Goal: Task Accomplishment & Management: Manage account settings

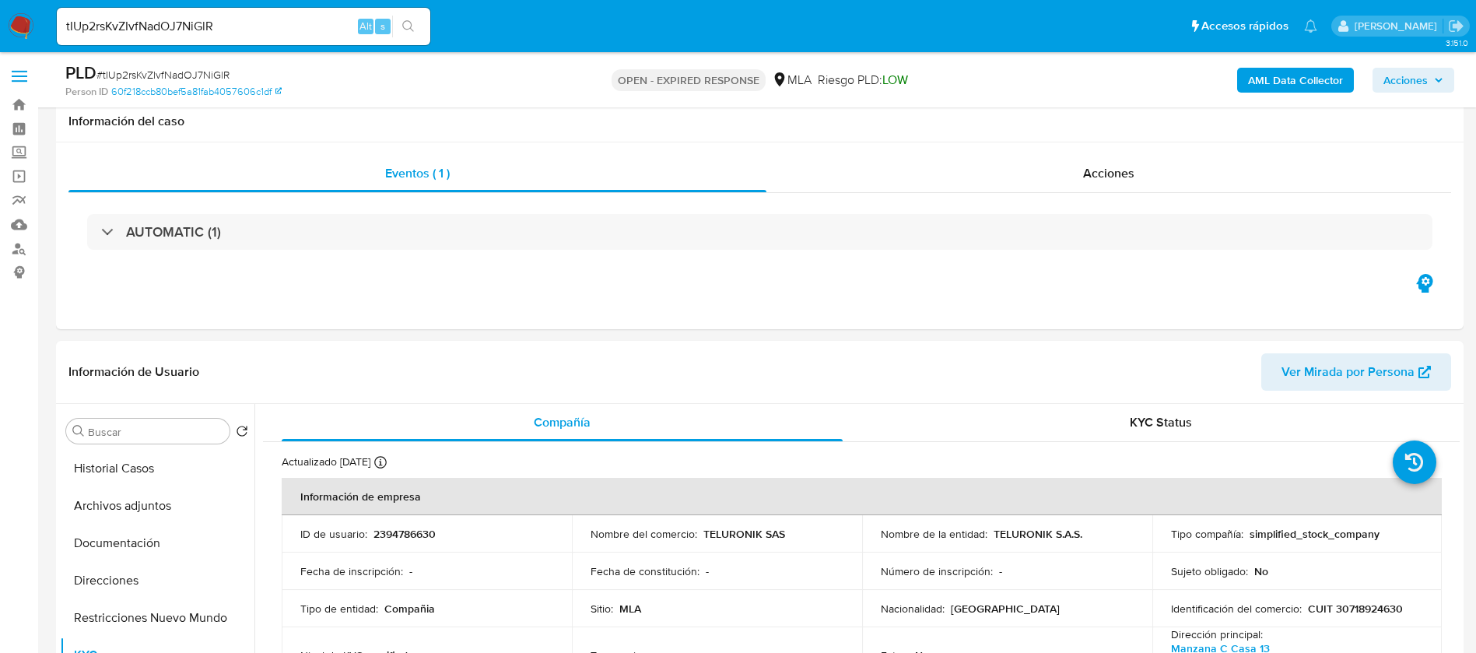
select select "10"
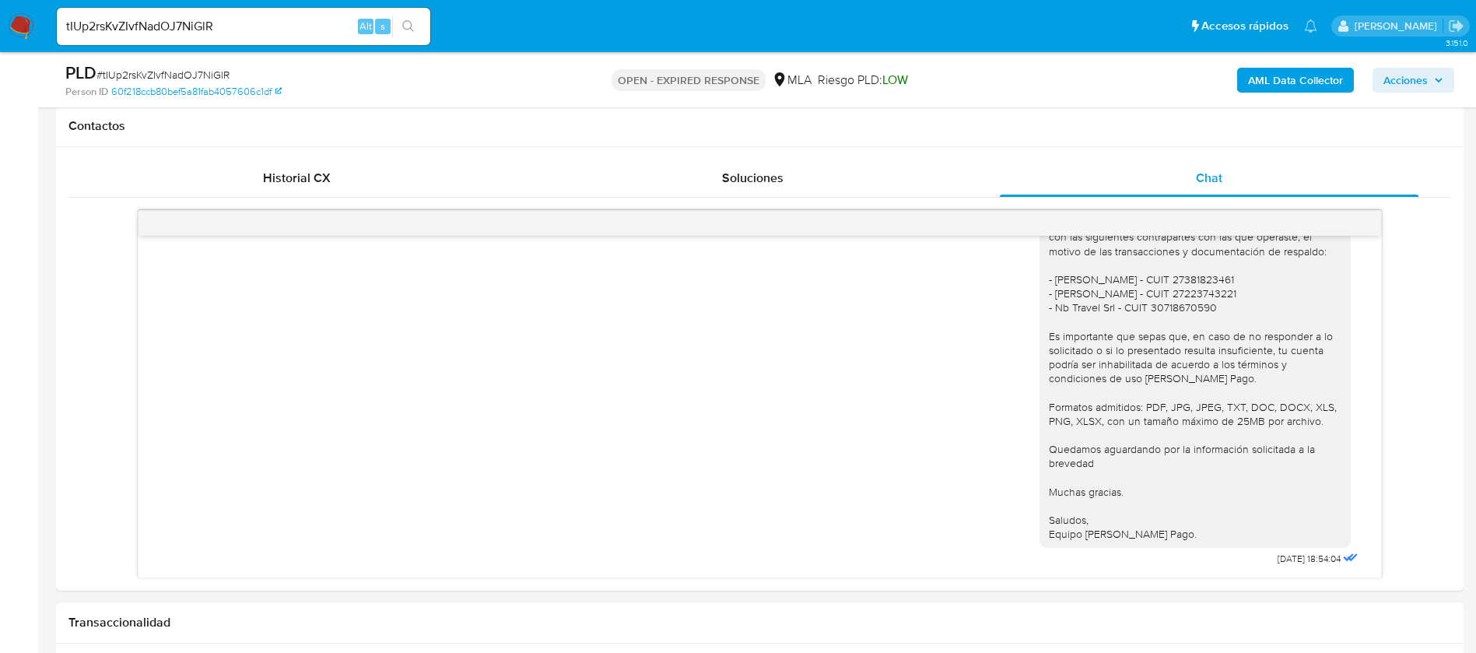
scroll to position [700, 0]
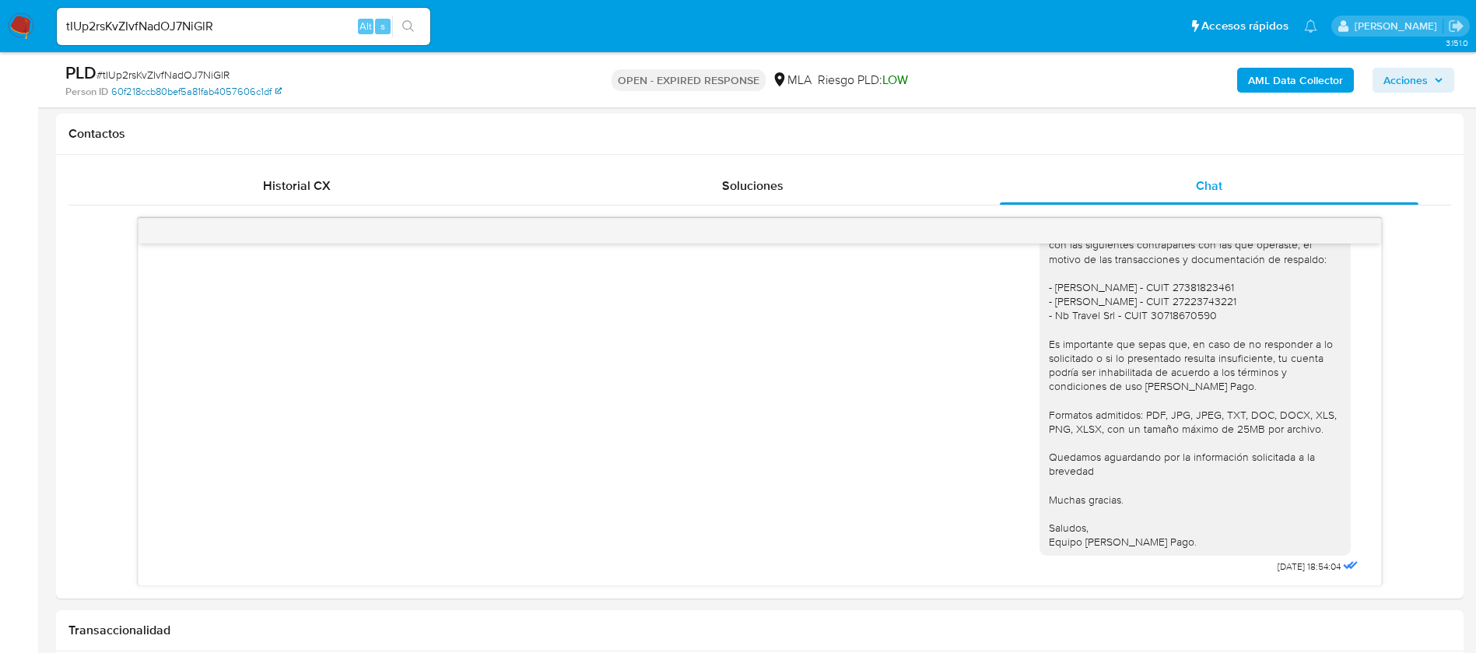
click at [170, 85] on link "60f218ccb80bef5a81fab4057606c1df" at bounding box center [196, 92] width 170 height 14
click at [186, 76] on span "# tIUp2rsKvZIvfNadOJ7NiGlR" at bounding box center [162, 75] width 133 height 16
copy span "tIUp2rsKvZIvfNadOJ7NiGlR"
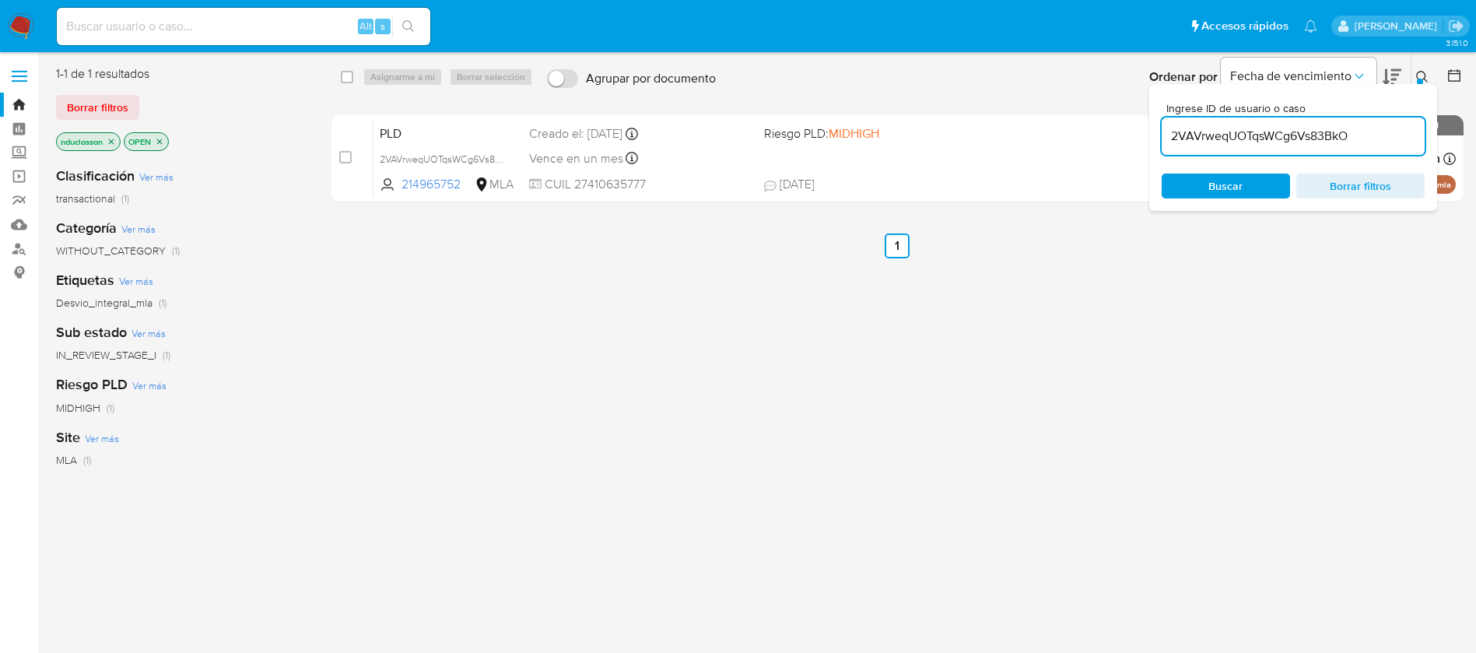
click at [1283, 138] on input "2VAVrweqUOTqsWCg6Vs83BkO" at bounding box center [1293, 136] width 263 height 20
paste input "tIUp2rsKvZIvfNadOJ7NiGlR"
type input "tIUp2rsKvZIvfNadOJ7NiGlR"
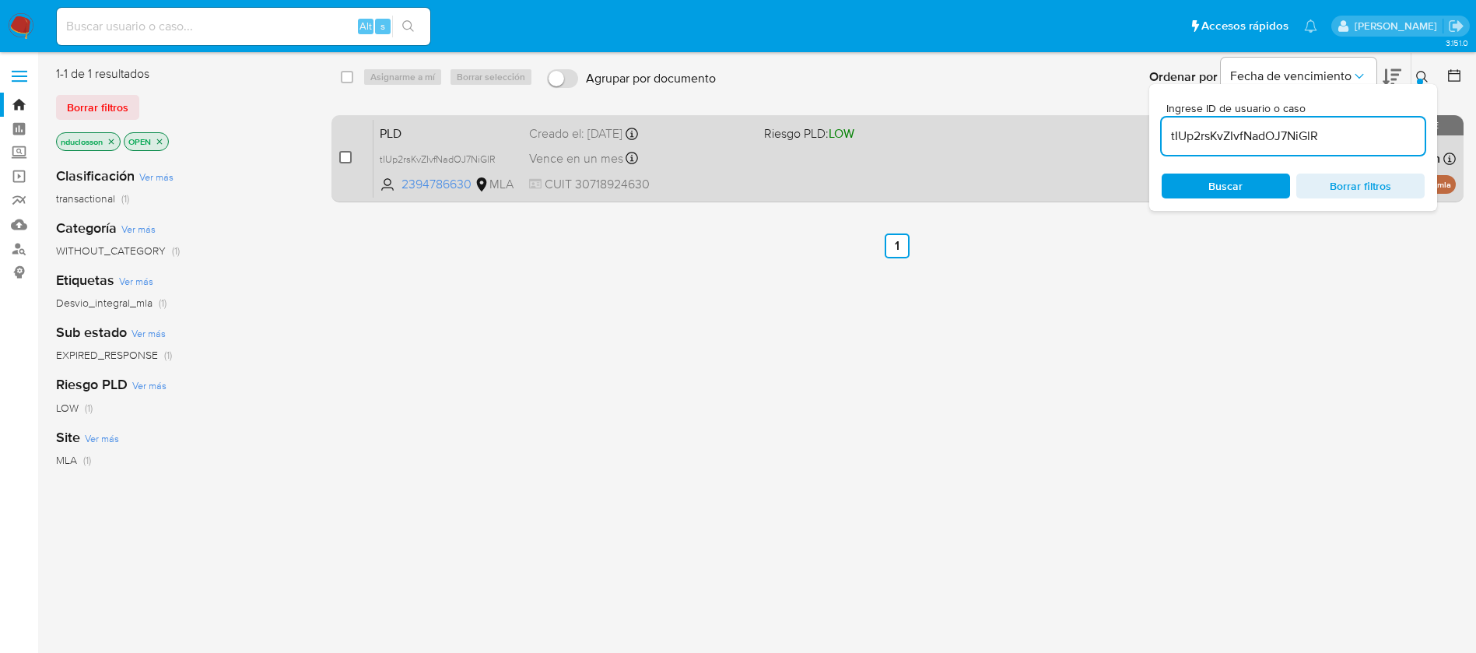
click at [345, 160] on input "checkbox" at bounding box center [345, 157] width 12 height 12
checkbox input "true"
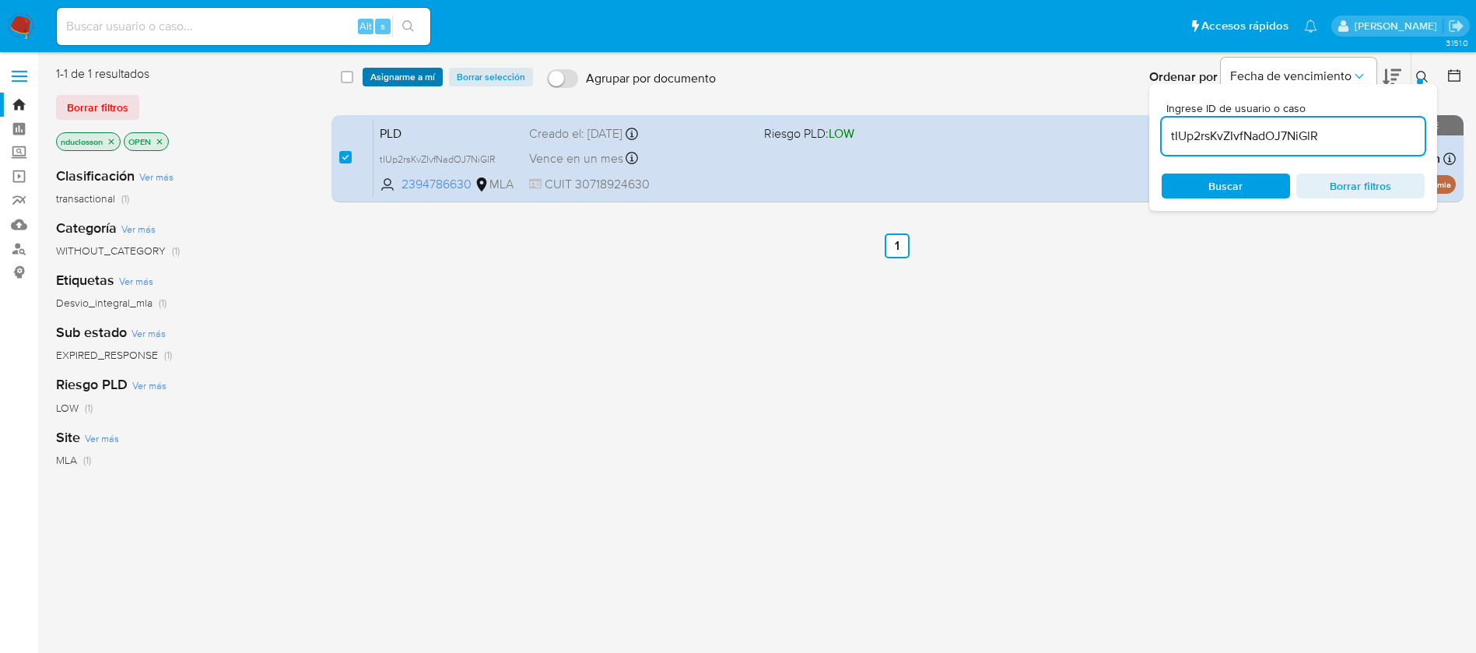
click at [394, 85] on span "Asignarme a mí" at bounding box center [402, 77] width 65 height 16
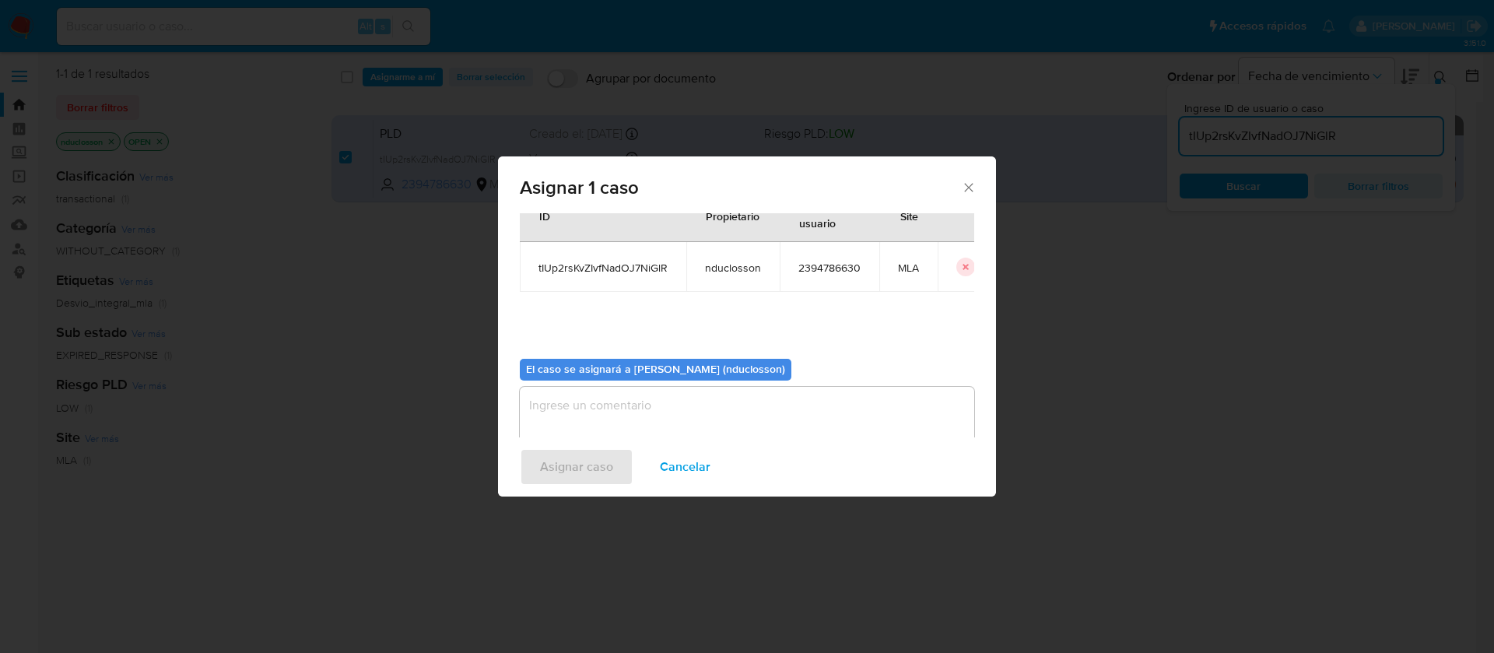
scroll to position [81, 0]
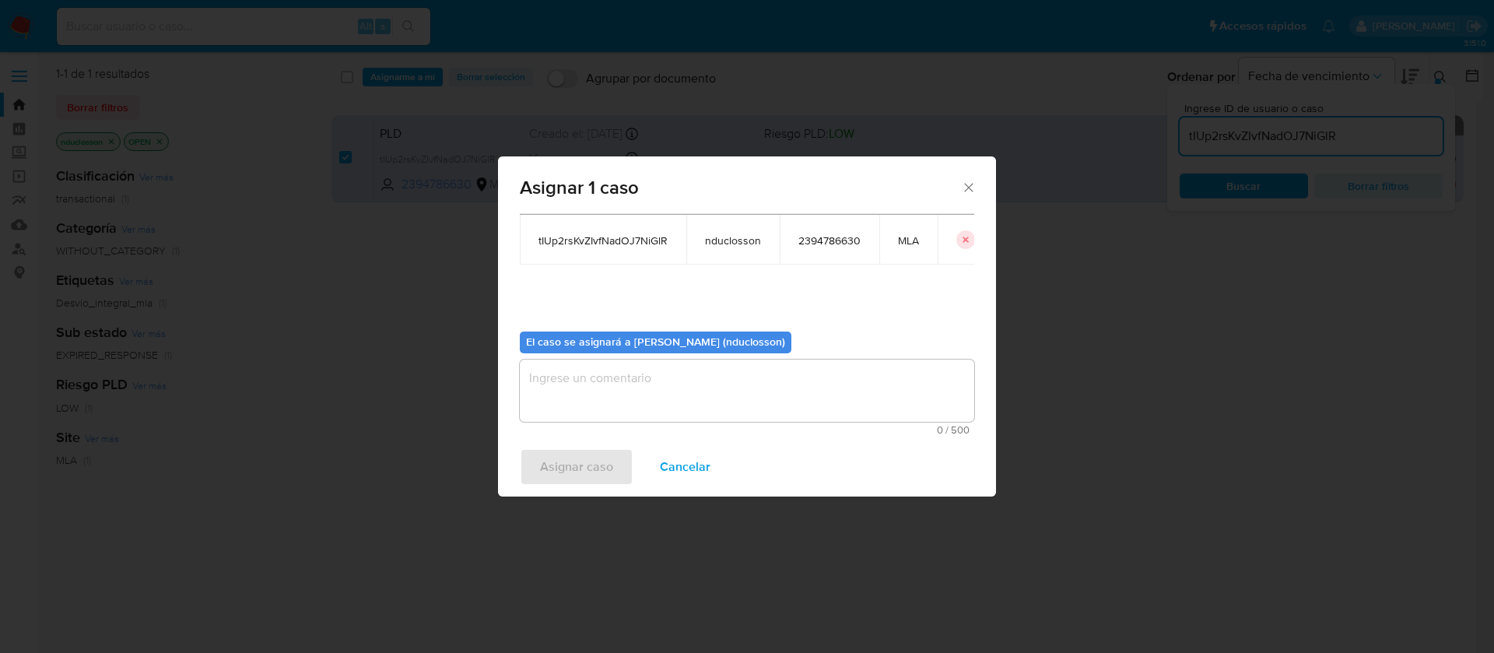
click at [670, 391] on textarea "assign-modal" at bounding box center [747, 390] width 454 height 62
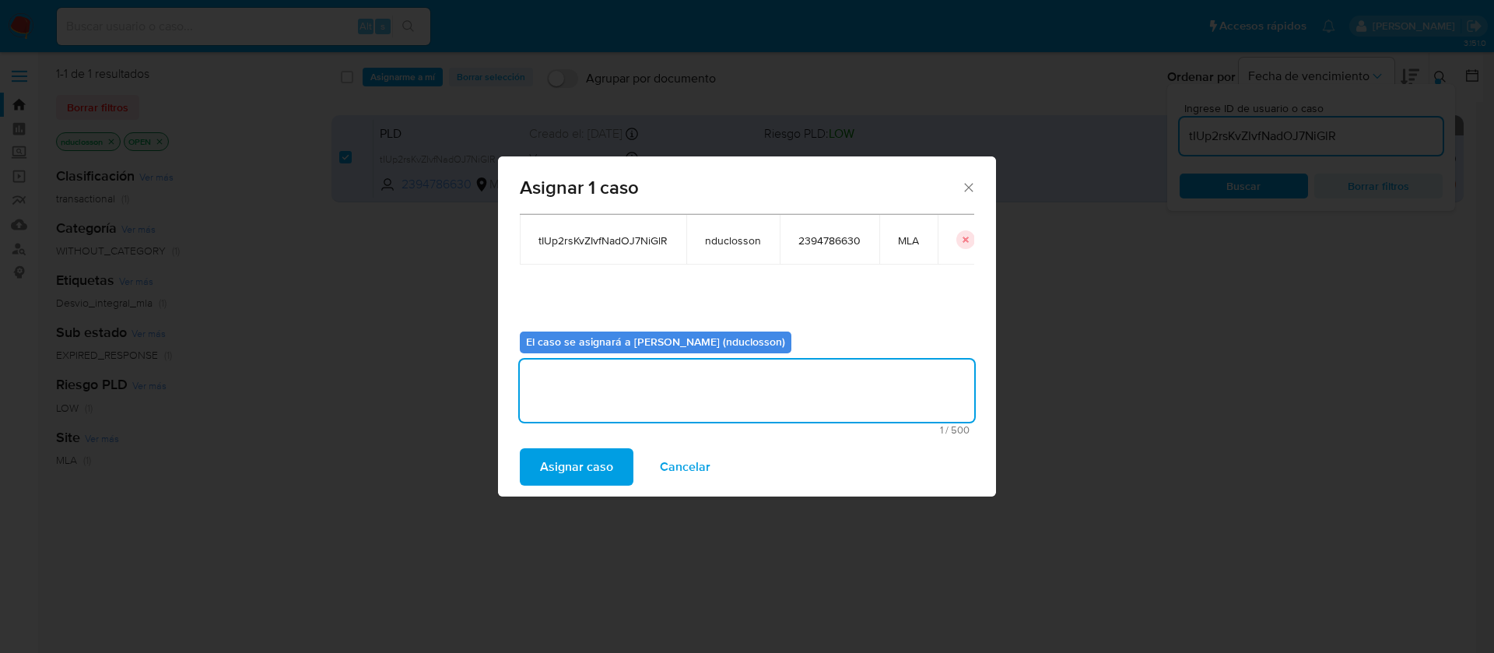
click at [545, 475] on span "Asignar caso" at bounding box center [576, 467] width 73 height 34
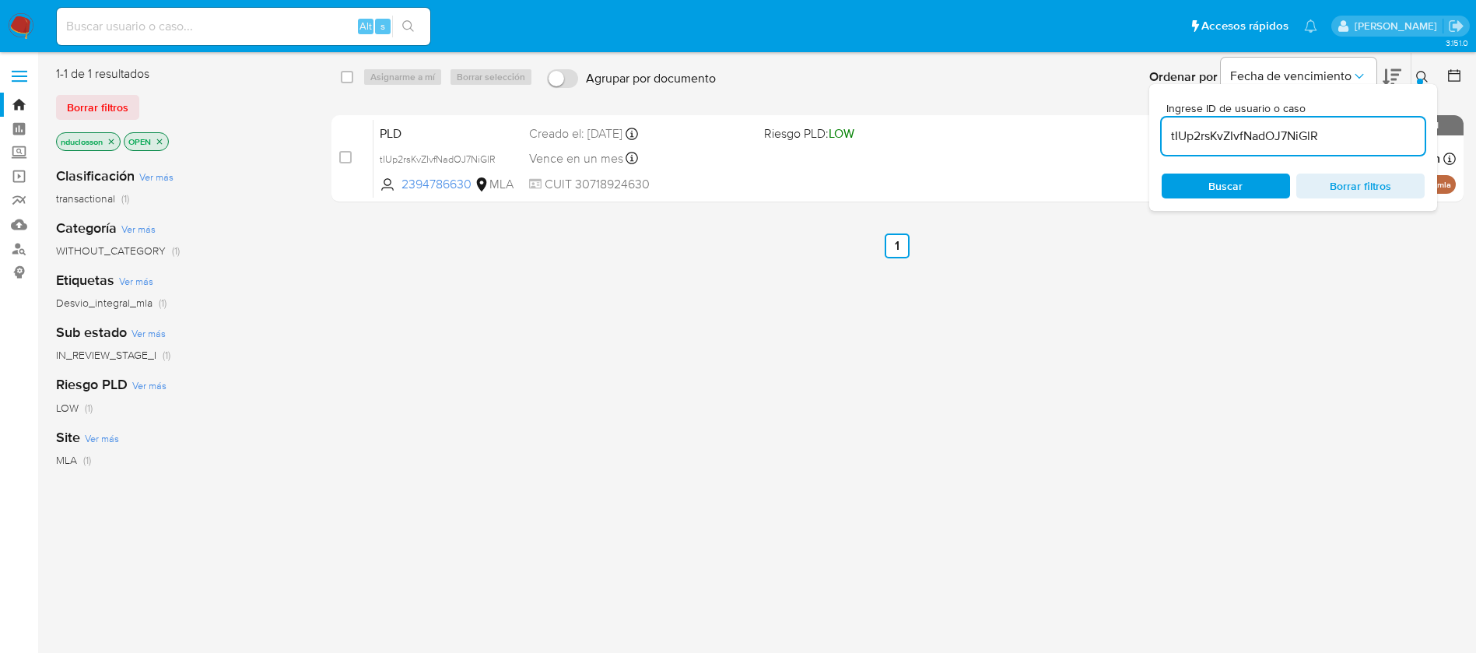
click at [1278, 130] on input "tIUp2rsKvZIvfNadOJ7NiGlR" at bounding box center [1293, 136] width 263 height 20
paste input "uANDfisxoZddSc9OpydlpZhF"
type input "uANDfisxoZddSc9OpydlpZhF"
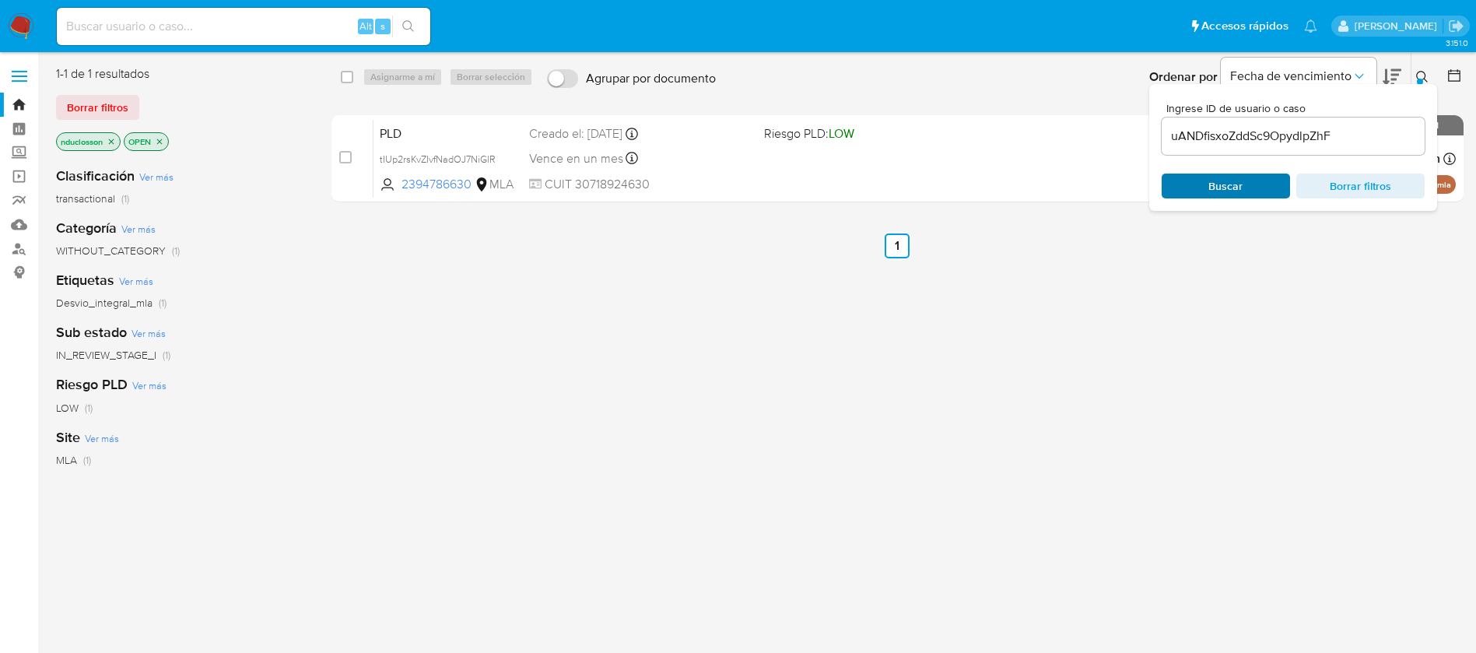
click at [1240, 185] on span "Buscar" at bounding box center [1225, 186] width 34 height 25
click at [347, 75] on input "checkbox" at bounding box center [347, 77] width 12 height 12
checkbox input "true"
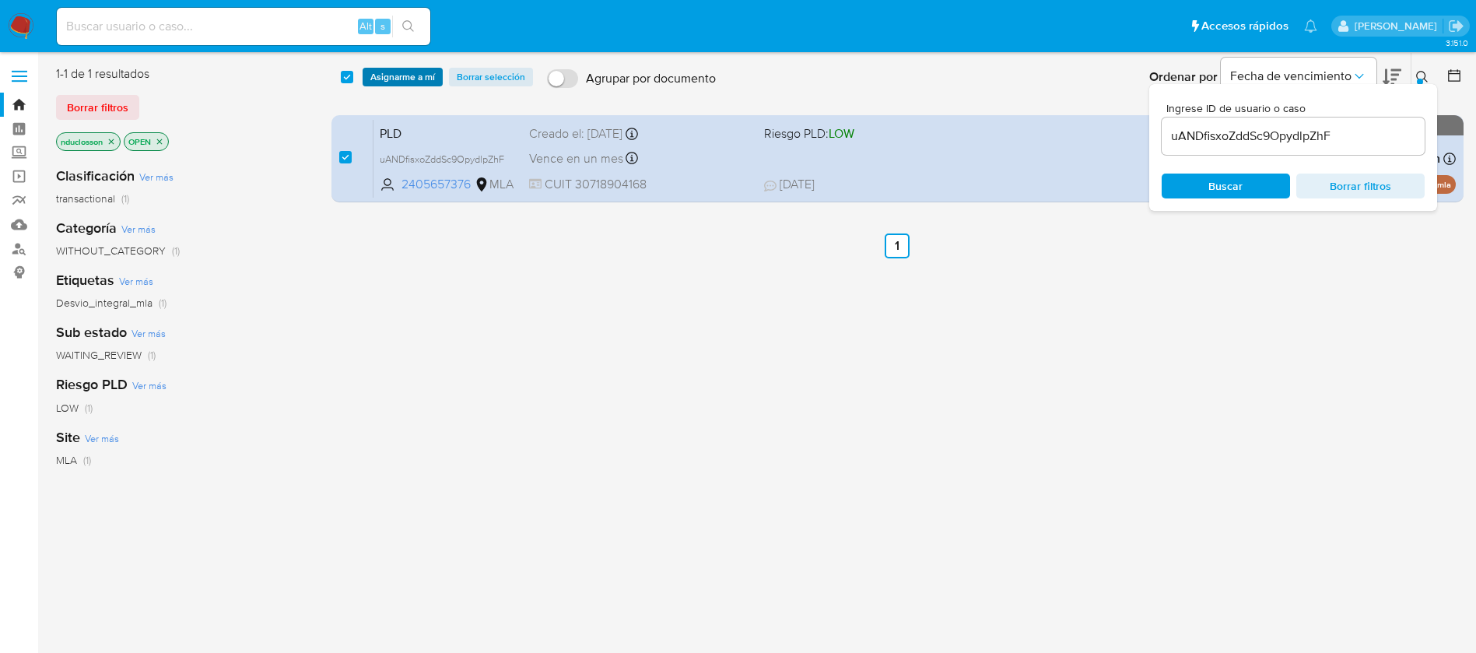
click at [402, 70] on span "Asignarme a mí" at bounding box center [402, 77] width 65 height 16
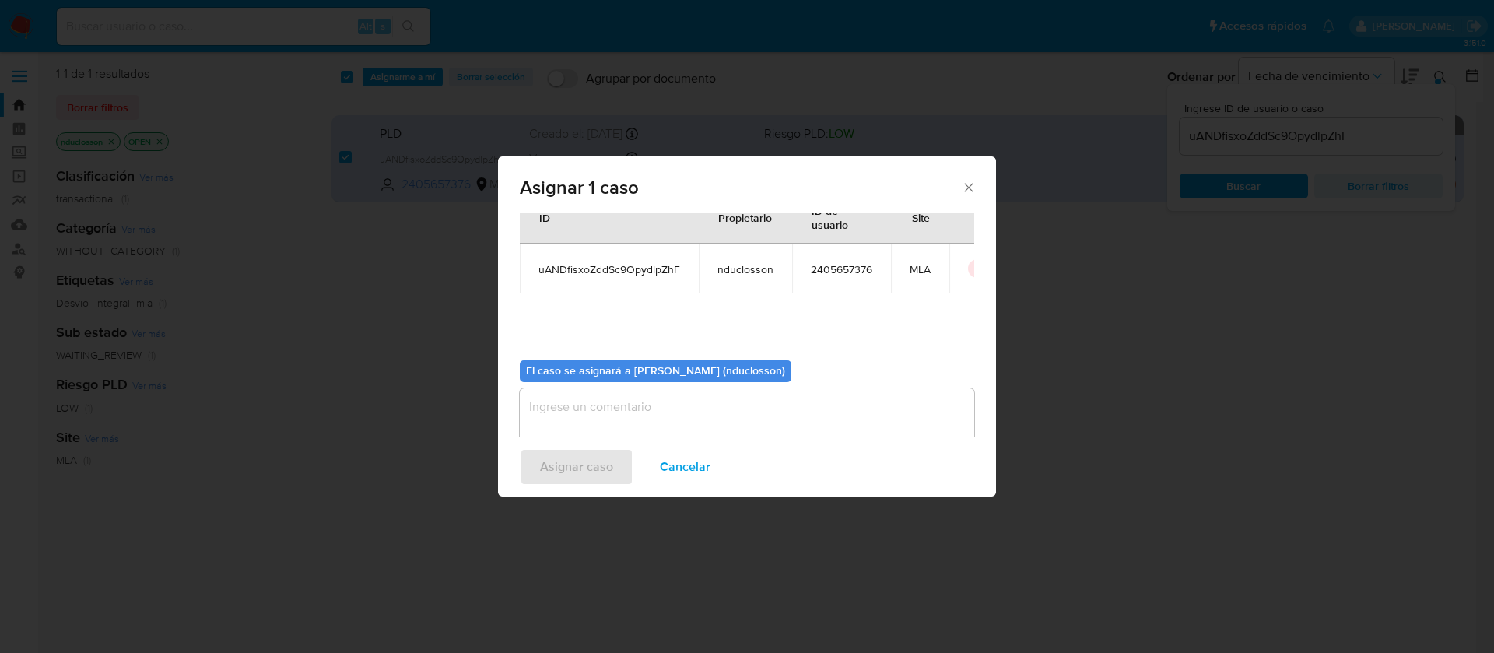
scroll to position [81, 0]
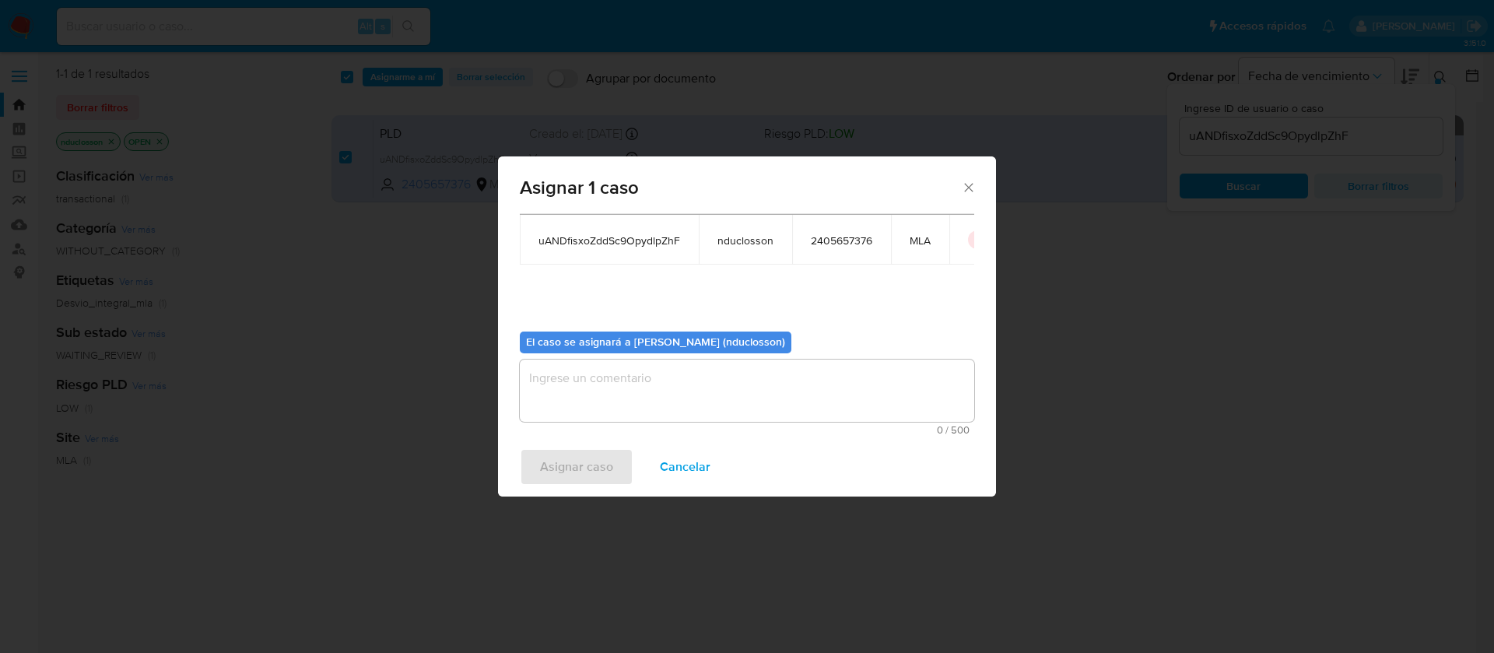
click at [685, 414] on textarea "assign-modal" at bounding box center [747, 390] width 454 height 62
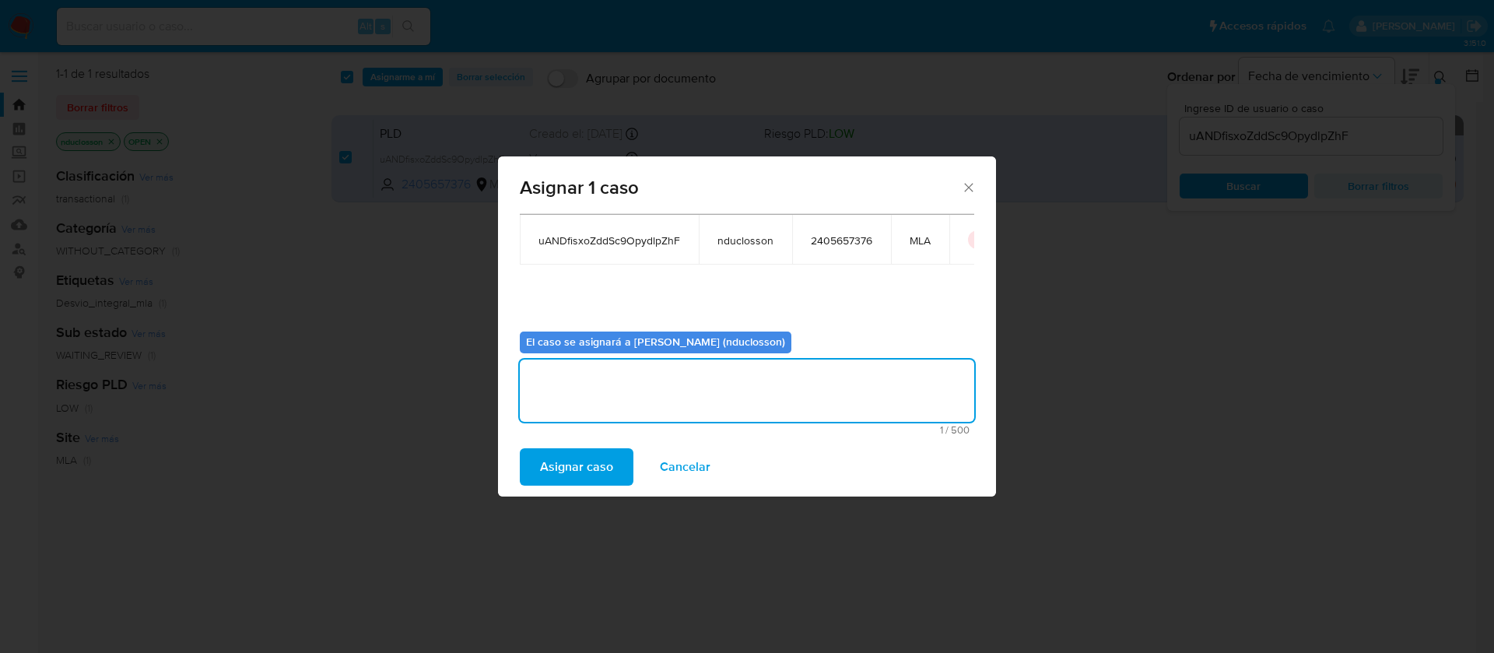
click at [586, 469] on span "Asignar caso" at bounding box center [576, 467] width 73 height 34
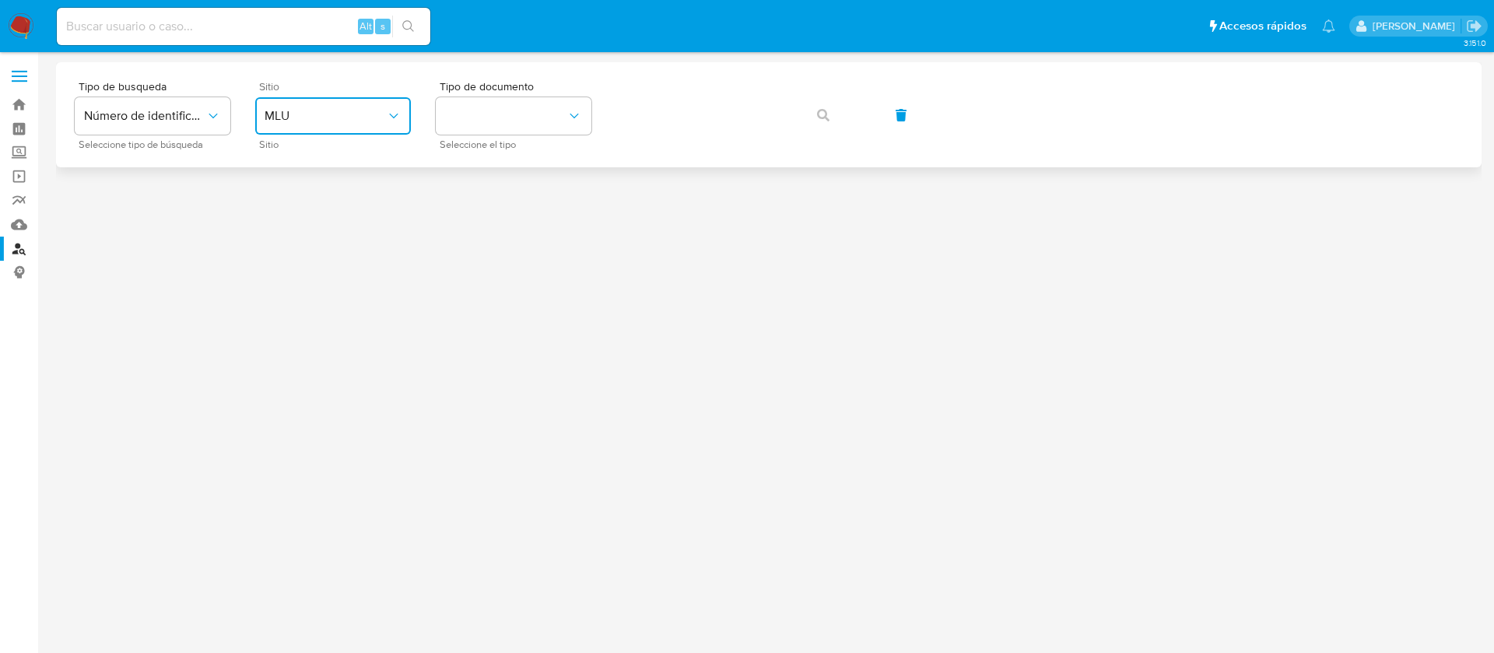
click at [371, 107] on button "MLU" at bounding box center [333, 115] width 156 height 37
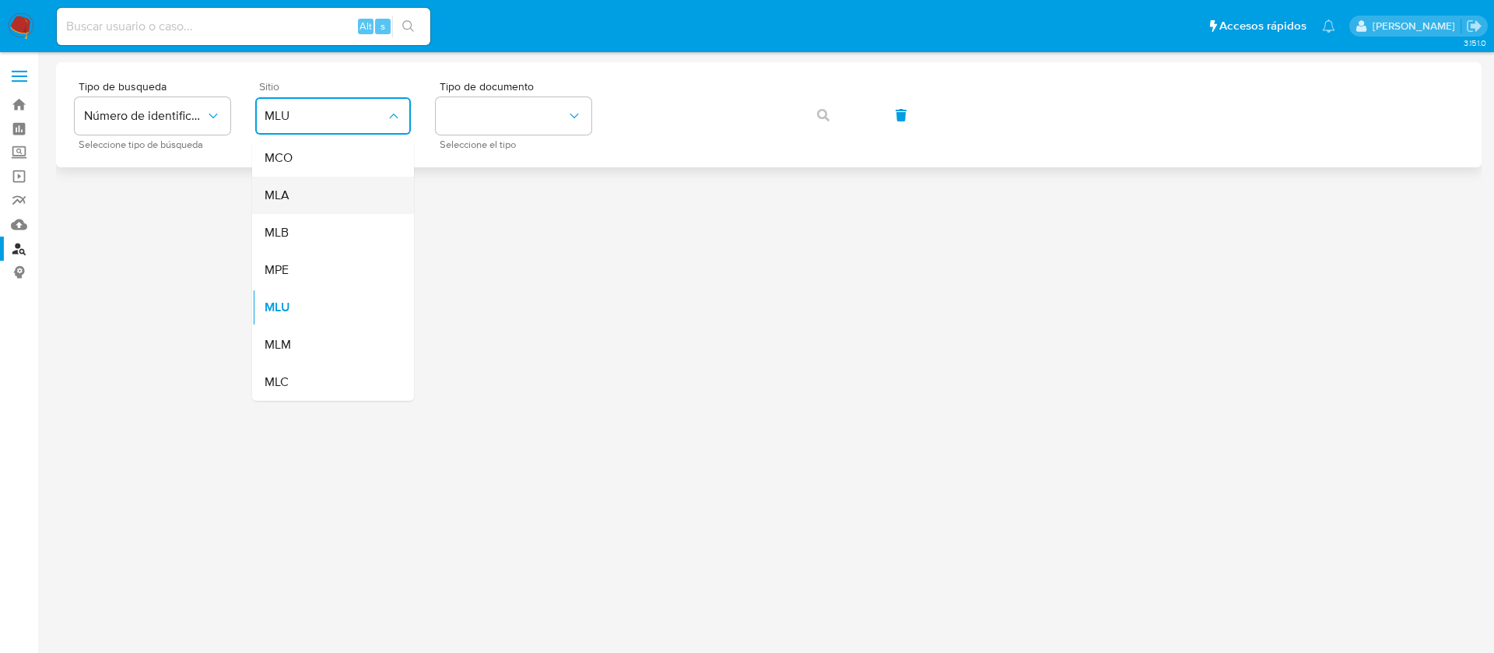
click at [333, 184] on div "MLA" at bounding box center [329, 195] width 128 height 37
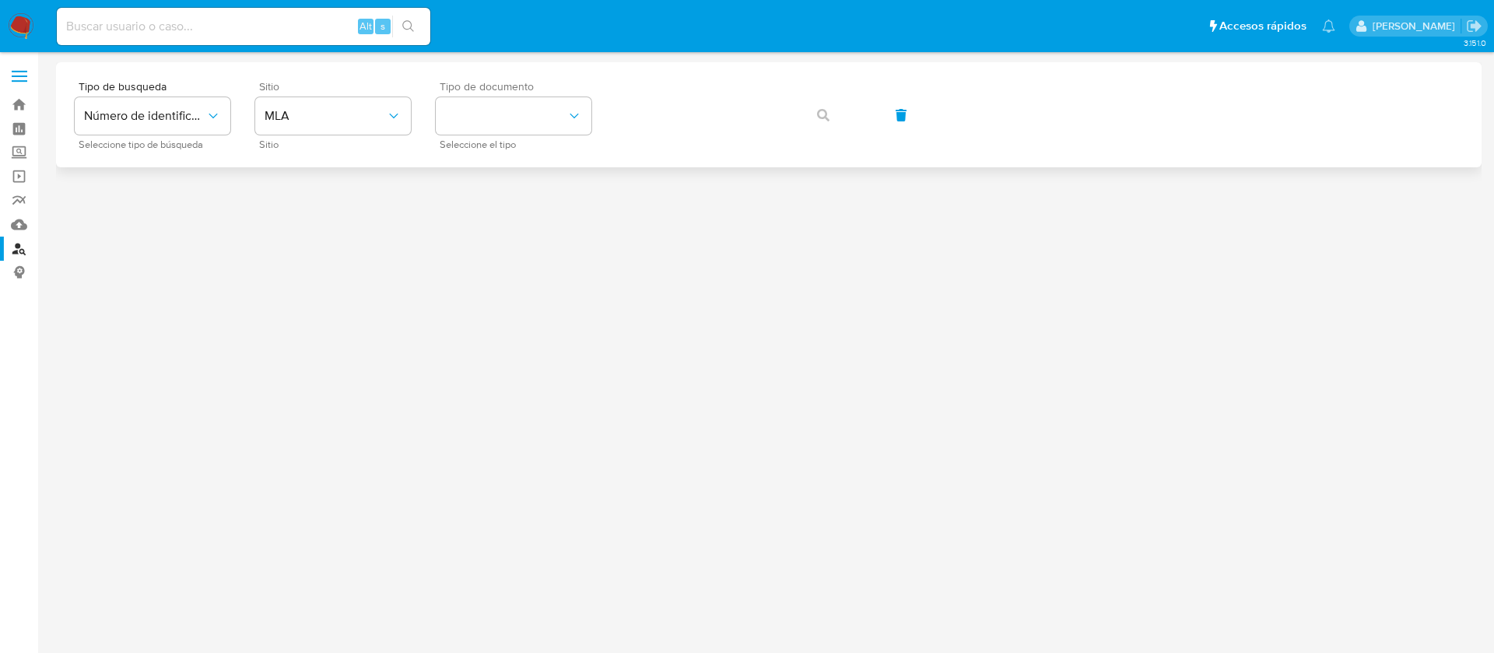
click at [501, 141] on span "Seleccione el tipo" at bounding box center [518, 145] width 156 height 8
click at [504, 117] on button "identificationType" at bounding box center [514, 115] width 156 height 37
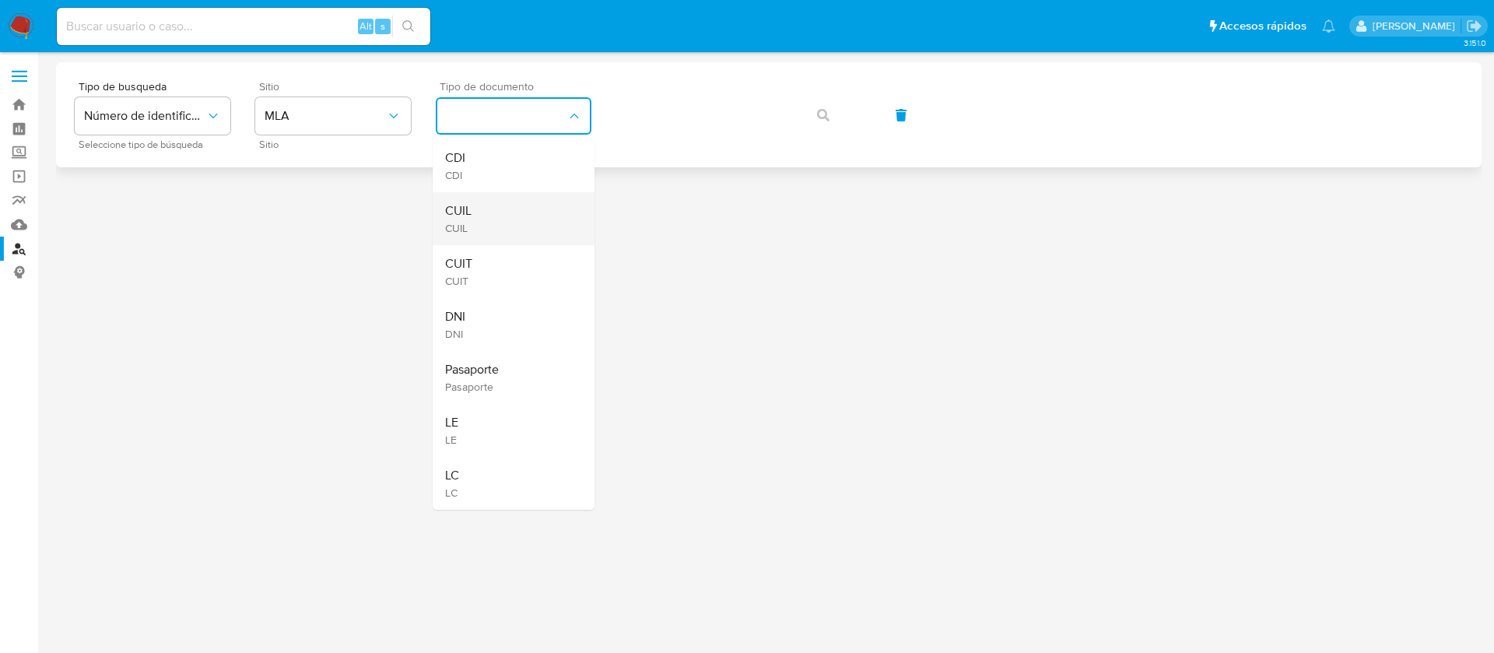
click at [465, 221] on span "CUIL" at bounding box center [458, 228] width 26 height 14
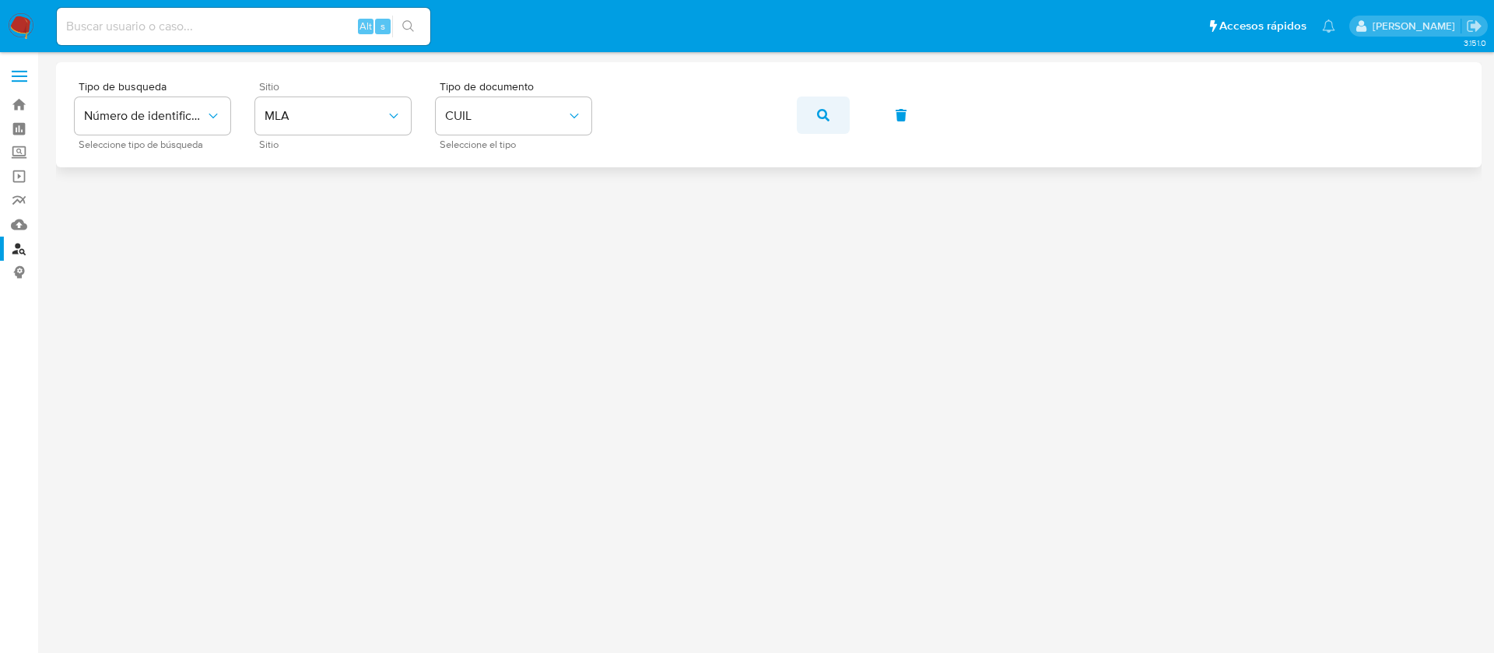
click at [823, 114] on icon "button" at bounding box center [823, 115] width 12 height 12
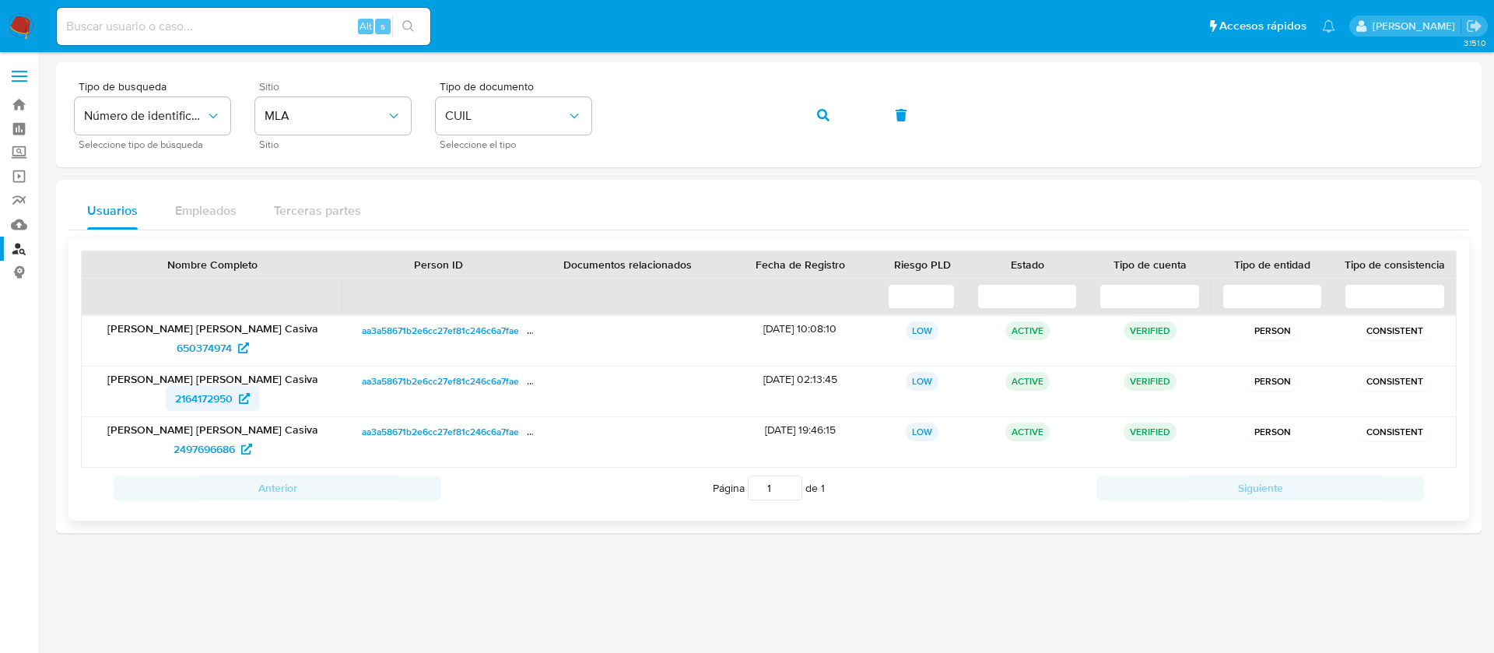
click at [193, 401] on span "2164172950" at bounding box center [204, 398] width 58 height 25
click at [822, 107] on span "button" at bounding box center [823, 115] width 12 height 34
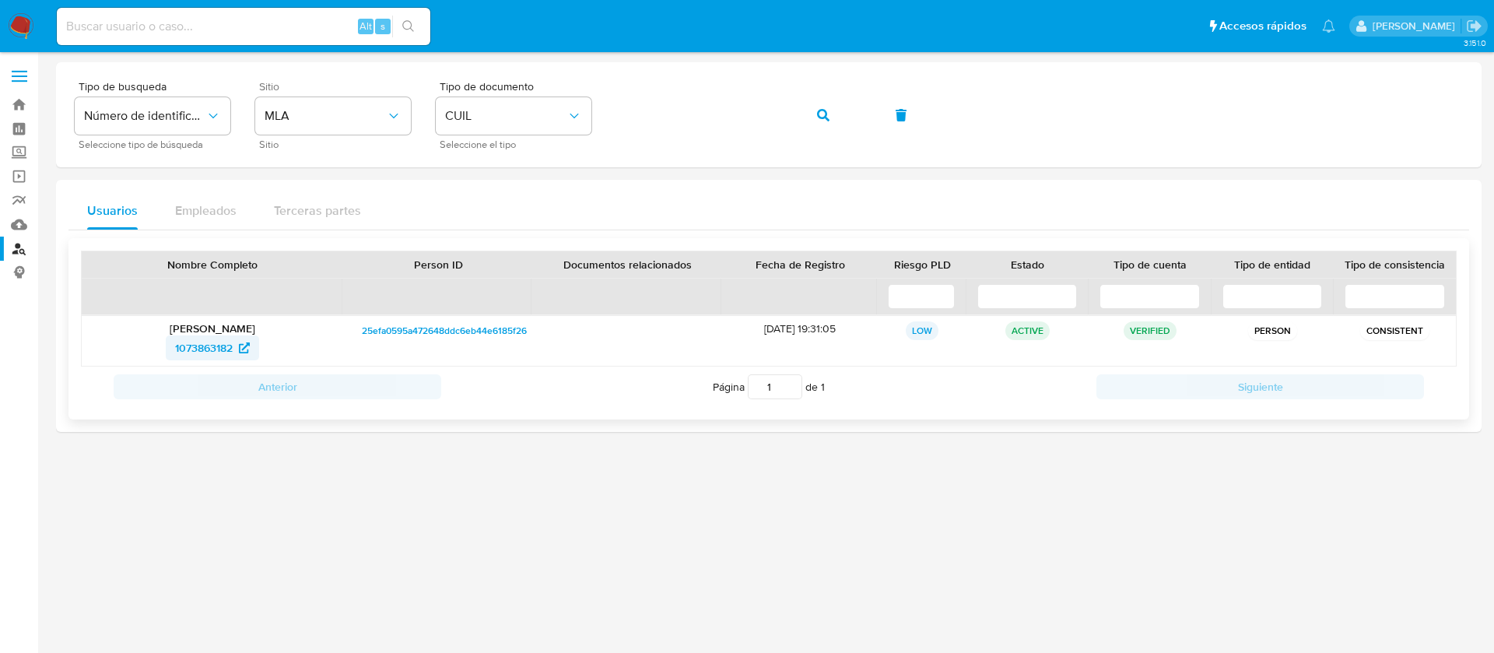
click at [202, 350] on span "1073863182" at bounding box center [204, 347] width 58 height 25
click at [1015, 147] on div "Tipo de busqueda Número de identificación Seleccione tipo de búsqueda Sitio MLA…" at bounding box center [769, 115] width 1388 height 68
click at [675, 134] on div "Tipo de busqueda Número de identificación Seleccione tipo de búsqueda Sitio MLA…" at bounding box center [769, 115] width 1388 height 68
click at [827, 109] on icon "button" at bounding box center [823, 115] width 12 height 12
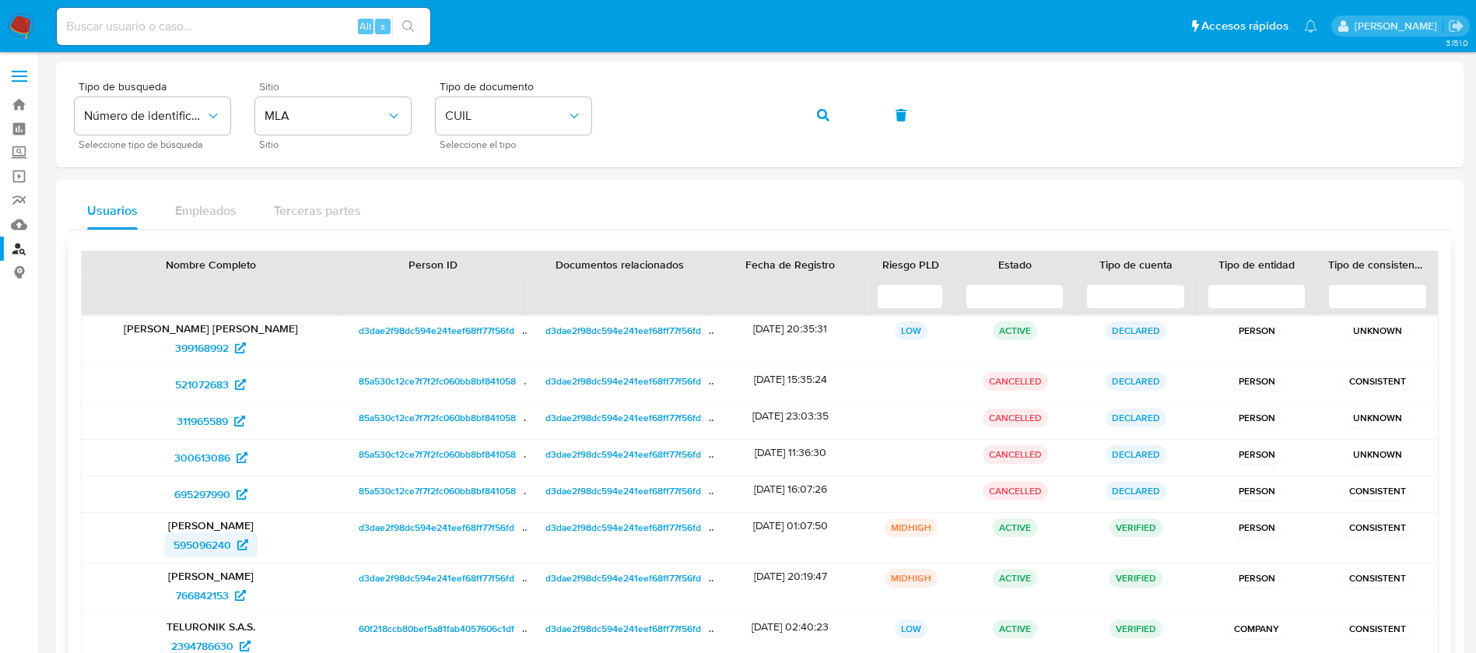
click at [197, 544] on span "595096240" at bounding box center [203, 544] width 58 height 25
click at [822, 110] on icon "button" at bounding box center [823, 115] width 12 height 12
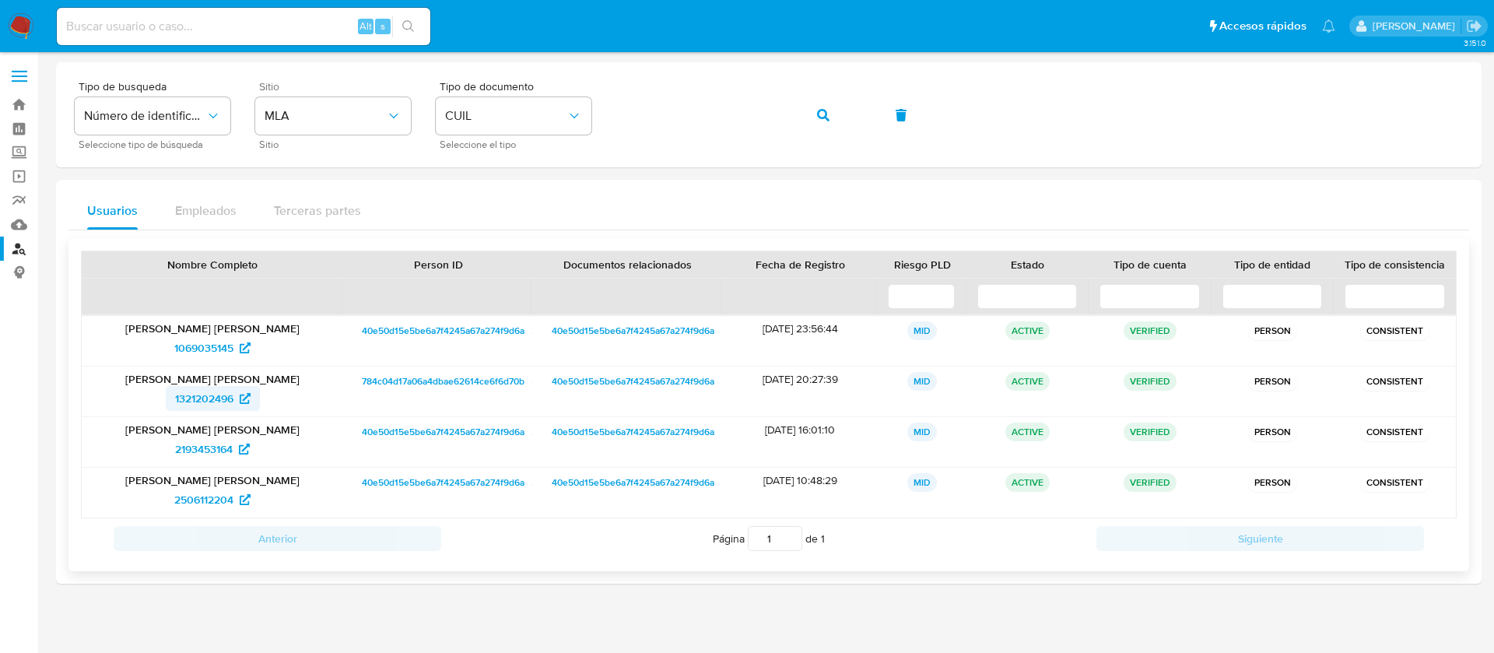
click at [196, 396] on span "1321202496" at bounding box center [204, 398] width 58 height 25
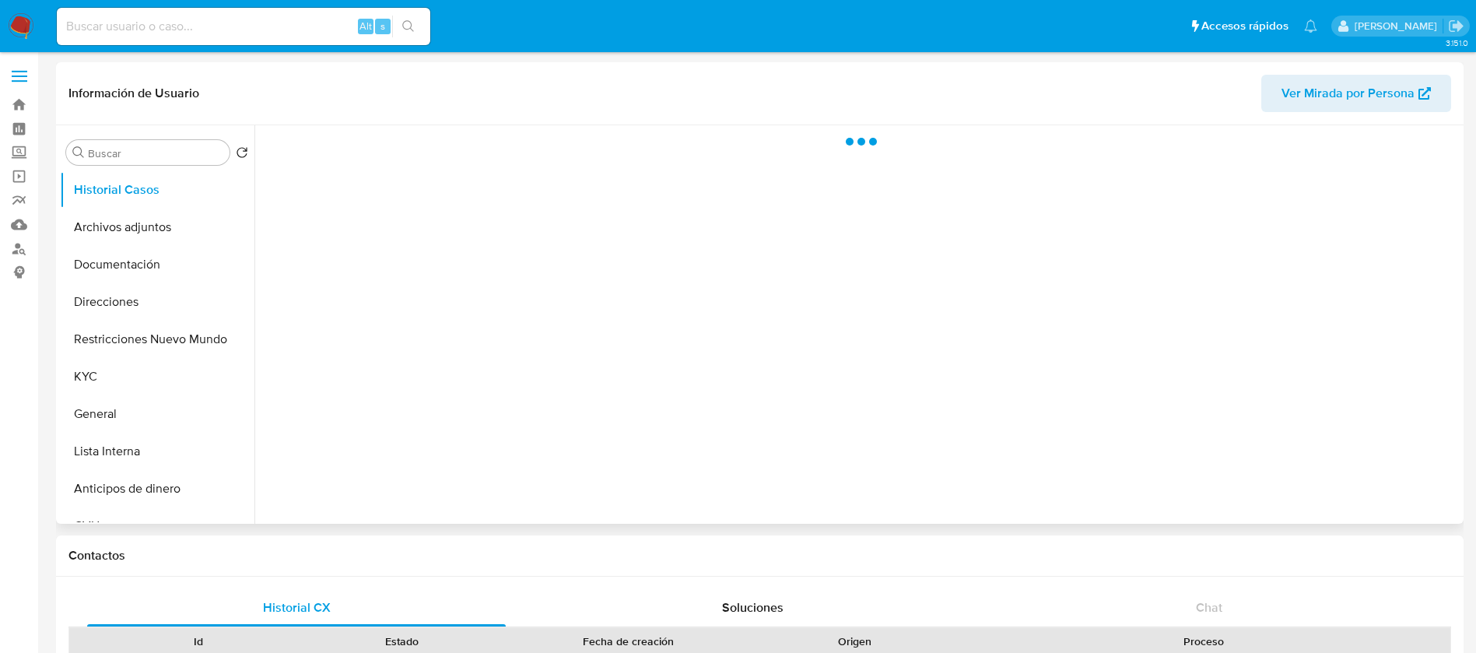
click at [1283, 122] on div "Información de Usuario Ver Mirada por Persona" at bounding box center [760, 93] width 1408 height 63
click at [1294, 96] on span "Ver Mirada por Persona" at bounding box center [1348, 93] width 133 height 37
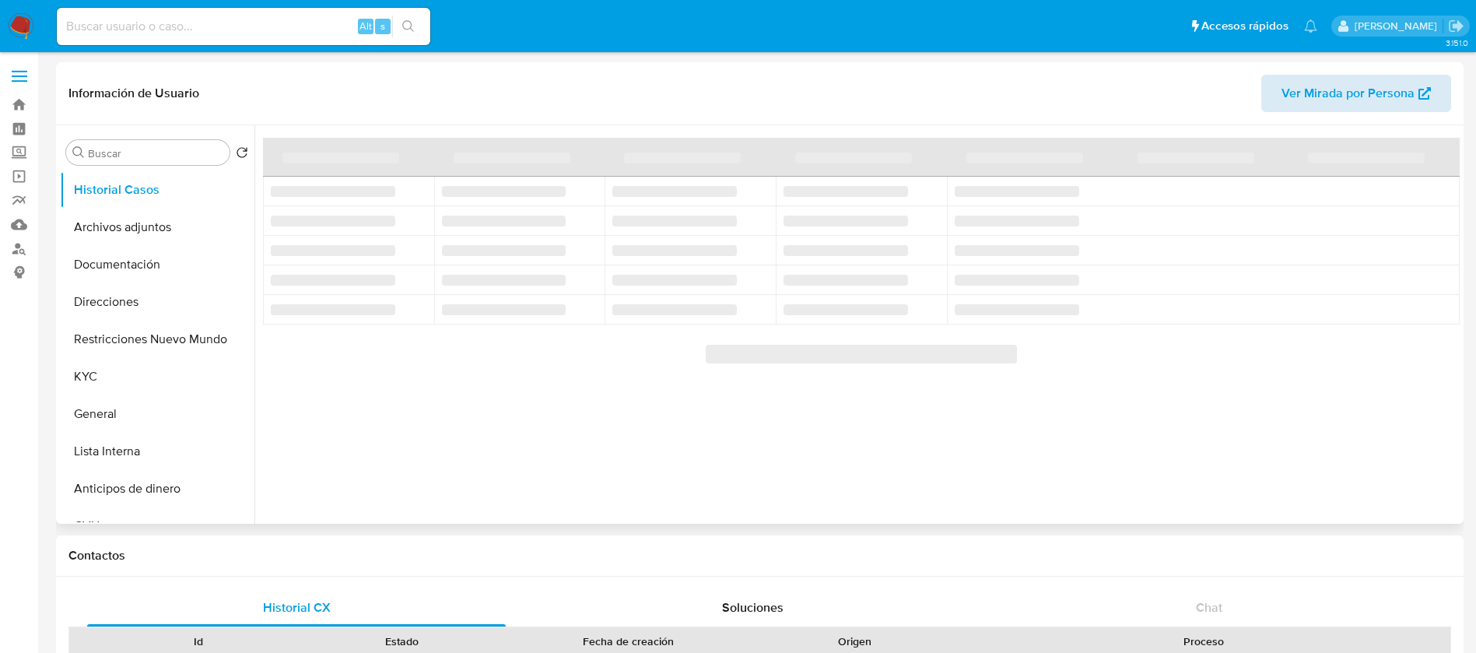
select select "10"
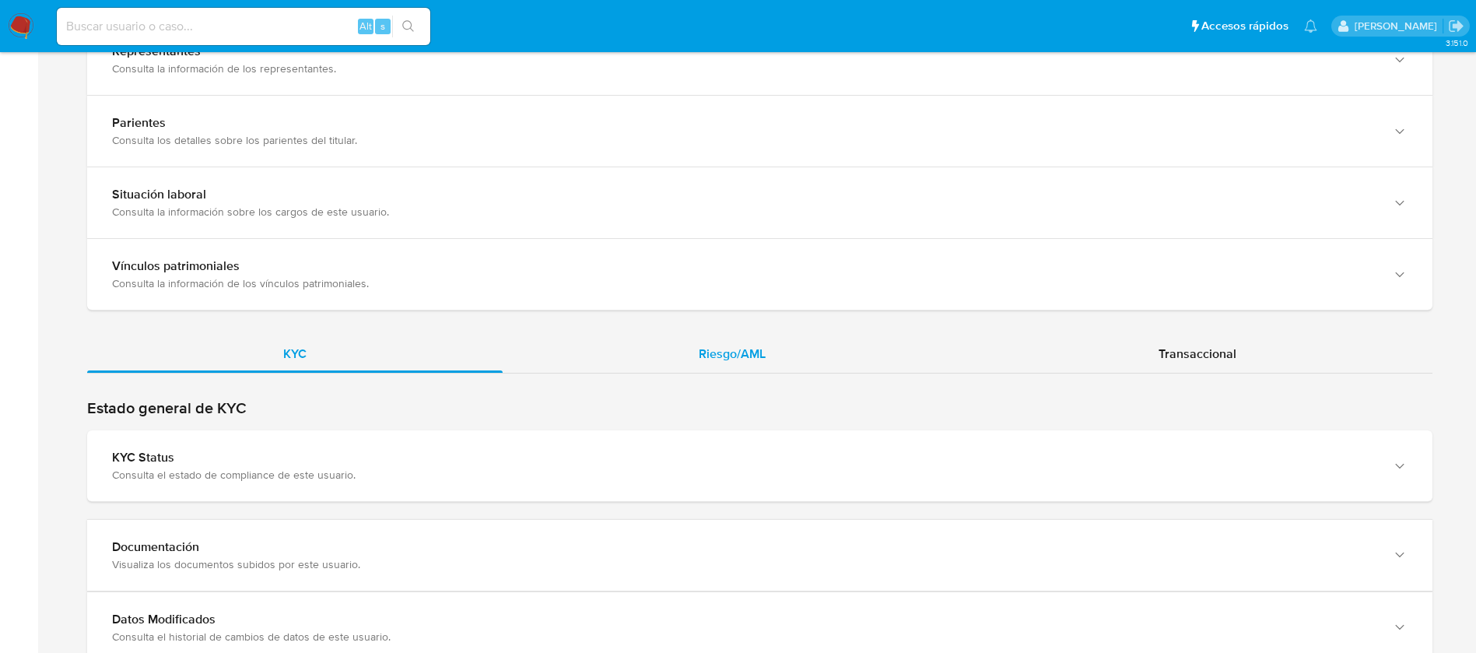
click at [751, 359] on span "Riesgo/AML" at bounding box center [732, 354] width 67 height 18
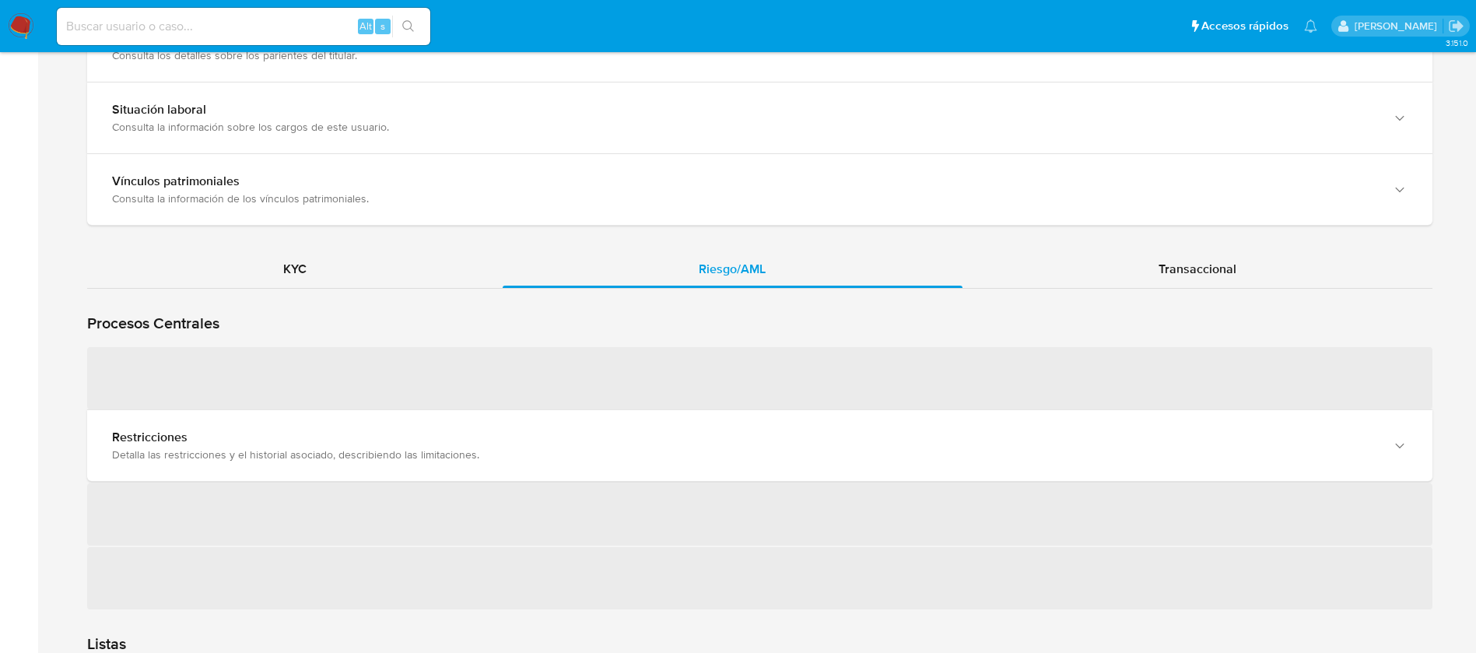
scroll to position [1401, 0]
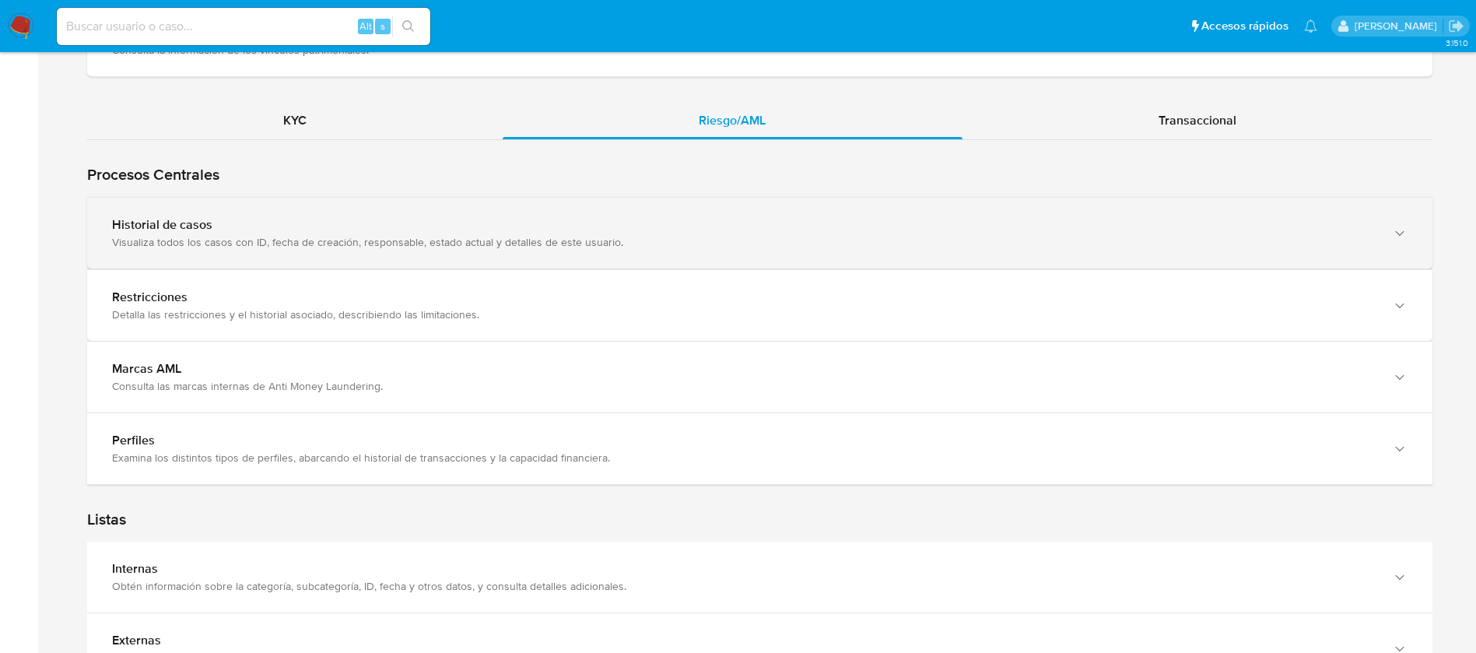
click at [250, 230] on div "Historial de casos" at bounding box center [744, 225] width 1264 height 16
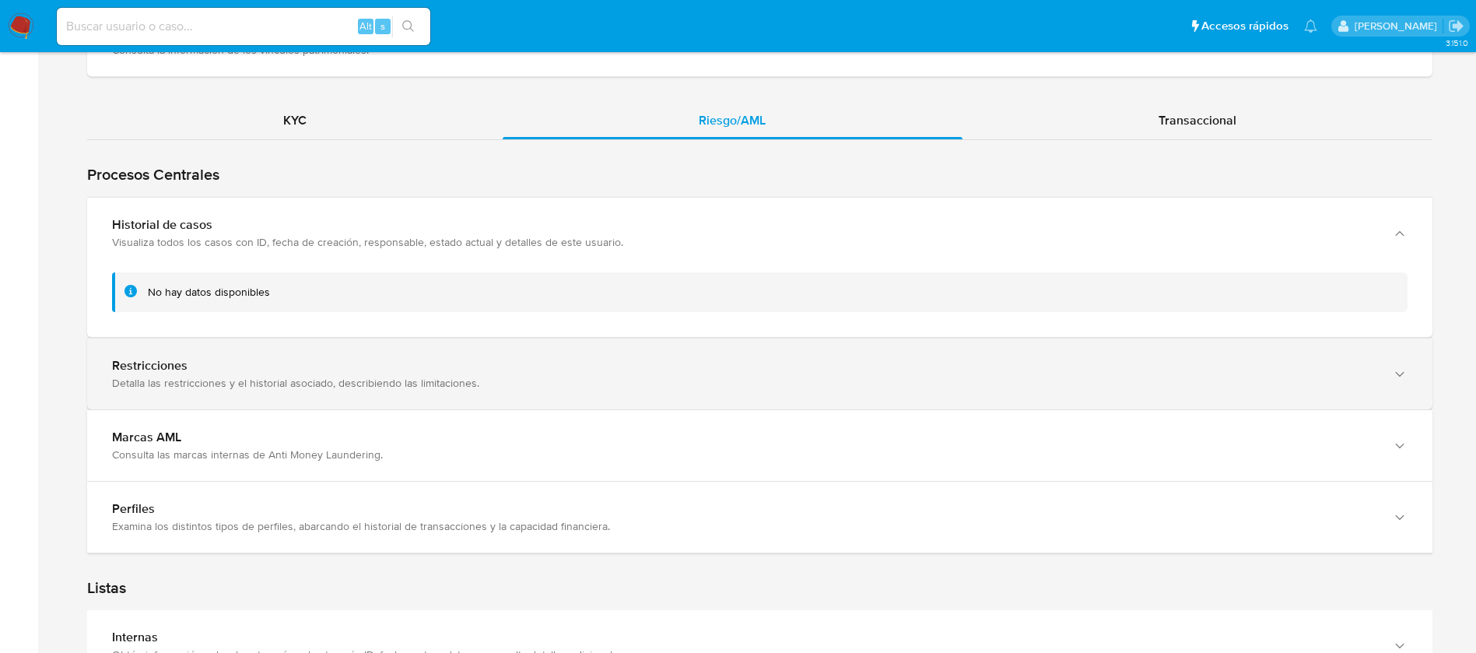
click at [355, 369] on div "Restricciones" at bounding box center [744, 366] width 1264 height 16
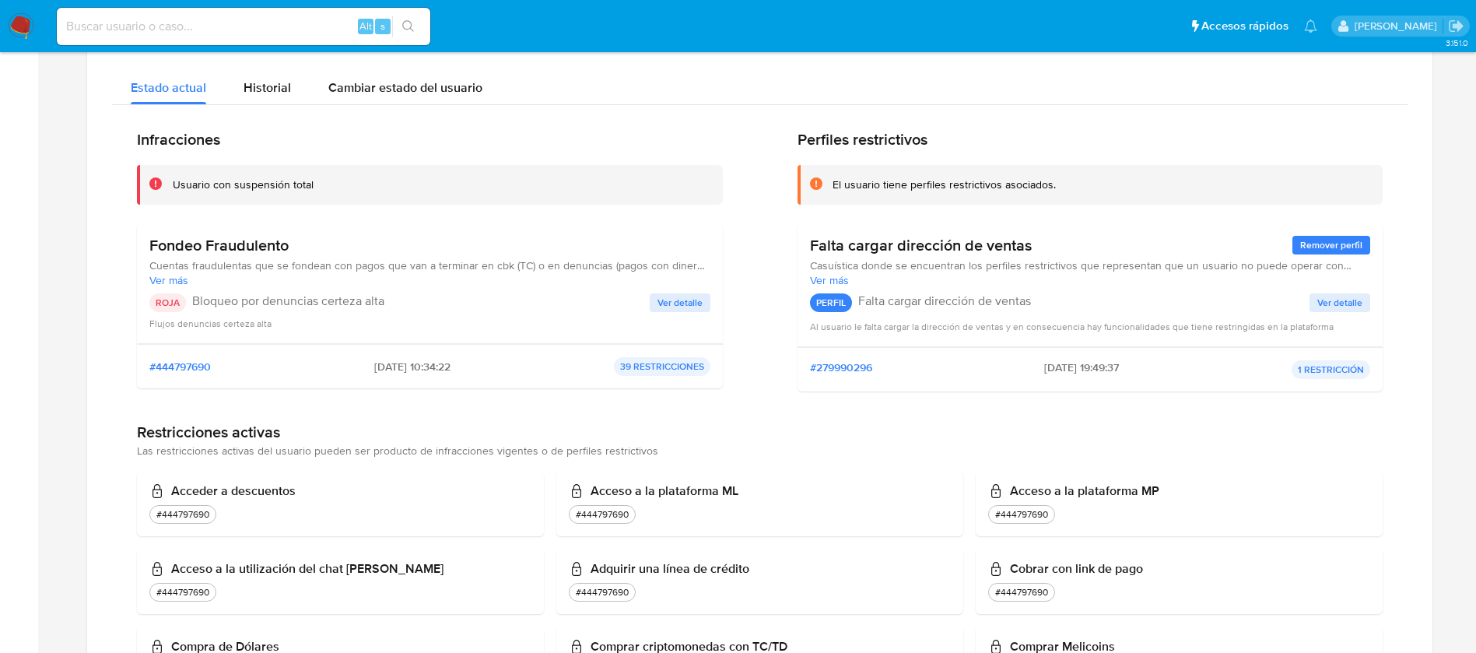
scroll to position [1634, 0]
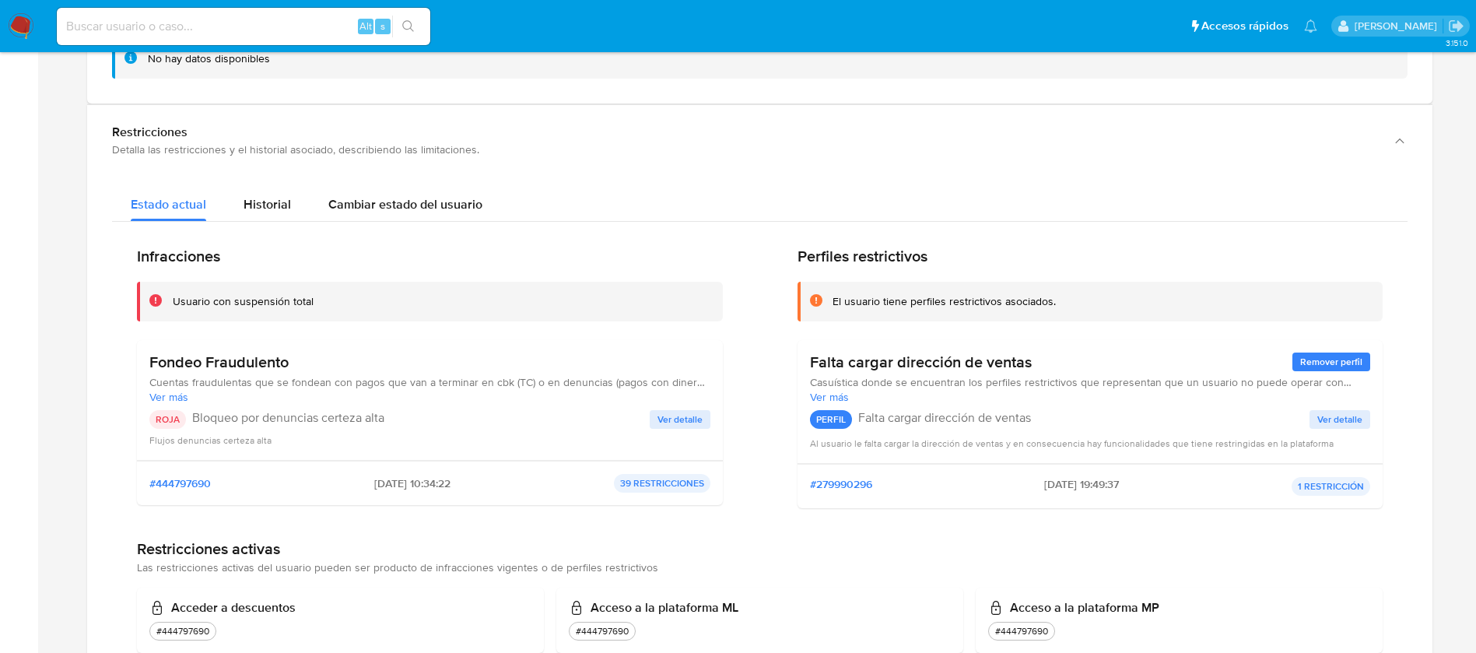
click at [680, 423] on span "Ver detalle" at bounding box center [679, 420] width 45 height 16
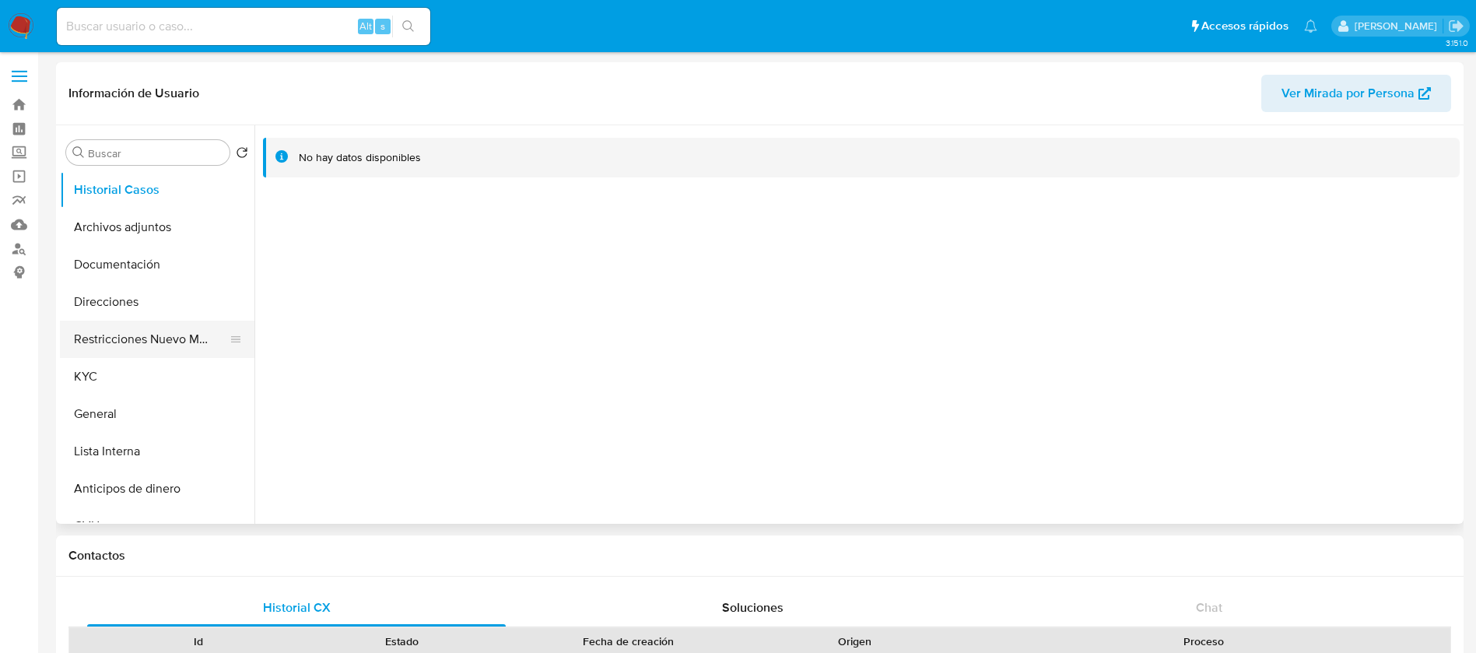
click at [155, 324] on button "Restricciones Nuevo Mundo" at bounding box center [151, 339] width 182 height 37
select select "10"
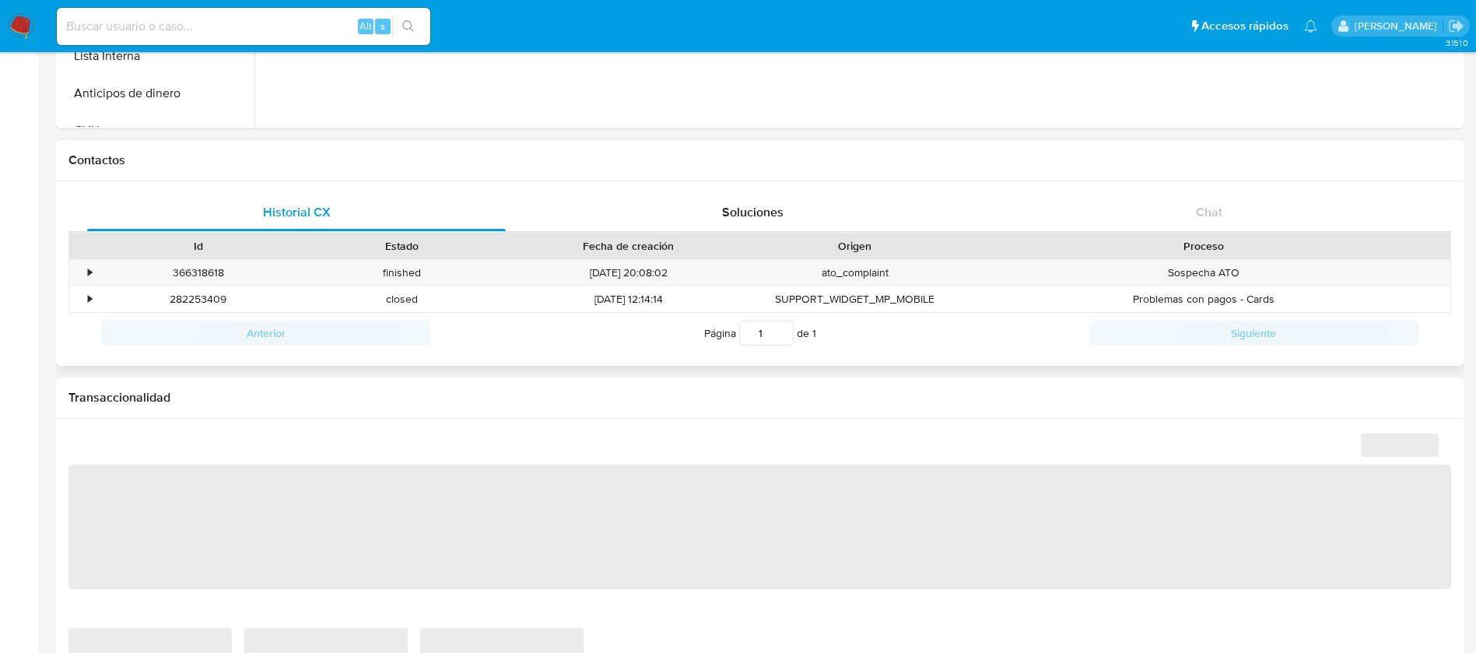
scroll to position [467, 0]
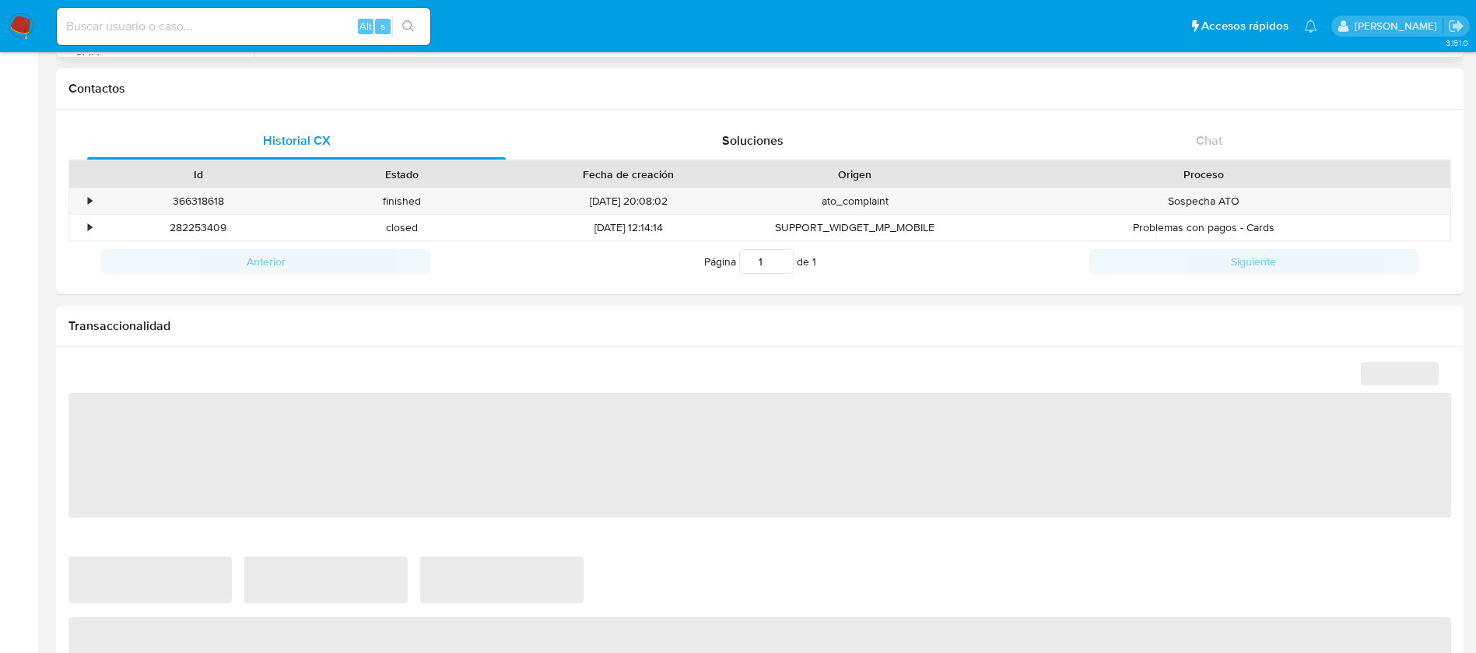
select select "10"
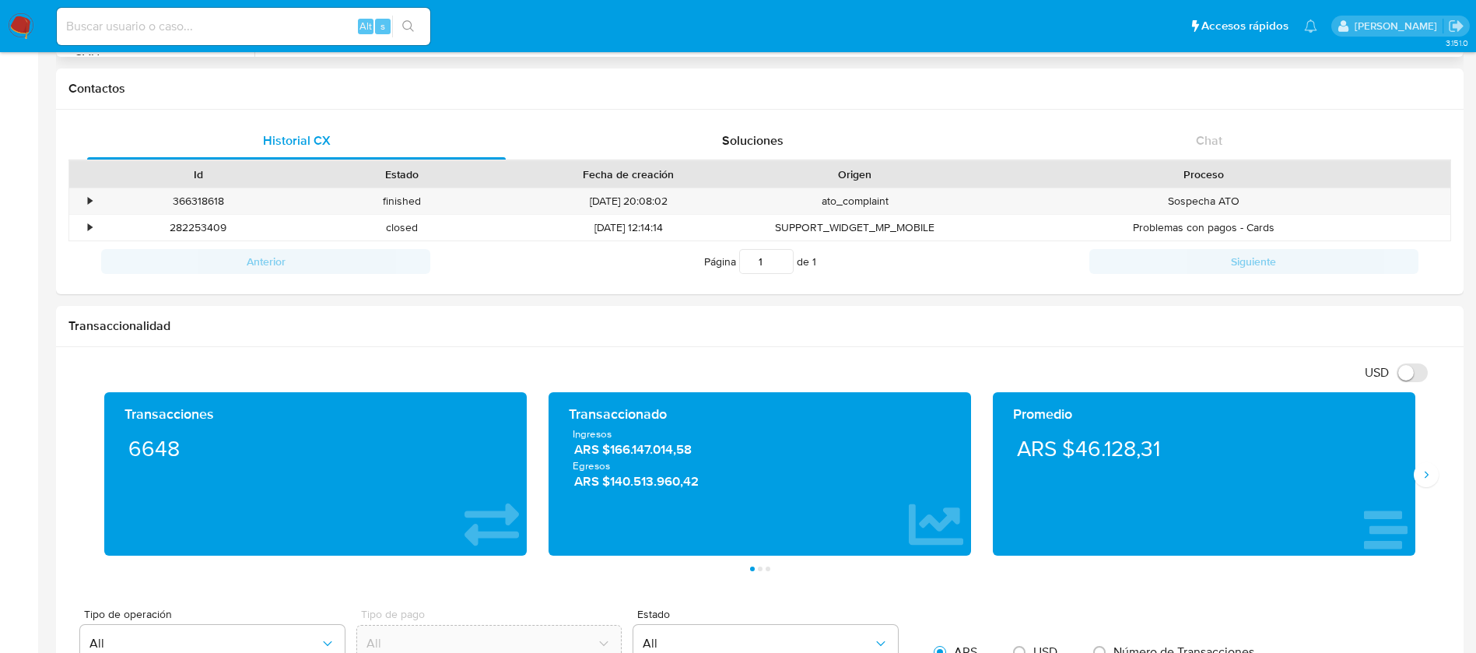
scroll to position [0, 0]
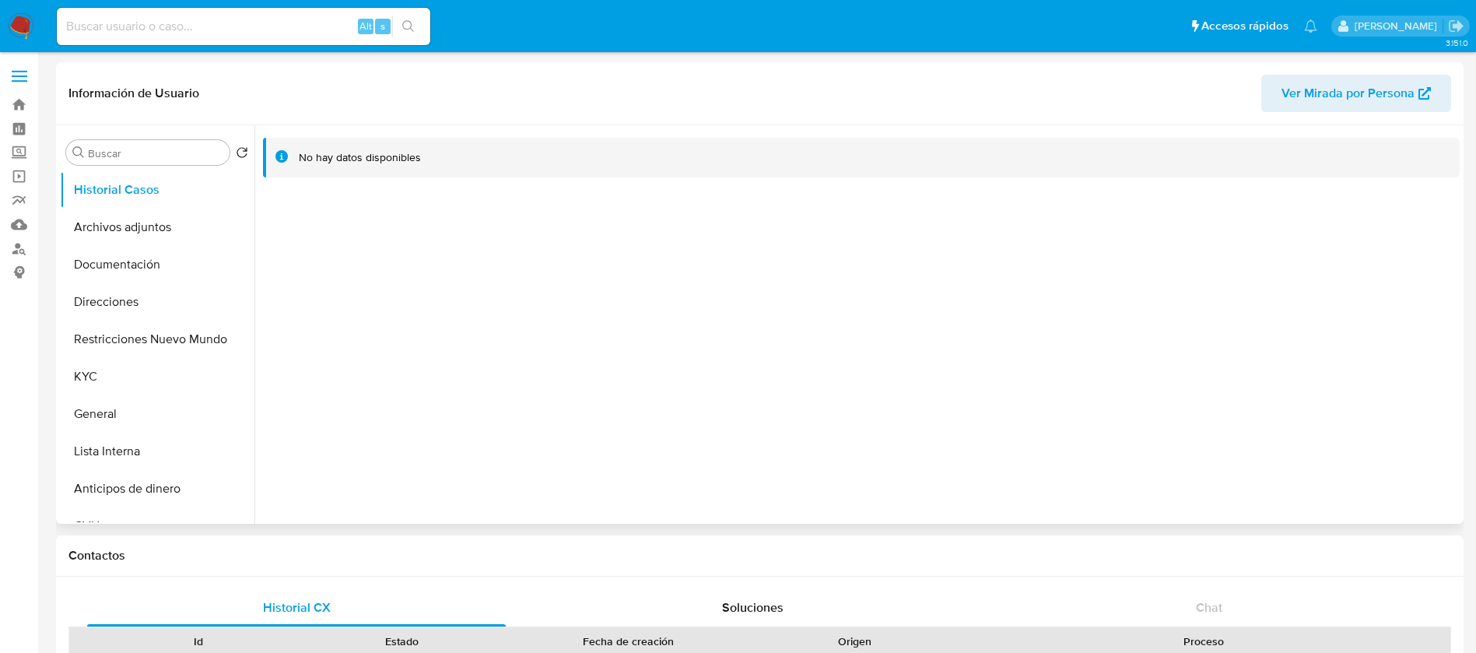
click at [1317, 92] on span "Ver Mirada por Persona" at bounding box center [1348, 93] width 133 height 37
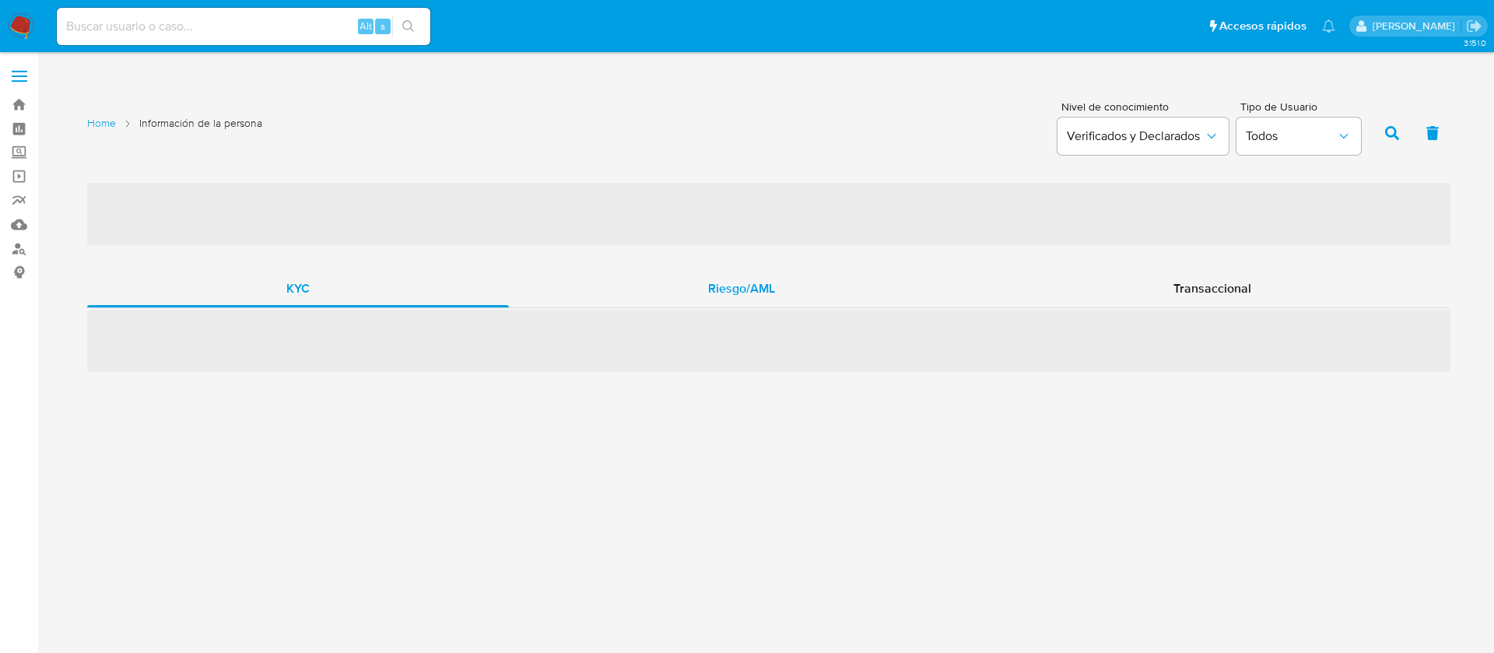
click at [791, 304] on div "Riesgo/AML" at bounding box center [741, 288] width 465 height 37
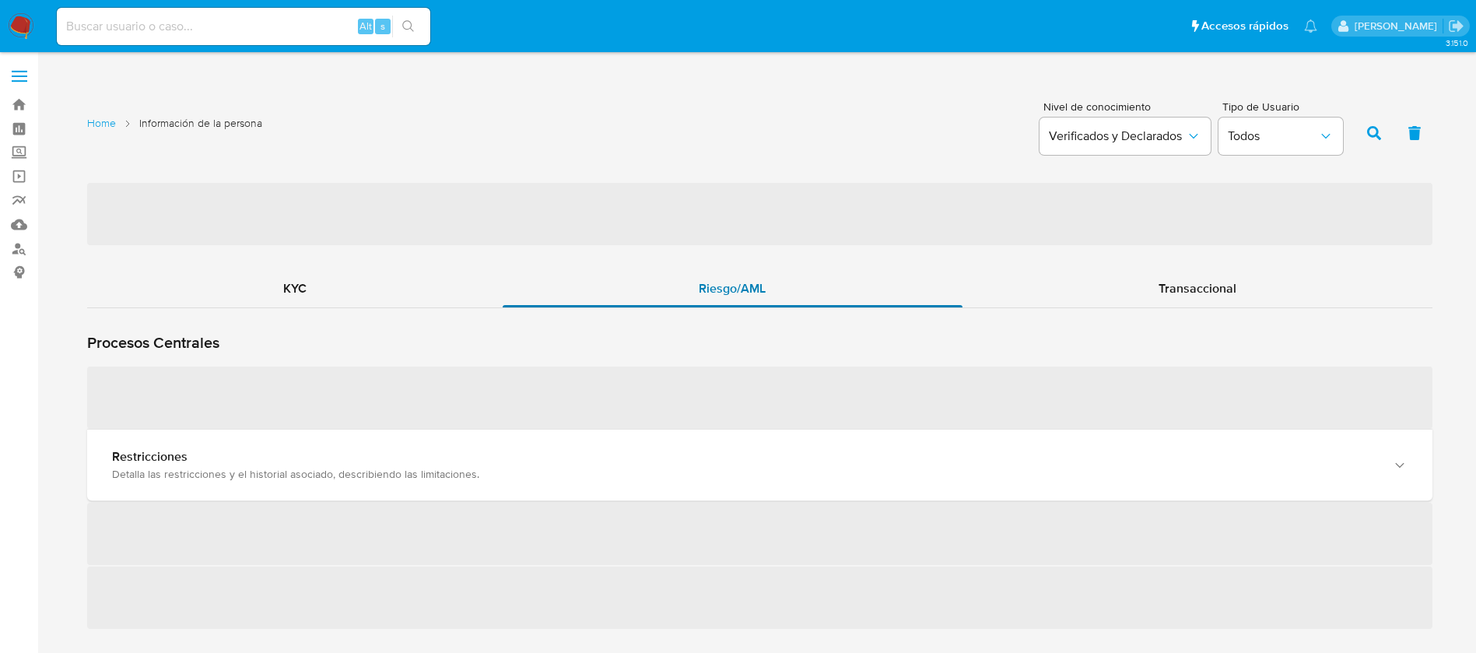
click at [779, 291] on div "Riesgo/AML" at bounding box center [732, 288] width 459 height 37
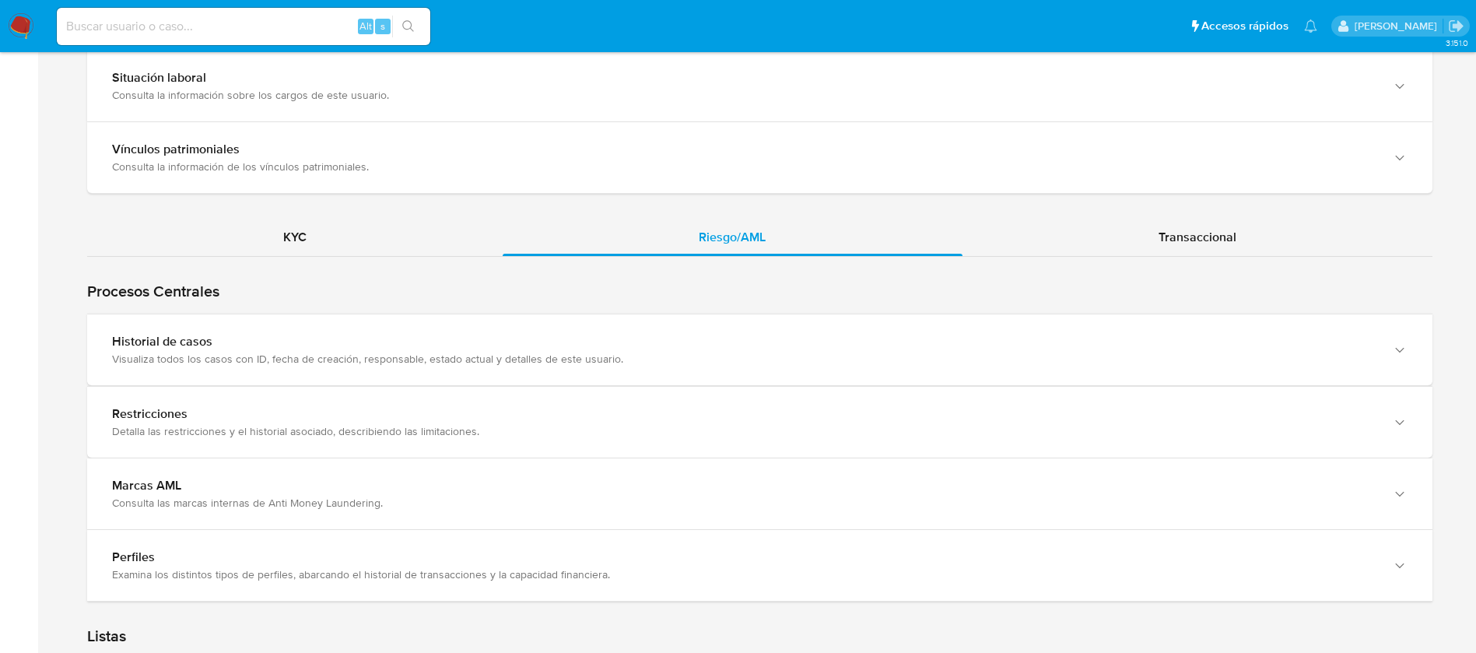
scroll to position [1401, 0]
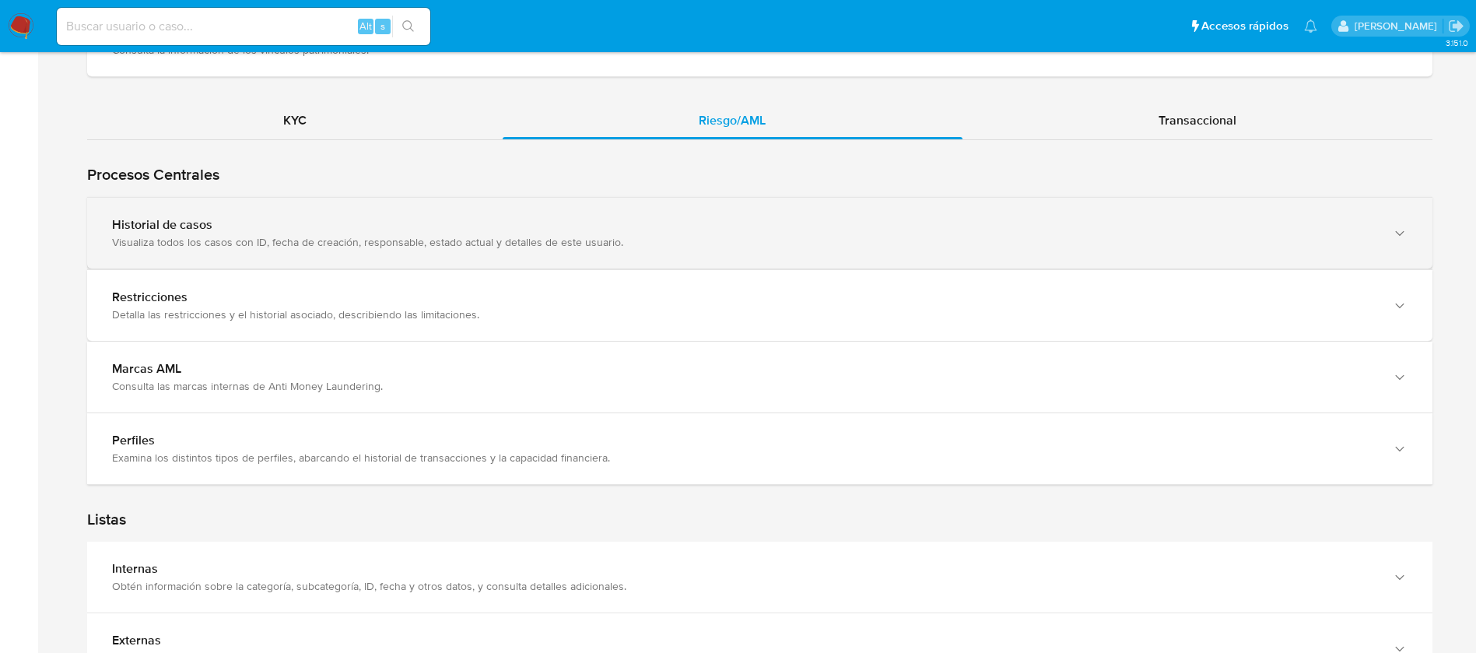
click at [682, 251] on div "Historial de casos Visualiza todos los casos con ID, fecha de creación, respons…" at bounding box center [759, 233] width 1345 height 71
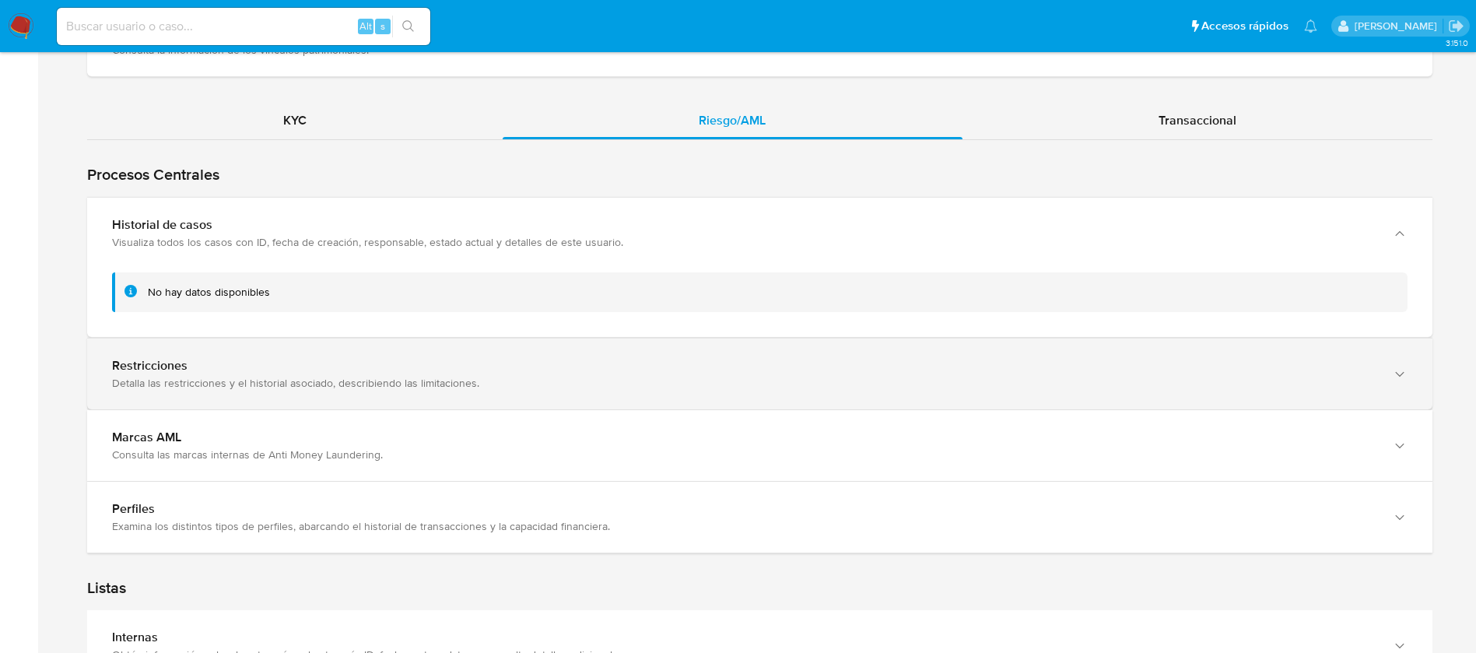
click at [637, 384] on div "Detalla las restricciones y el historial asociado, describiendo las limitacione…" at bounding box center [744, 383] width 1264 height 14
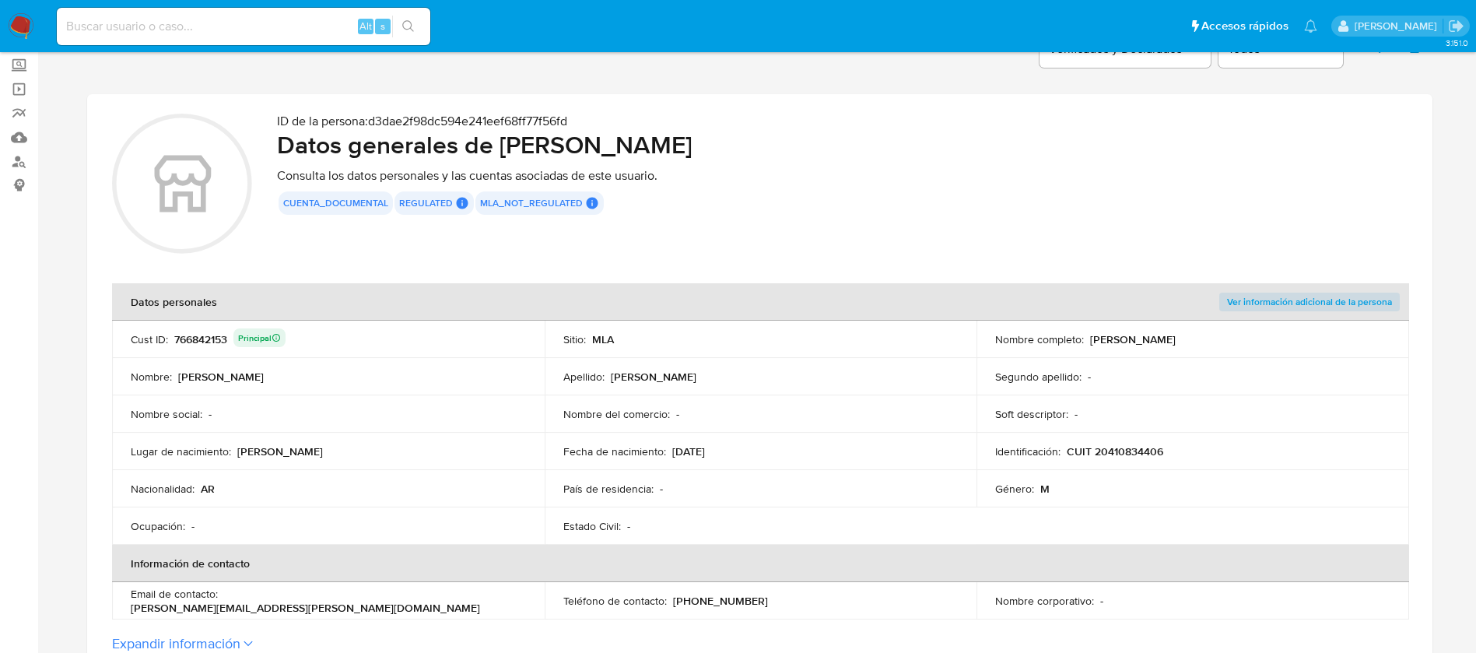
scroll to position [0, 0]
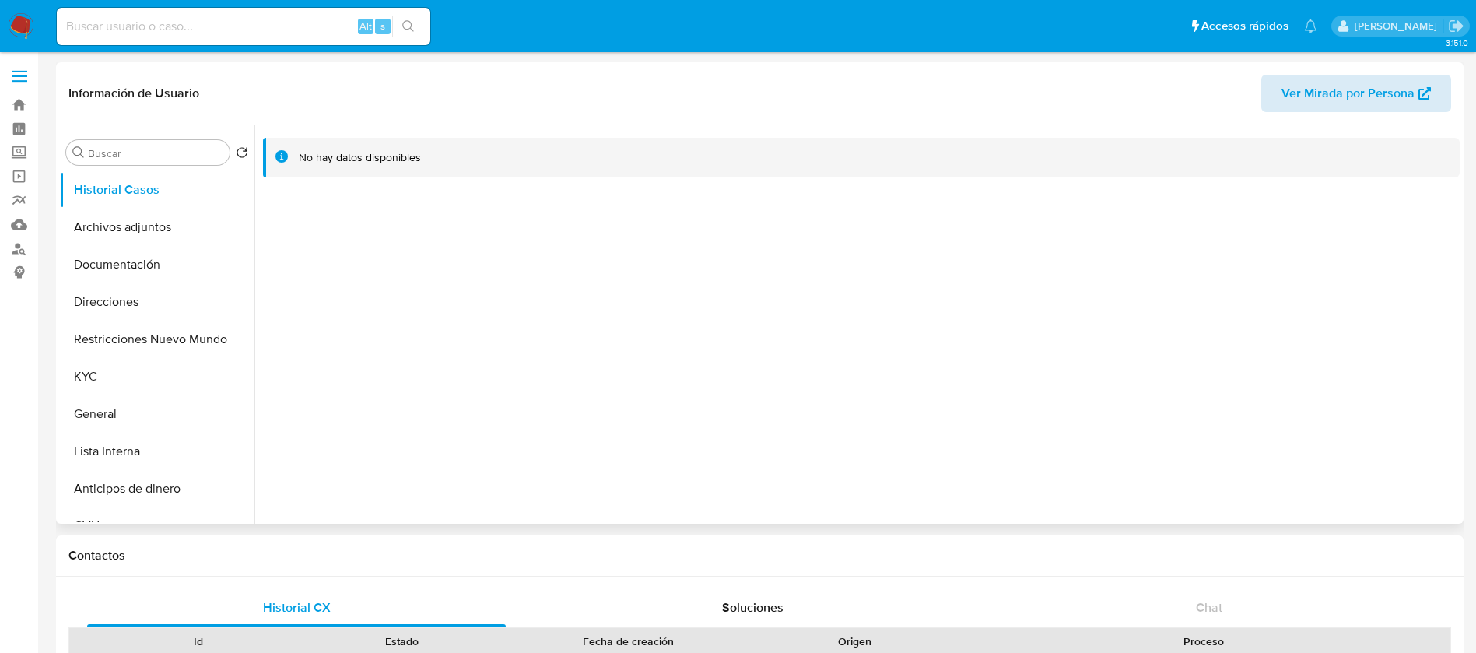
select select "10"
click at [1292, 100] on span "Ver Mirada por Persona" at bounding box center [1348, 93] width 133 height 37
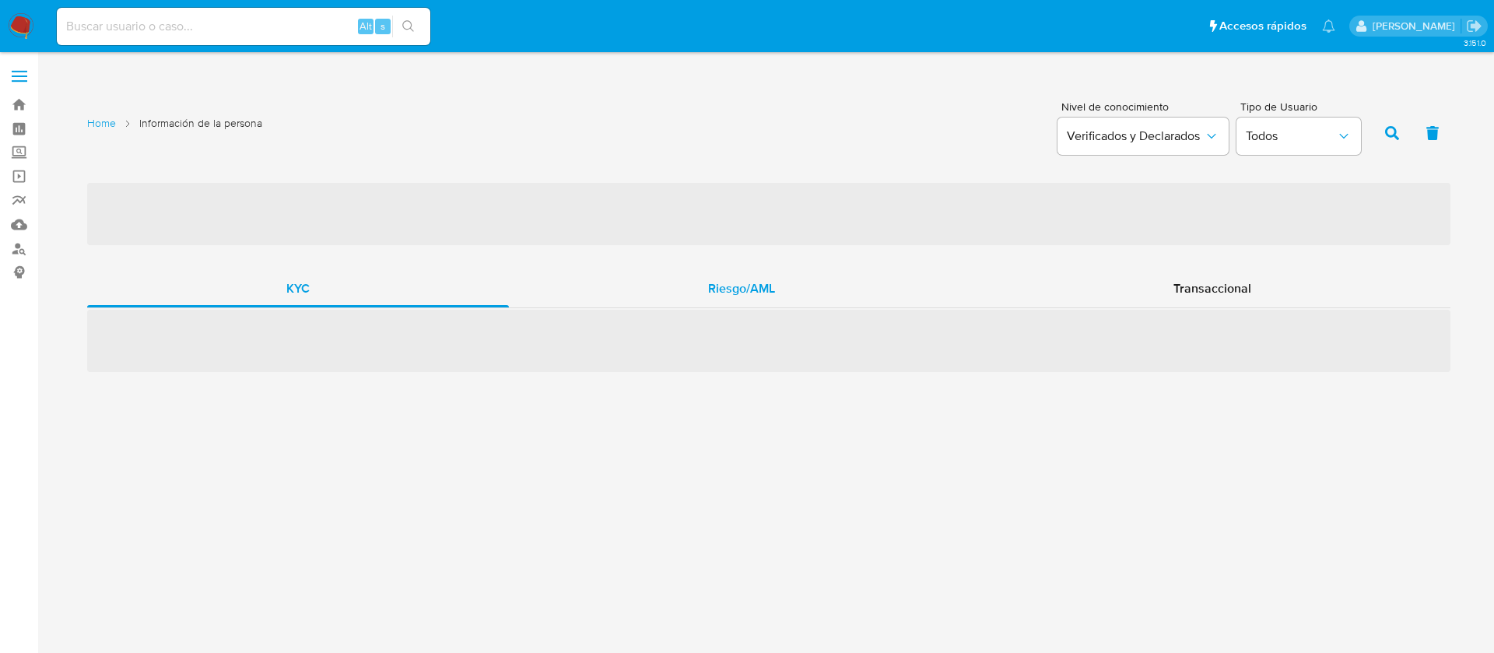
click at [808, 281] on div "Riesgo/AML" at bounding box center [741, 288] width 465 height 37
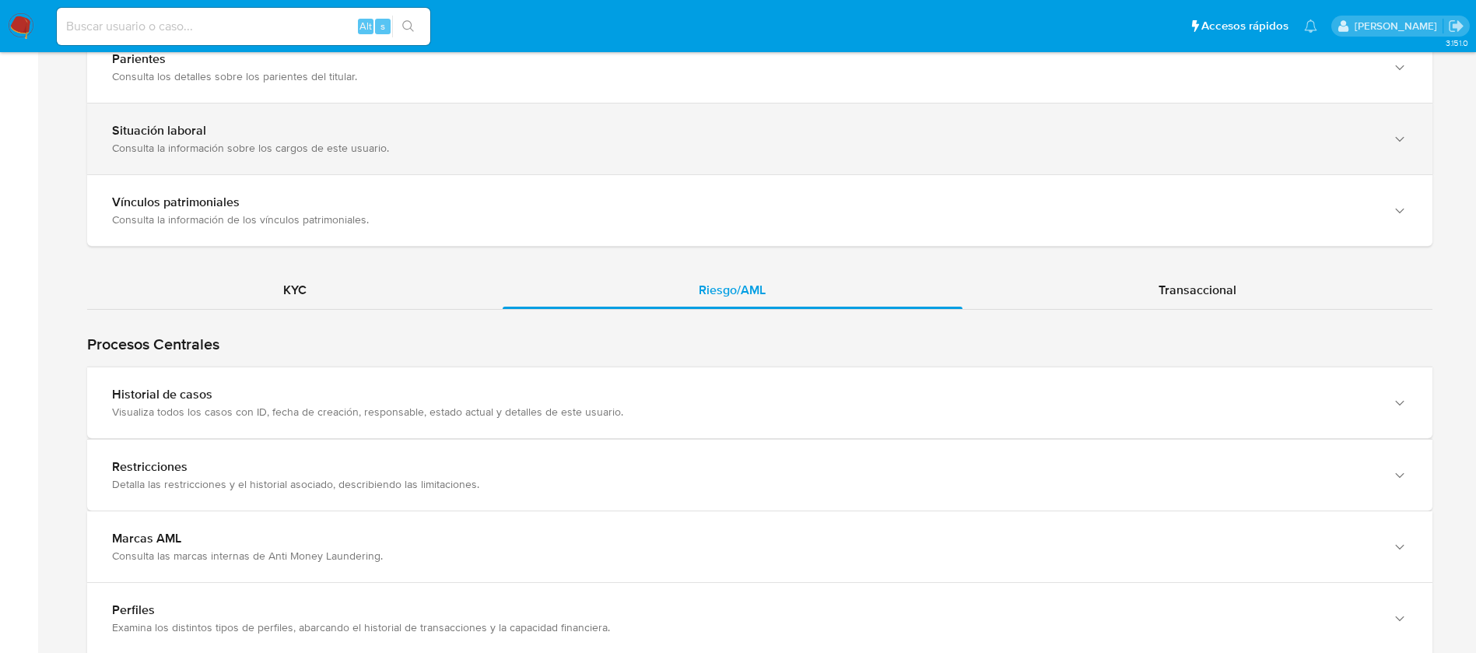
scroll to position [1284, 0]
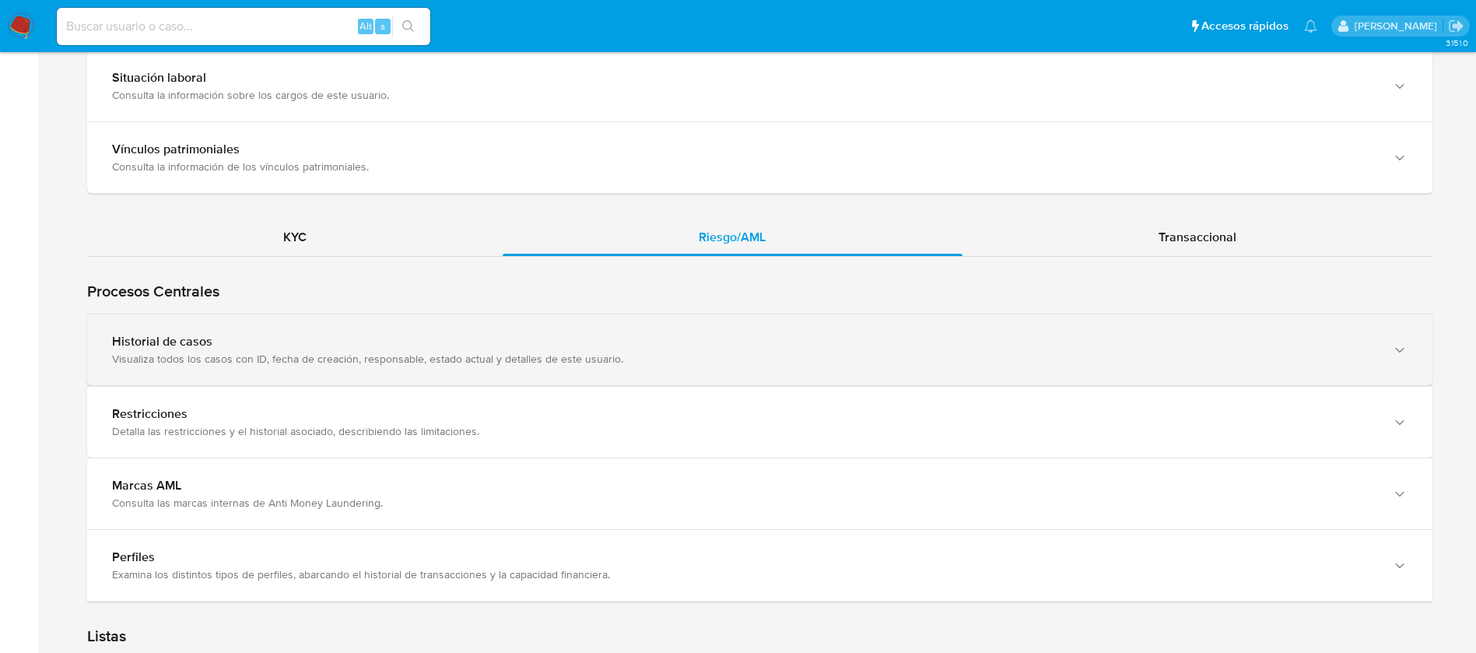
click at [387, 356] on div "Visualiza todos los casos con ID, fecha de creación, responsable, estado actual…" at bounding box center [744, 359] width 1264 height 14
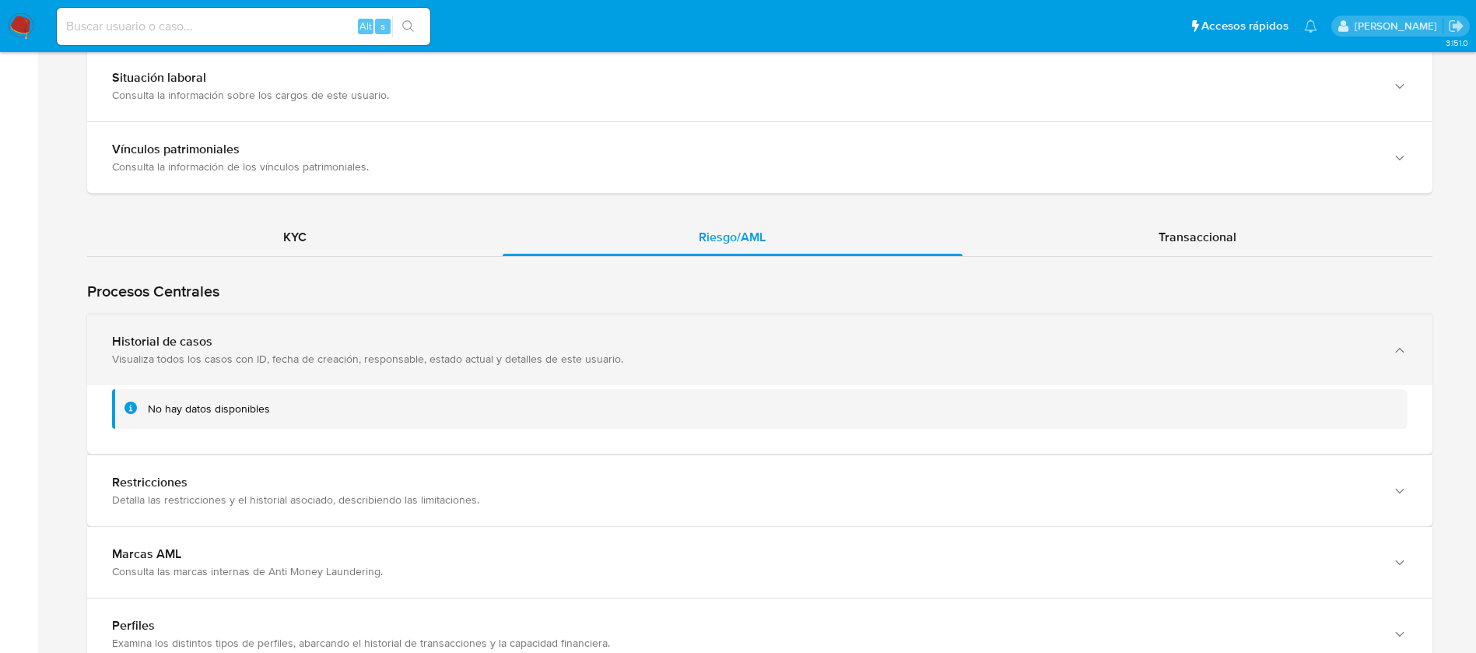
click at [387, 356] on div "Visualiza todos los casos con ID, fecha de creación, responsable, estado actual…" at bounding box center [744, 359] width 1264 height 14
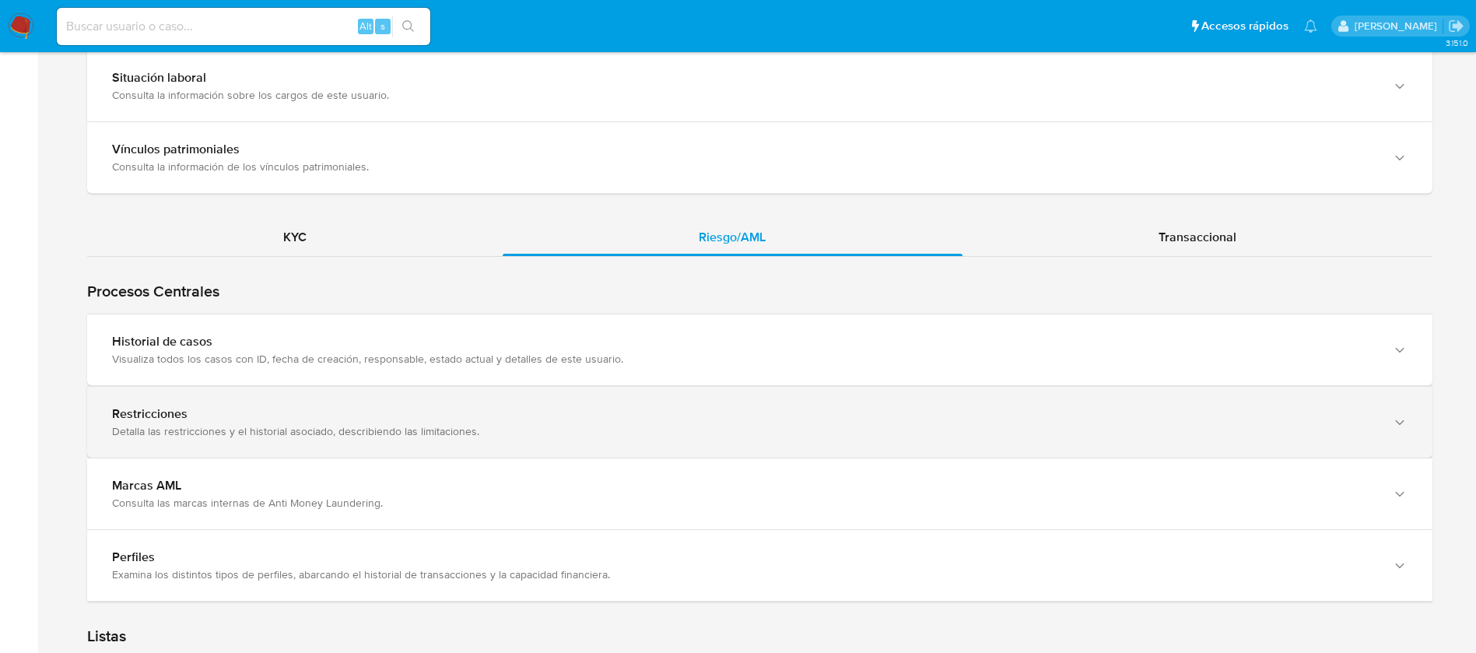
click at [310, 427] on div "Detalla las restricciones y el historial asociado, describiendo las limitacione…" at bounding box center [744, 431] width 1264 height 14
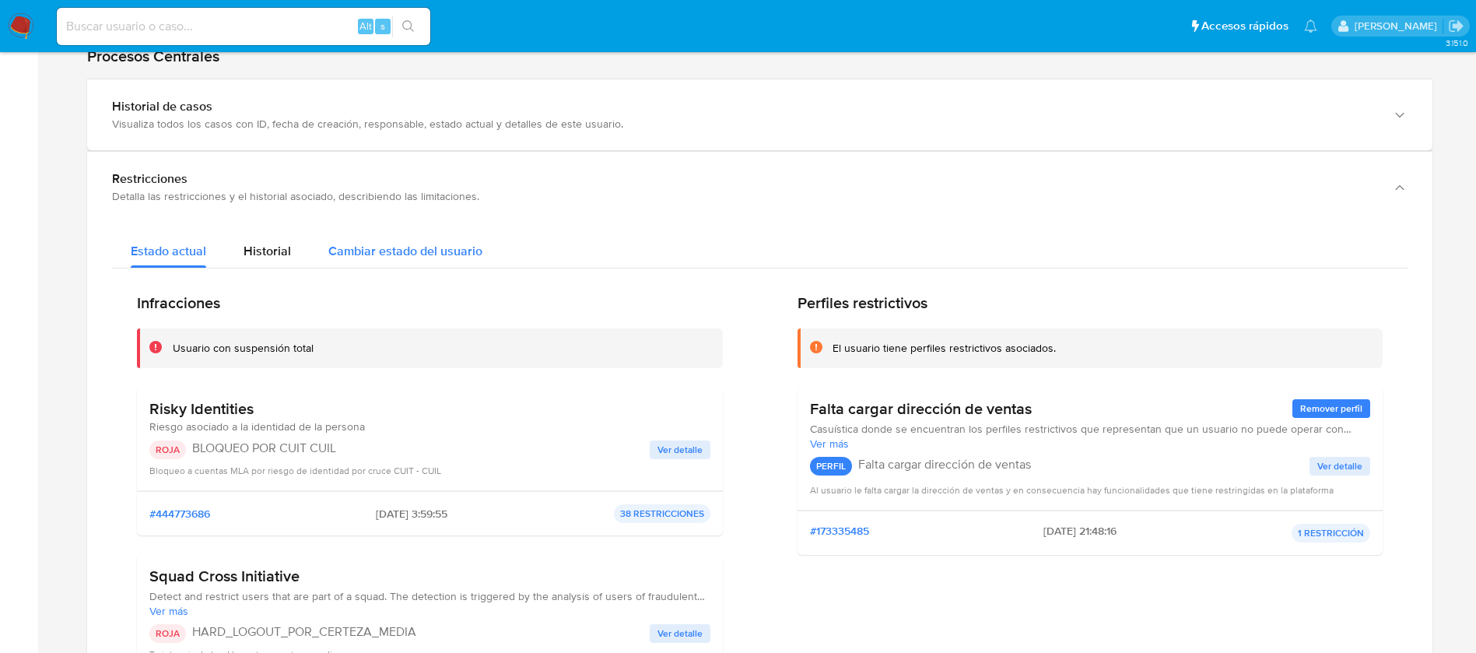
scroll to position [1517, 0]
click at [259, 261] on div "Historial" at bounding box center [267, 248] width 47 height 41
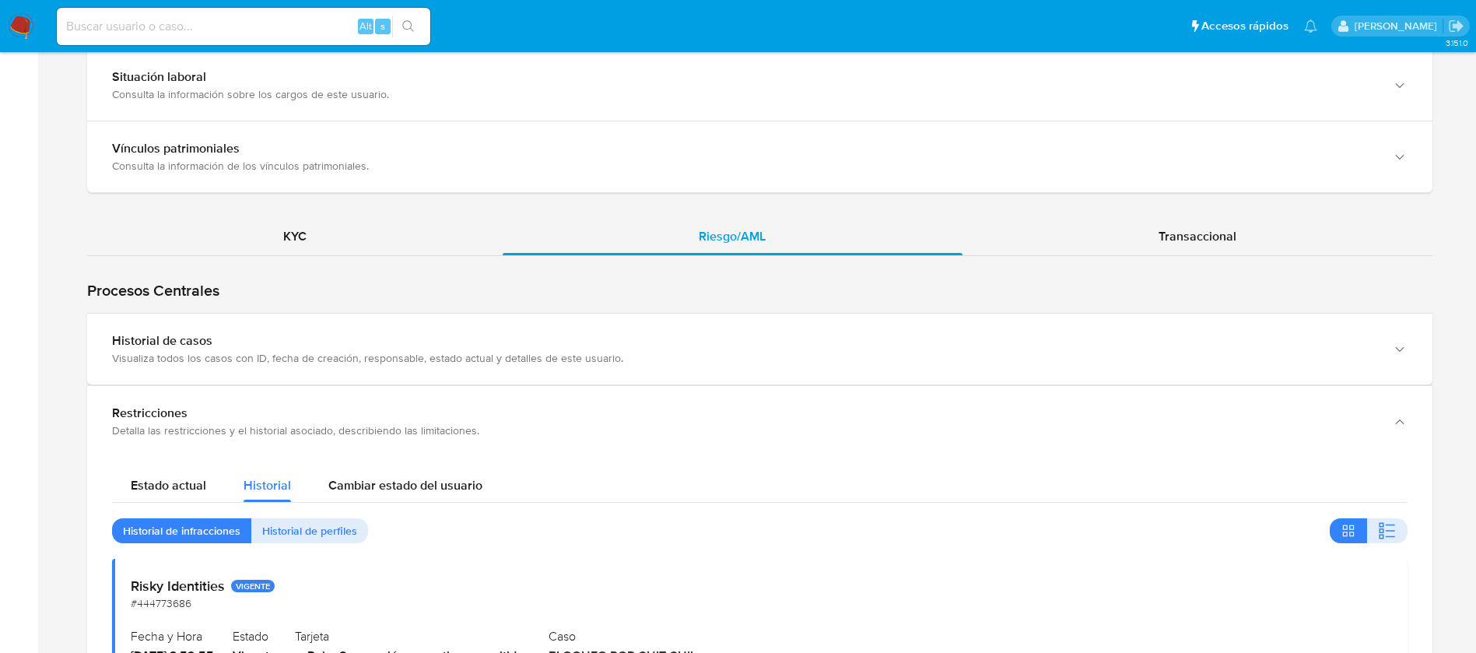
scroll to position [1284, 0]
click at [175, 479] on span "Estado actual" at bounding box center [168, 486] width 75 height 18
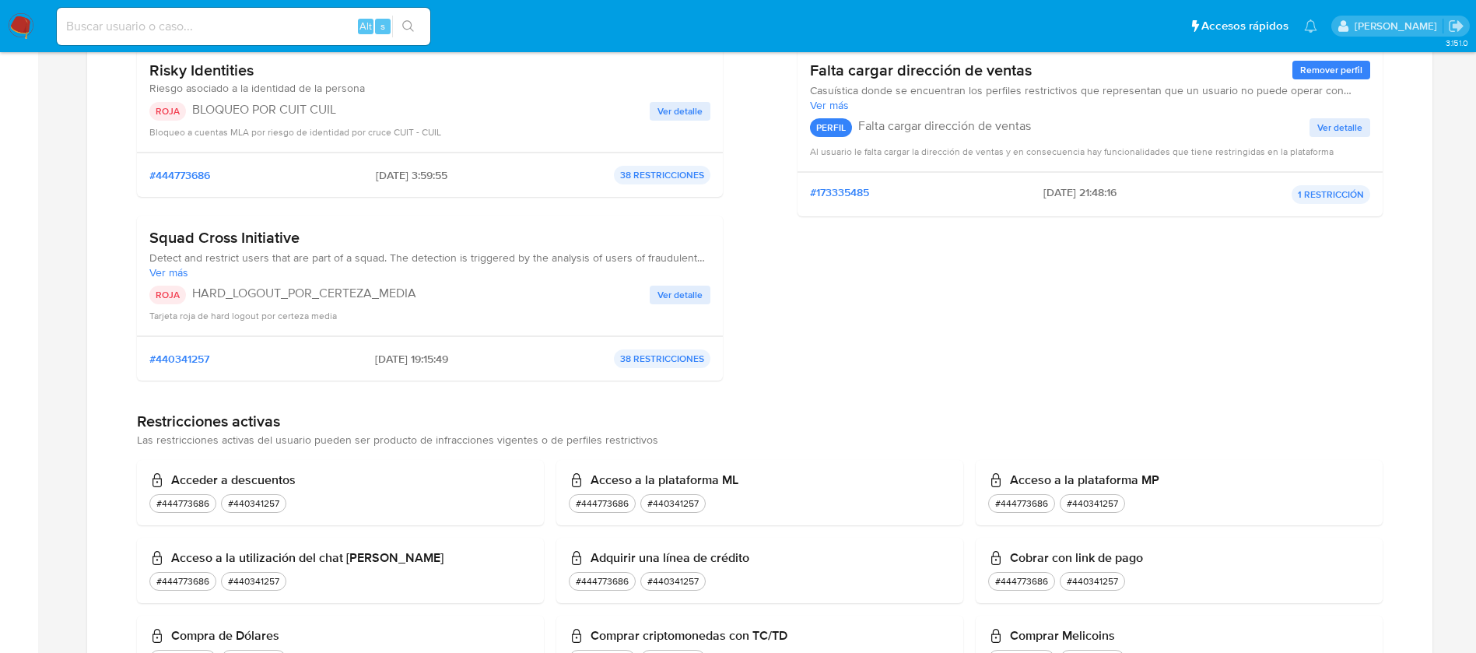
scroll to position [1867, 0]
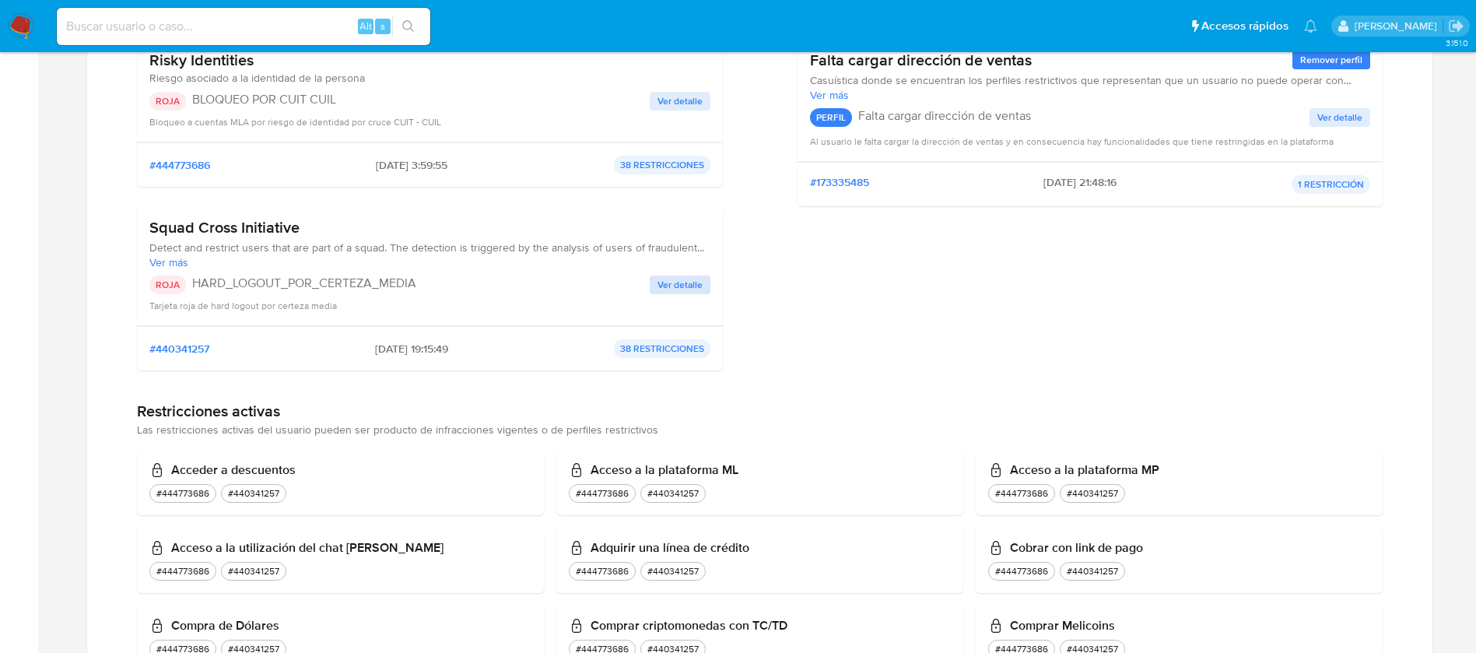
click at [709, 282] on button "Ver detalle" at bounding box center [680, 284] width 61 height 19
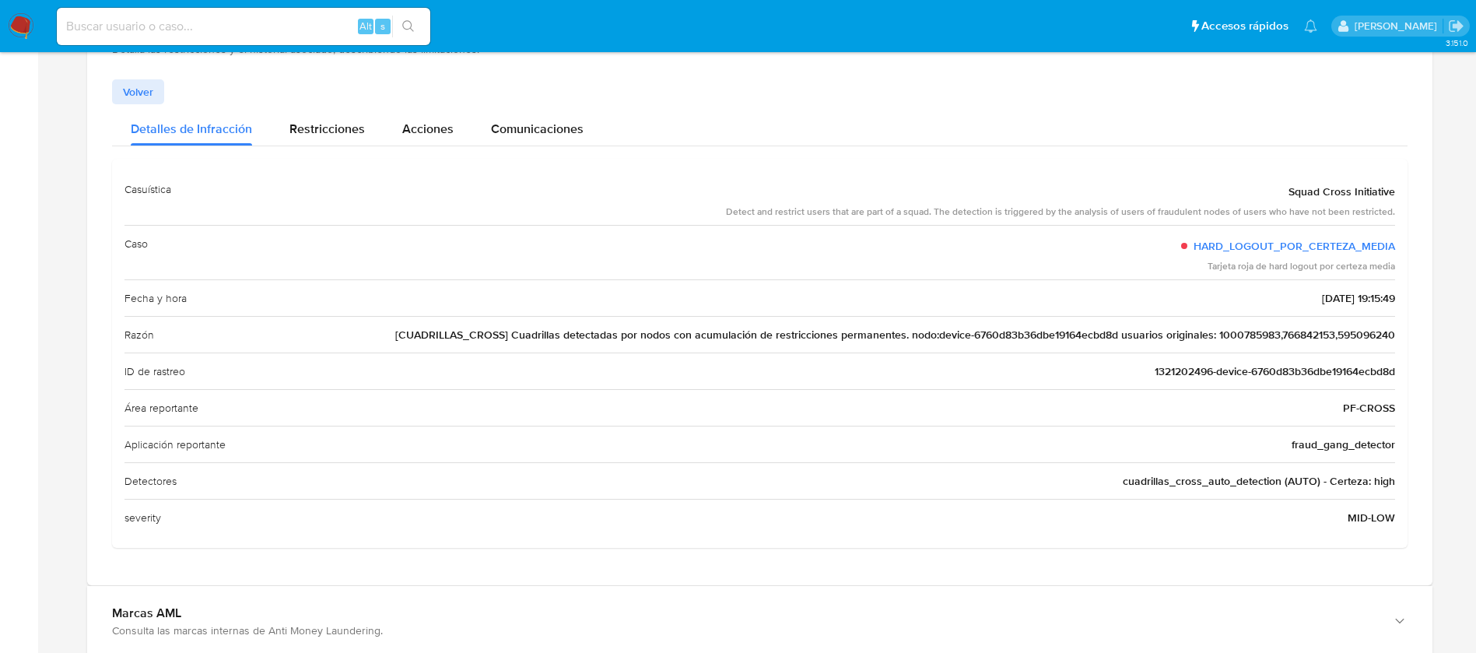
scroll to position [1517, 0]
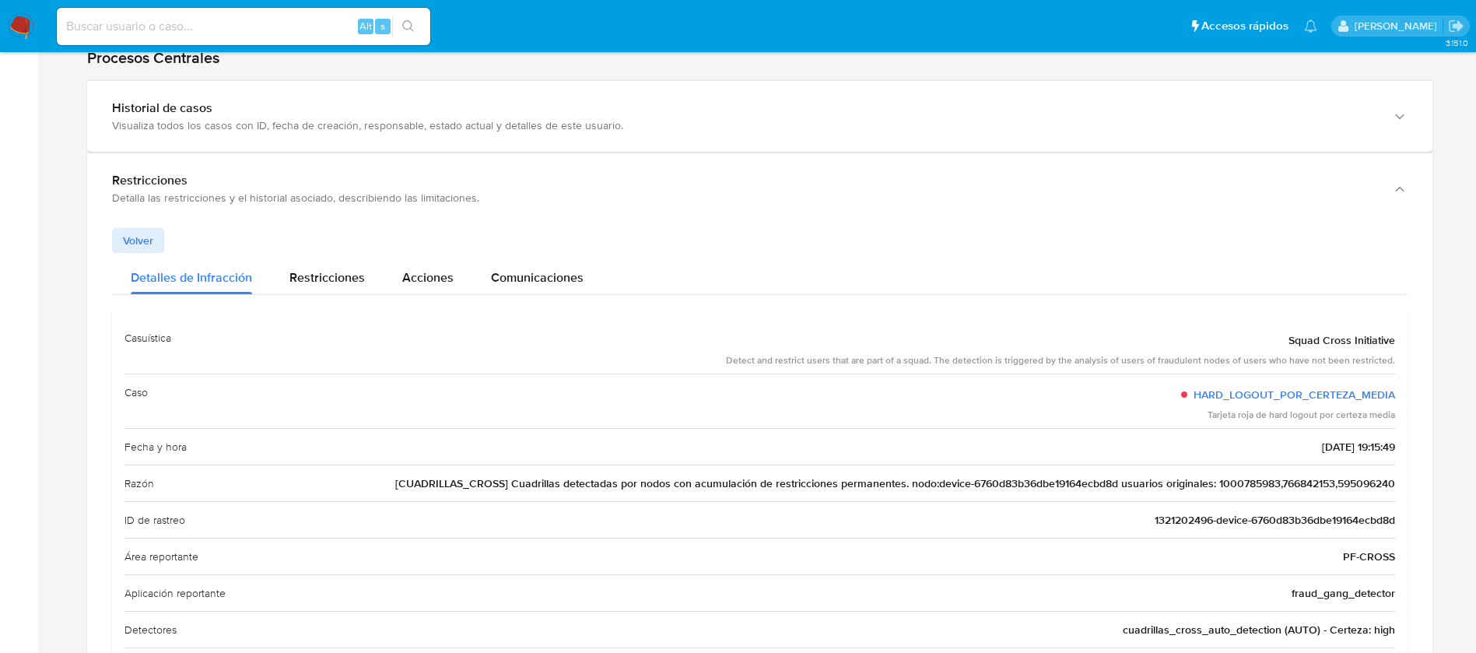
click at [155, 236] on button "Volver" at bounding box center [138, 240] width 52 height 25
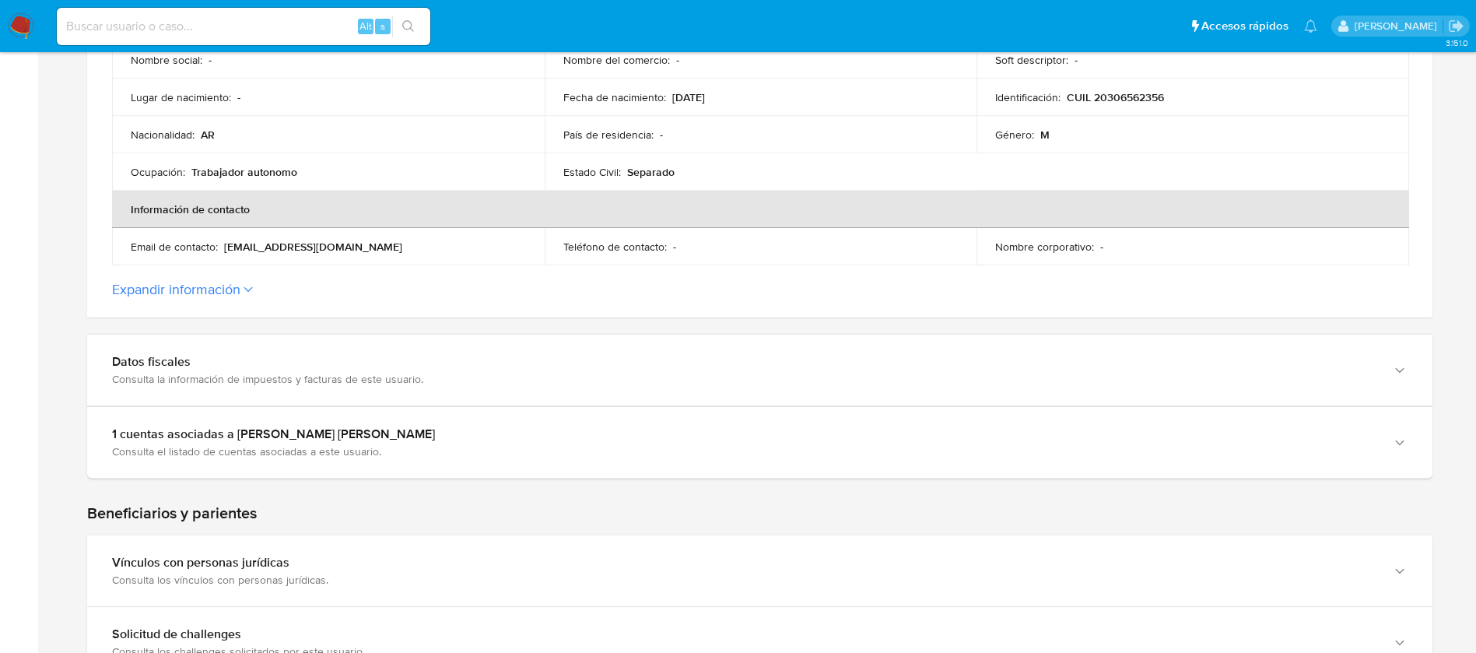
scroll to position [0, 0]
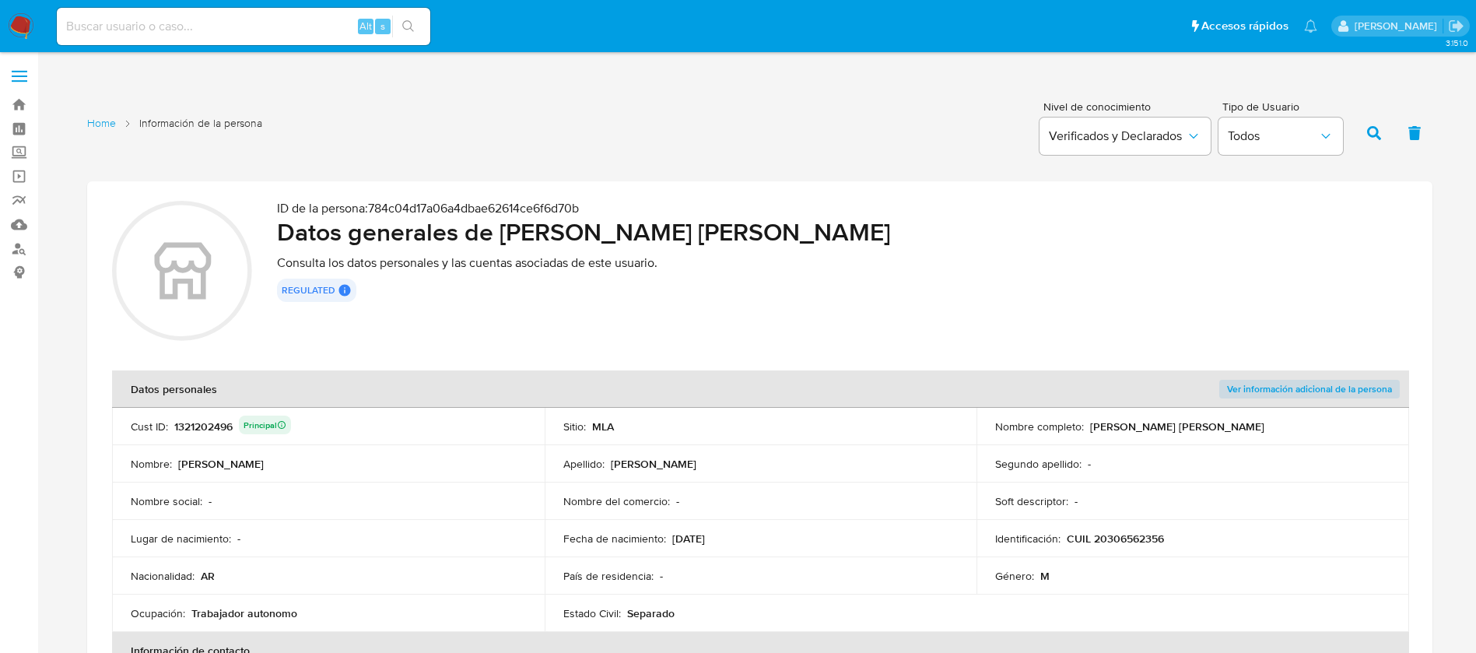
drag, startPoint x: 505, startPoint y: 230, endPoint x: 766, endPoint y: 235, distance: 261.5
click at [789, 249] on div "ID de la persona : 784c04d17a06a4dbae62614ce6f6d70b Datos generales de Oscar Ma…" at bounding box center [842, 273] width 1131 height 145
click at [753, 234] on h2 "Datos generales de Oscar Marcelo Villarreal" at bounding box center [842, 231] width 1131 height 31
drag, startPoint x: 769, startPoint y: 229, endPoint x: 504, endPoint y: 231, distance: 264.6
click at [504, 231] on h2 "Datos generales de Oscar Marcelo Villarreal" at bounding box center [842, 231] width 1131 height 31
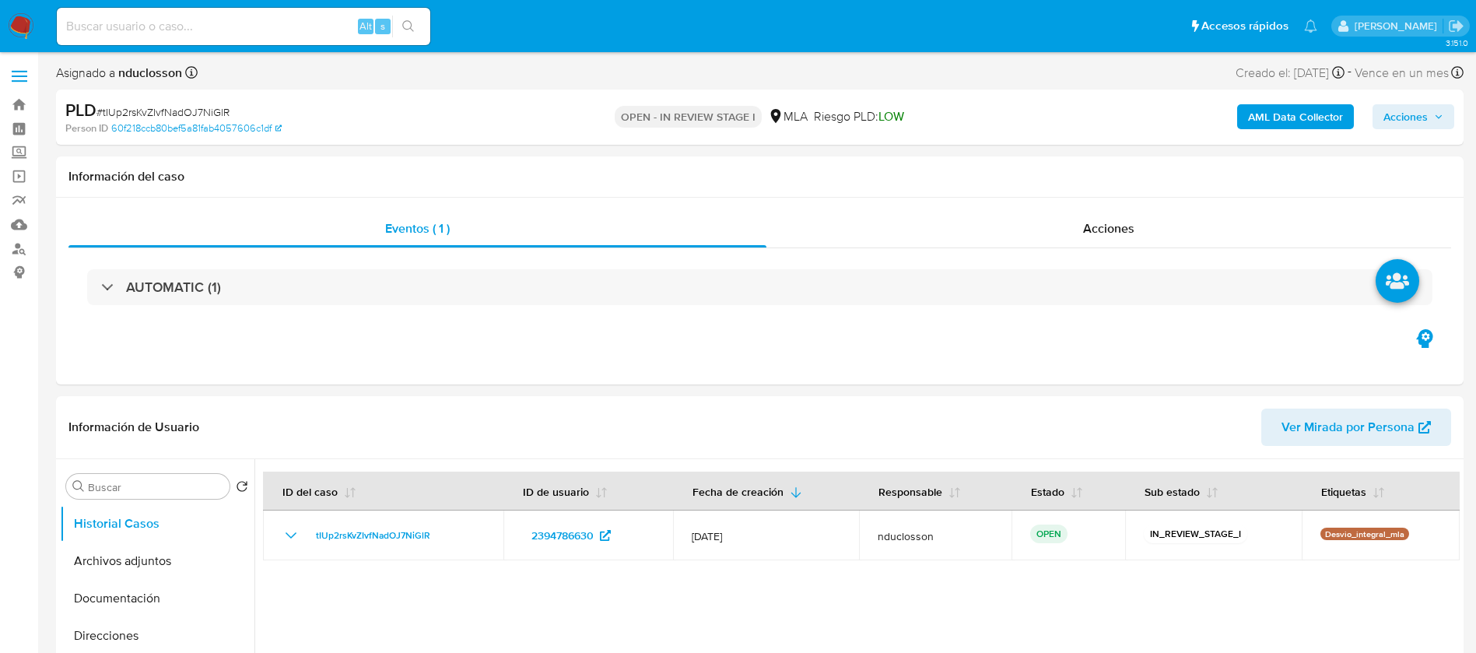
select select "10"
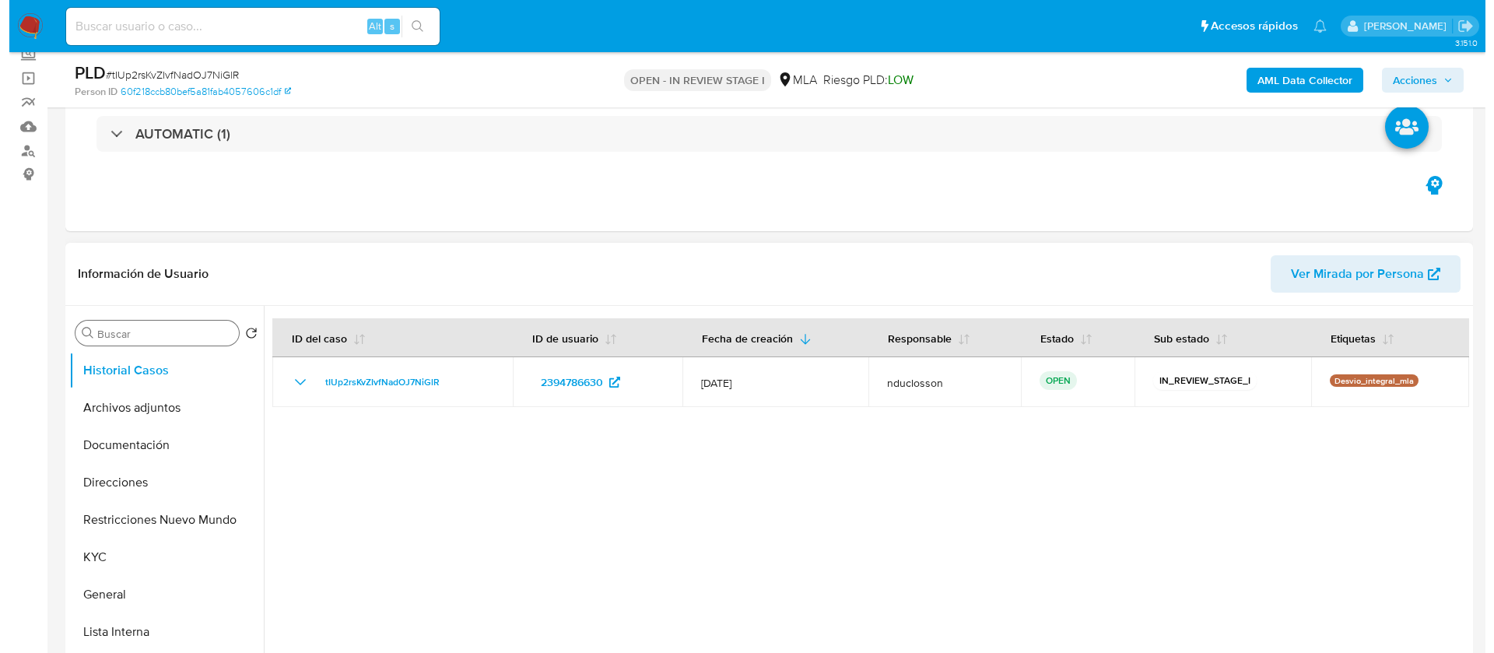
scroll to position [233, 0]
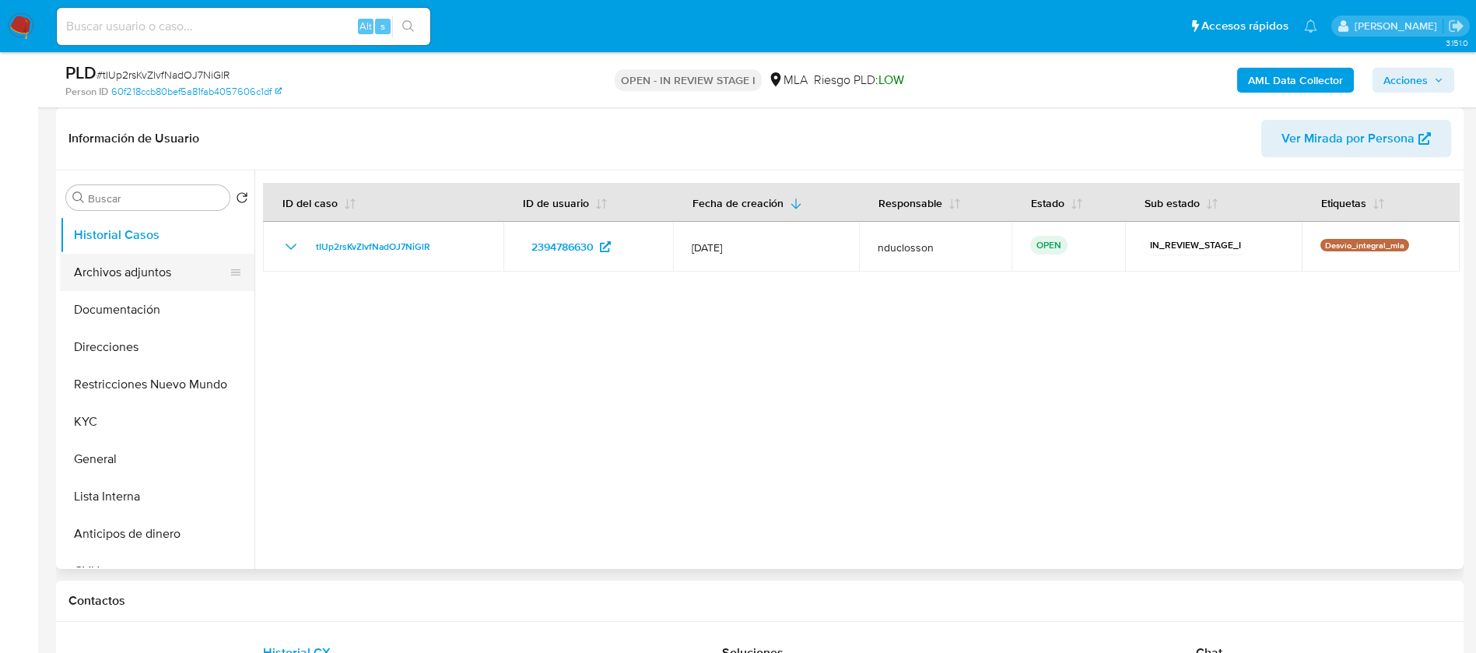
click at [123, 275] on button "Archivos adjuntos" at bounding box center [151, 272] width 182 height 37
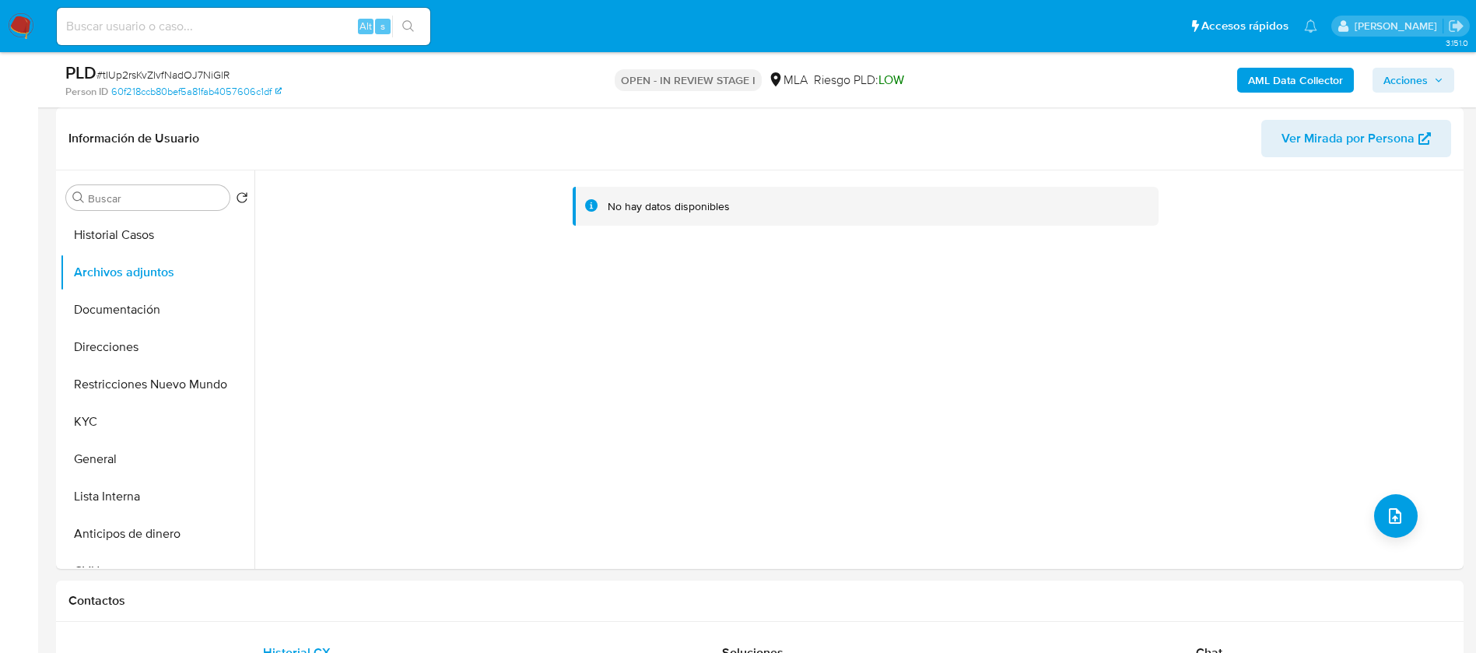
click at [1282, 86] on b "AML Data Collector" at bounding box center [1295, 80] width 95 height 25
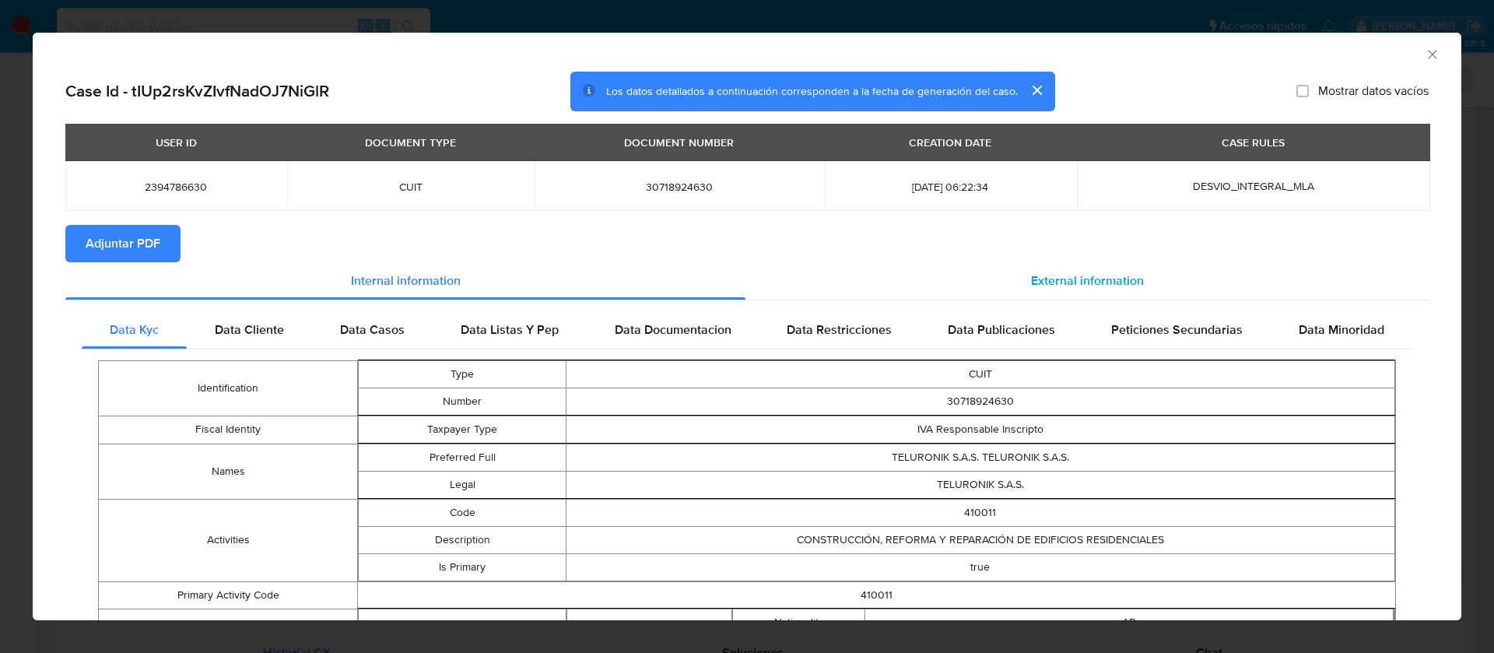
click at [1031, 272] on span "External information" at bounding box center [1087, 281] width 113 height 18
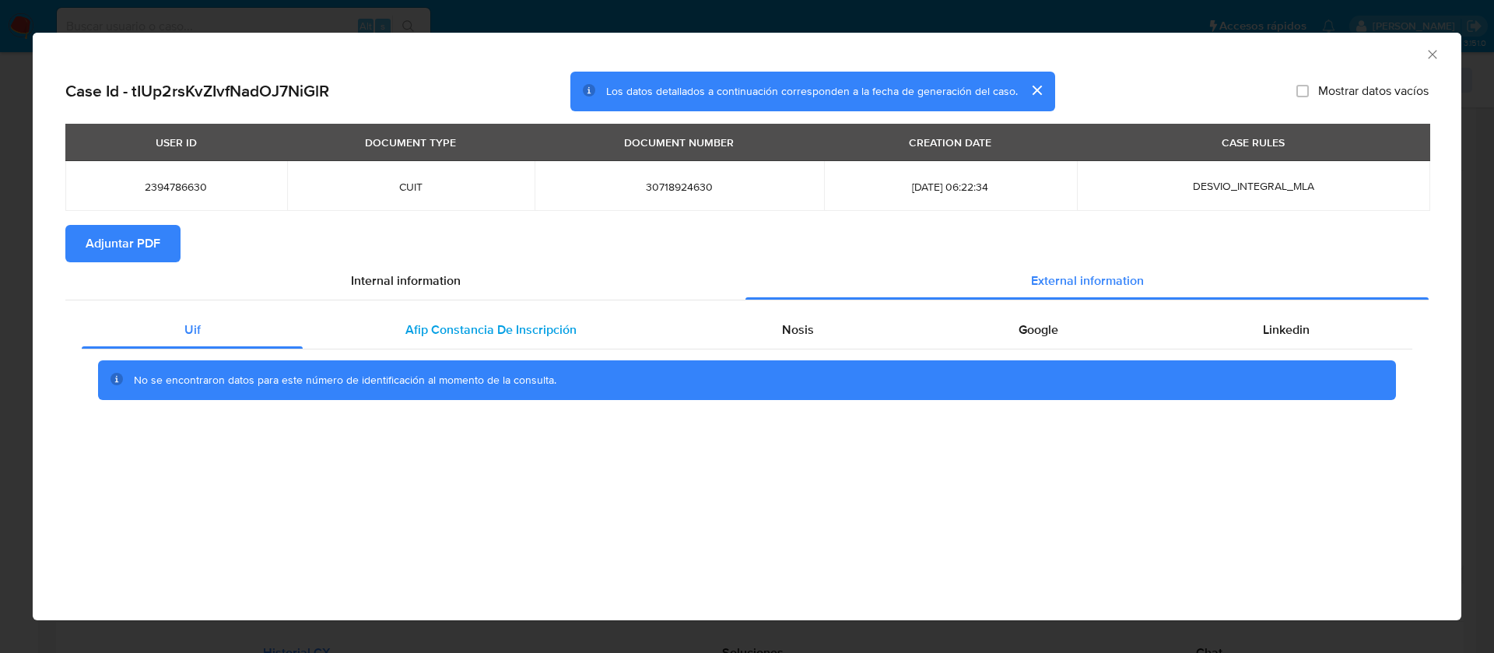
click at [455, 321] on div "Afip Constancia De Inscripción" at bounding box center [491, 329] width 376 height 37
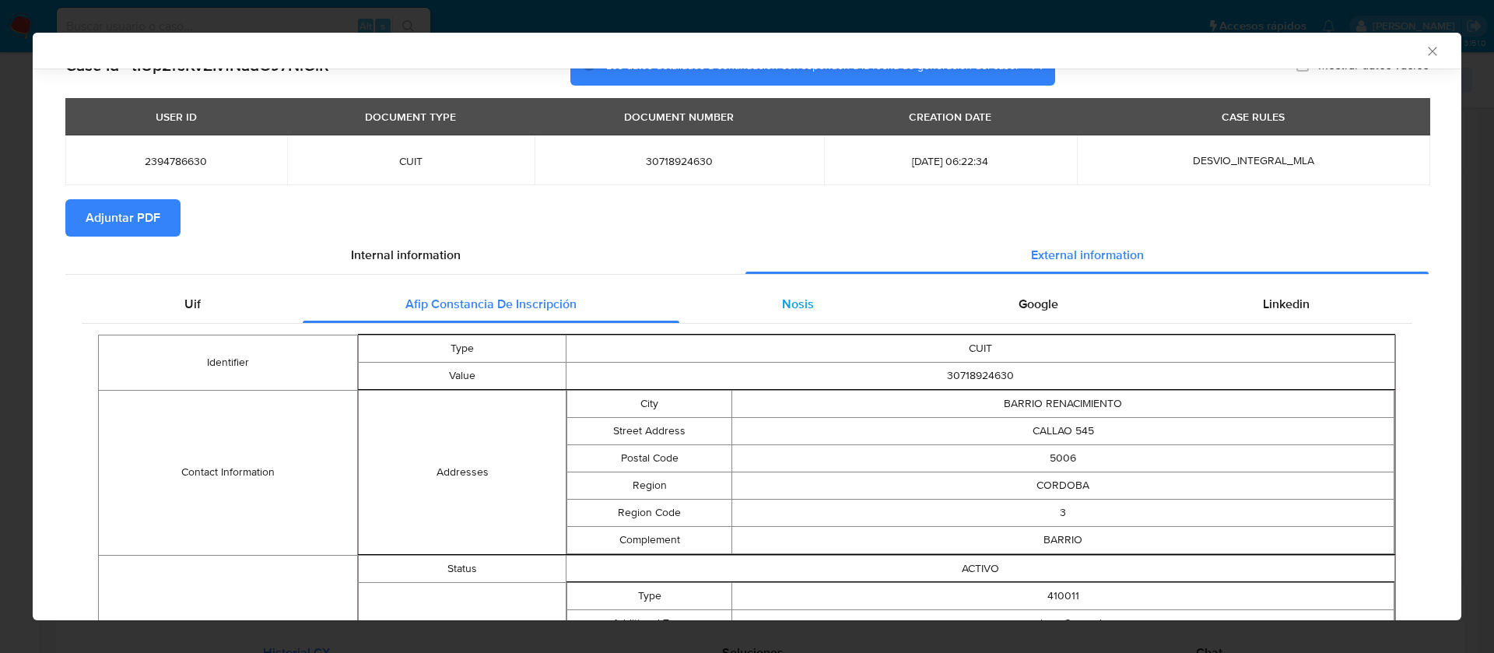
scroll to position [6, 0]
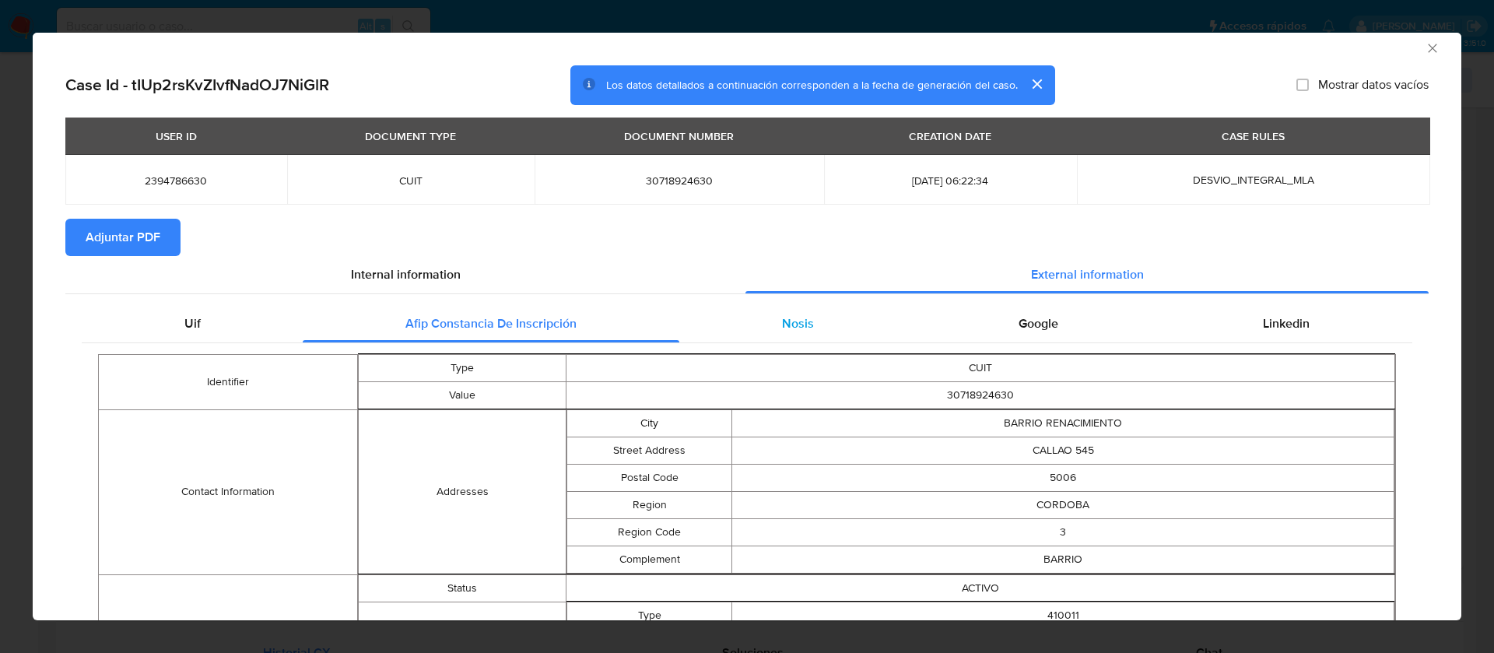
click at [791, 325] on span "Nosis" at bounding box center [798, 323] width 32 height 18
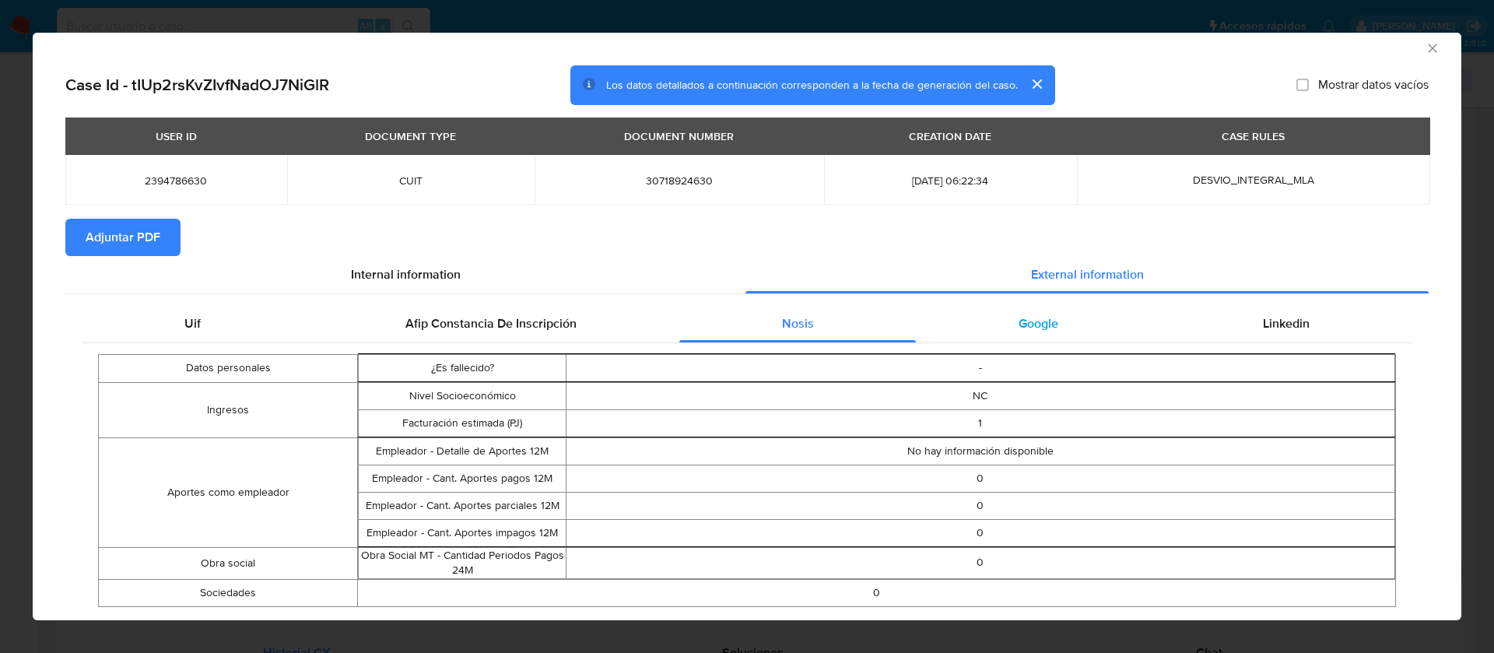
drag, startPoint x: 966, startPoint y: 321, endPoint x: 1026, endPoint y: 314, distance: 60.3
click at [967, 321] on div "Google" at bounding box center [1038, 323] width 244 height 37
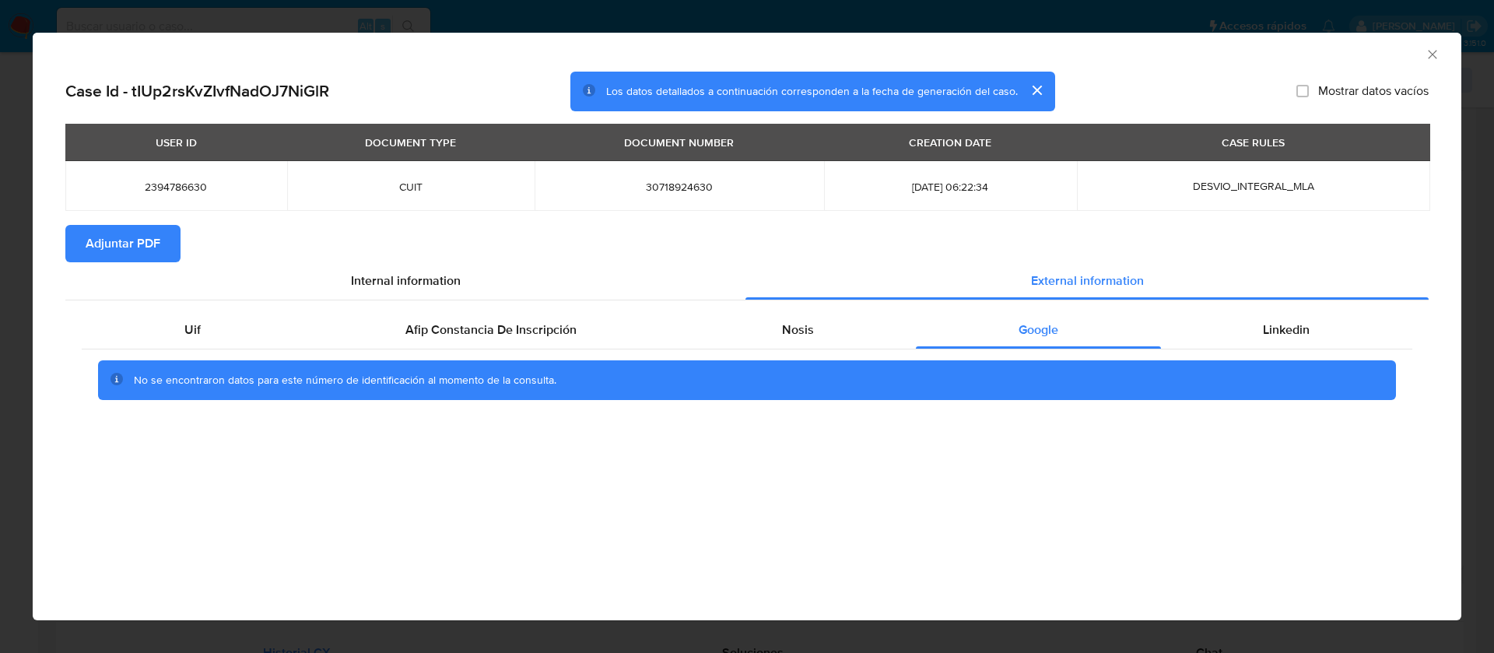
scroll to position [0, 0]
click at [1264, 322] on span "Linkedin" at bounding box center [1286, 330] width 47 height 18
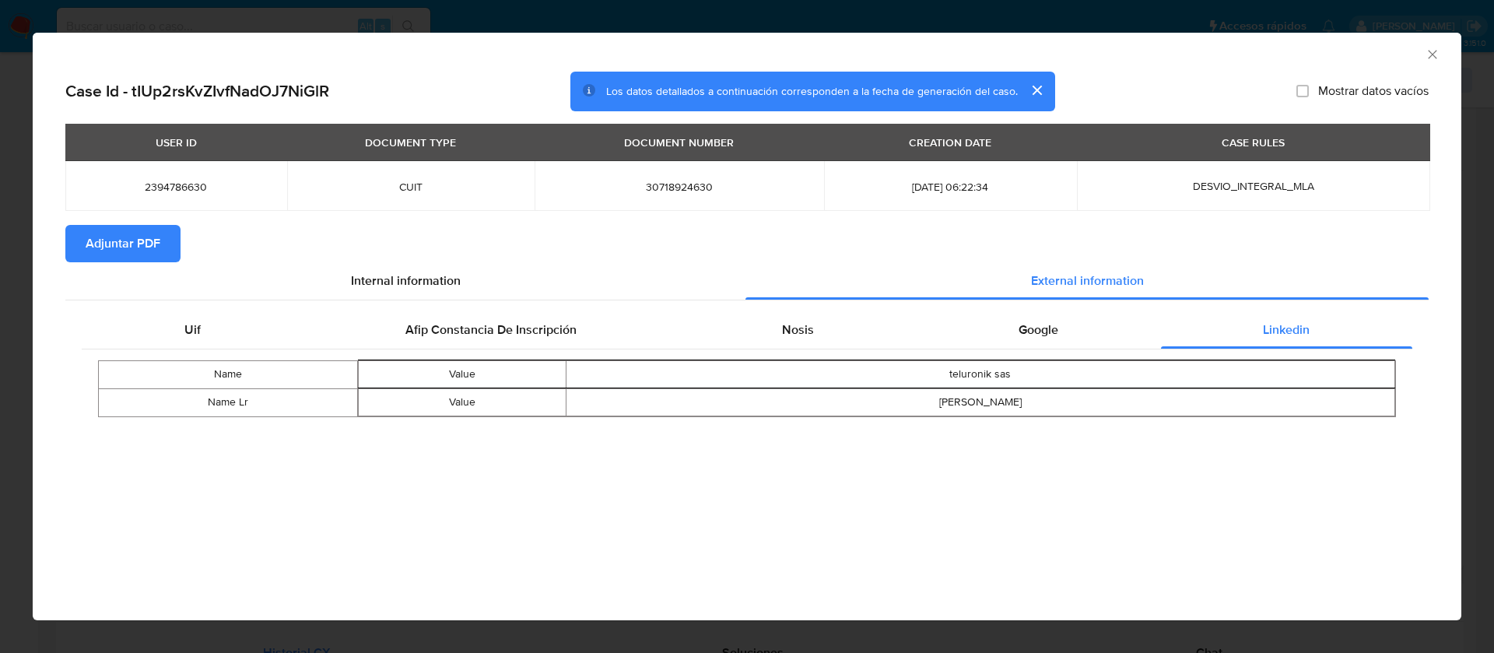
click at [1034, 89] on button "cerrar" at bounding box center [1036, 90] width 37 height 37
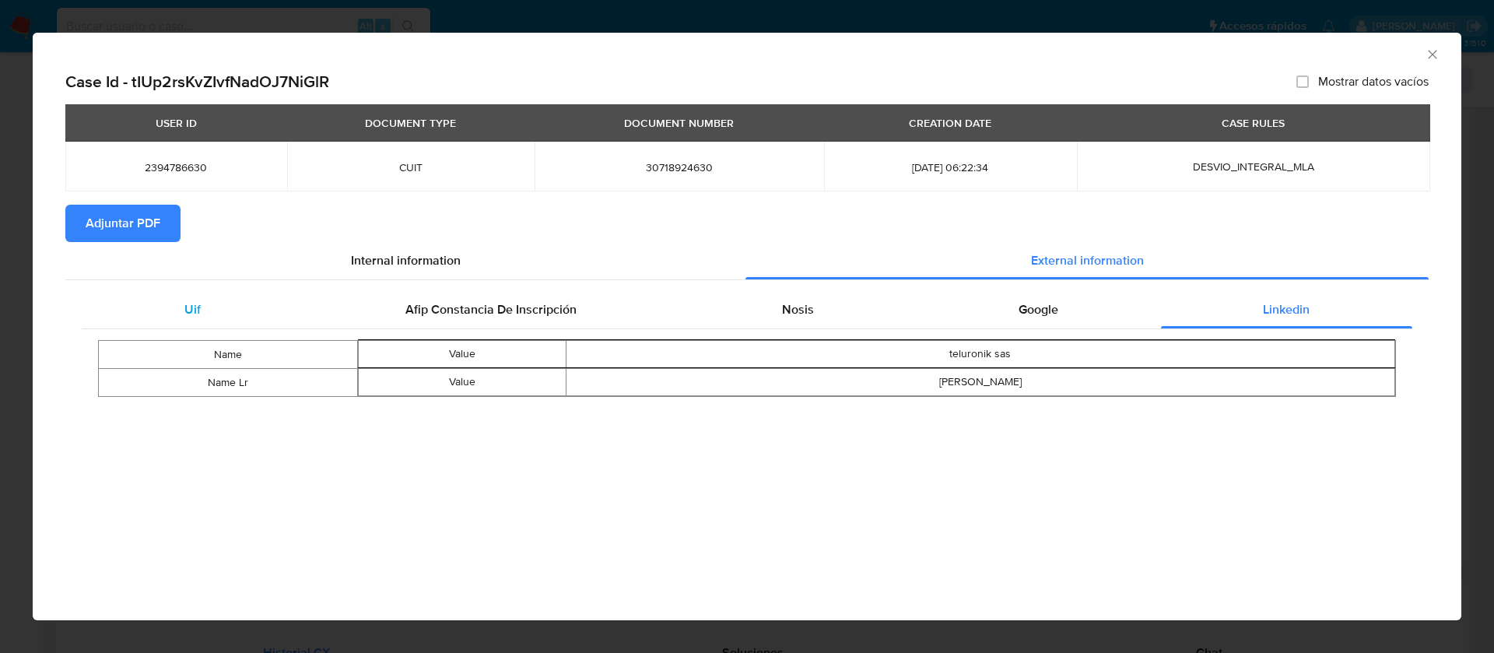
click at [261, 312] on div "Uif" at bounding box center [192, 309] width 221 height 37
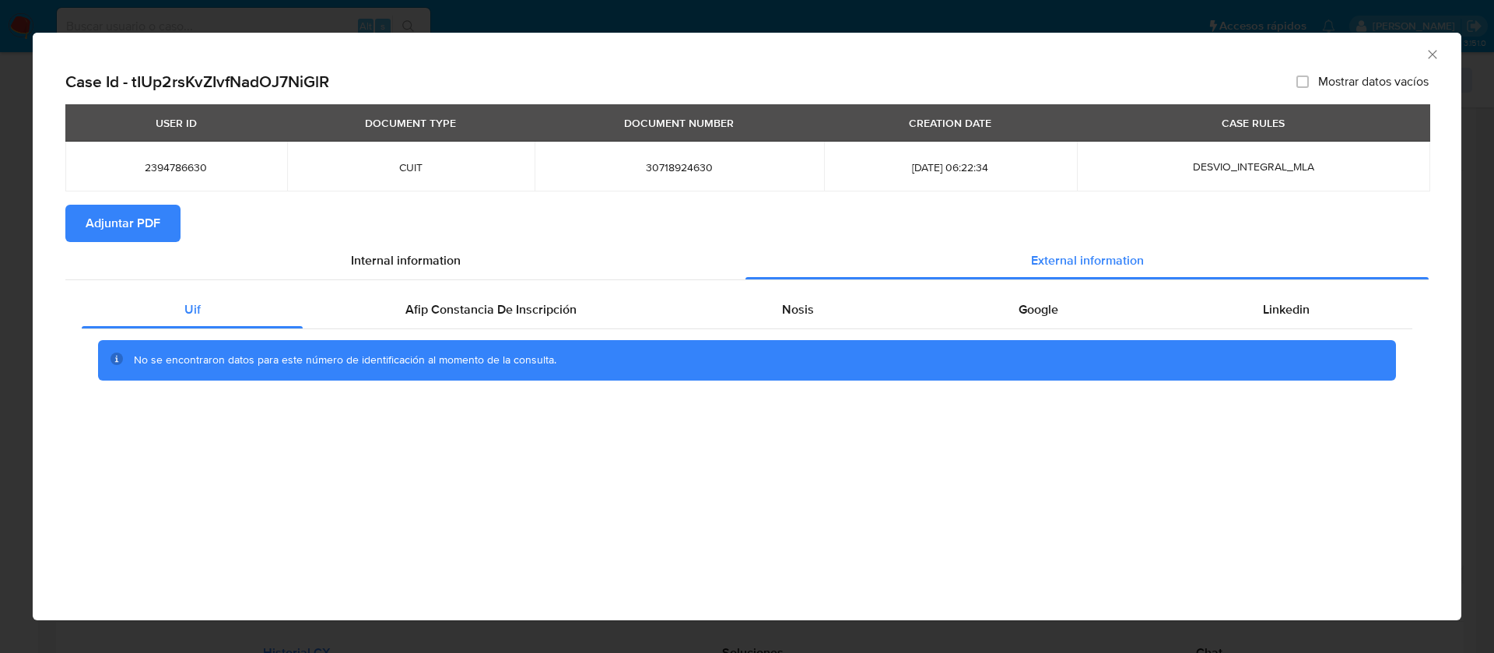
click at [513, 336] on div "No se encontraron datos para este número de identificación al momento de la con…" at bounding box center [747, 360] width 1331 height 62
click at [508, 321] on div "Afip Constancia De Inscripción" at bounding box center [491, 309] width 376 height 37
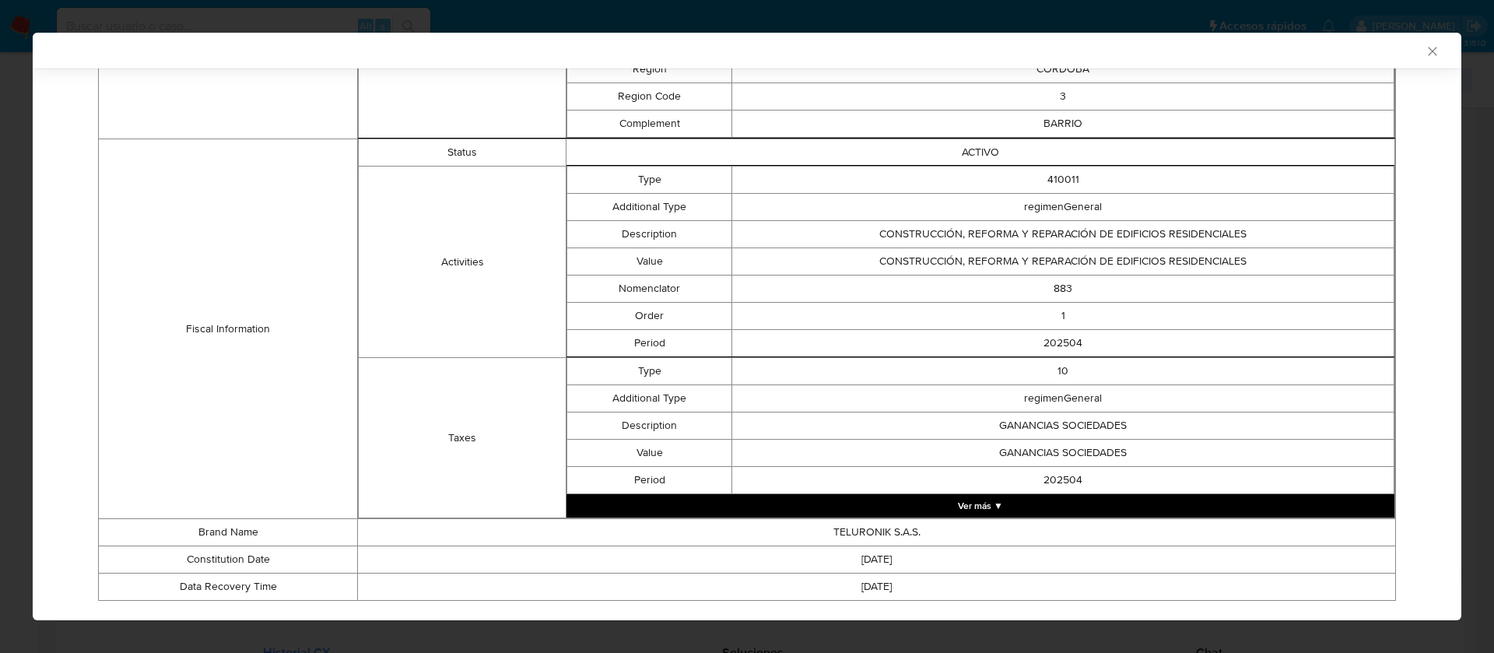
scroll to position [454, 0]
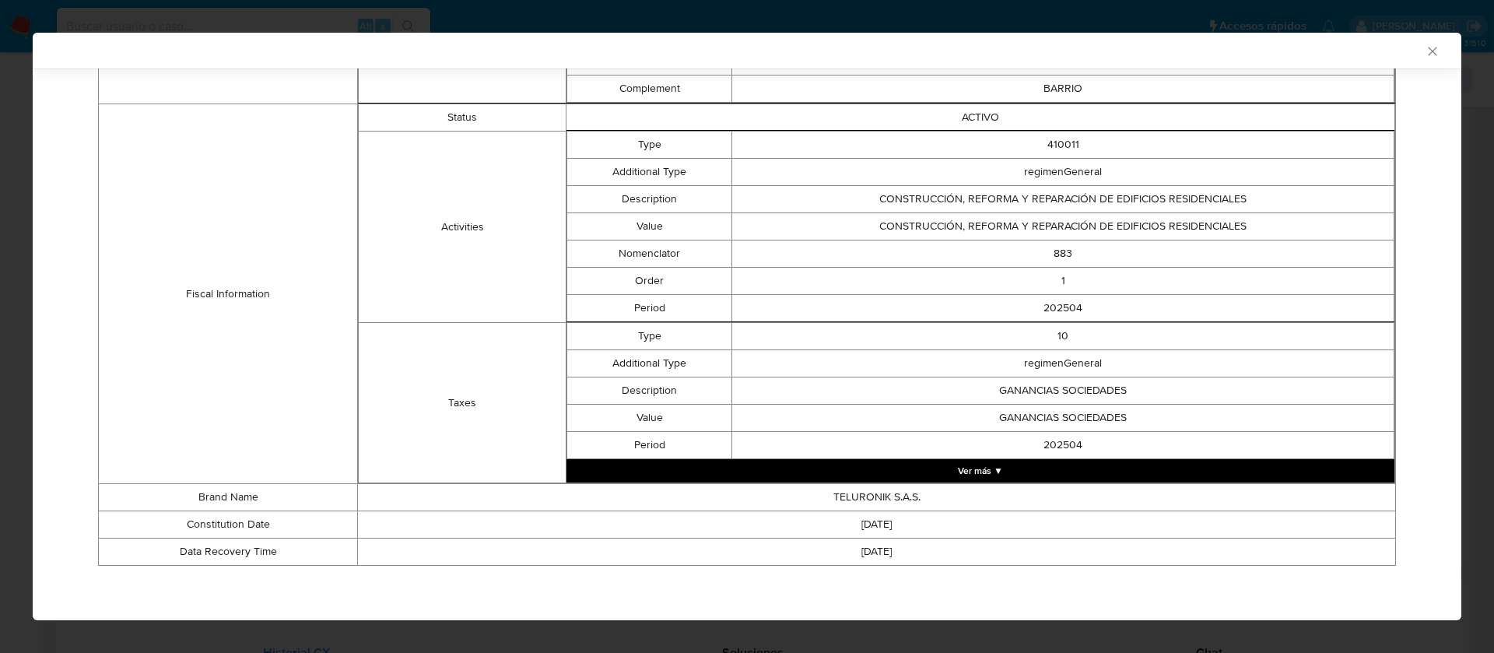
click at [794, 468] on button "Ver más ▼" at bounding box center [980, 470] width 828 height 23
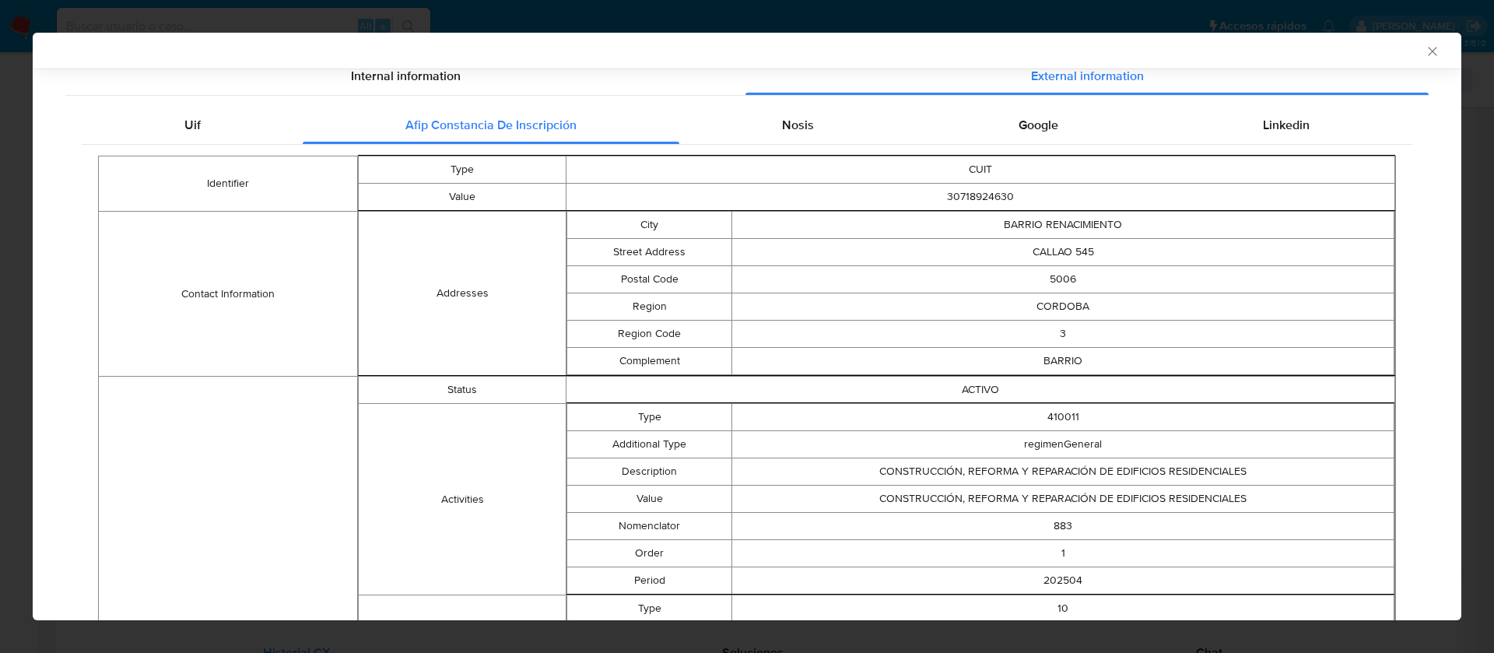
scroll to position [0, 0]
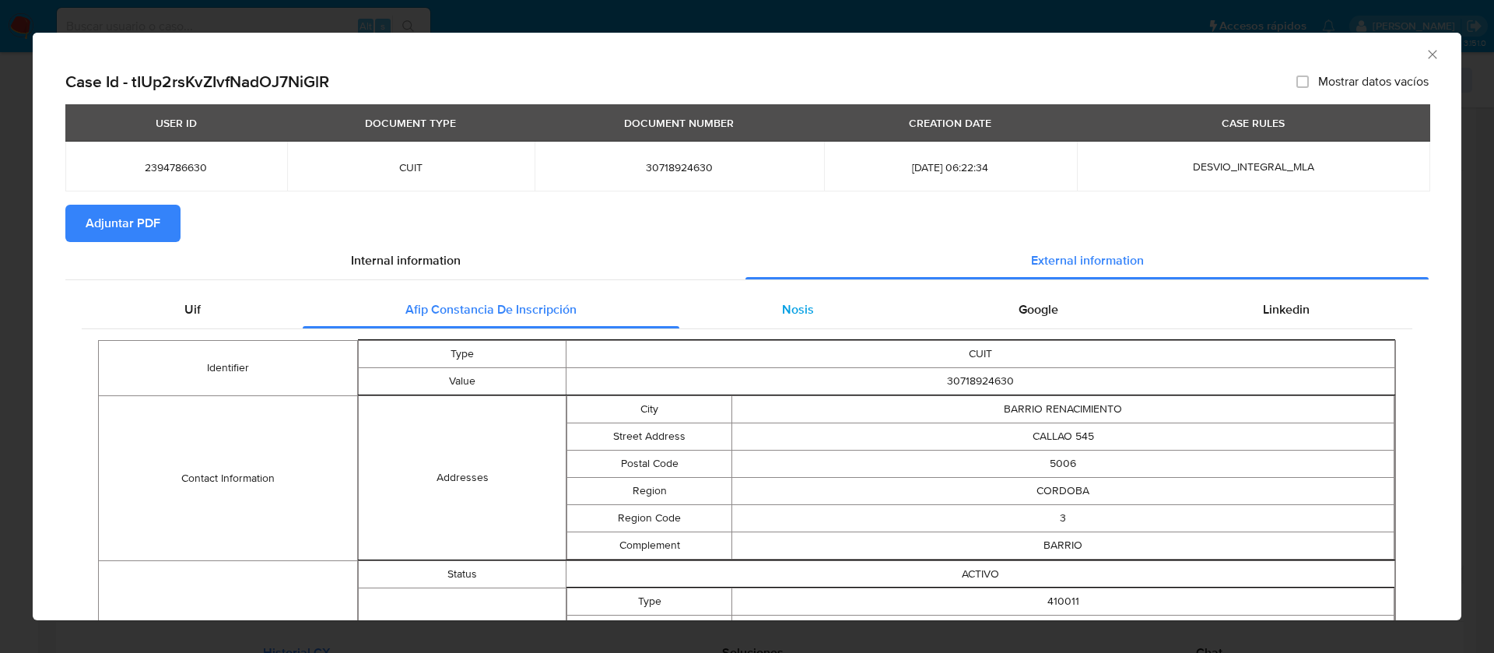
click at [809, 313] on div "Nosis" at bounding box center [797, 309] width 237 height 37
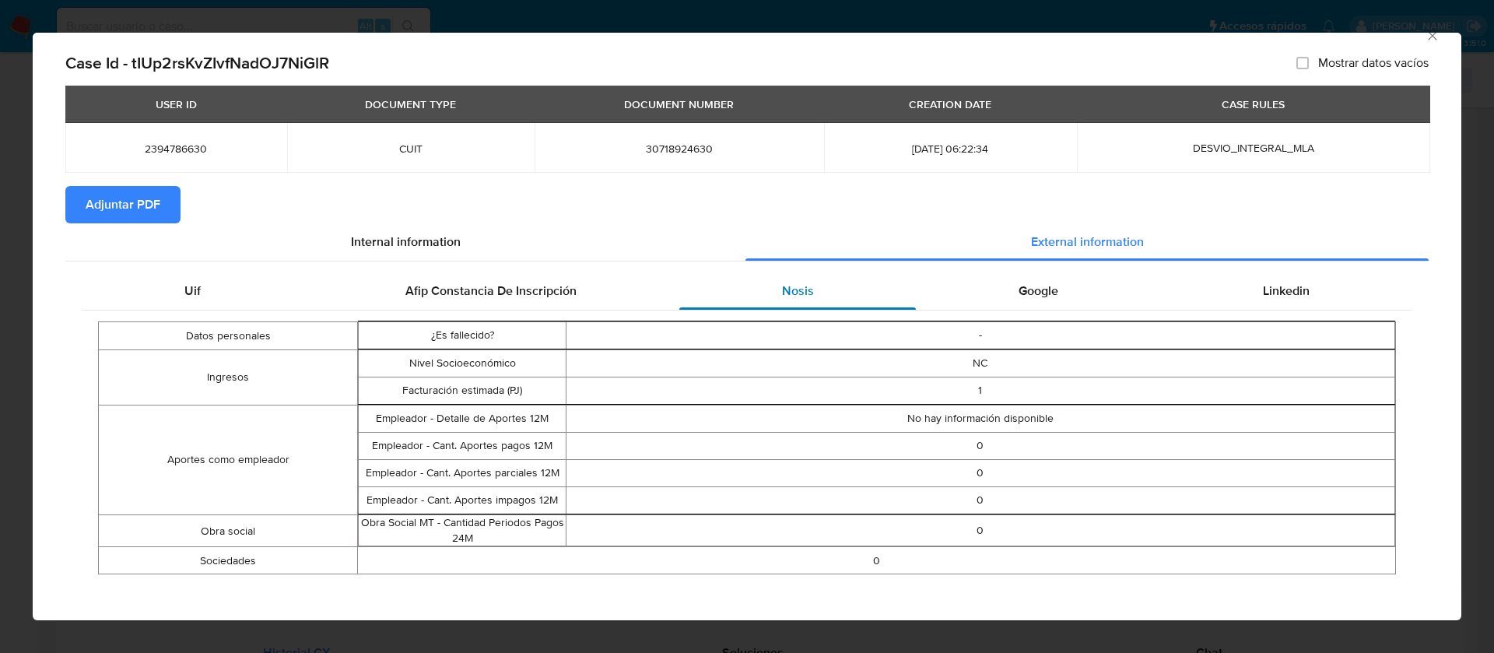
scroll to position [27, 0]
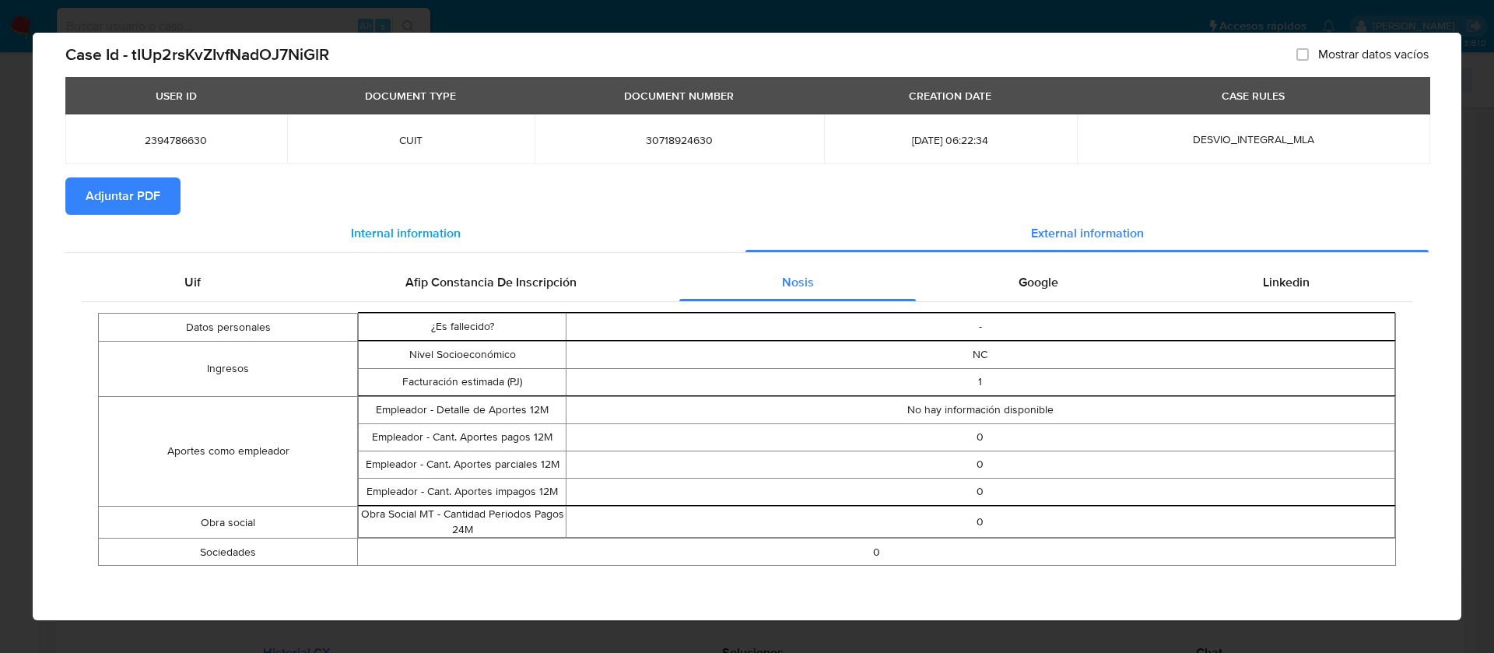
click at [392, 246] on div "Internal information" at bounding box center [405, 233] width 680 height 37
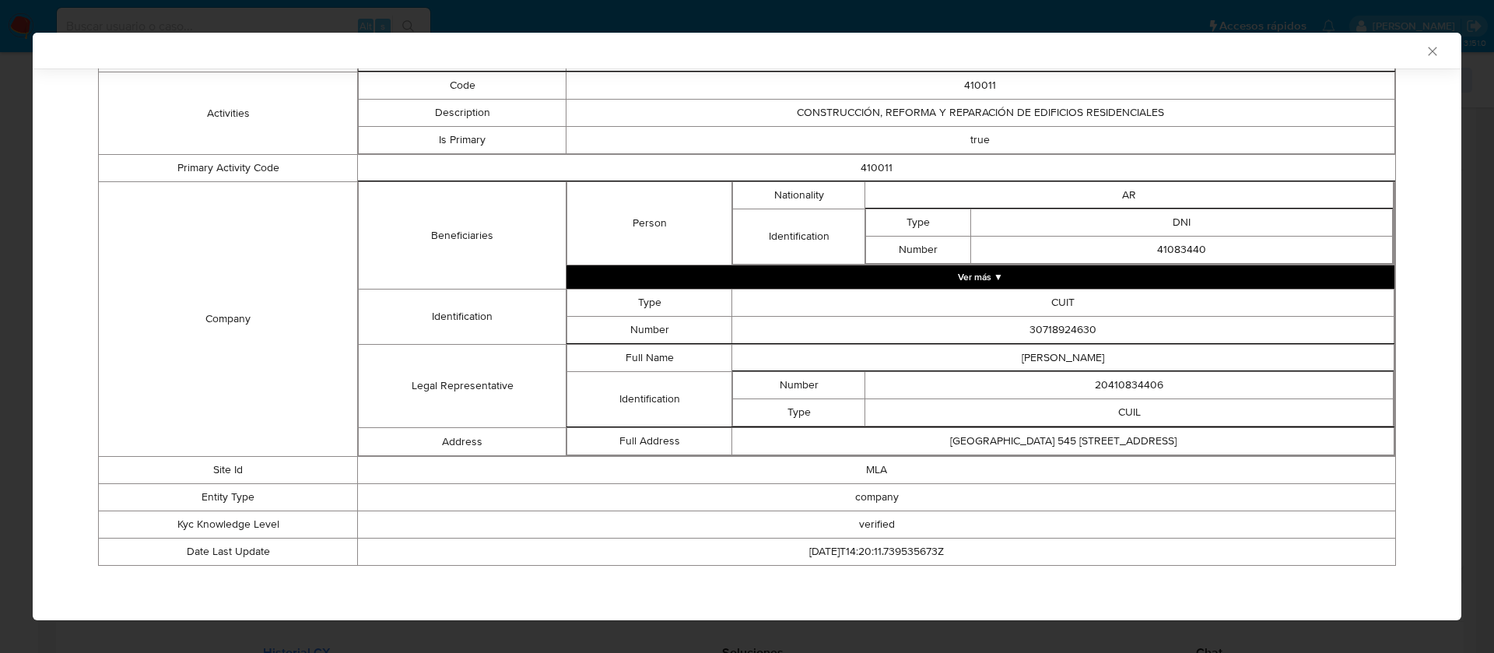
scroll to position [0, 0]
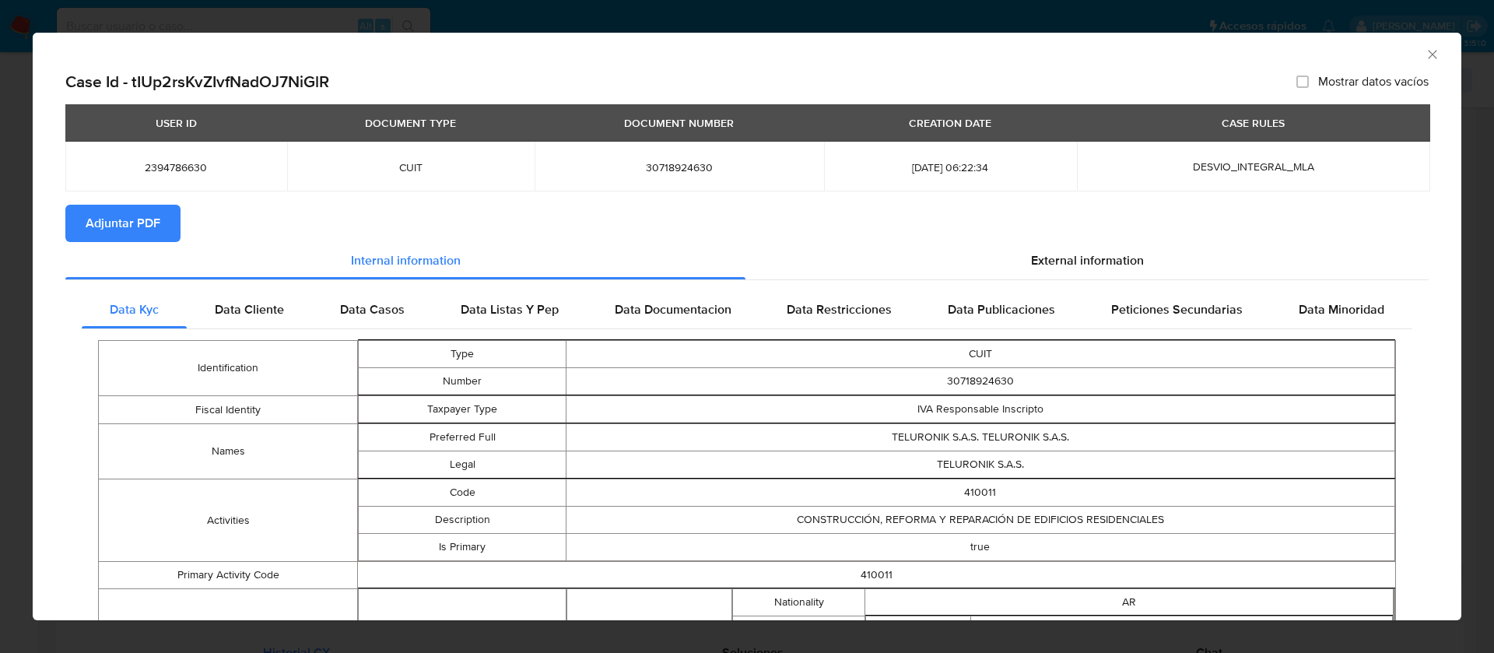
click at [142, 222] on span "Adjuntar PDF" at bounding box center [123, 223] width 75 height 34
click at [1425, 54] on icon "Cerrar ventana" at bounding box center [1433, 55] width 16 height 16
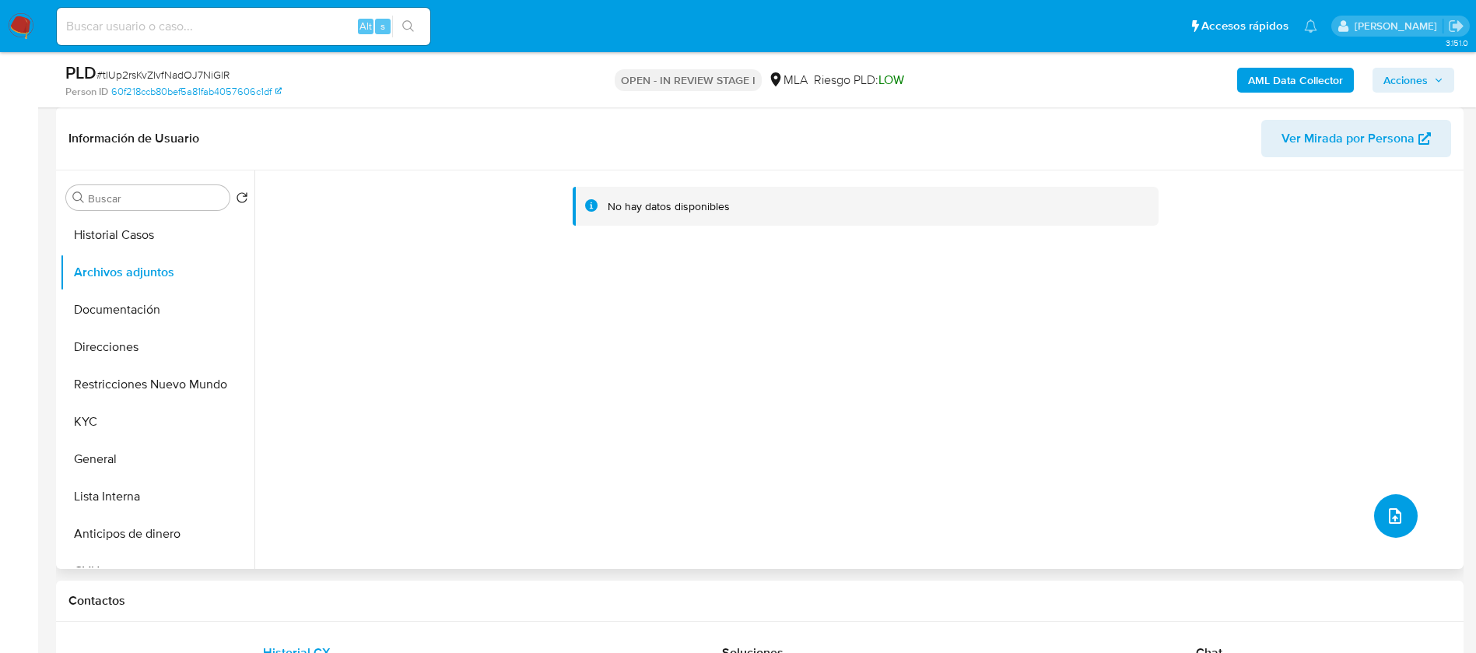
click at [1386, 510] on icon "upload-file" at bounding box center [1395, 516] width 19 height 19
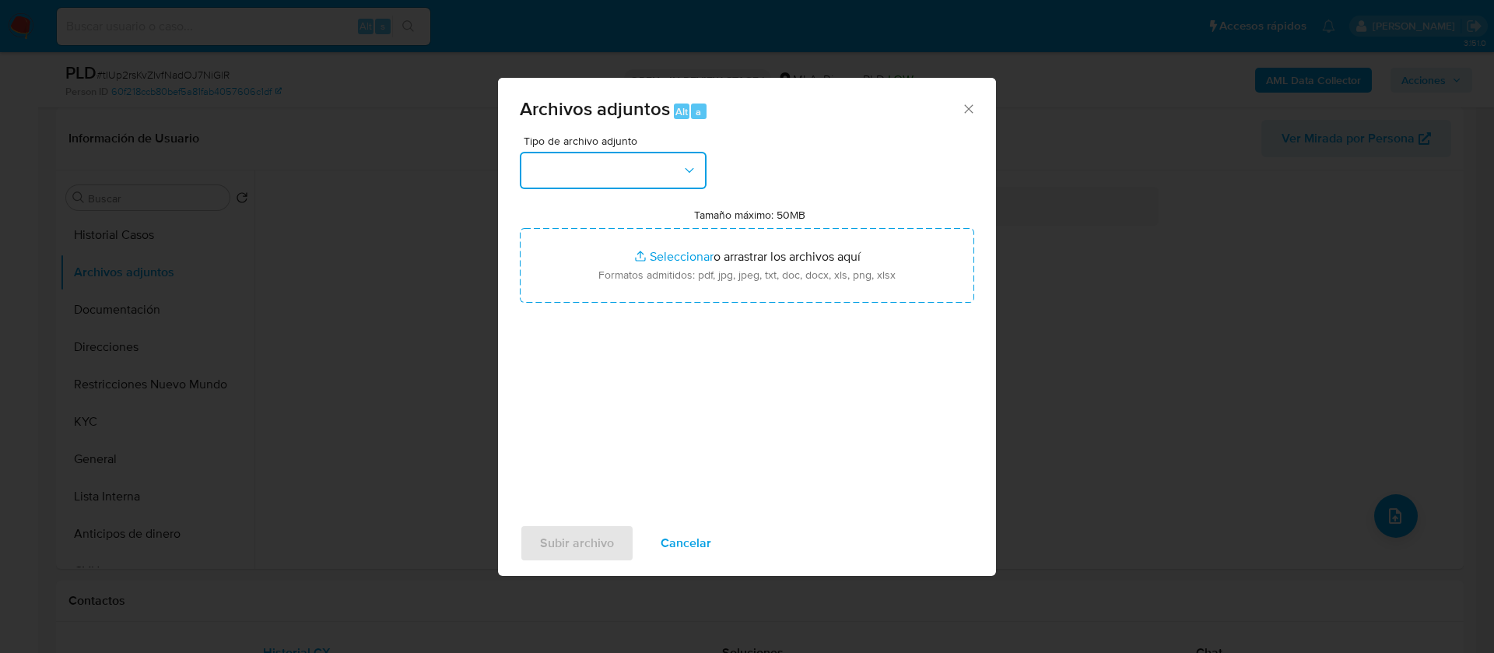
click at [596, 170] on button "button" at bounding box center [613, 170] width 187 height 37
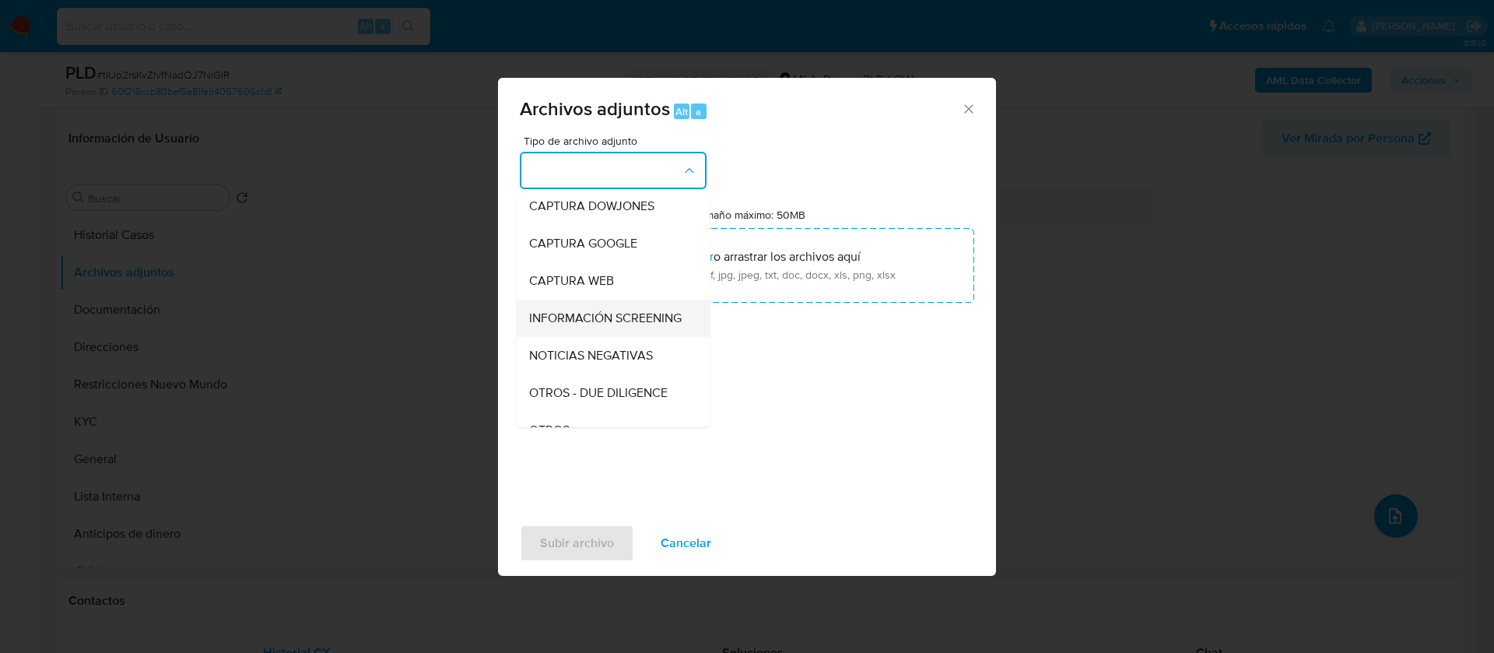
scroll to position [235, 0]
click at [569, 321] on span "OTROS" at bounding box center [549, 314] width 40 height 16
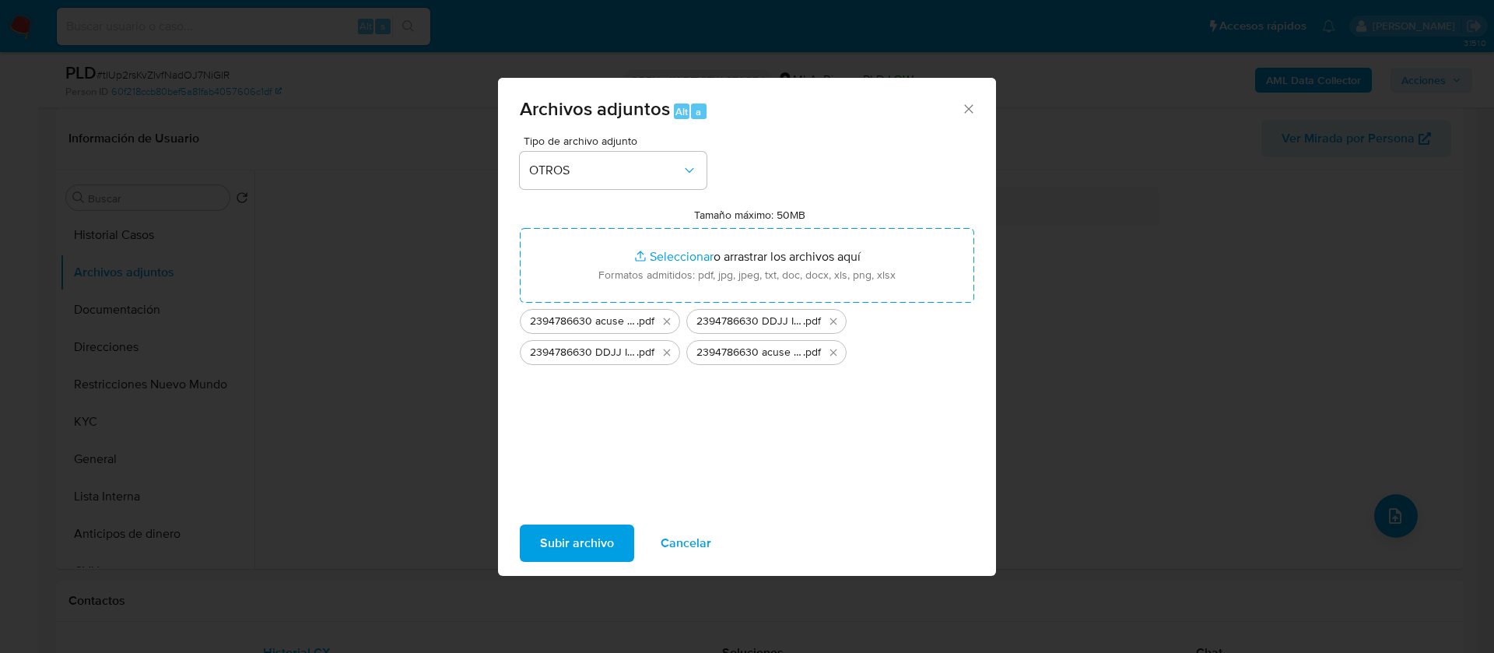
click at [708, 420] on div "Tipo de archivo adjunto OTROS Tamaño máximo: 50MB Seleccionar archivos Seleccio…" at bounding box center [747, 318] width 454 height 367
click at [603, 550] on span "Subir archivo" at bounding box center [577, 543] width 74 height 34
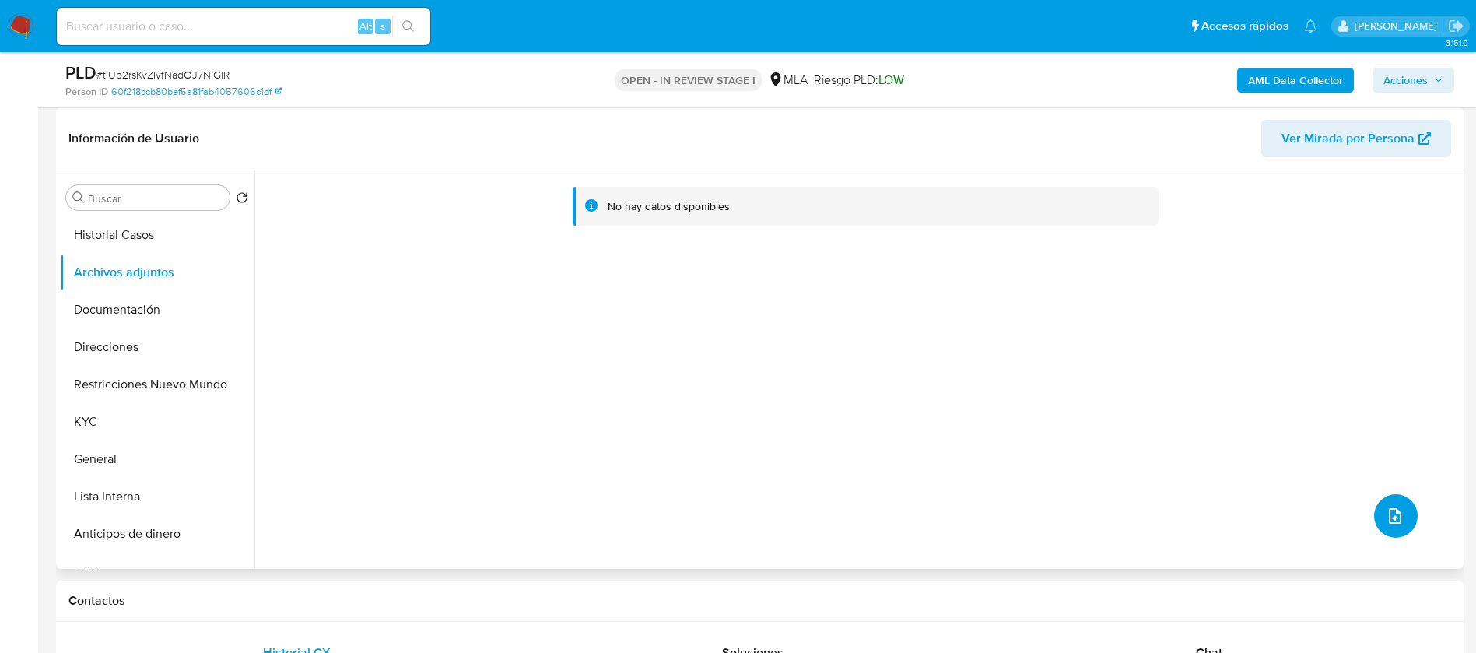
click at [1386, 521] on icon "upload-file" at bounding box center [1395, 516] width 19 height 19
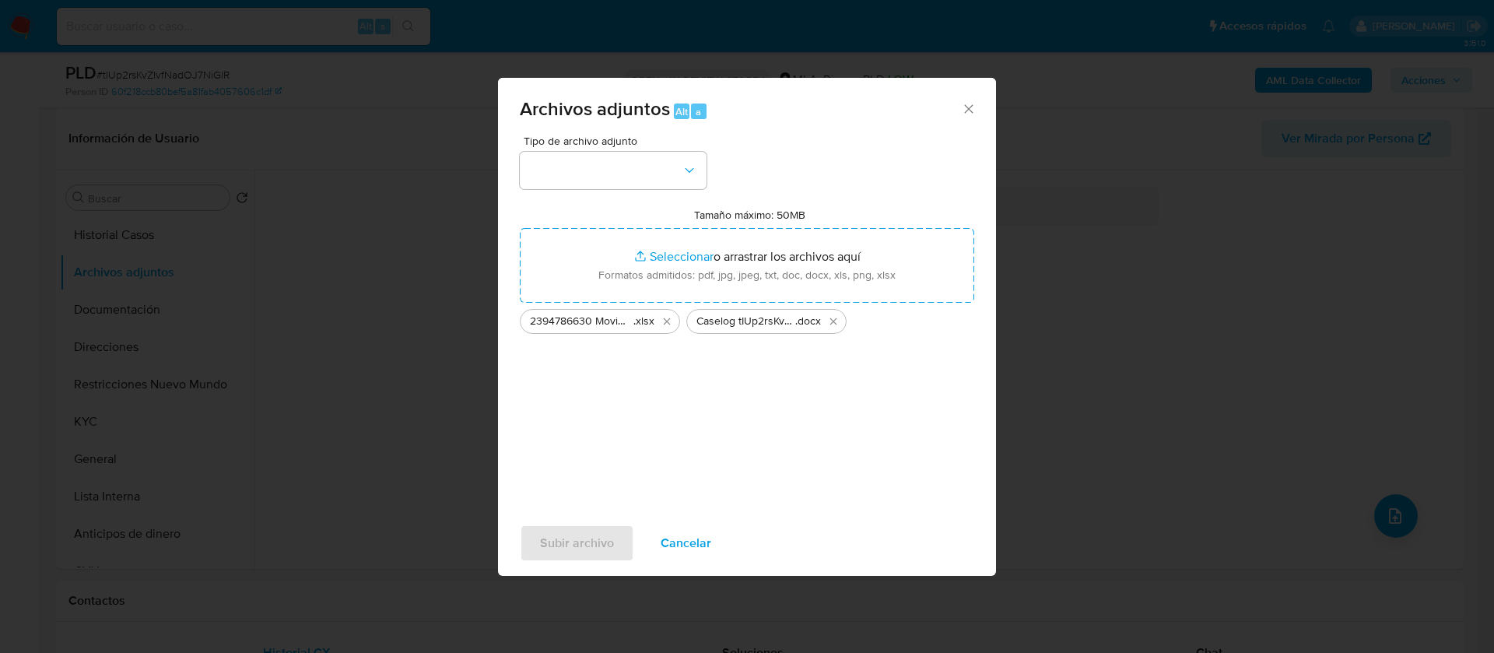
click at [675, 442] on div "Tipo de archivo adjunto Tamaño máximo: 50MB Seleccionar archivos Seleccionar o …" at bounding box center [747, 318] width 454 height 367
click at [597, 174] on button "button" at bounding box center [613, 170] width 187 height 37
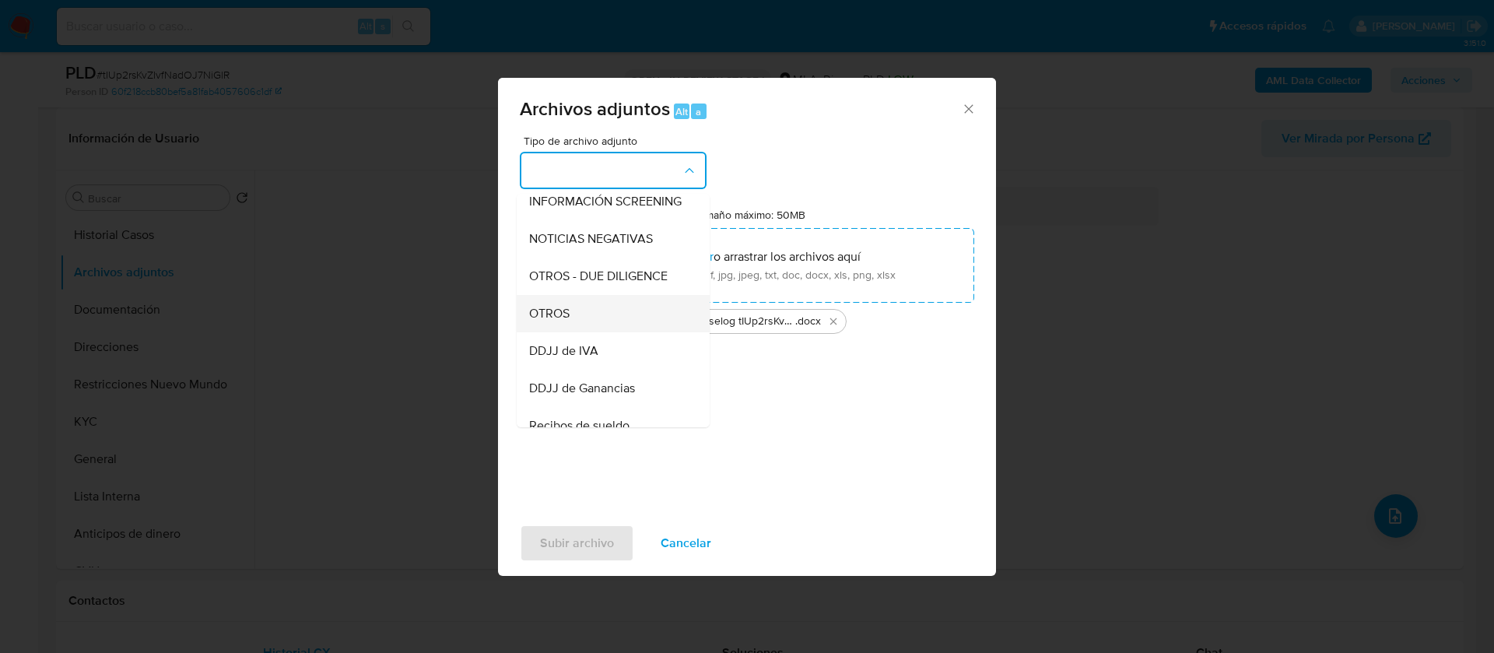
click at [553, 321] on span "OTROS" at bounding box center [549, 314] width 40 height 16
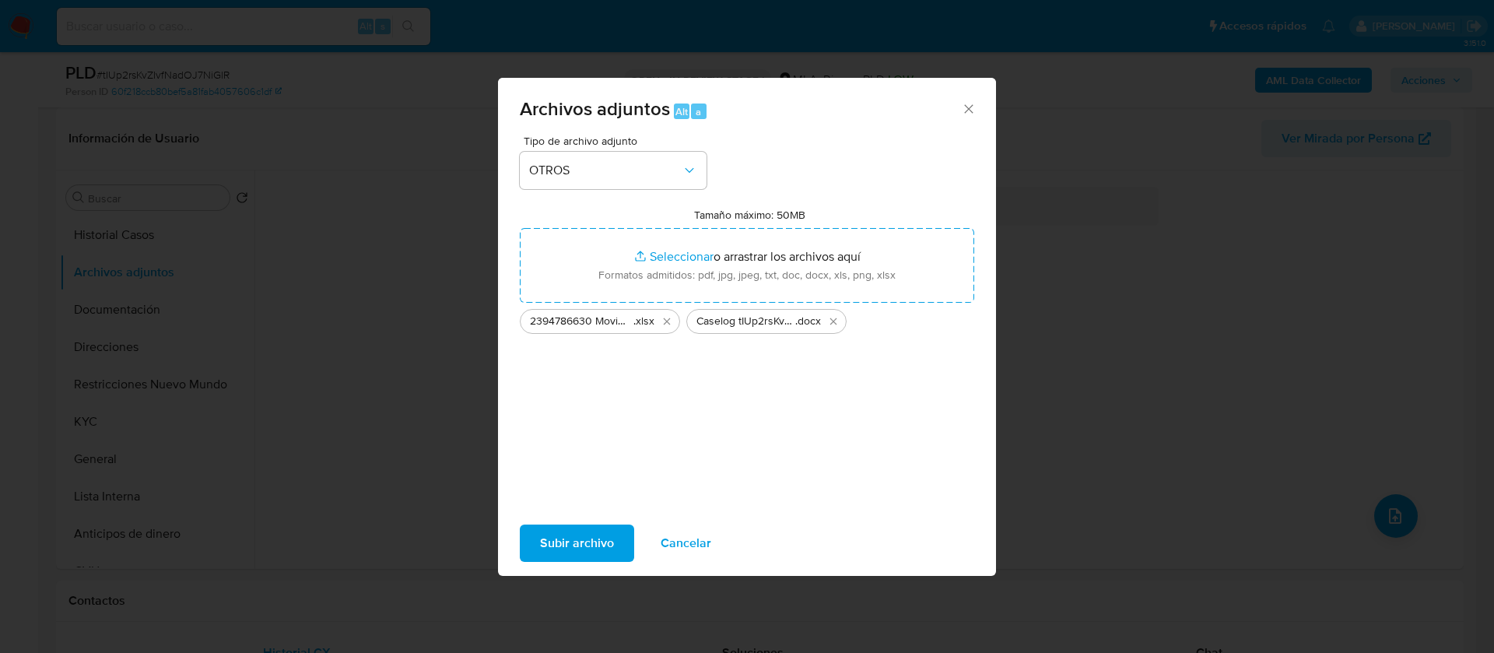
click at [605, 377] on div "Tipo de archivo adjunto OTROS Tamaño máximo: 50MB Seleccionar archivos Seleccio…" at bounding box center [747, 318] width 454 height 367
click at [567, 545] on span "Subir archivo" at bounding box center [577, 543] width 74 height 34
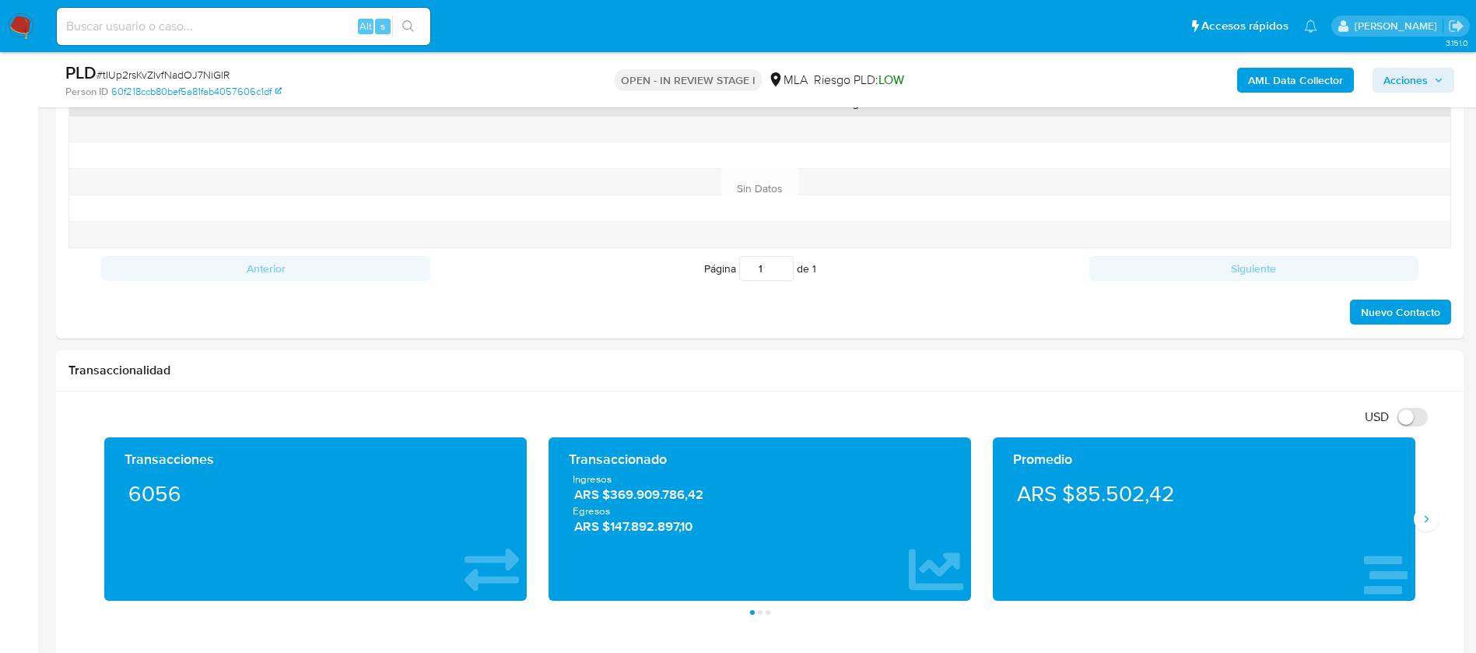
scroll to position [467, 0]
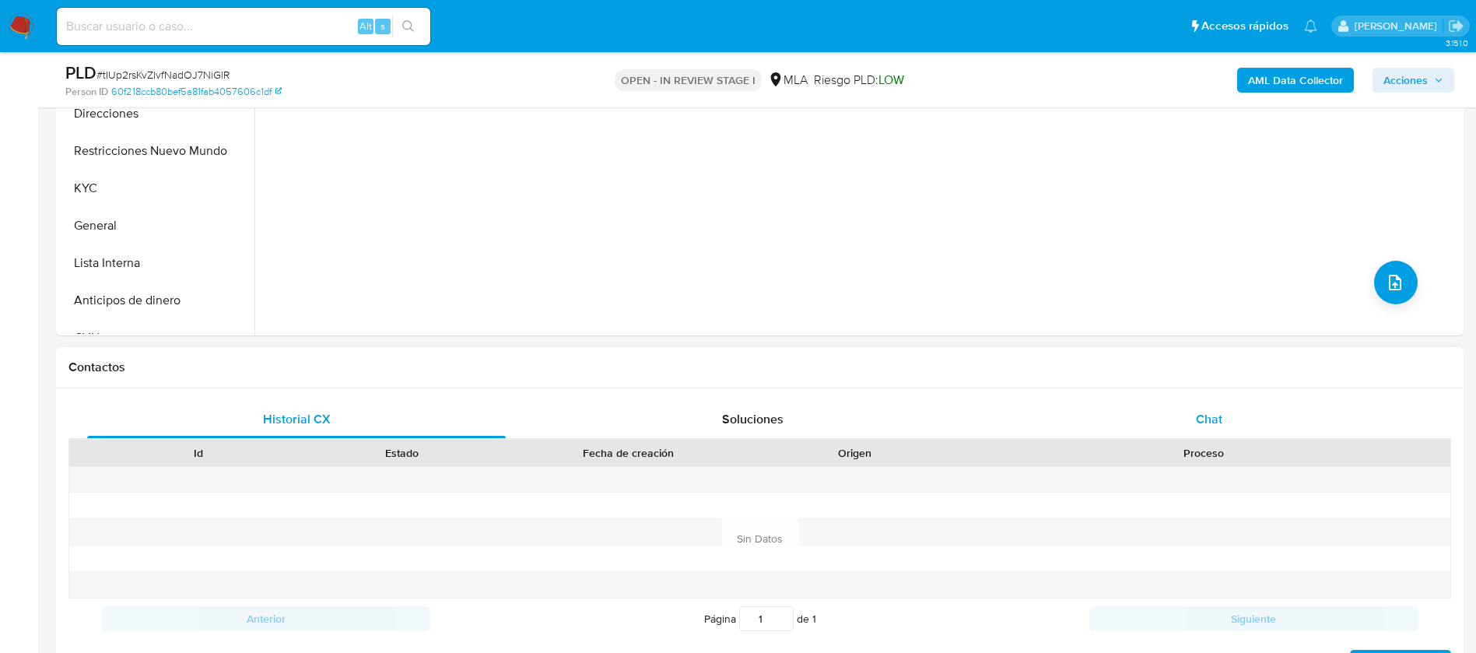
drag, startPoint x: 1173, startPoint y: 439, endPoint x: 1175, endPoint y: 427, distance: 11.8
click at [1174, 440] on div "Proceso" at bounding box center [1203, 453] width 493 height 26
click at [1175, 414] on div "Chat" at bounding box center [1209, 419] width 419 height 37
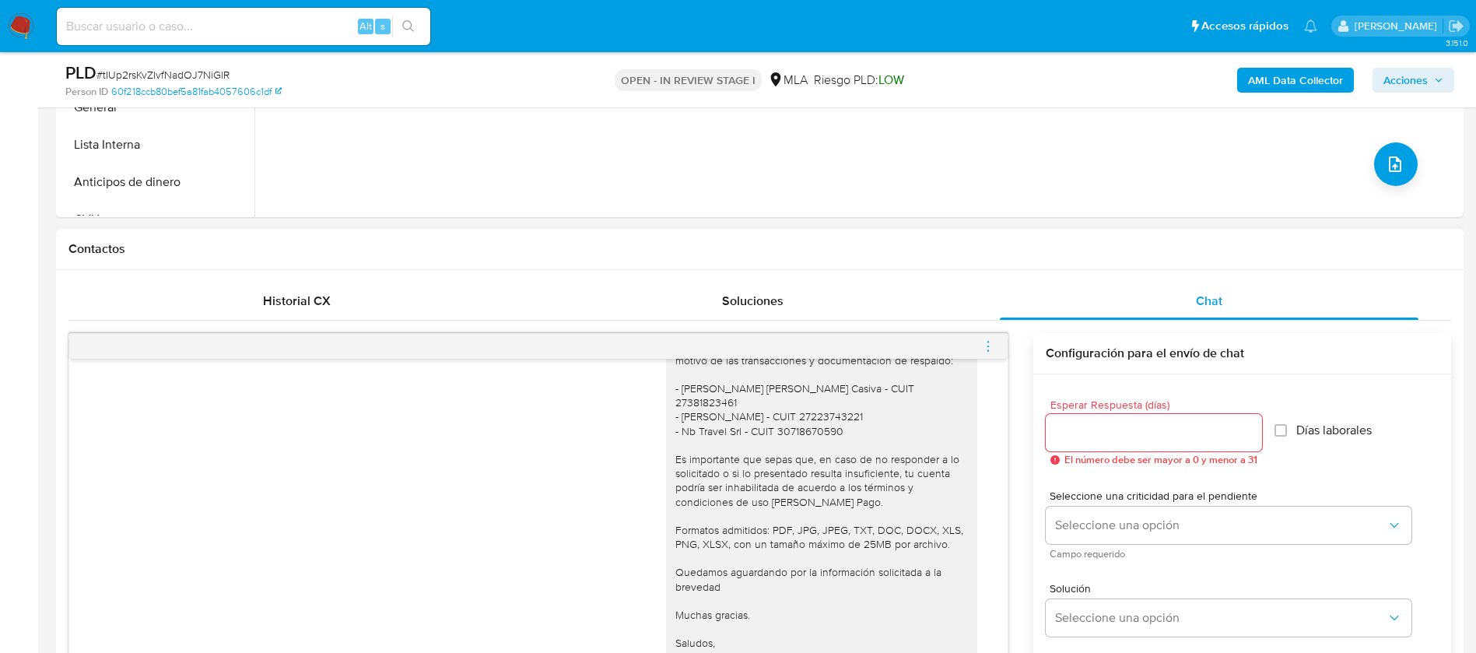
scroll to position [584, 0]
click at [980, 345] on div at bounding box center [538, 347] width 938 height 25
click at [989, 345] on icon "menu-action" at bounding box center [988, 348] width 14 height 14
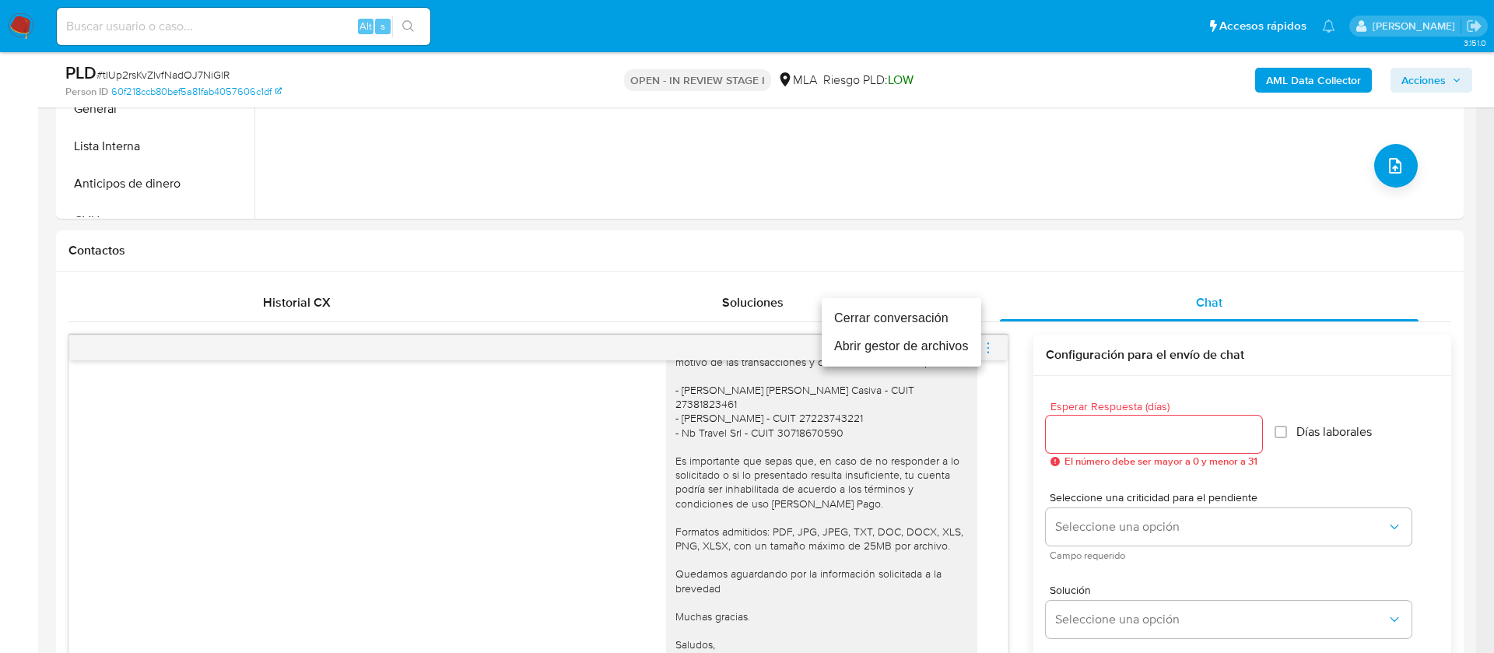
click at [895, 318] on li "Cerrar conversación" at bounding box center [902, 318] width 160 height 28
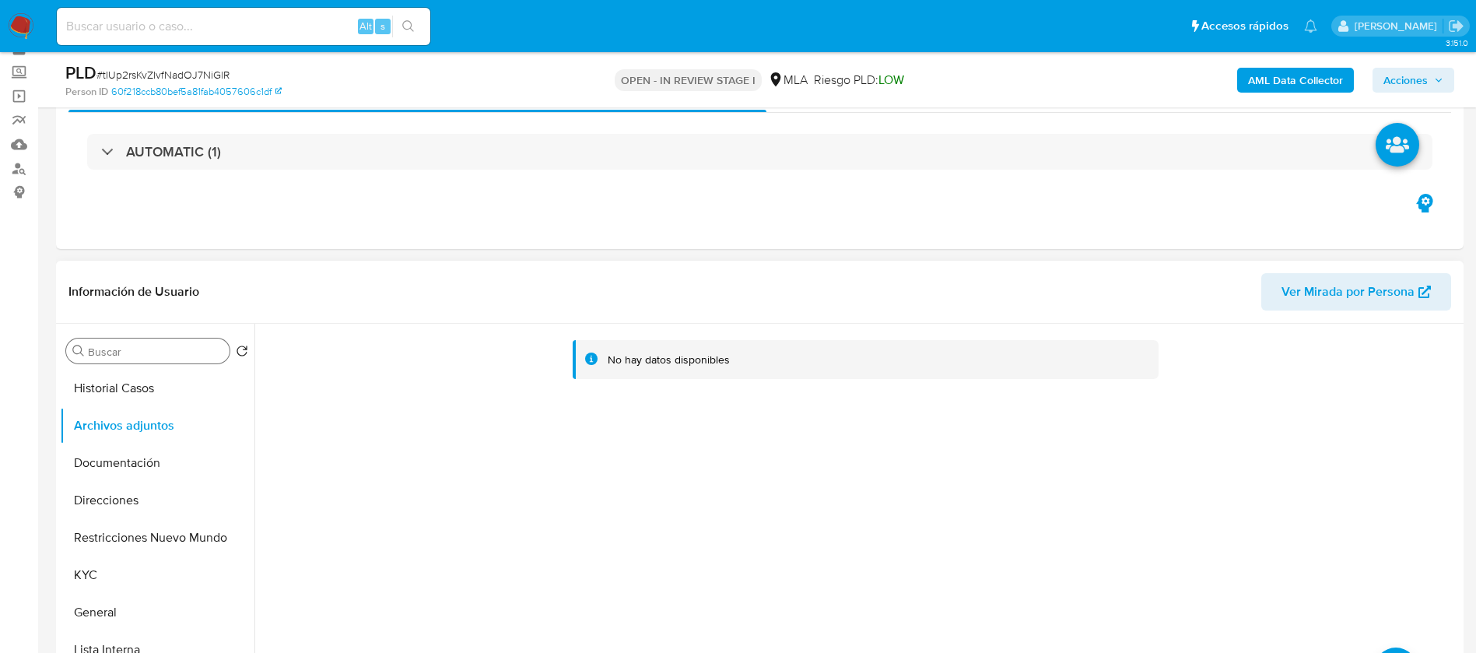
scroll to position [233, 0]
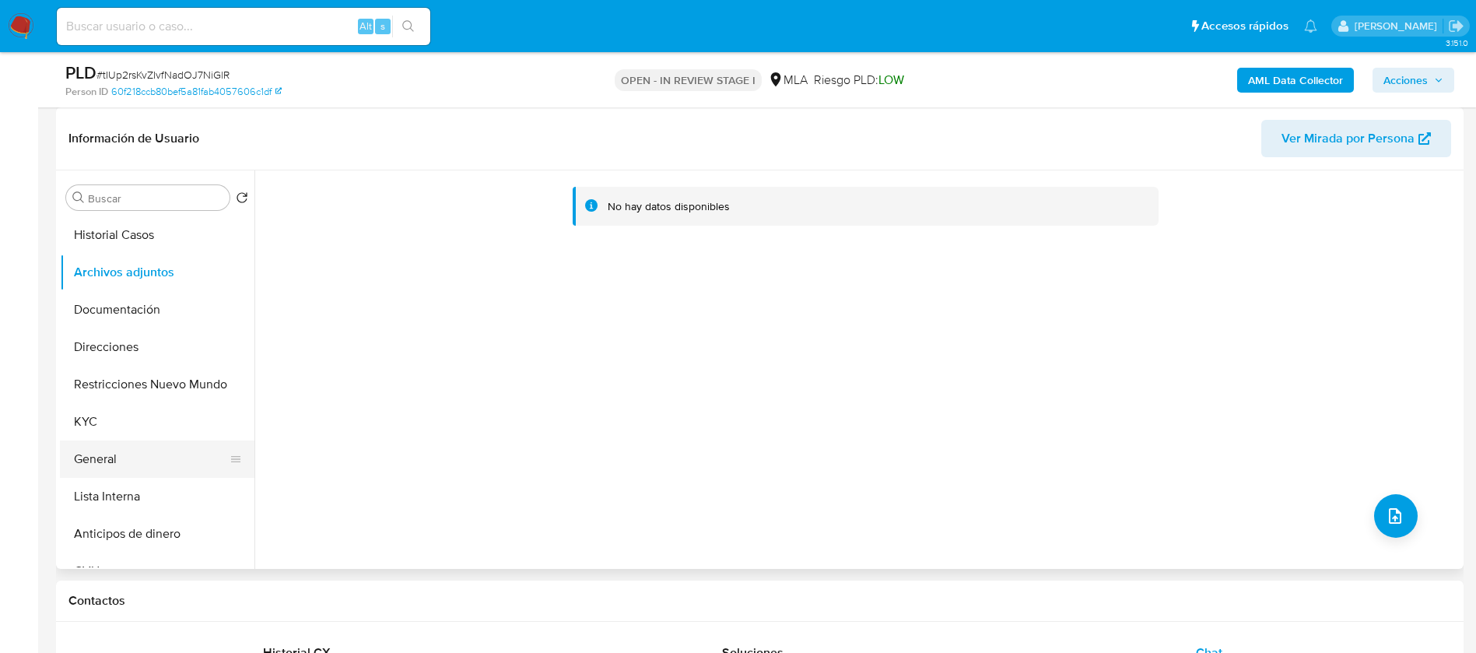
click at [87, 468] on button "General" at bounding box center [151, 458] width 182 height 37
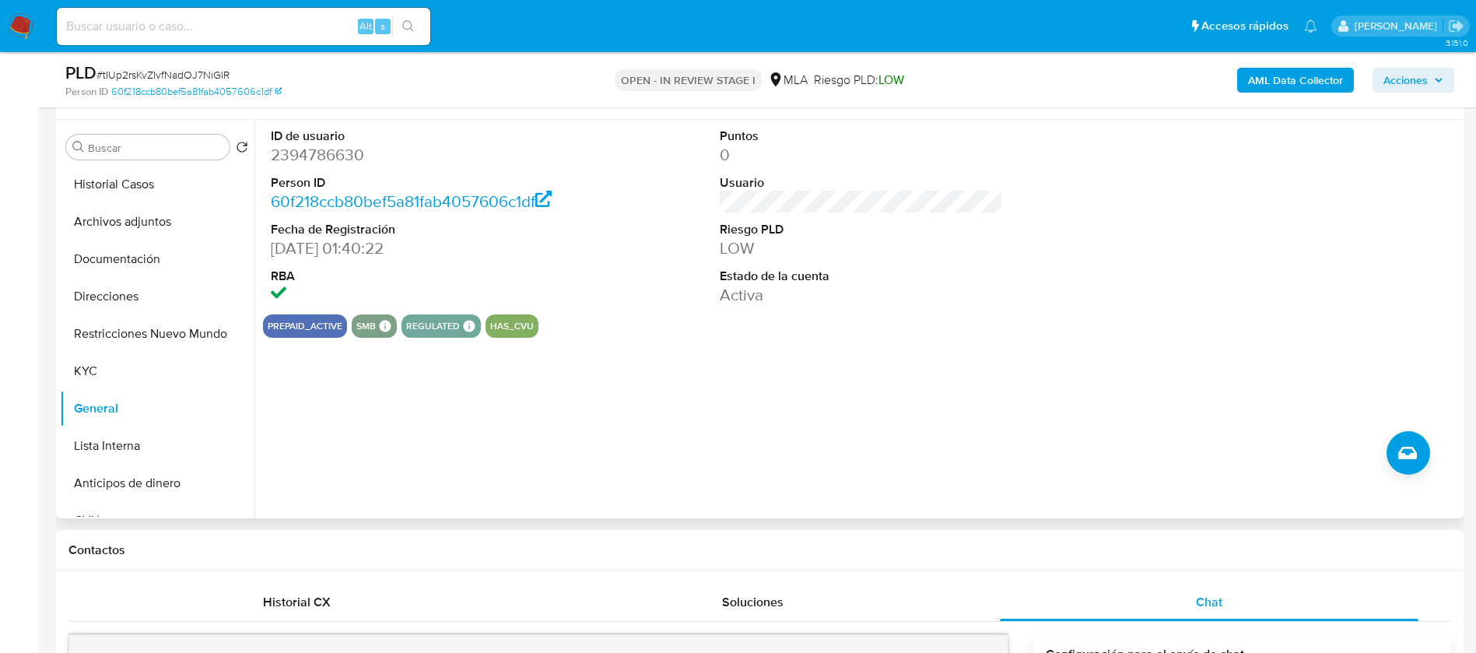
scroll to position [288, 0]
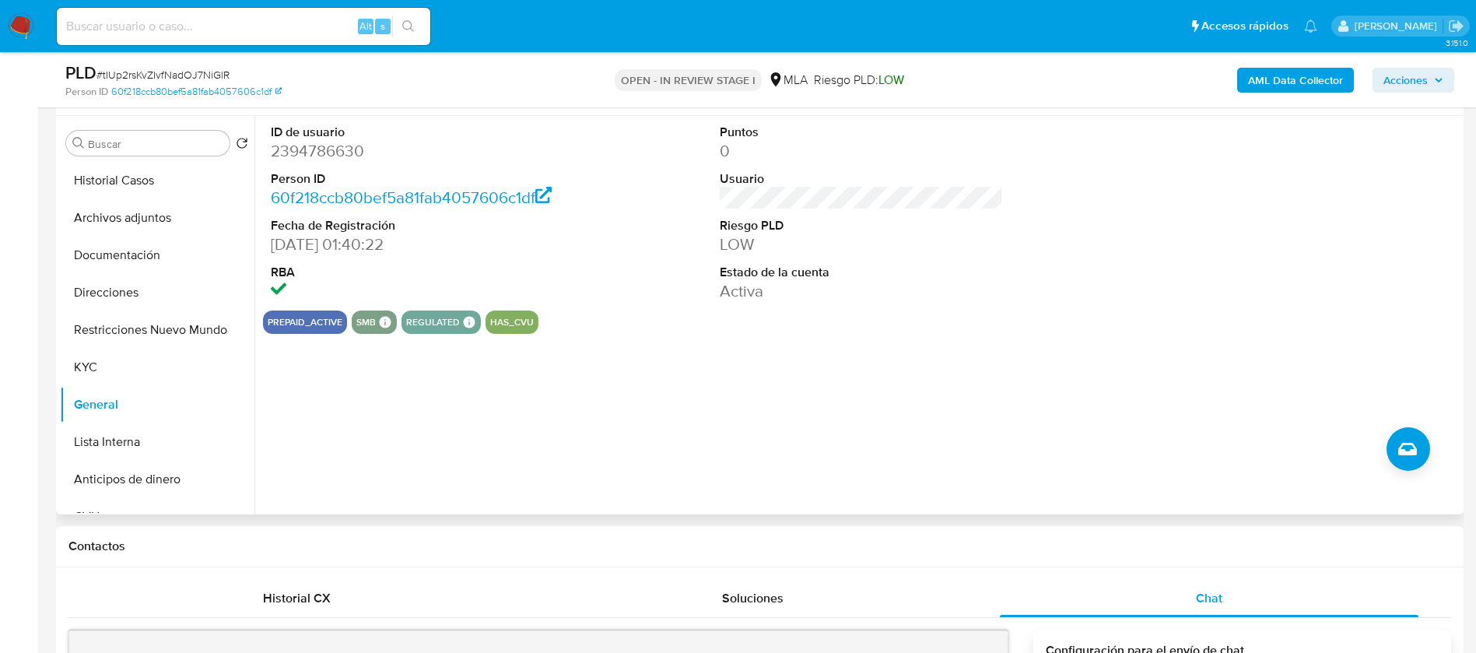
click at [358, 325] on button "smb" at bounding box center [365, 322] width 19 height 6
click at [366, 325] on button "smb" at bounding box center [365, 322] width 19 height 6
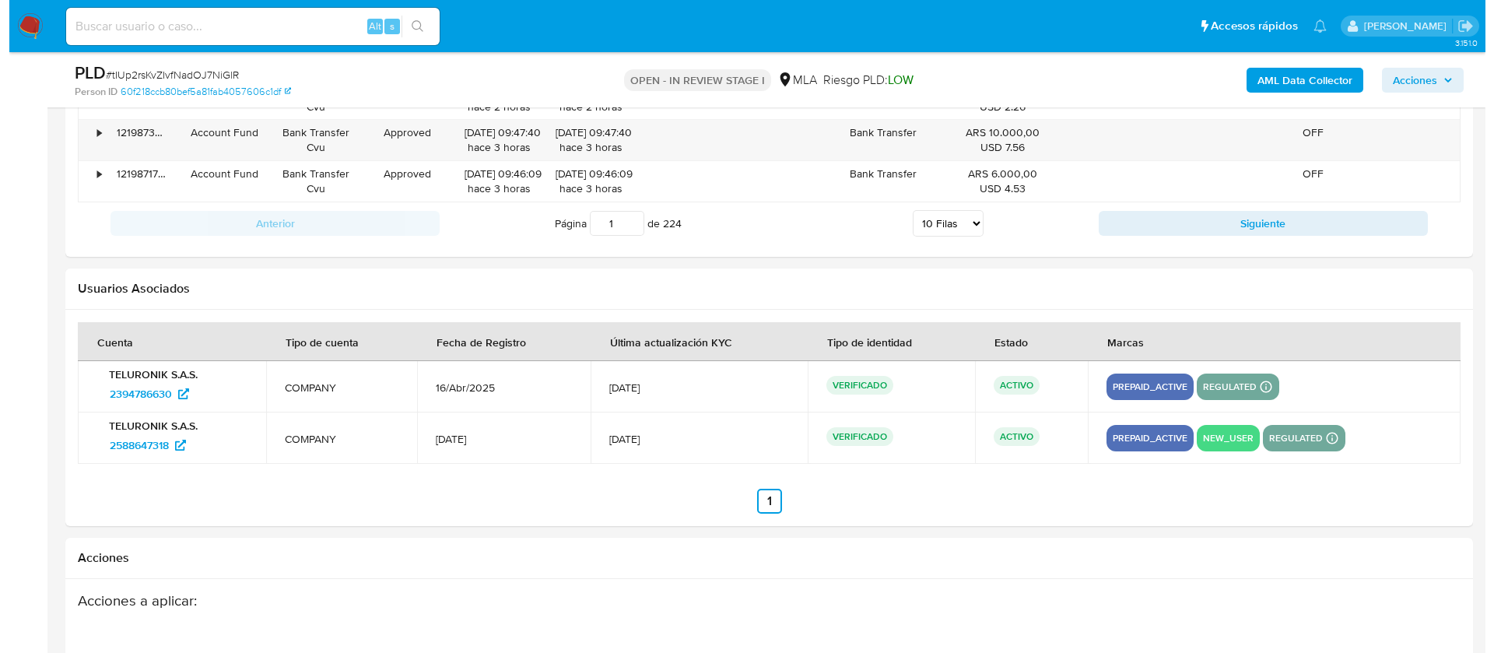
scroll to position [2788, 0]
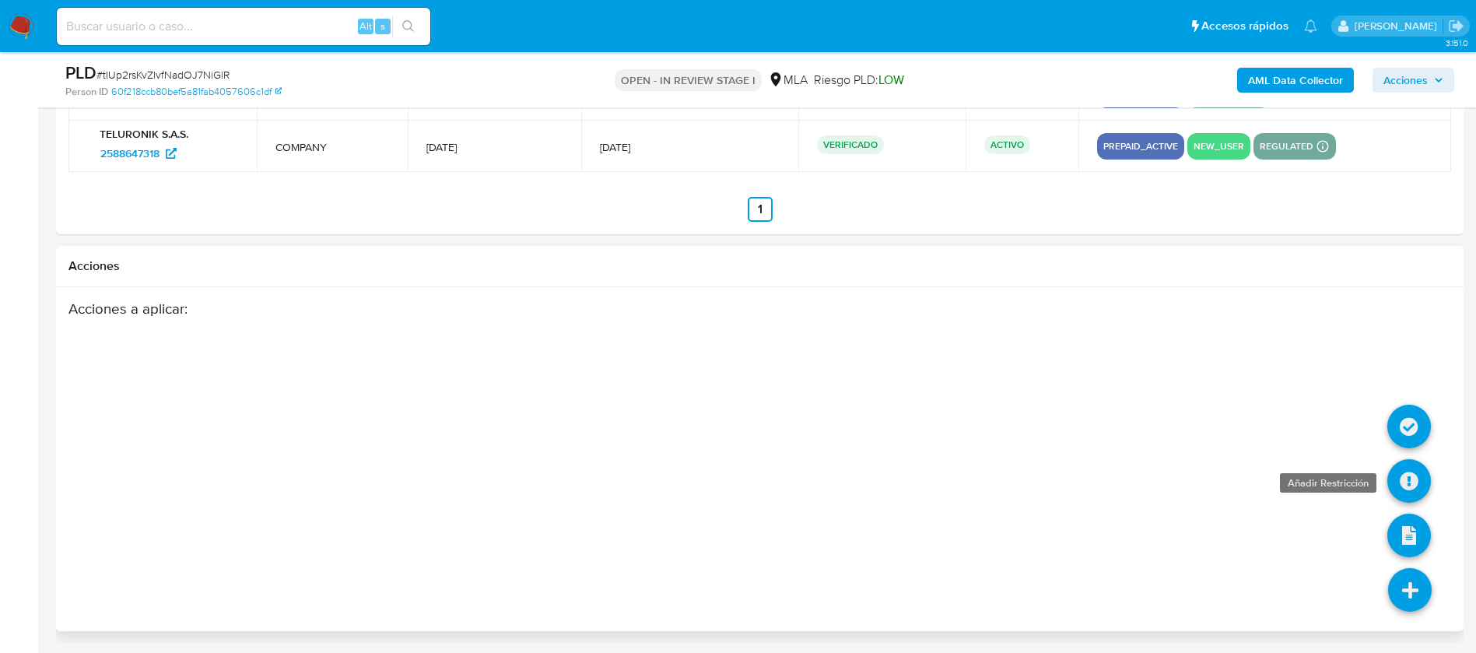
click at [1411, 471] on icon at bounding box center [1409, 481] width 44 height 44
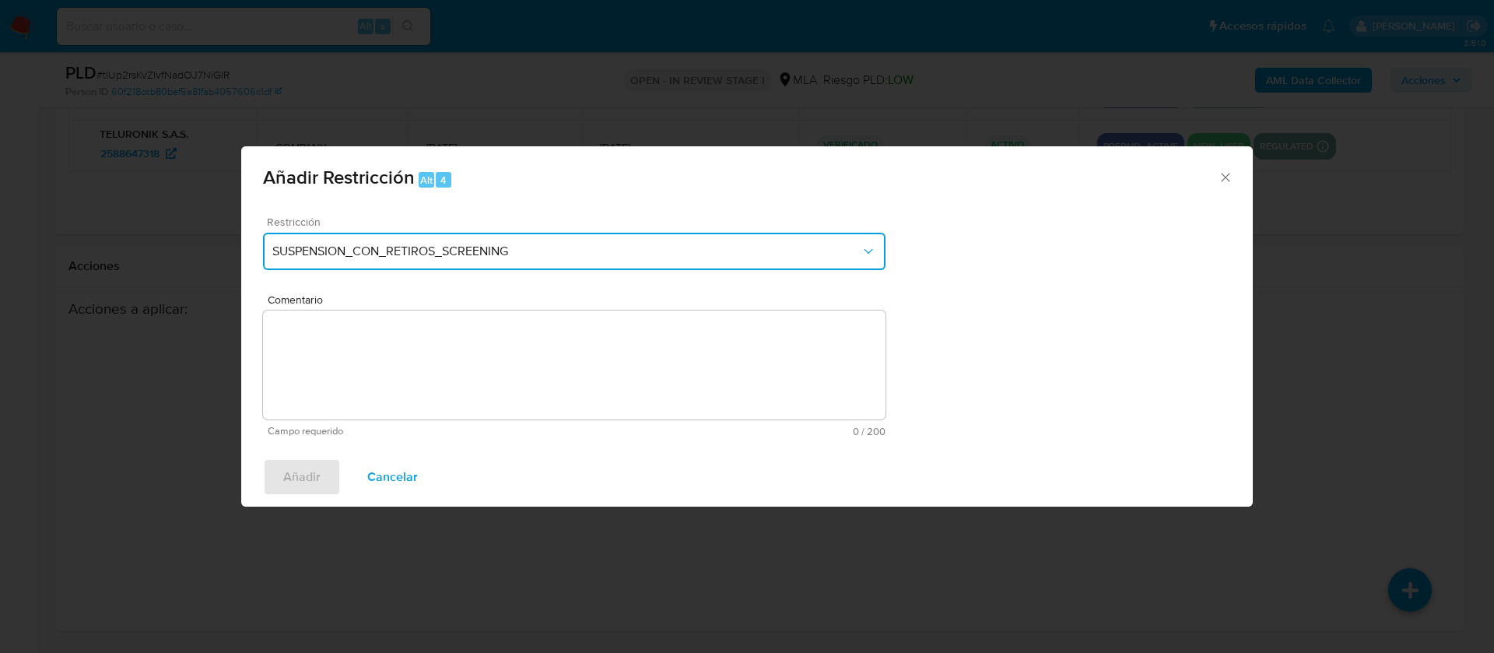
click at [663, 268] on button "SUSPENSION_CON_RETIROS_SCREENING" at bounding box center [574, 251] width 622 height 37
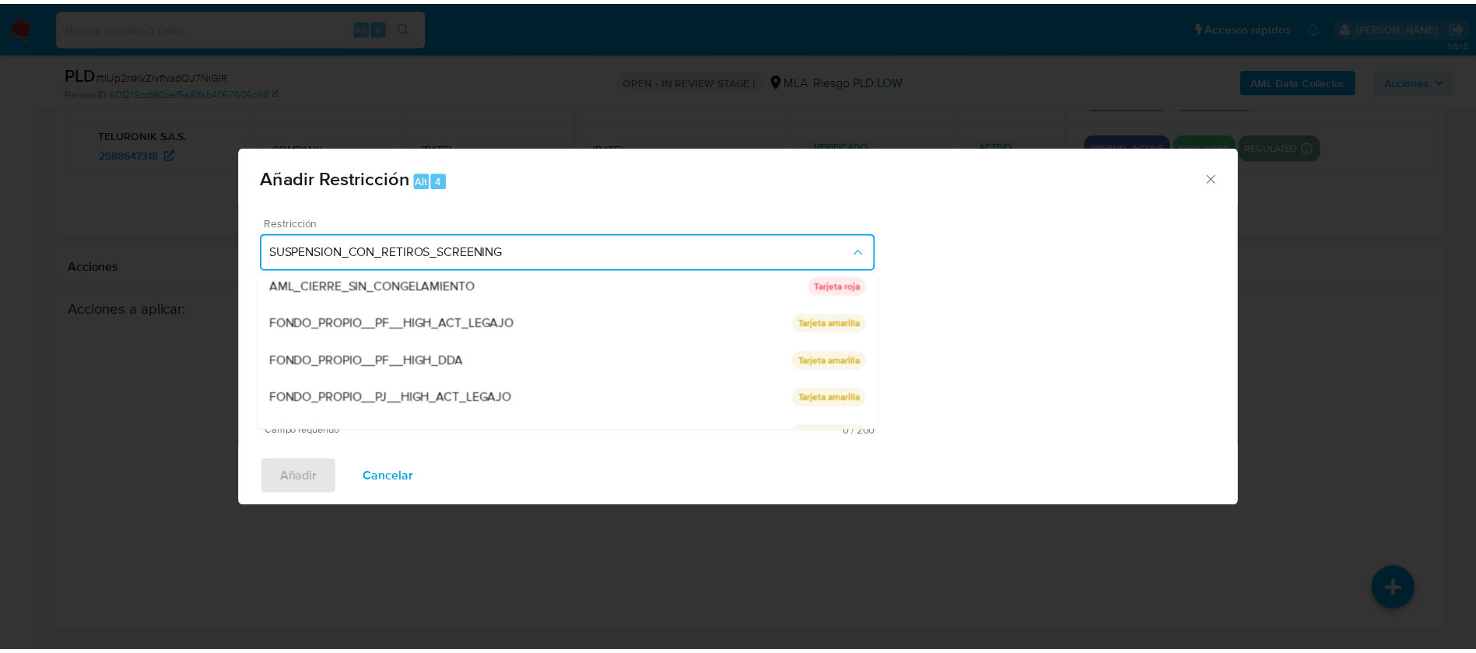
scroll to position [255, 0]
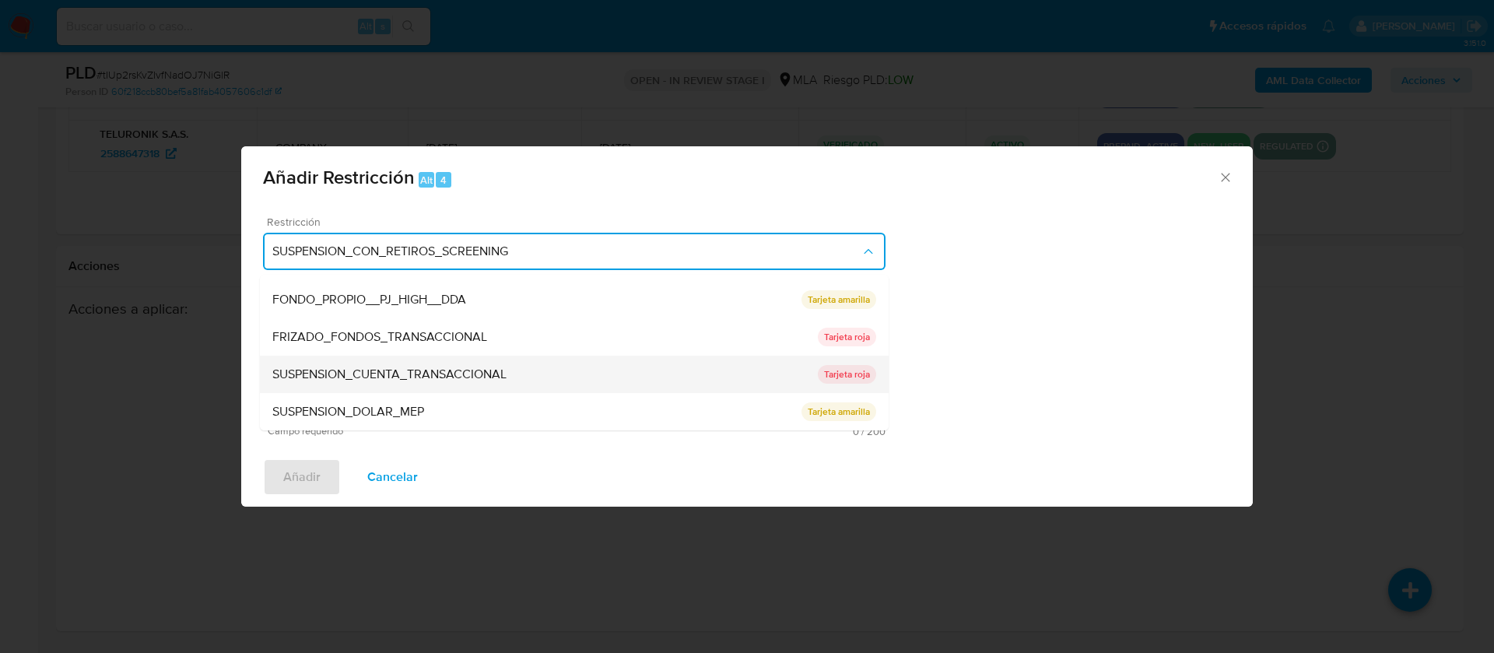
click at [494, 378] on span "SUSPENSION_CUENTA_TRANSACCIONAL" at bounding box center [389, 374] width 234 height 16
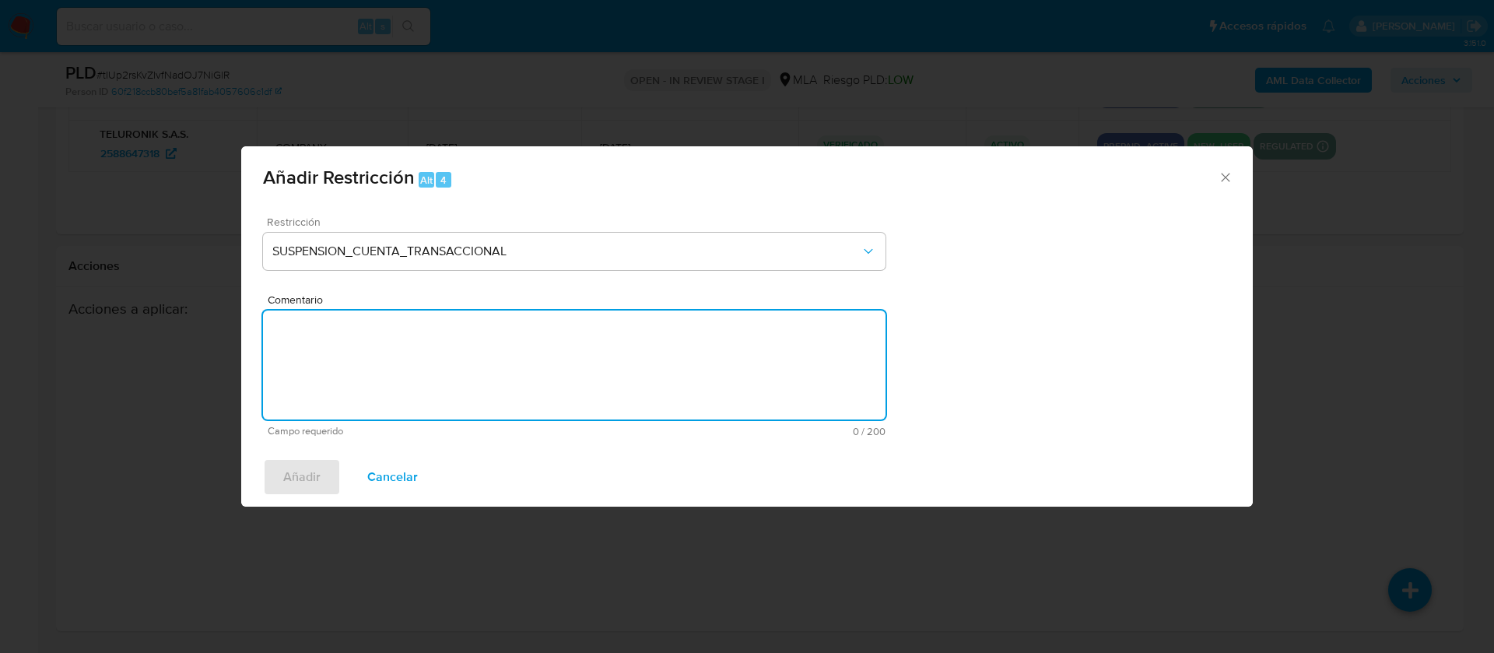
click at [485, 339] on textarea "Comentario" at bounding box center [574, 364] width 622 height 109
type textarea "AML"
click at [296, 479] on span "Añadir" at bounding box center [301, 477] width 37 height 34
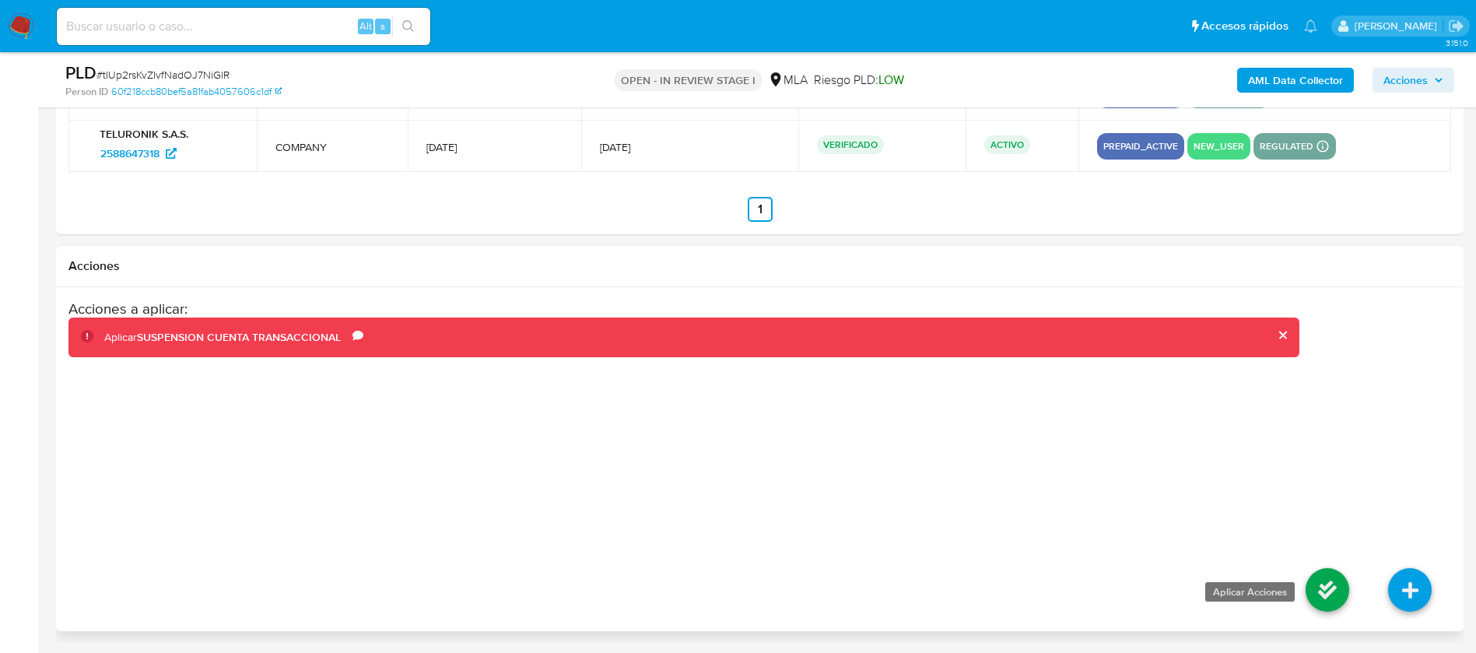
click at [1324, 579] on icon at bounding box center [1328, 590] width 44 height 44
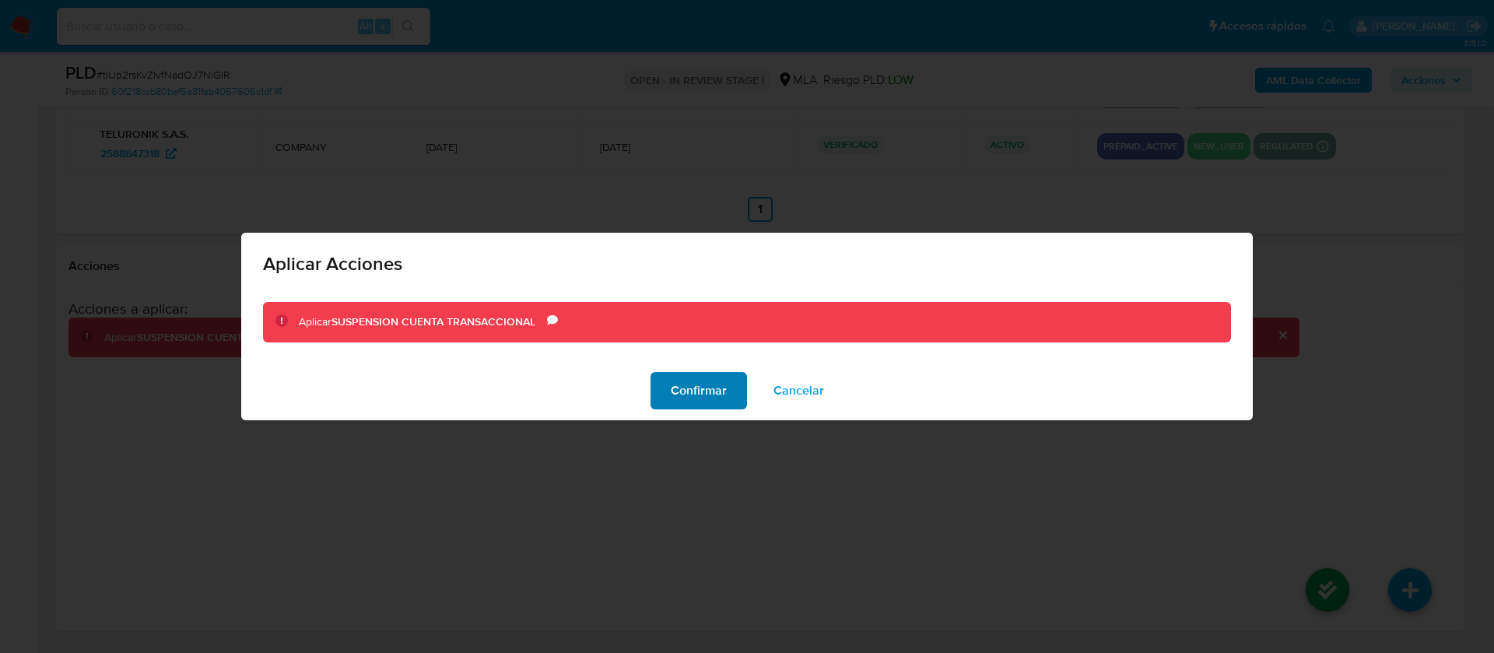
click at [690, 384] on span "Confirmar" at bounding box center [699, 390] width 56 height 34
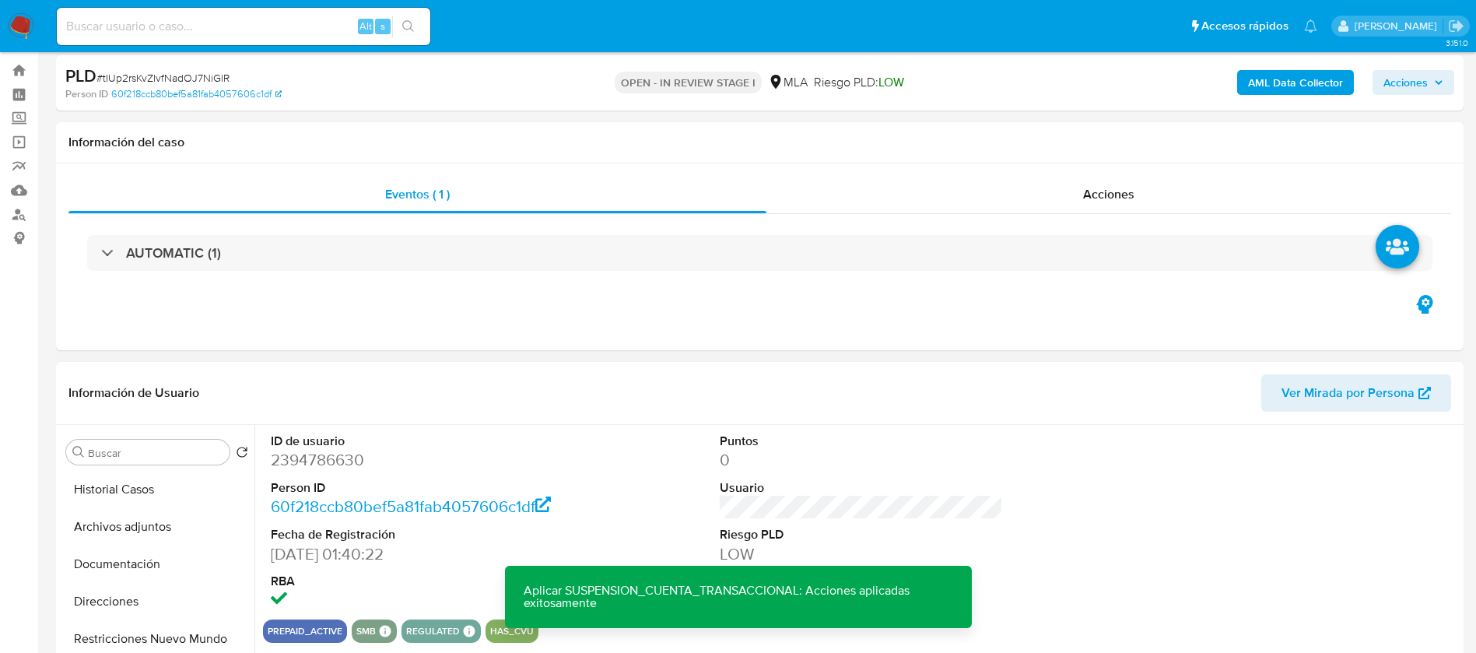
scroll to position [0, 0]
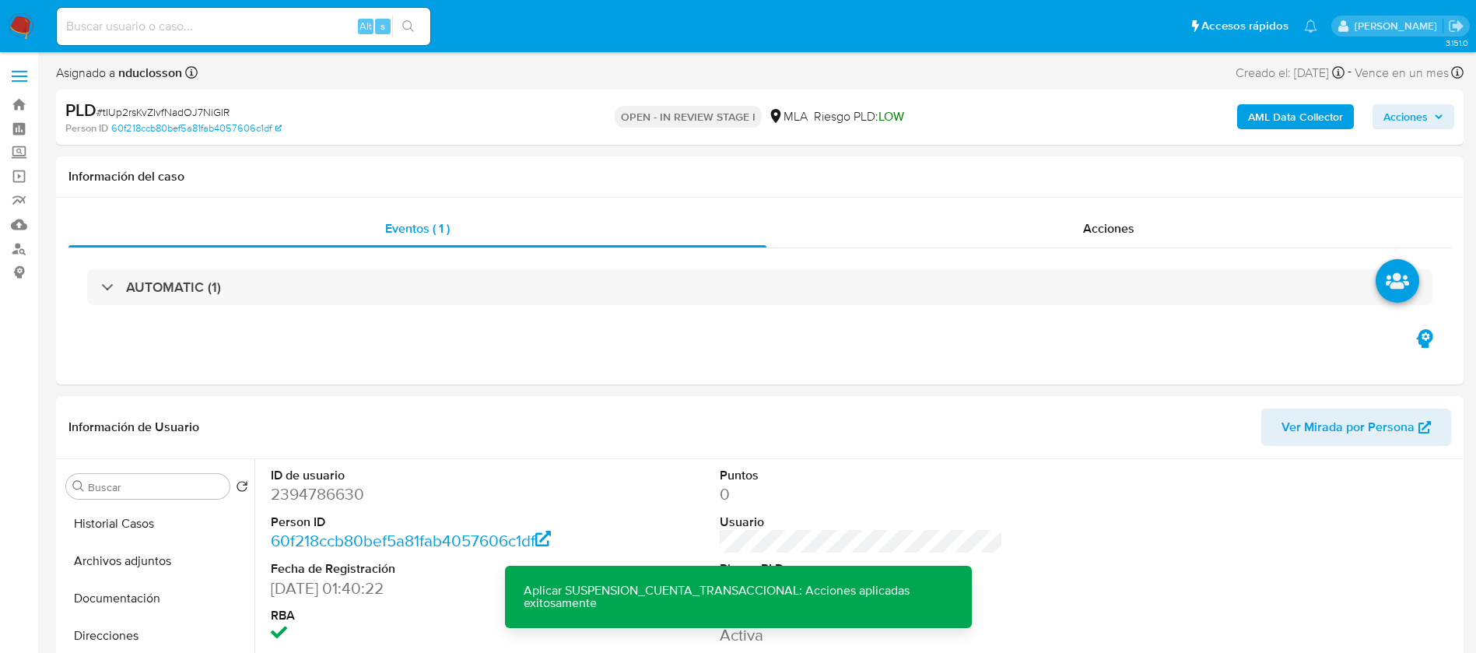
click at [1429, 117] on span "Acciones" at bounding box center [1413, 117] width 60 height 22
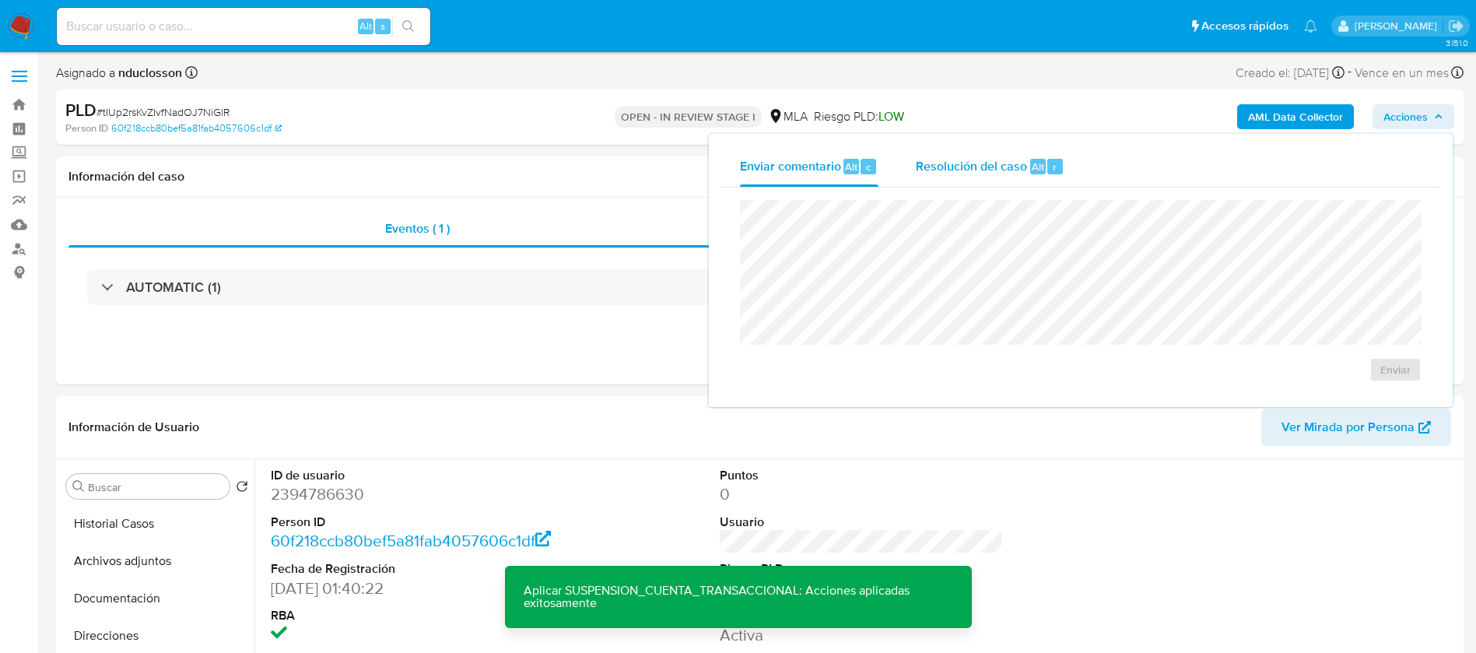
click at [985, 167] on span "Resolución del caso" at bounding box center [971, 166] width 111 height 18
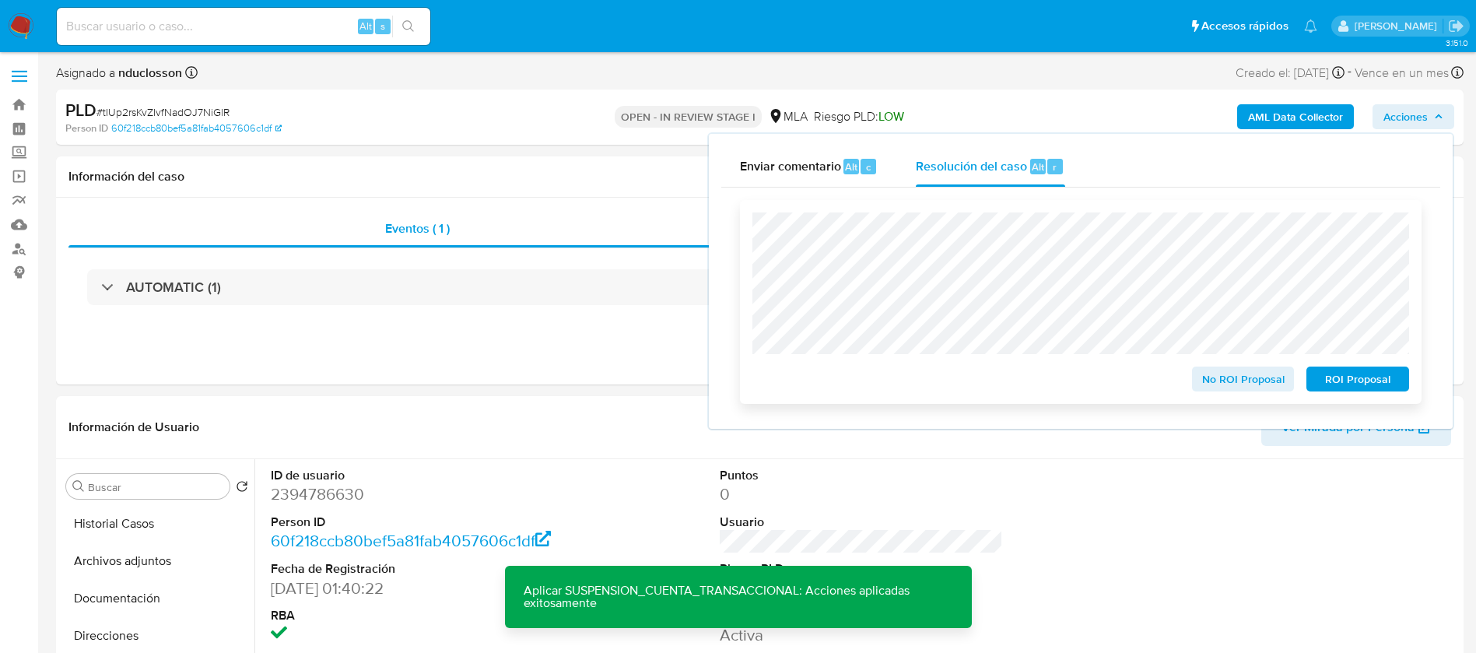
click at [1363, 384] on span "ROI Proposal" at bounding box center [1357, 379] width 81 height 22
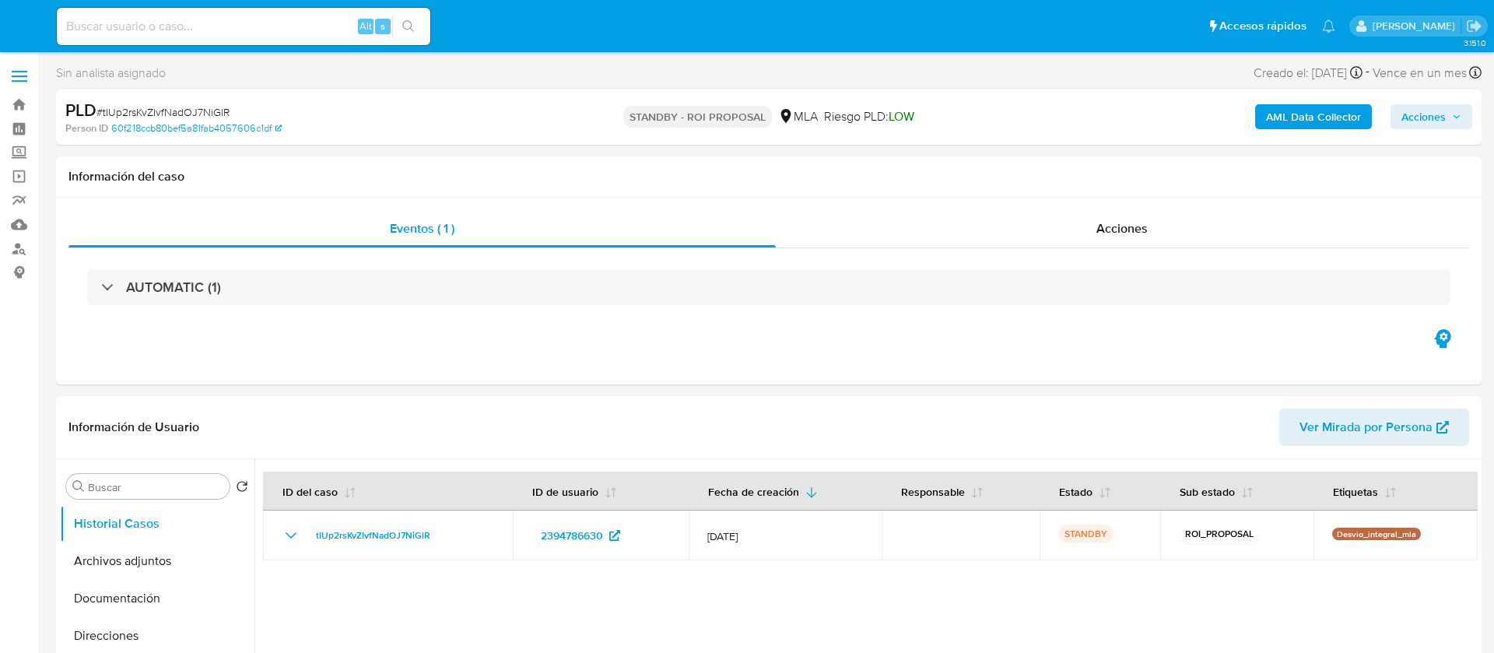
select select "10"
click at [208, 22] on input at bounding box center [243, 26] width 373 height 20
paste input "63XFopJmUQva3hA5mpWb2ttS"
type input "63XFopJmUQva3hA5mpWb2ttS"
click at [399, 19] on button "search-icon" at bounding box center [408, 27] width 32 height 22
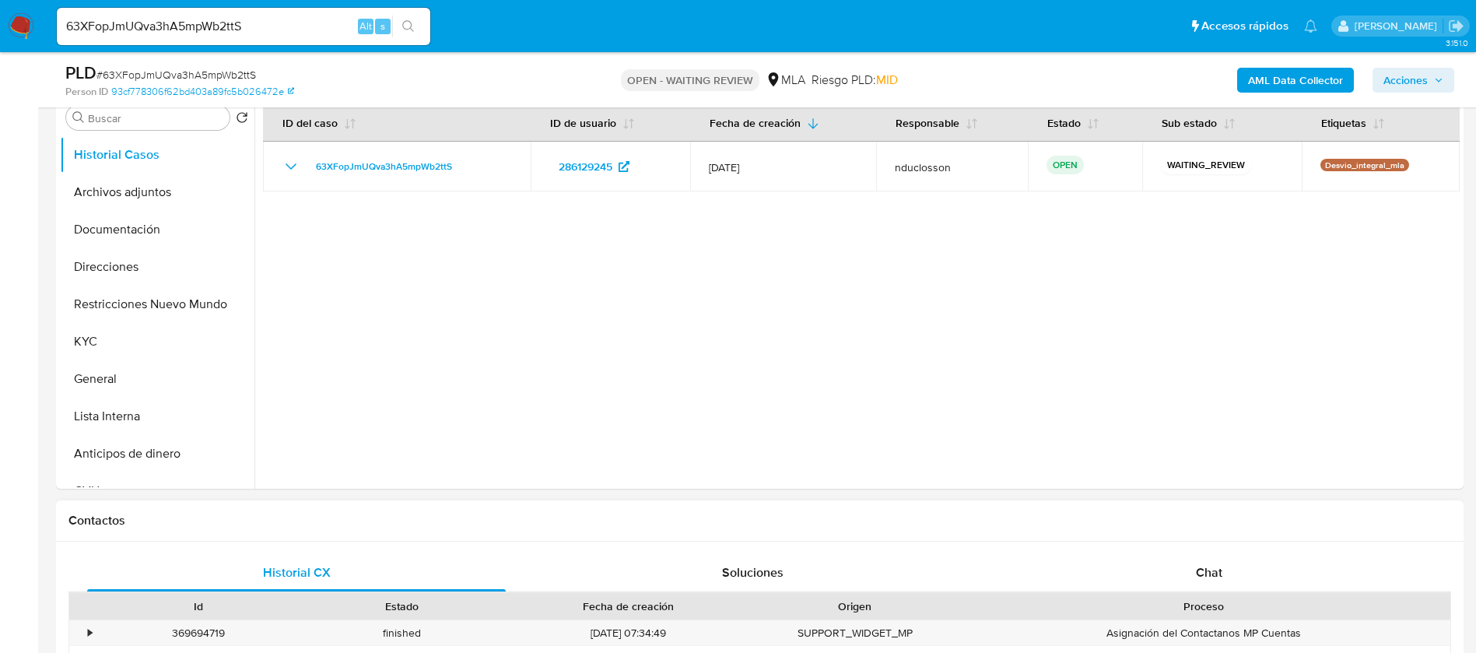
select select "10"
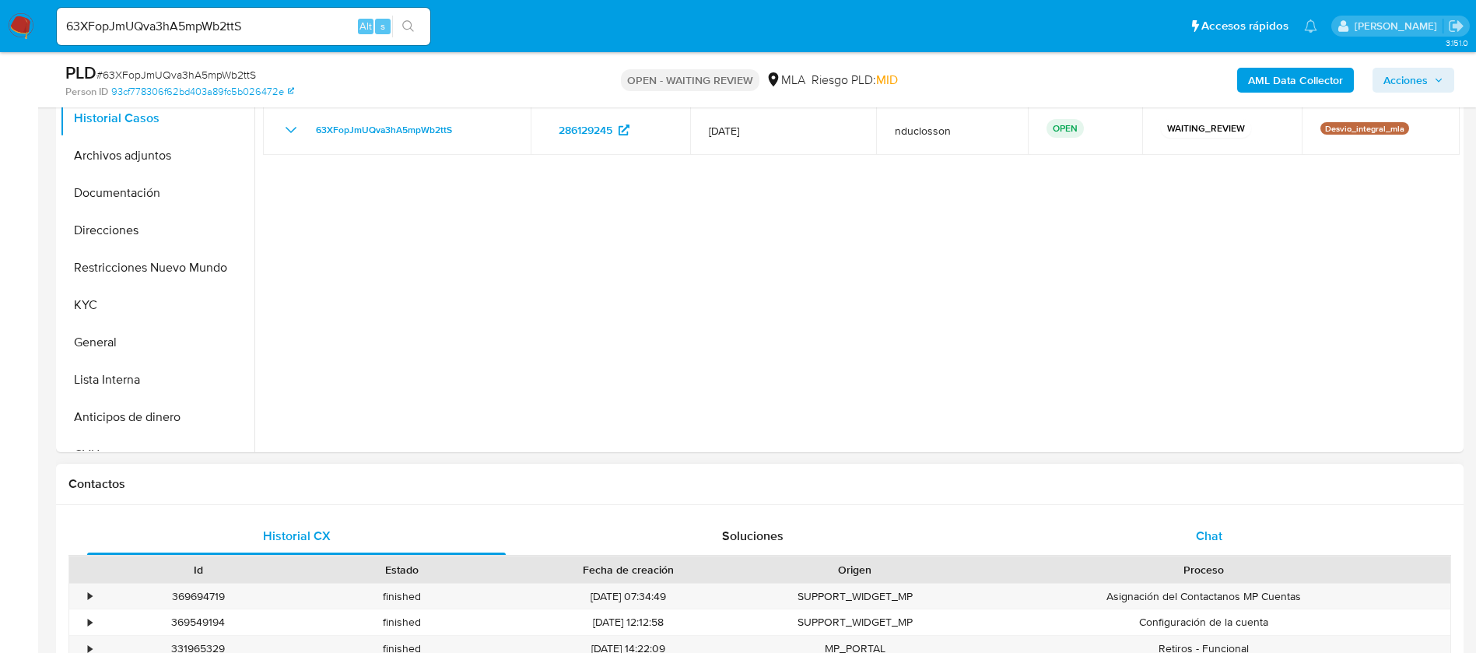
click at [1246, 521] on div "Chat" at bounding box center [1209, 535] width 419 height 37
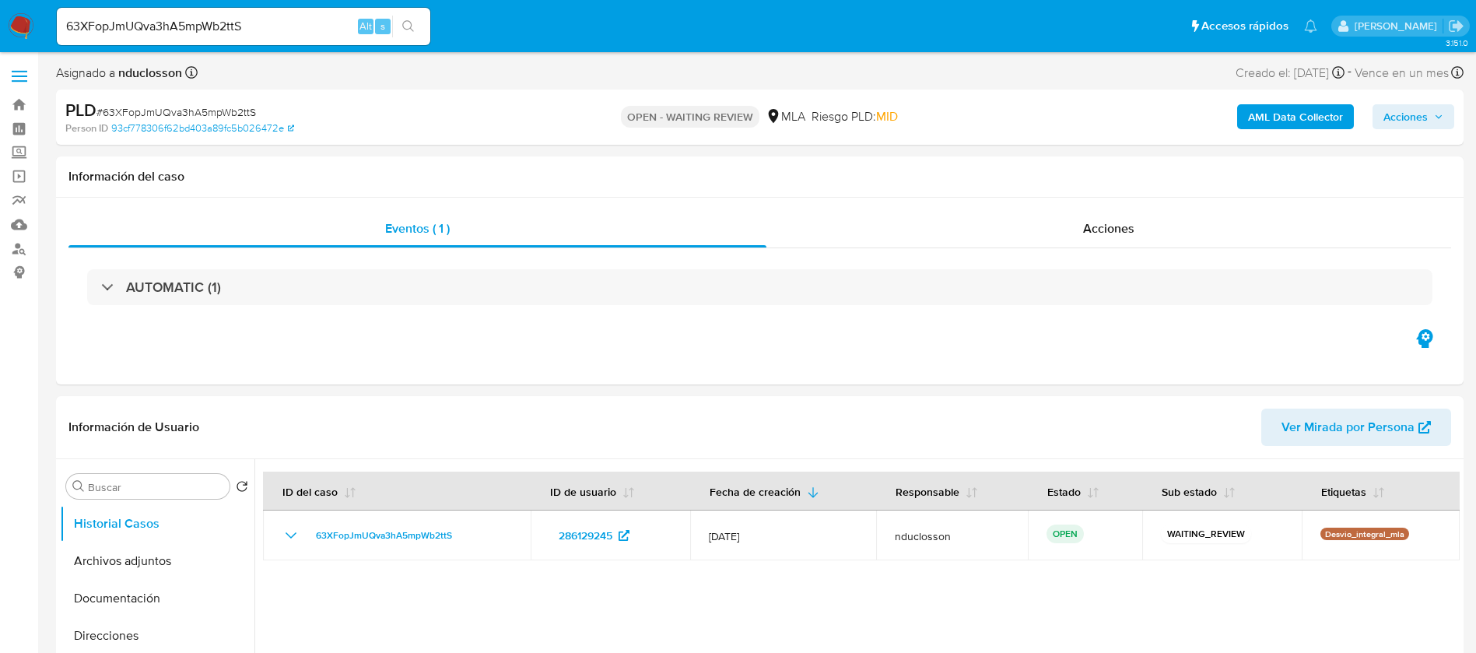
click at [103, 28] on input "63XFopJmUQva3hA5mpWb2ttS" at bounding box center [243, 26] width 373 height 20
paste input "uANDfisxoZddSc9OpydlpZhF"
type input "uANDfisxoZddSc9OpydlpZhF"
click at [412, 26] on icon "search-icon" at bounding box center [408, 26] width 12 height 12
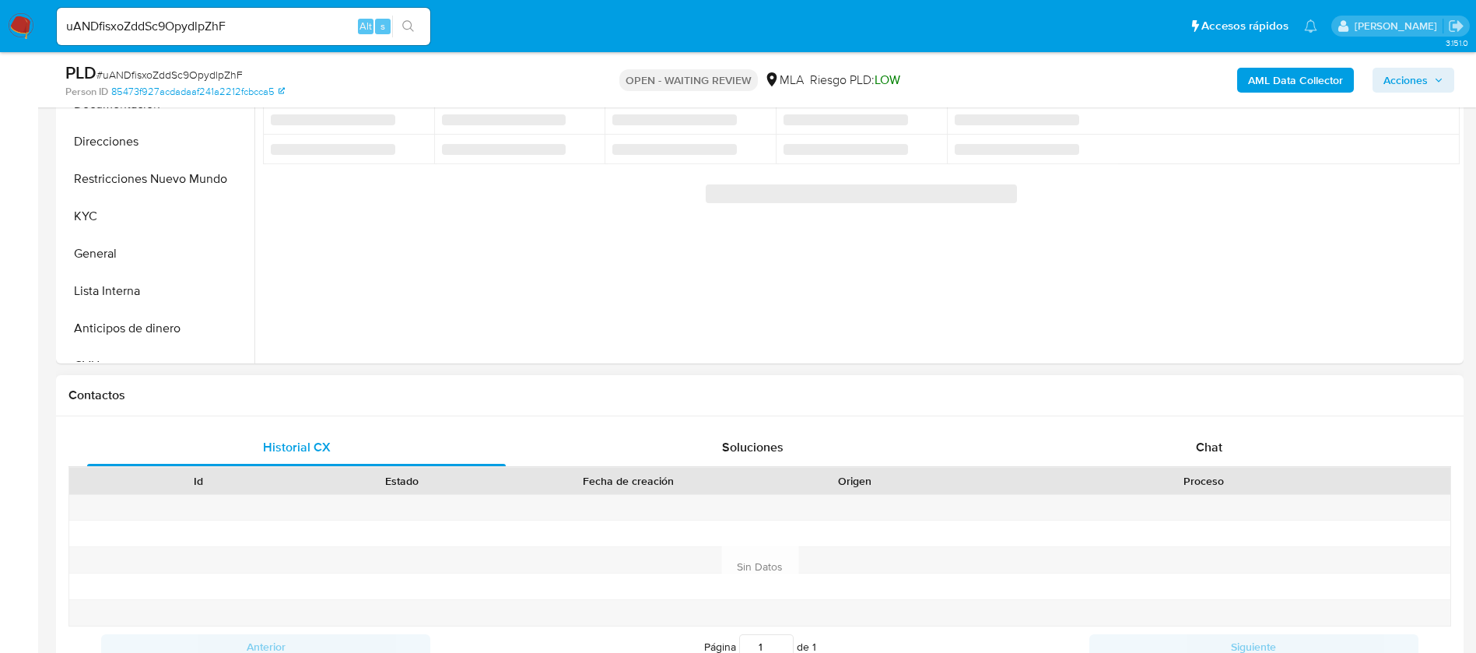
scroll to position [584, 0]
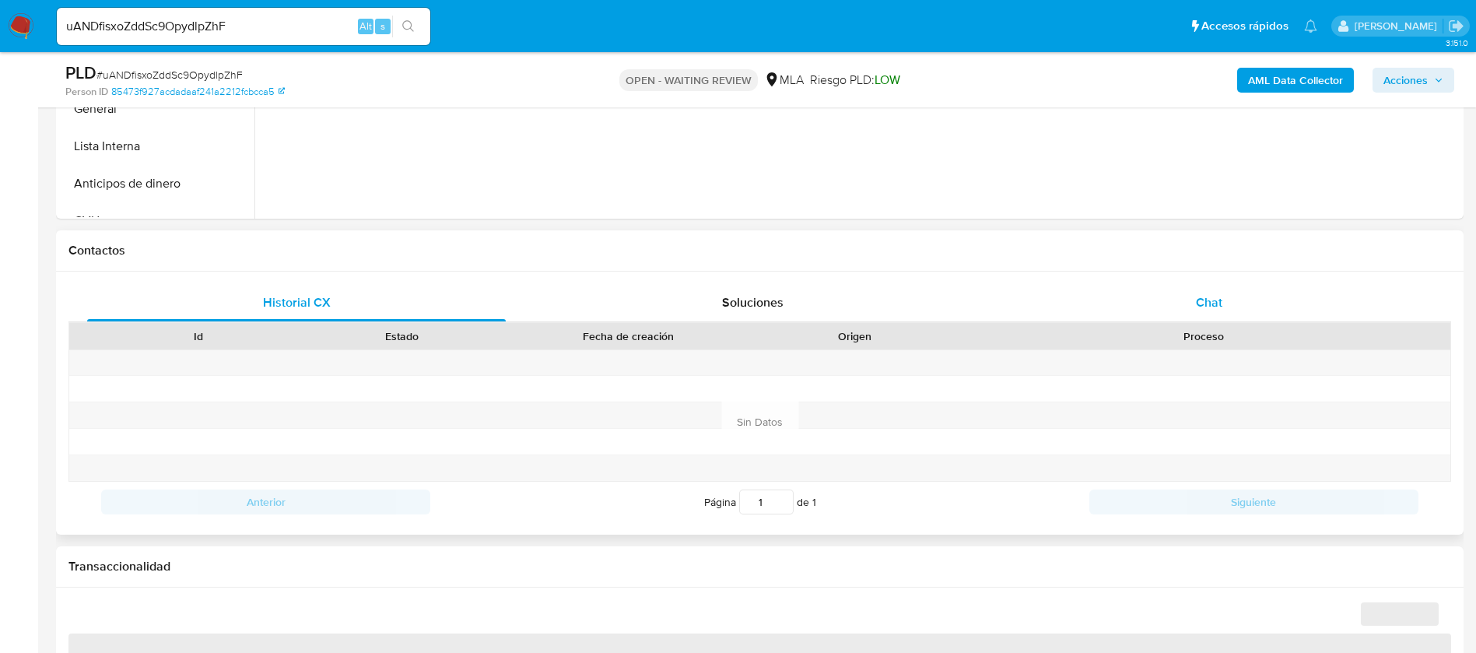
select select "10"
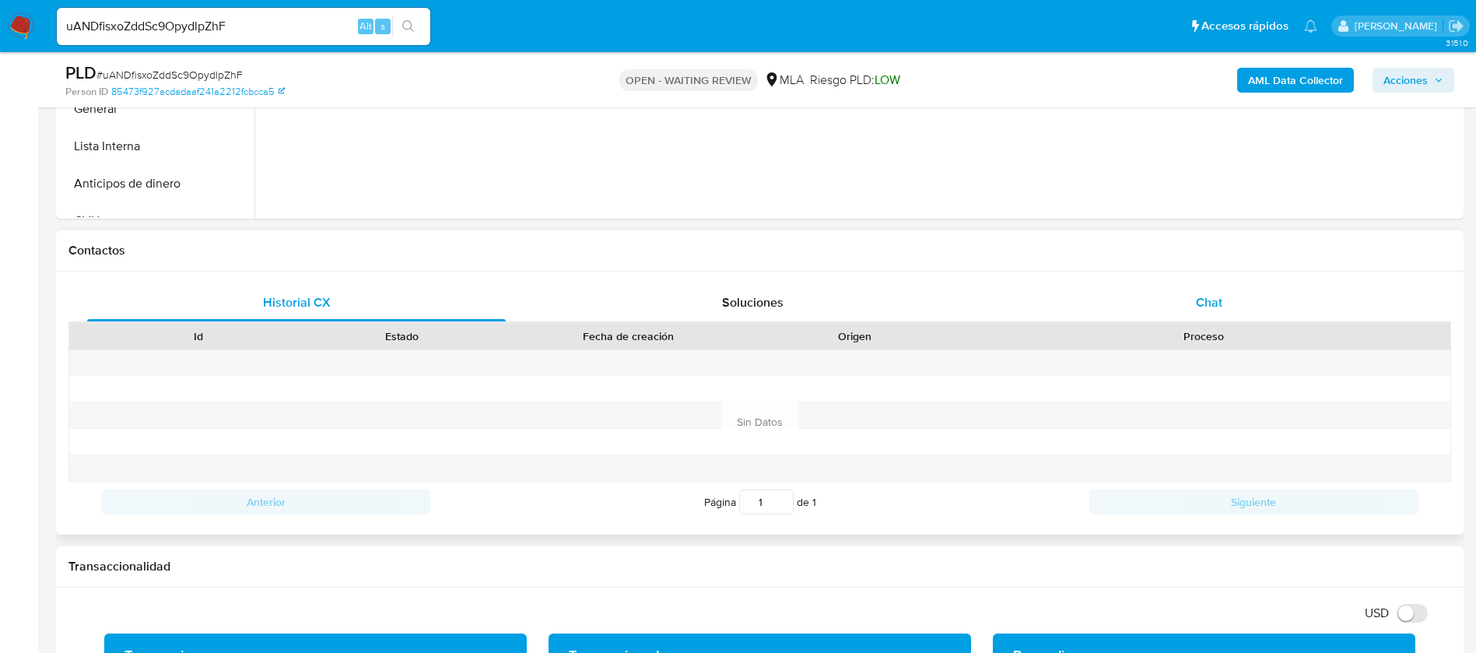
click at [1232, 284] on div "Chat" at bounding box center [1209, 302] width 419 height 37
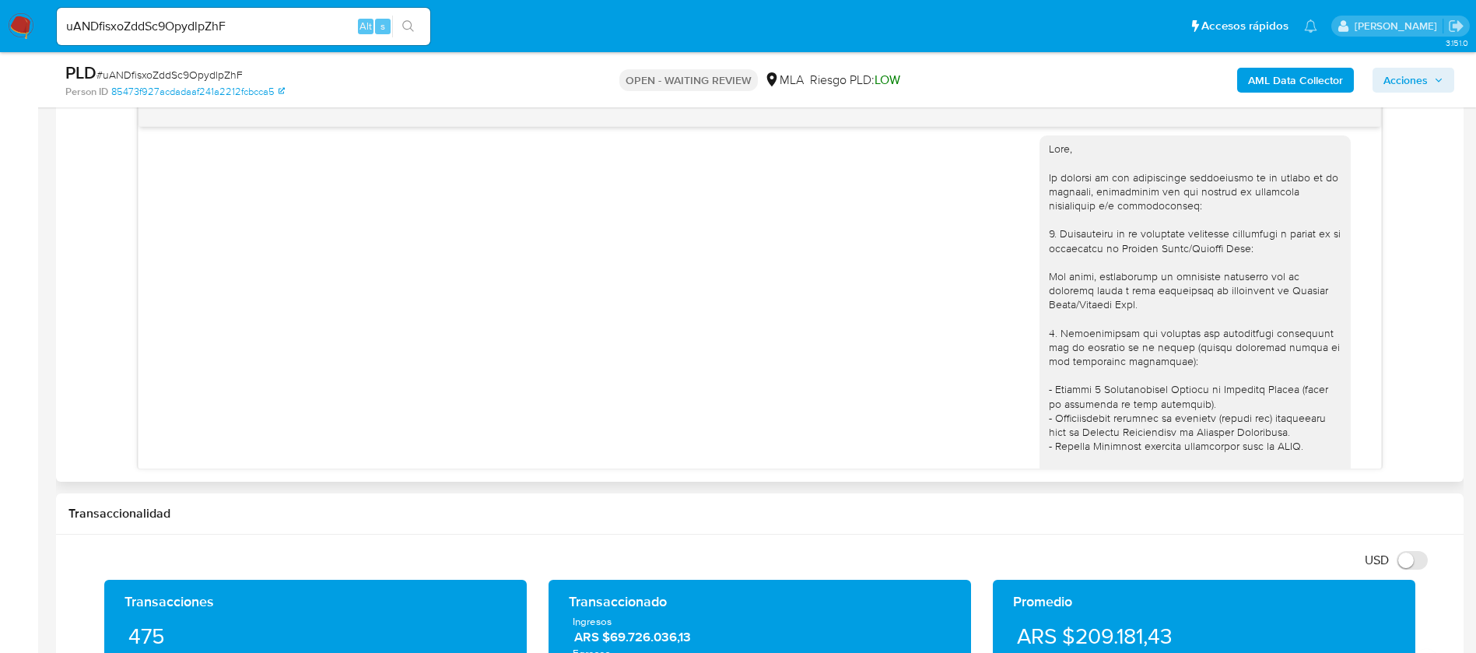
scroll to position [833, 0]
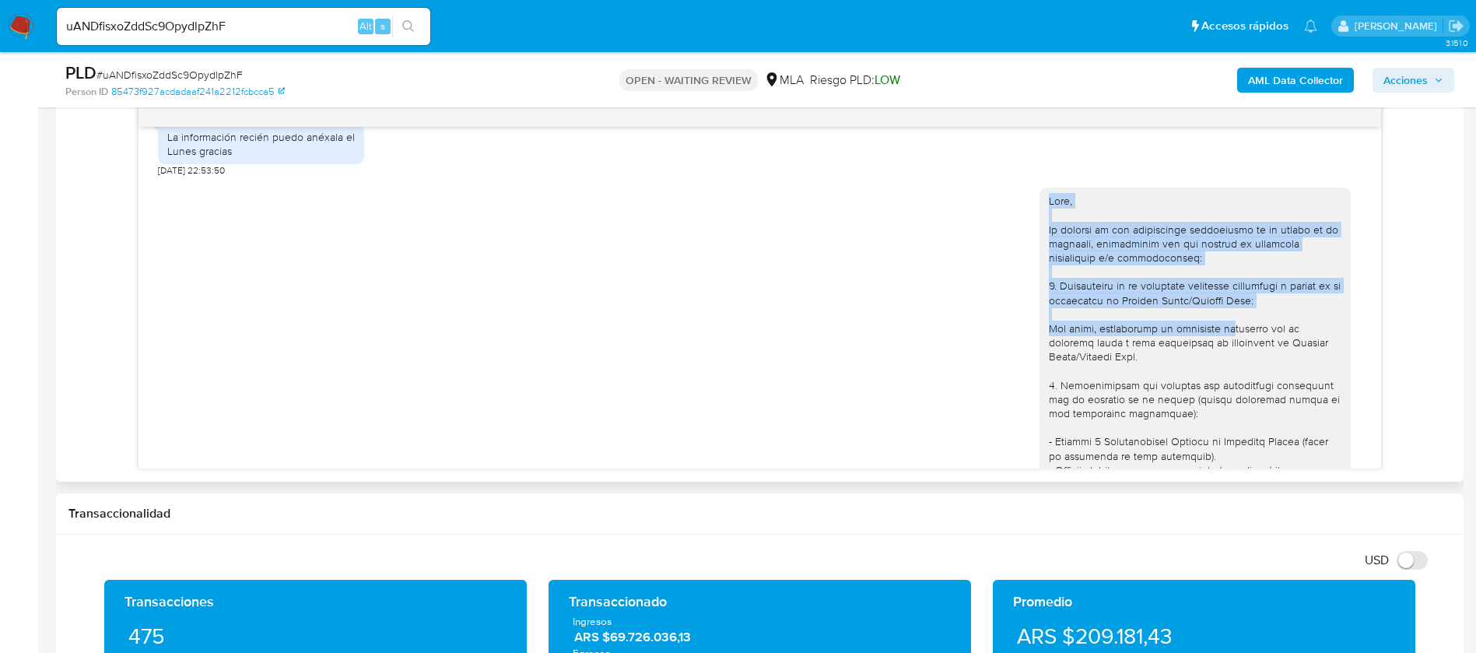
drag, startPoint x: 1031, startPoint y: 229, endPoint x: 1204, endPoint y: 356, distance: 214.3
click at [1204, 356] on div at bounding box center [1195, 583] width 293 height 778
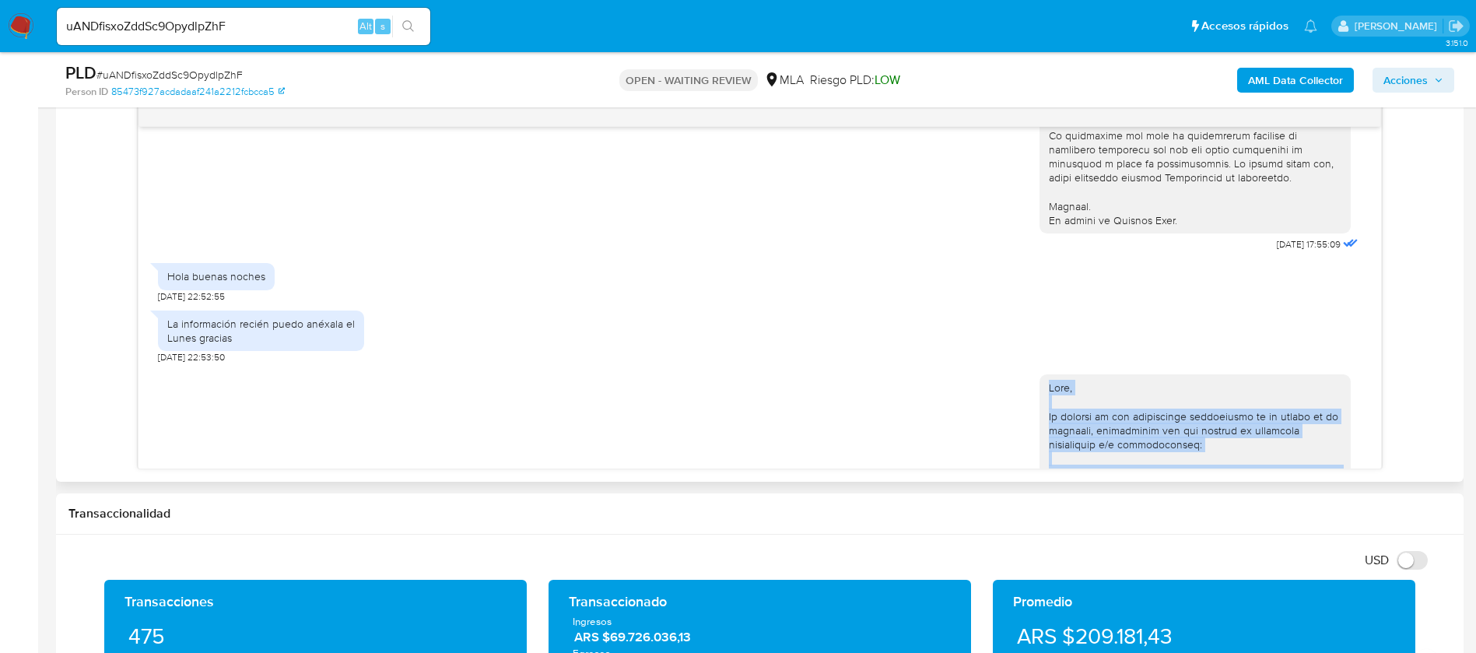
scroll to position [599, 0]
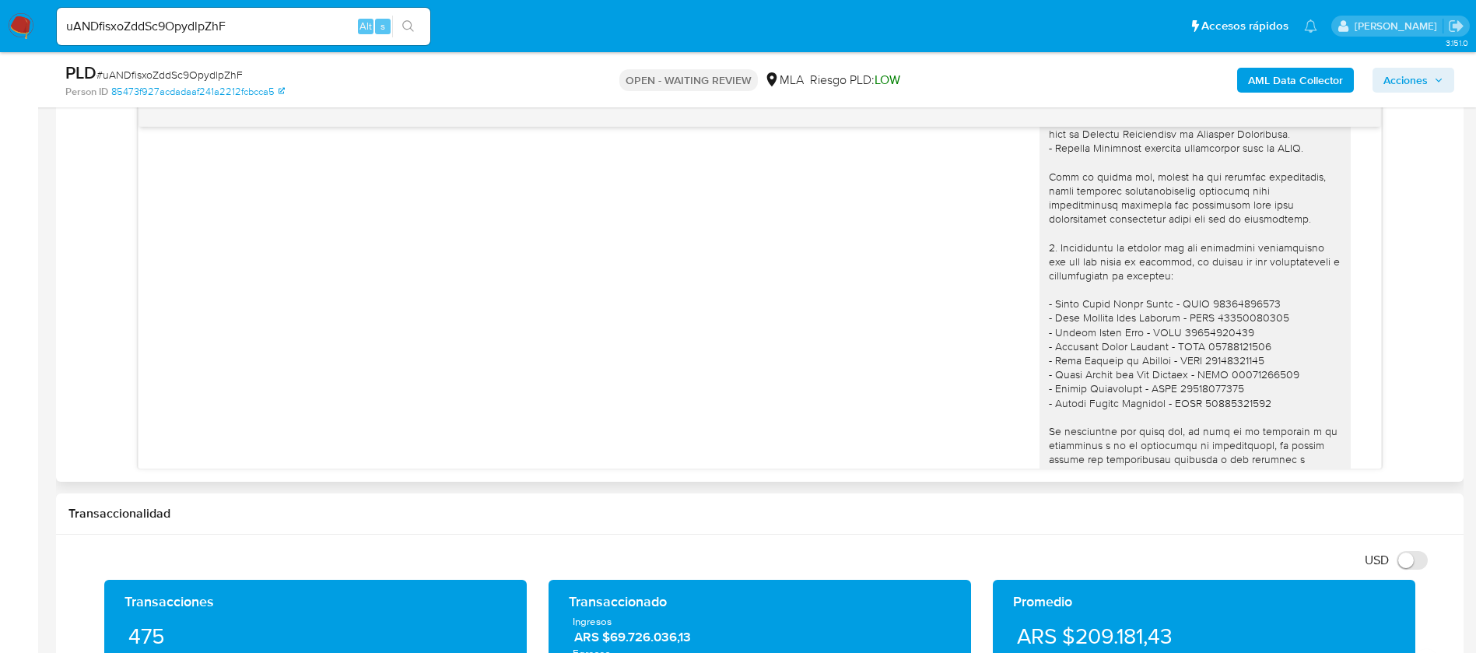
click at [1096, 275] on div at bounding box center [1195, 233] width 293 height 778
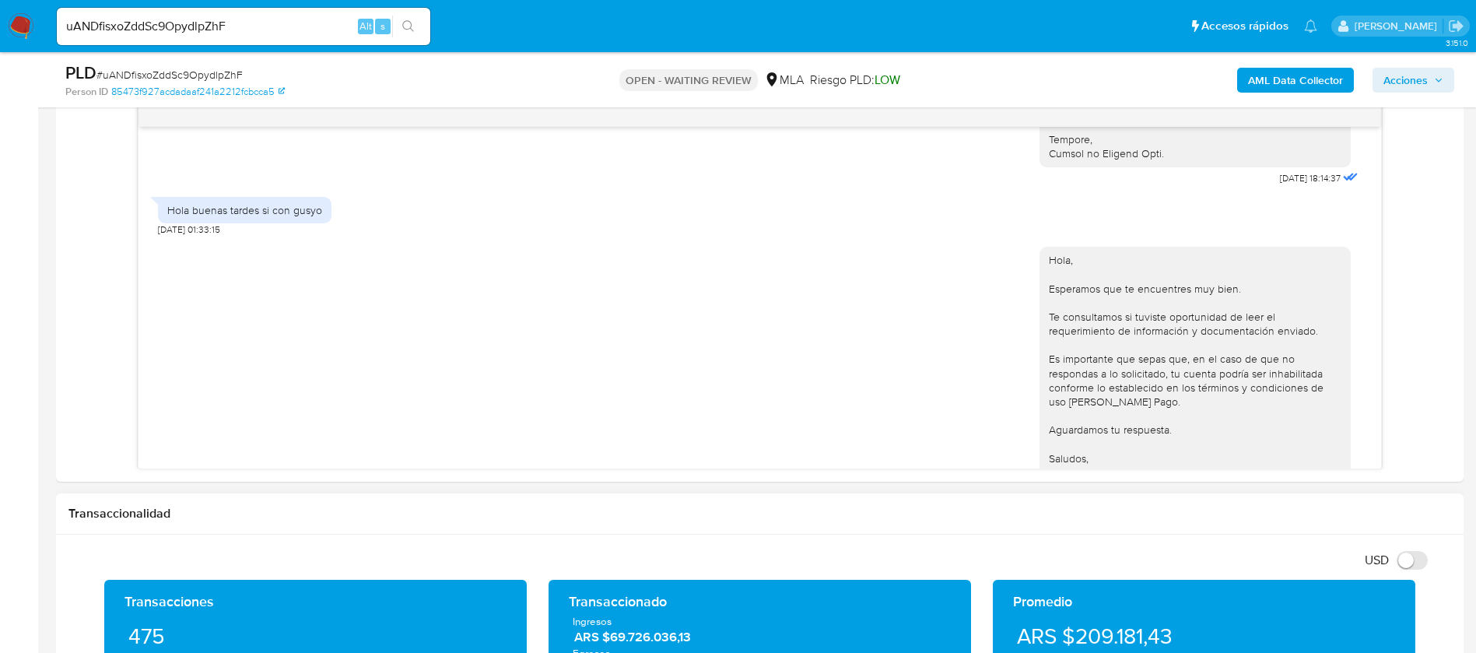
scroll to position [1766, 0]
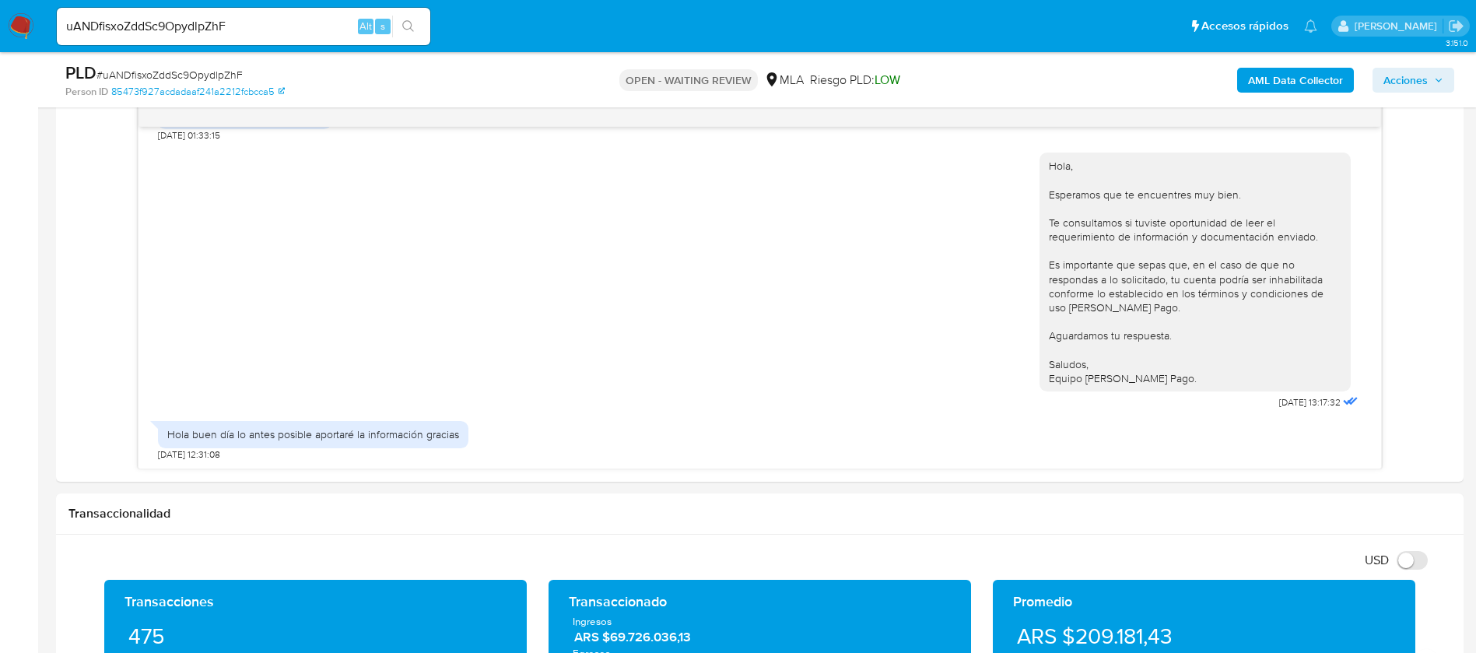
click at [195, 73] on span "# uANDfisxoZddSc9OpydlpZhF" at bounding box center [169, 75] width 146 height 16
copy span "uANDfisxoZddSc9OpydlpZhF"
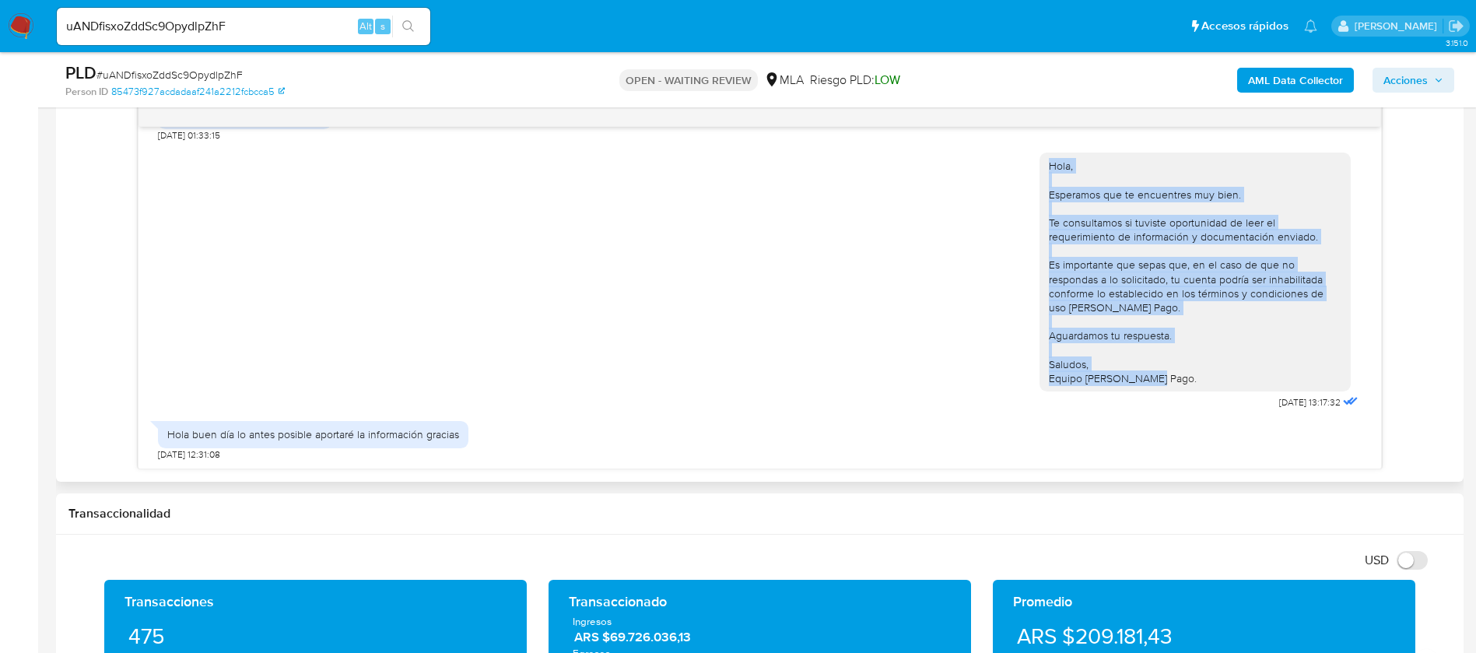
drag, startPoint x: 1160, startPoint y: 381, endPoint x: 1023, endPoint y: 167, distance: 254.7
click at [1040, 167] on div "Hola, Esperamos que te encuentres muy bien. Te consultamos si tuviste oportunid…" at bounding box center [1195, 272] width 311 height 239
copy div "Hola, Esperamos que te encuentres muy bien. Te consultamos si tuviste oportunid…"
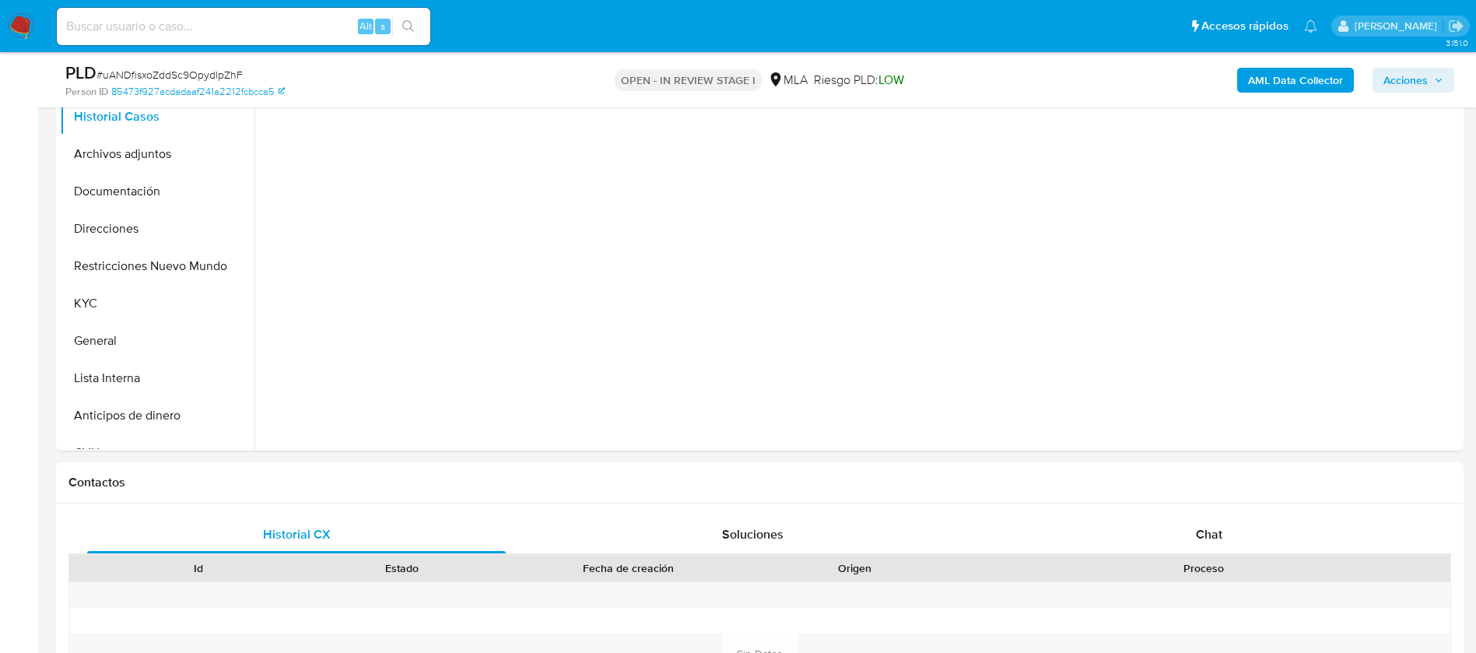
scroll to position [584, 0]
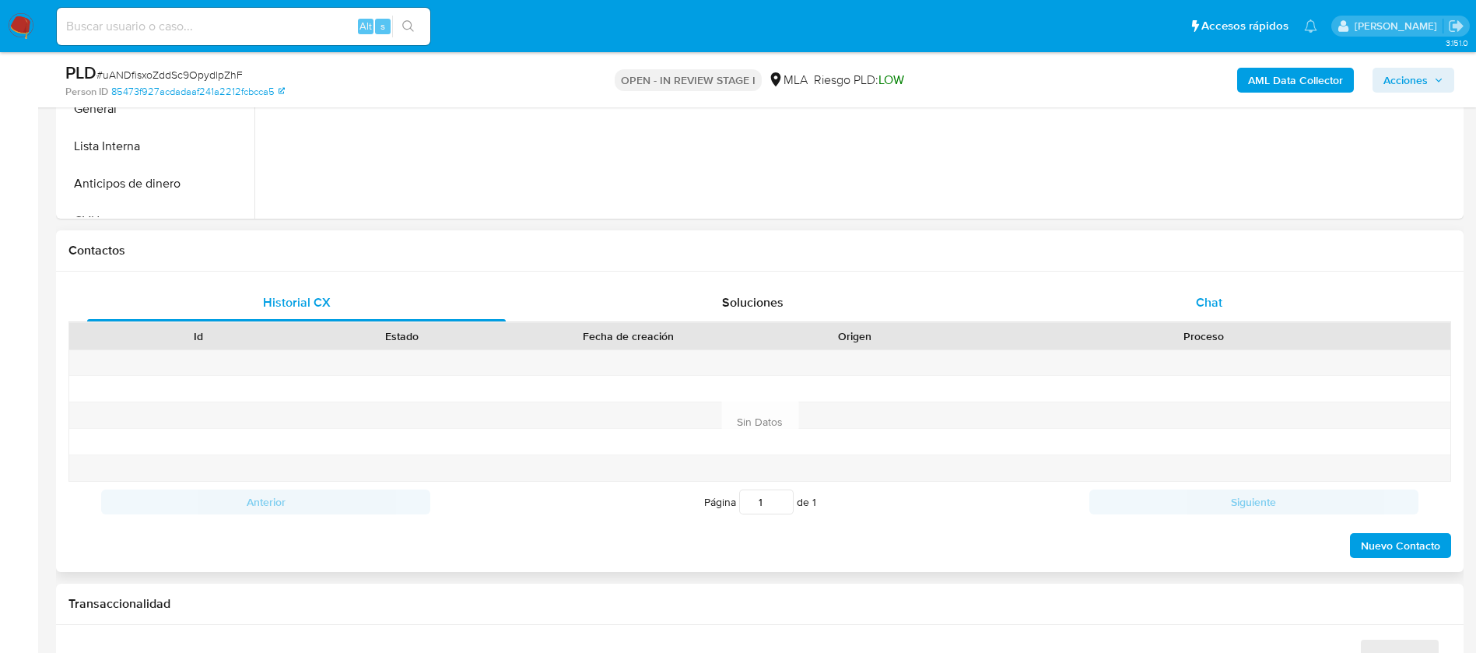
click at [1199, 310] on span "Chat" at bounding box center [1209, 302] width 26 height 18
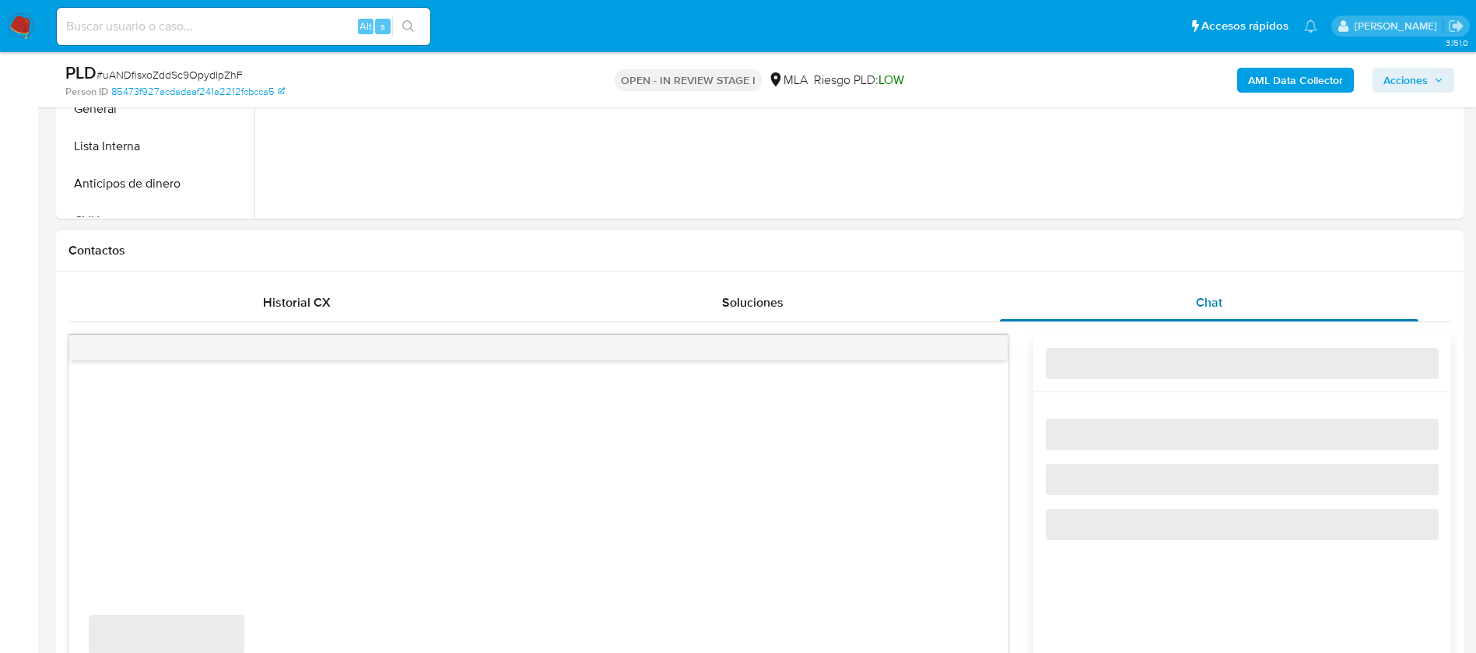
select select "10"
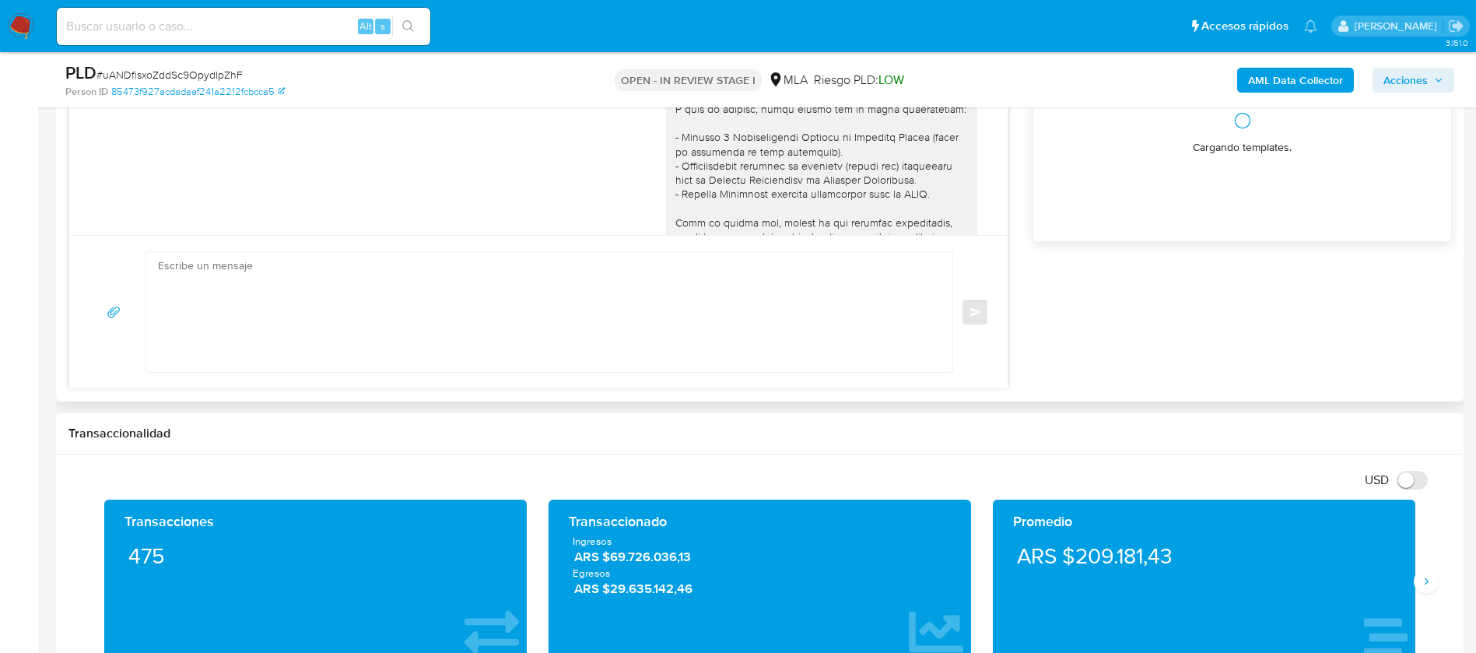
scroll to position [1767, 0]
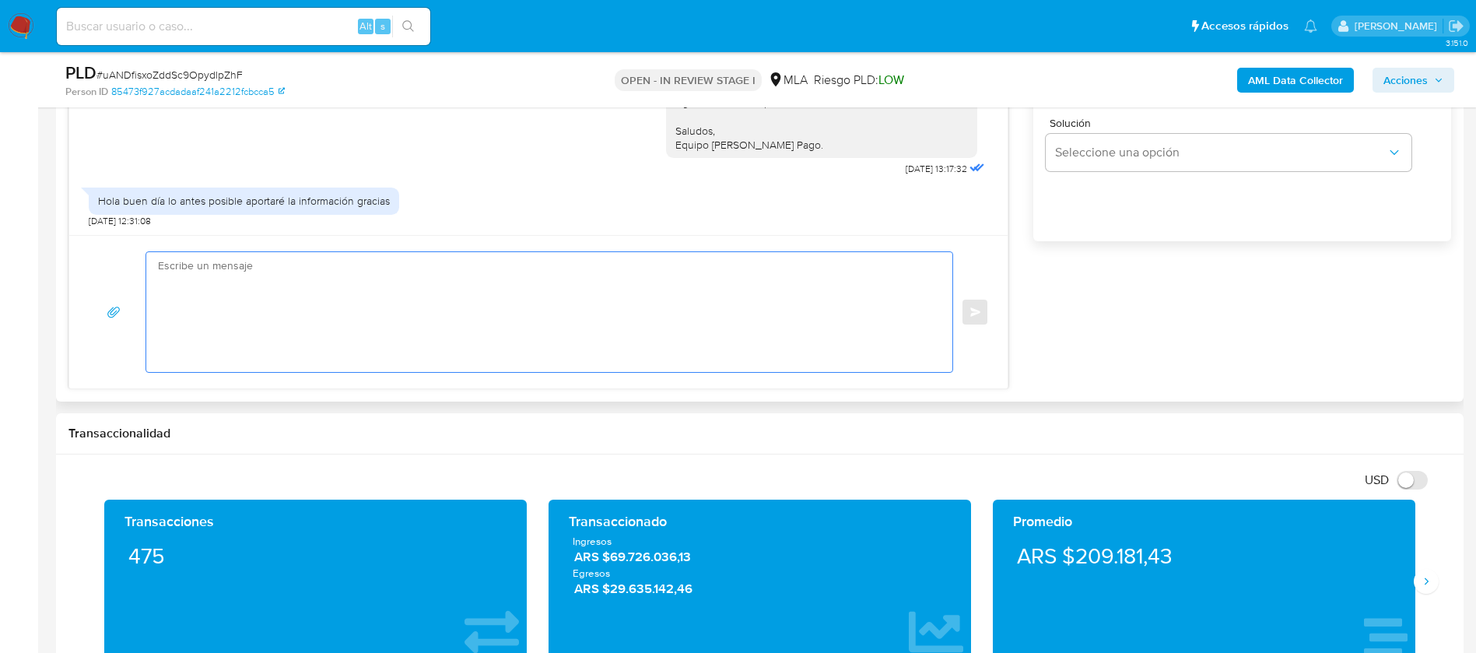
click at [612, 306] on textarea at bounding box center [545, 312] width 775 height 120
paste textarea "Hola, Esperamos que te encuentres muy bien. Te consultamos si tuviste oportunid…"
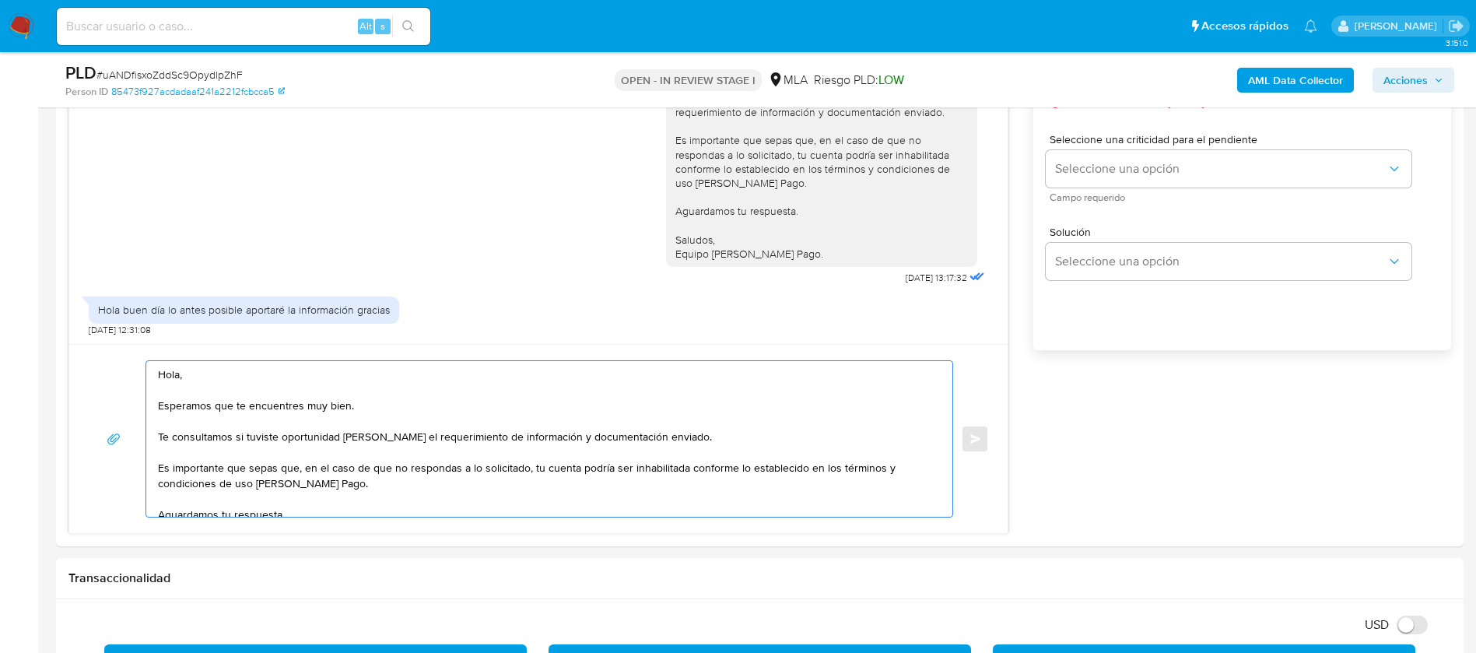
scroll to position [1050, 0]
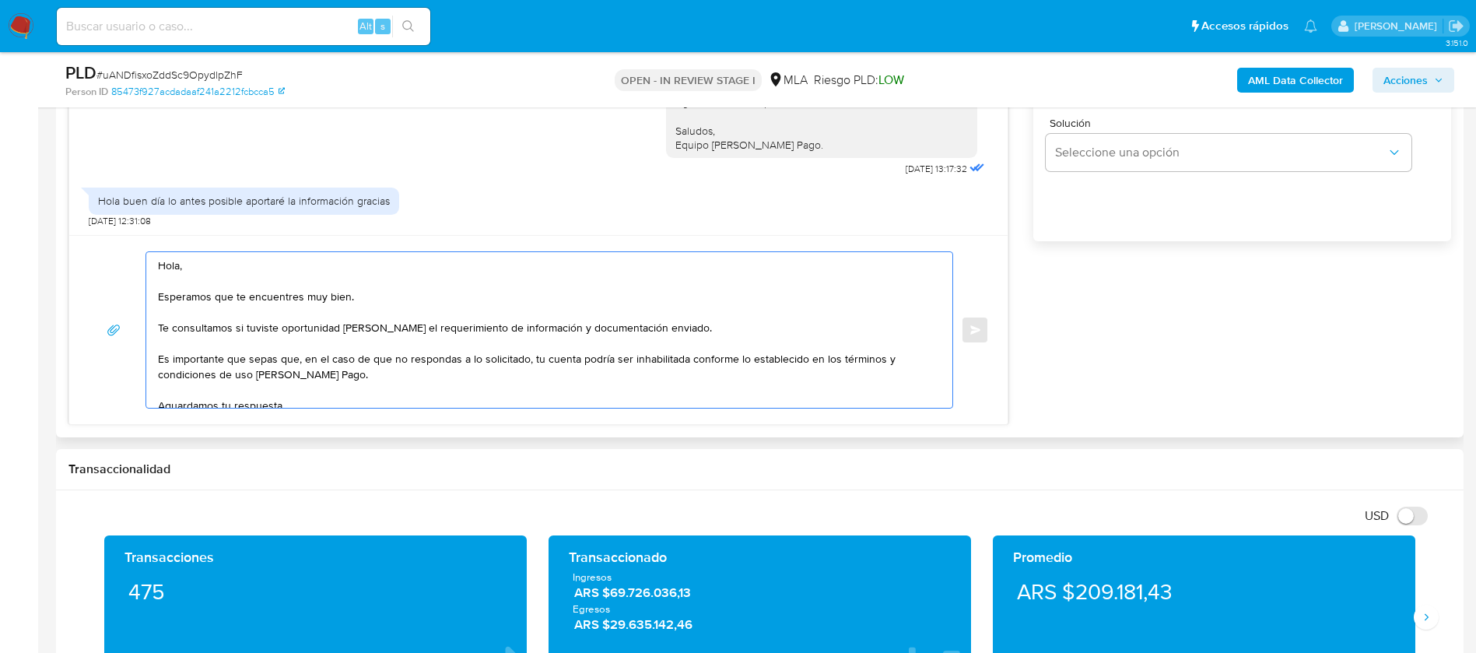
click at [181, 286] on textarea "Hola, Esperamos que te encuentres muy bien. Te consultamos si tuviste oportunid…" at bounding box center [545, 330] width 775 height 156
click at [185, 328] on textarea "Hola, Esperamos que te encuentres muy bien. Te consultamos si tuviste oportunid…" at bounding box center [545, 330] width 775 height 156
click at [170, 309] on textarea "Hola, Esperamos que te encuentres muy bien. Te consultamos si tuviste oportunid…" at bounding box center [545, 330] width 775 height 156
click at [181, 343] on textarea "Hola, Esperamos que te encuentres muy bien. Te consultamos si tuviste oportunid…" at bounding box center [545, 330] width 775 height 156
click at [188, 398] on textarea "Hola, Esperamos que te encuentres muy bien. Te consultamos si tuviste oportunid…" at bounding box center [545, 330] width 775 height 156
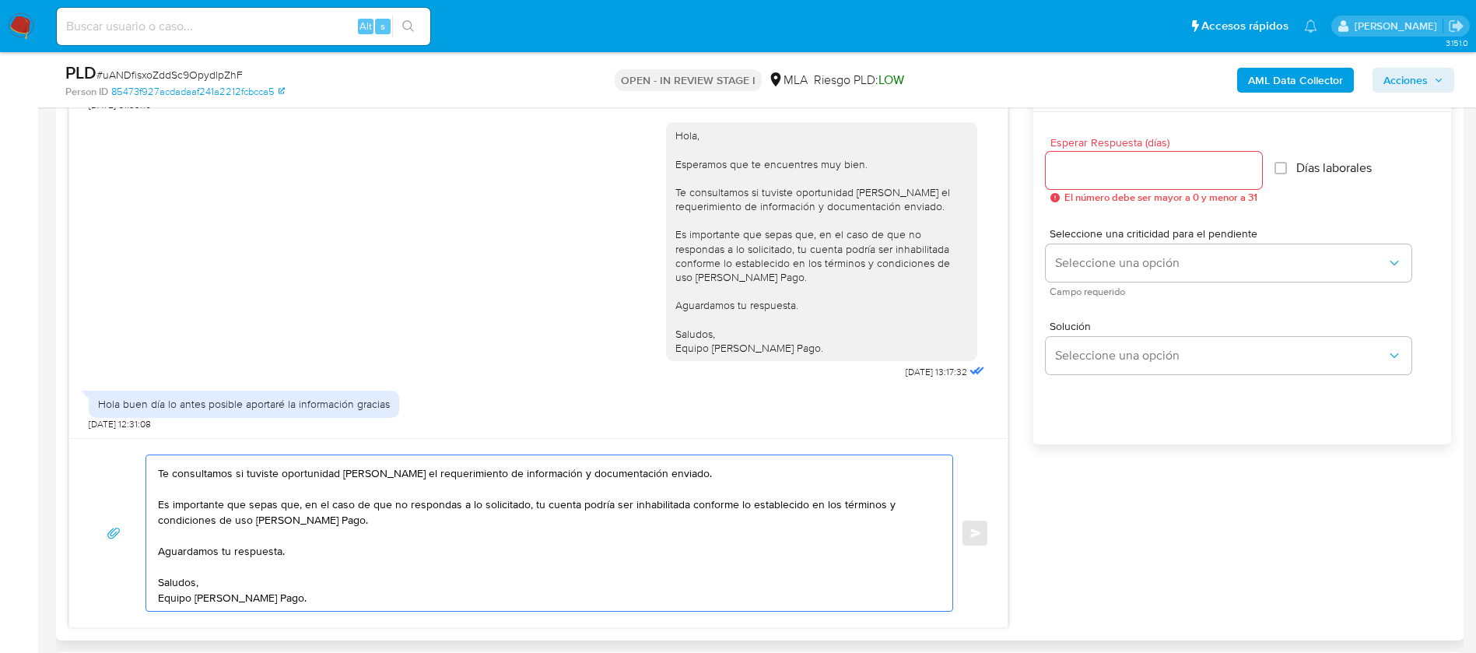
scroll to position [817, 0]
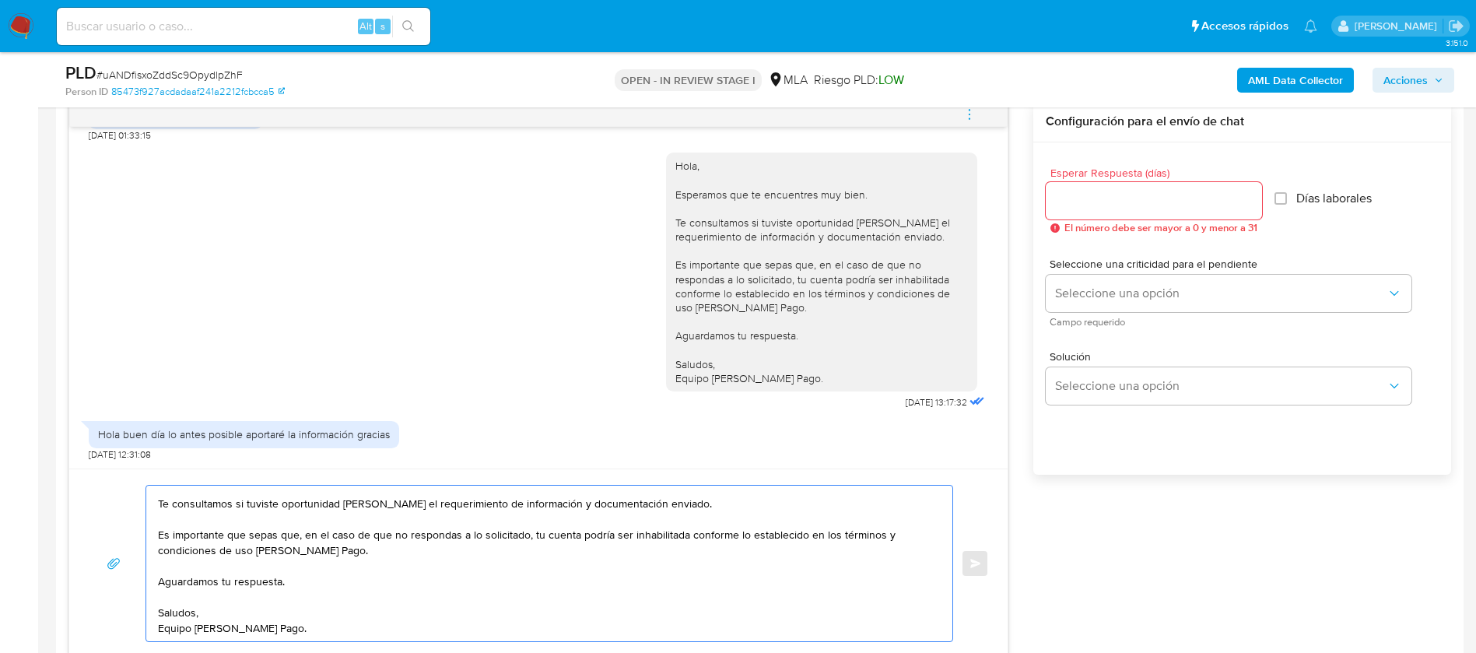
type textarea "Hola, Esperamos que te encuentres muy bien. Te consultamos si tuviste oportunid…"
click at [1123, 182] on div at bounding box center [1154, 200] width 216 height 37
click at [1102, 196] on input "Esperar Respuesta (días)" at bounding box center [1154, 201] width 216 height 20
type input "2"
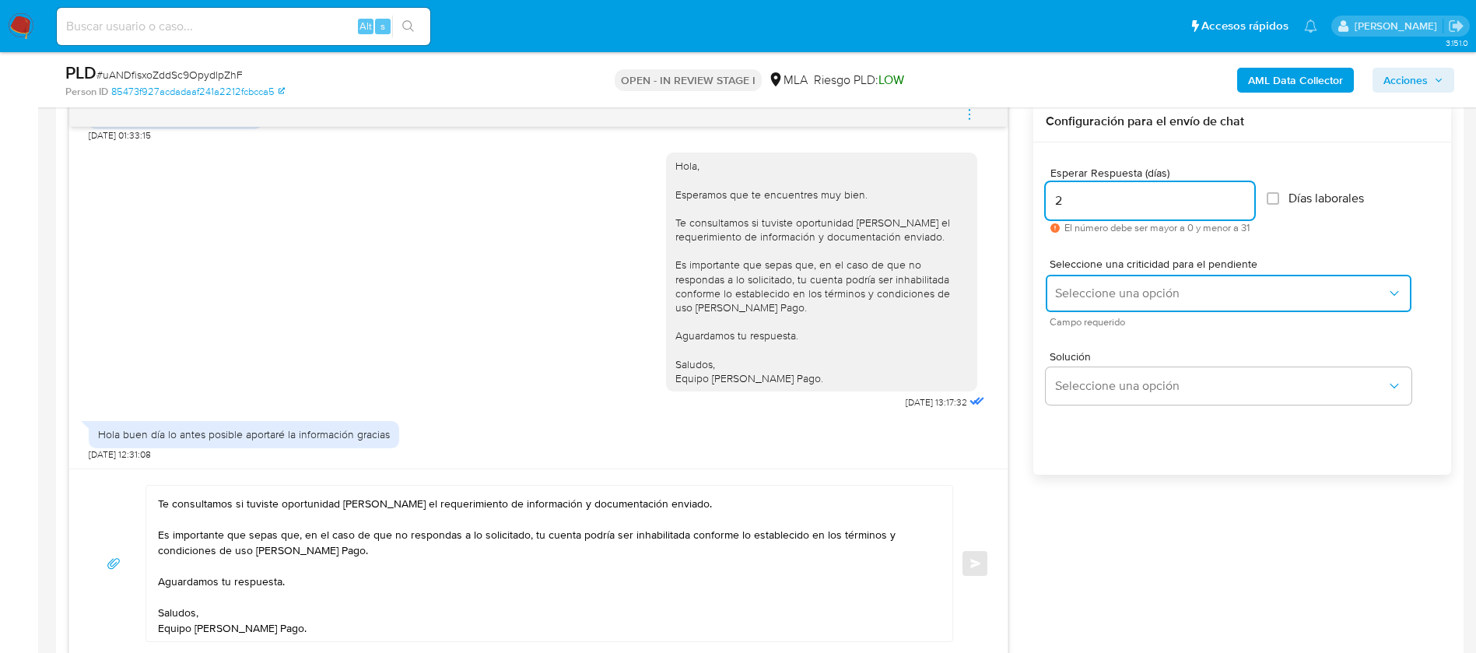
click at [1073, 278] on button "Seleccione una opción" at bounding box center [1229, 293] width 366 height 37
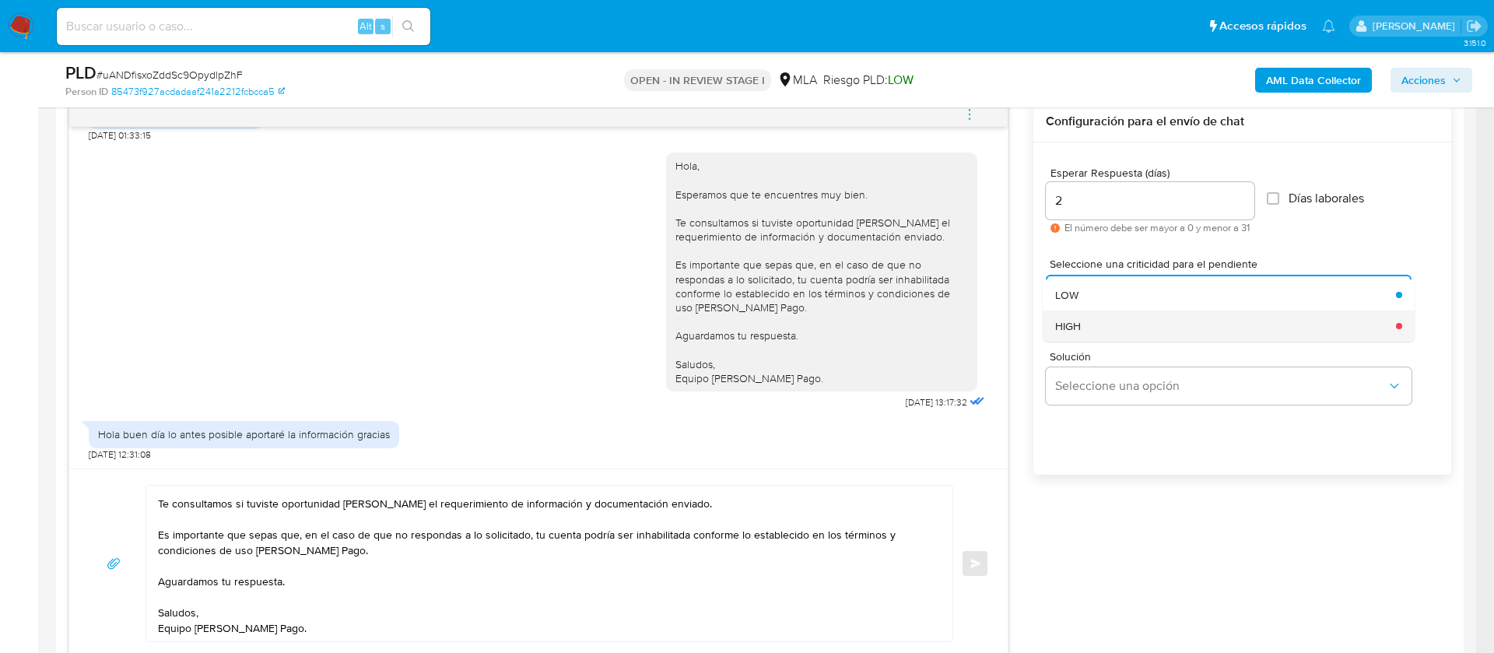
click at [1088, 335] on div "HIGH" at bounding box center [1220, 325] width 331 height 31
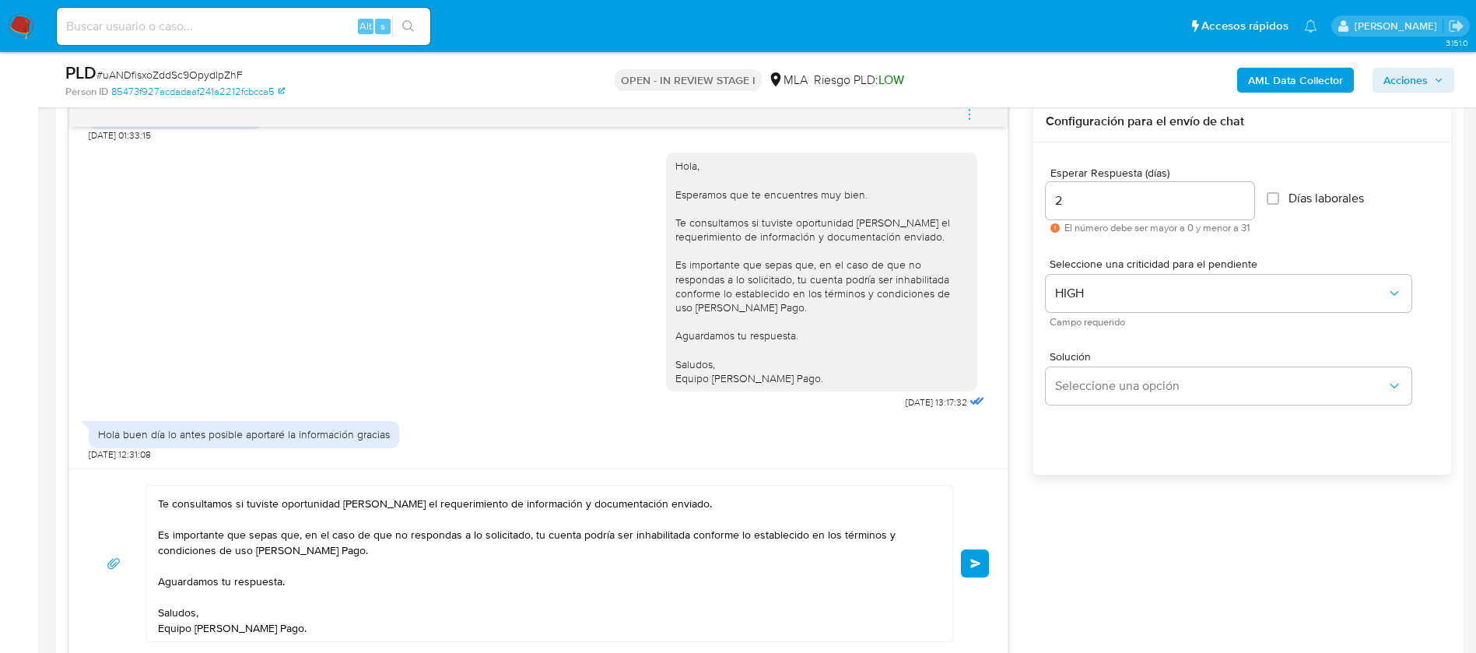
click at [1124, 507] on div "Esperar Respuesta (días) 2 El número debe ser mayor a 0 y menor a 31 Días labor…" at bounding box center [1242, 328] width 418 height 373
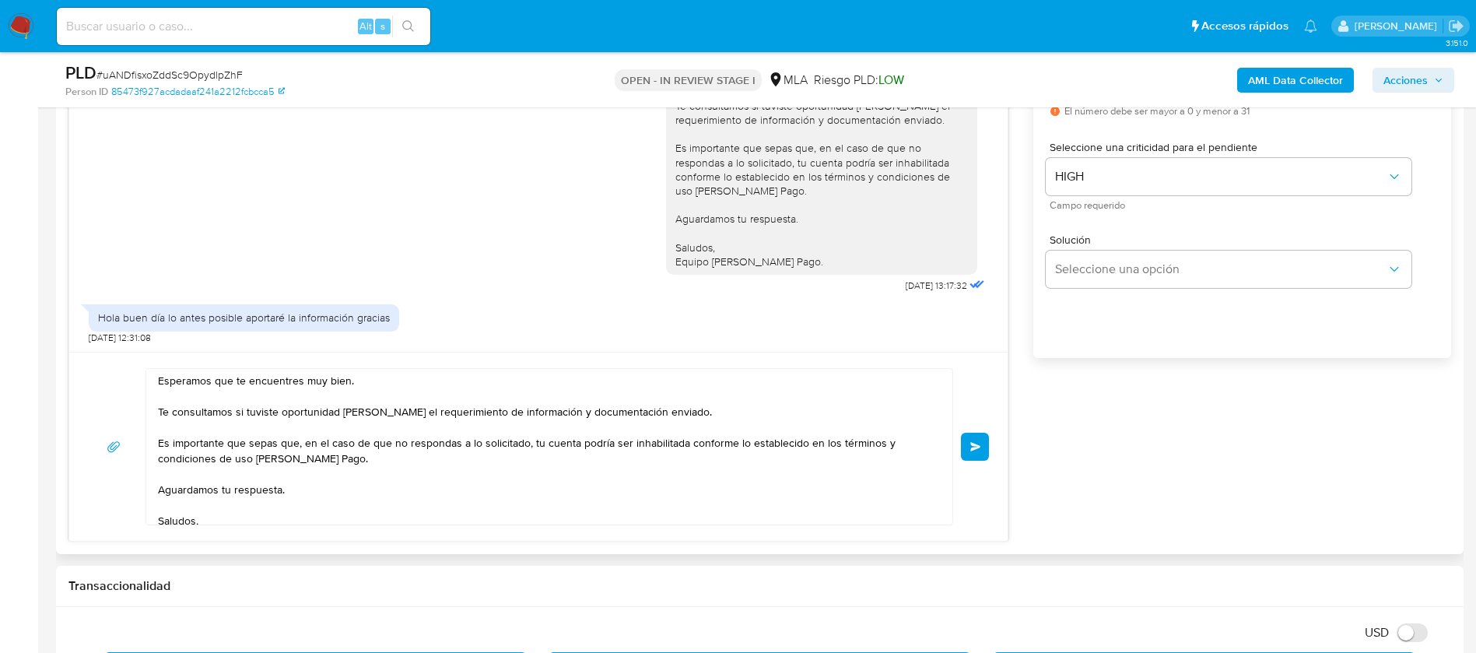
scroll to position [58, 0]
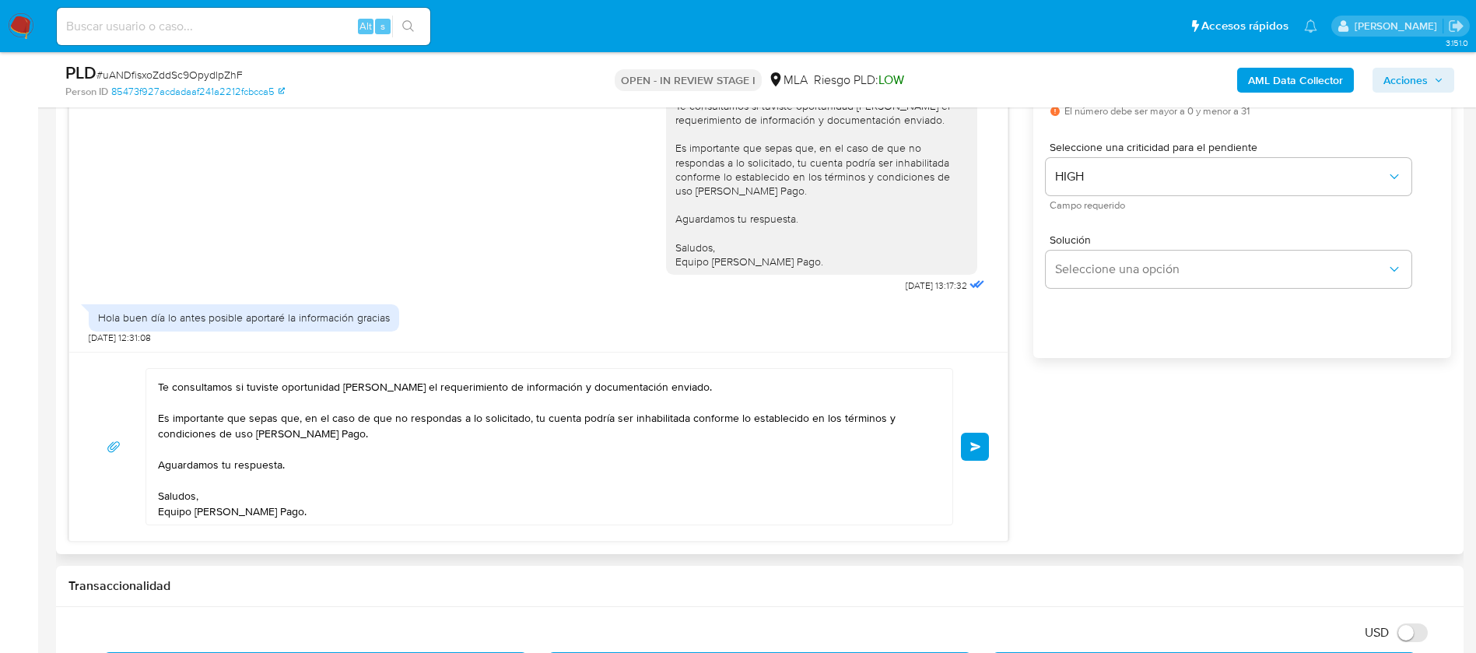
click at [979, 453] on button "Enviar" at bounding box center [975, 447] width 28 height 28
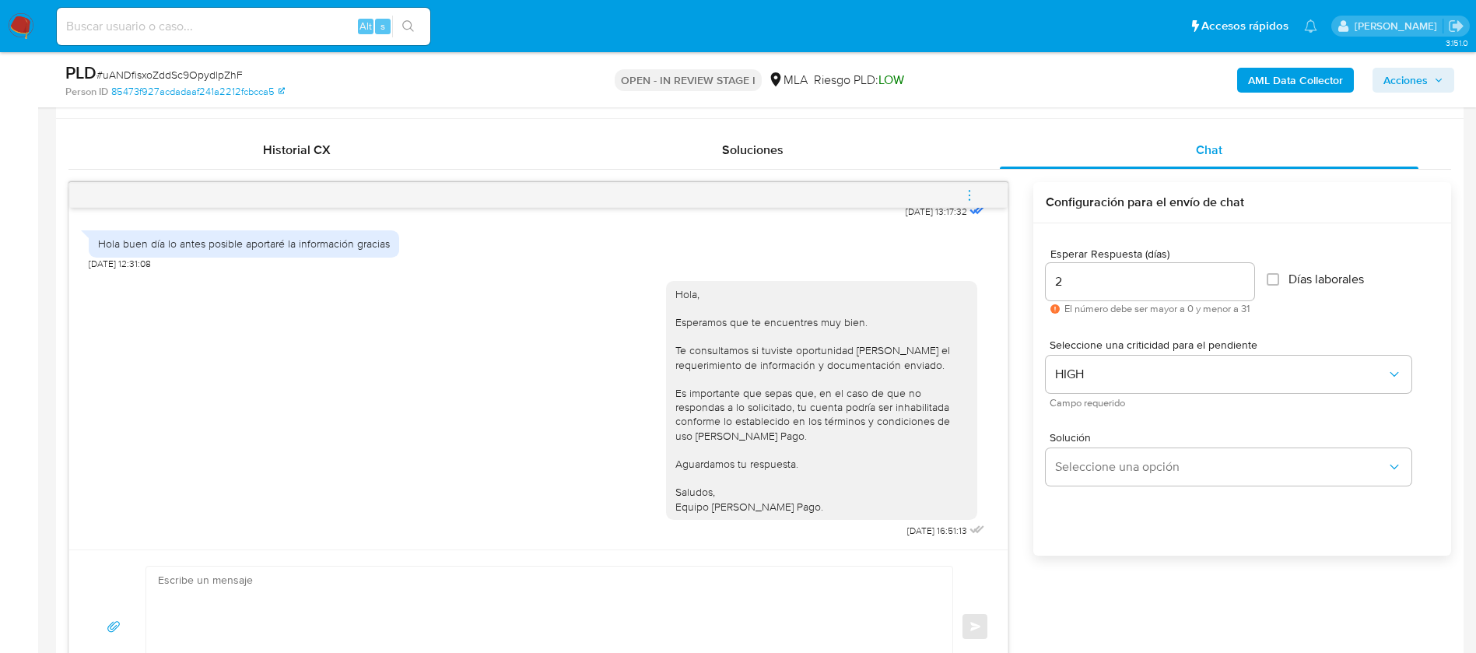
scroll to position [700, 0]
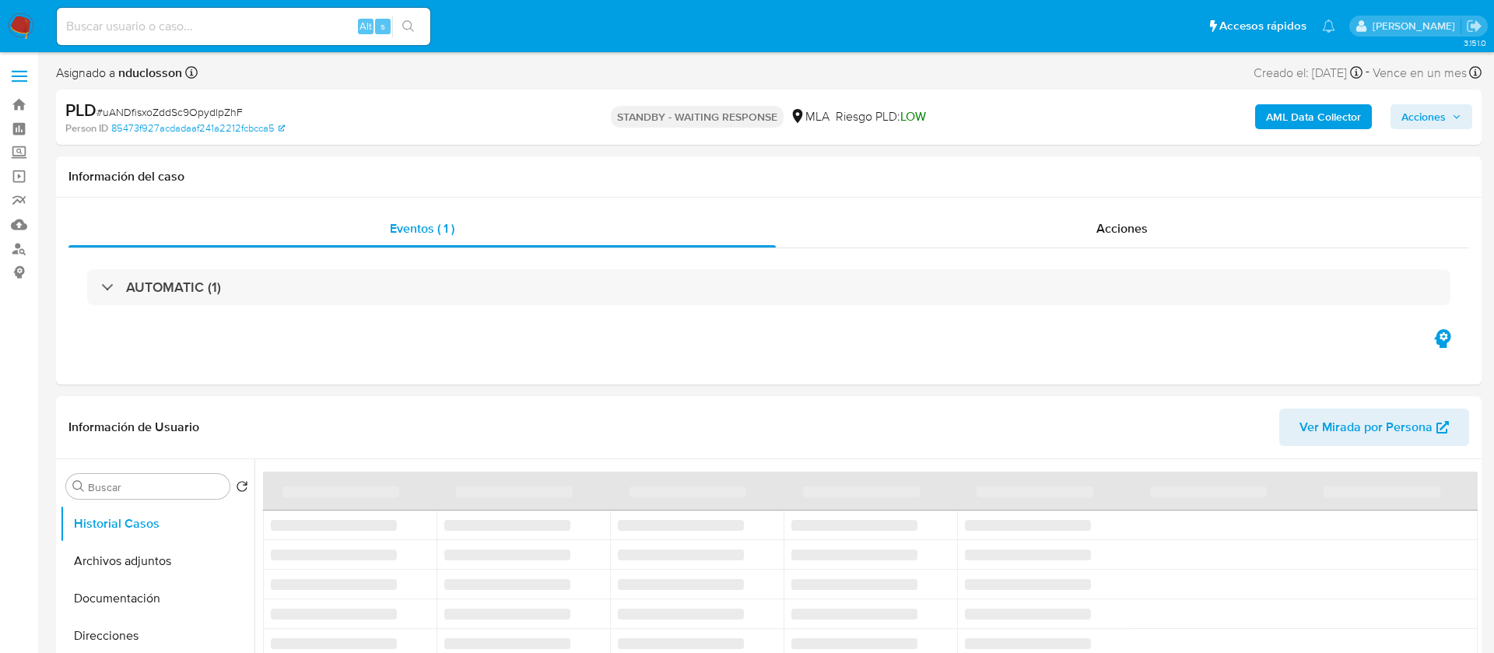
select select "10"
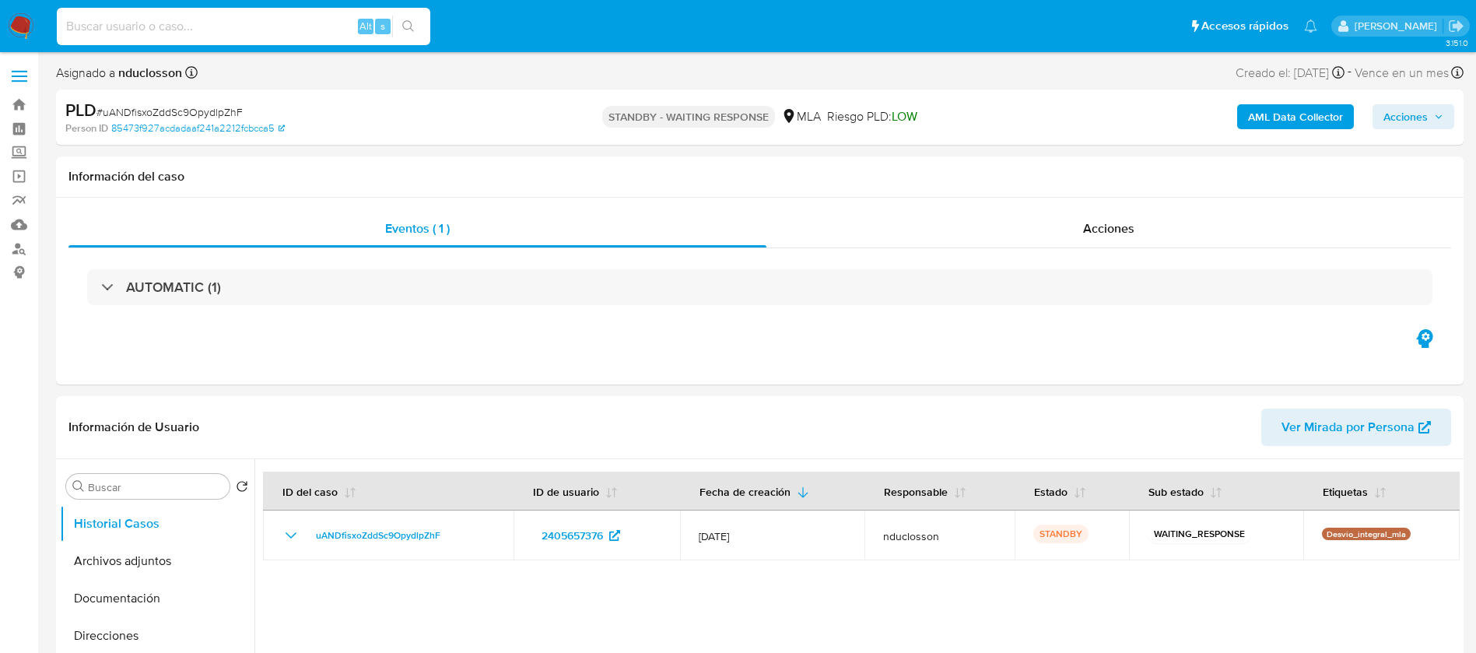
click at [237, 26] on input at bounding box center [243, 26] width 373 height 20
paste input "63XFopJmUQva3hA5mpWb2ttS"
type input "63XFopJmUQva3hA5mpWb2ttS"
click at [422, 22] on button "search-icon" at bounding box center [408, 27] width 32 height 22
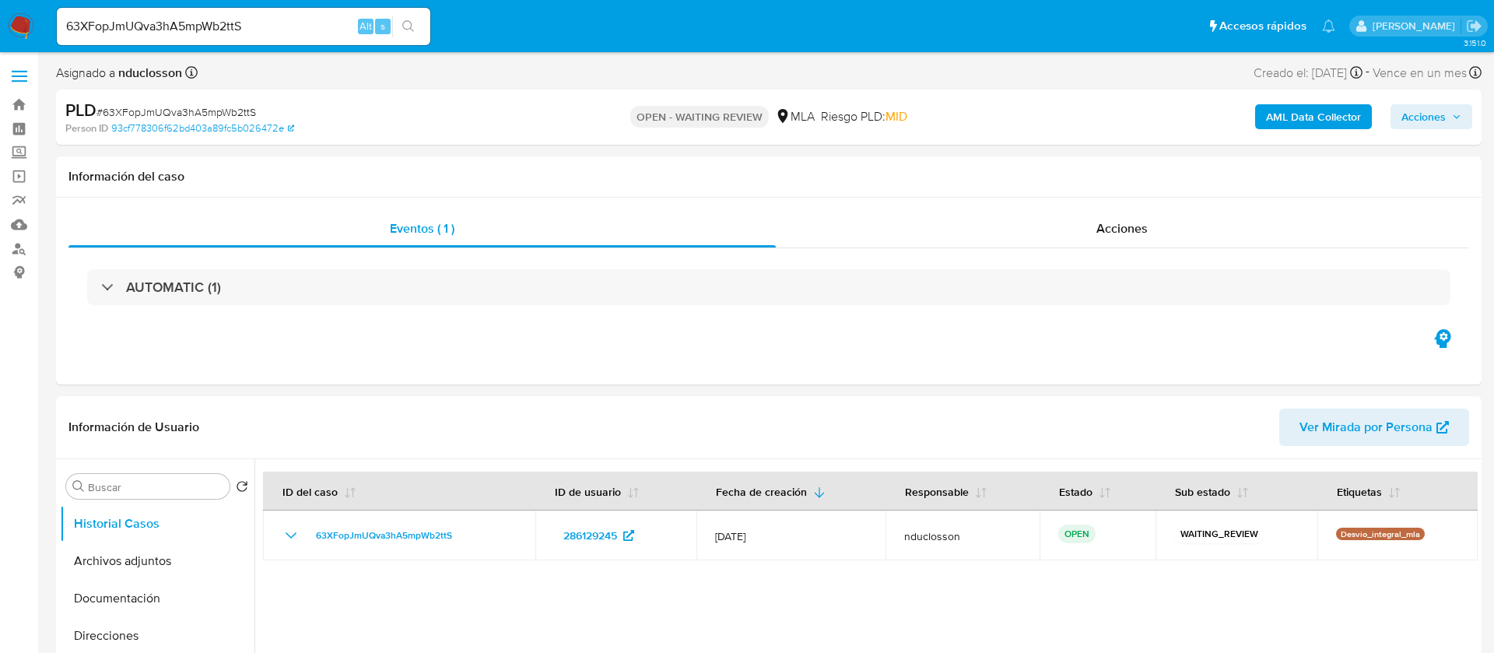
select select "10"
click at [230, 28] on input "63XFopJmUQva3hA5mpWb2ttS" at bounding box center [243, 26] width 373 height 20
click at [408, 26] on icon "search-icon" at bounding box center [408, 26] width 12 height 12
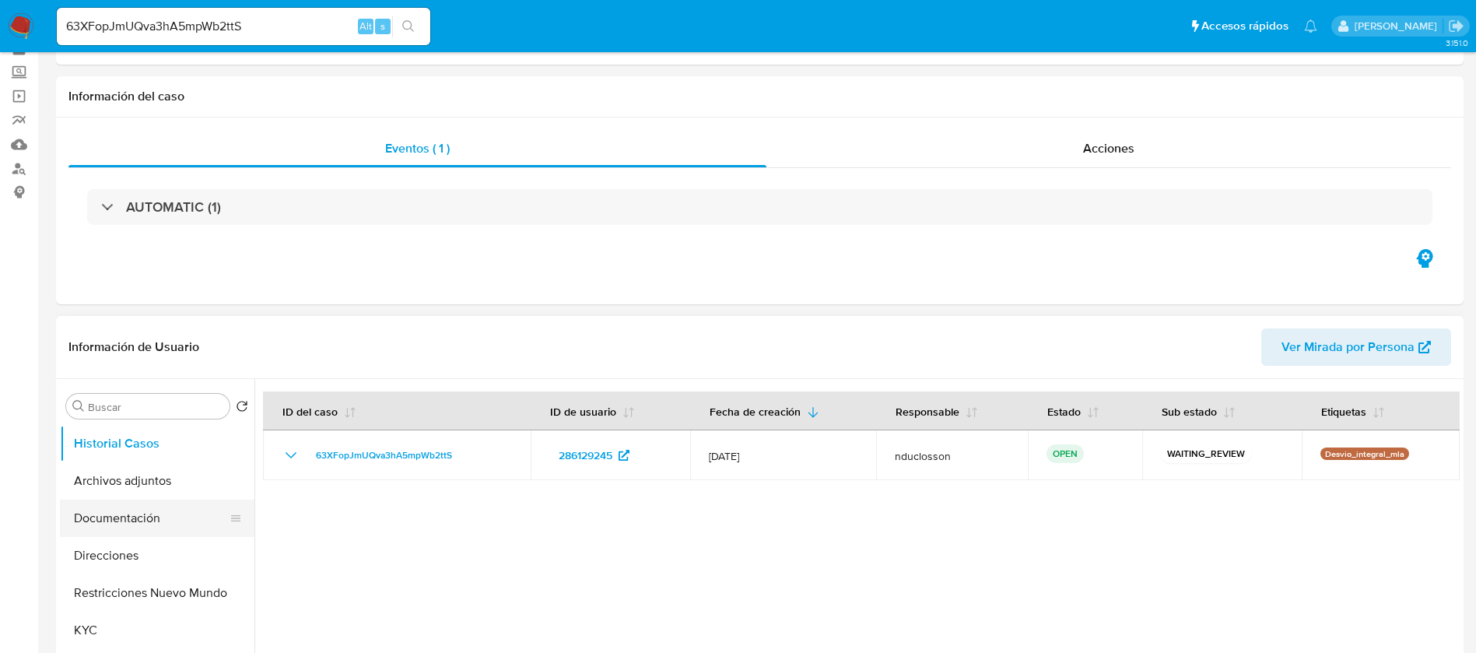
scroll to position [117, 0]
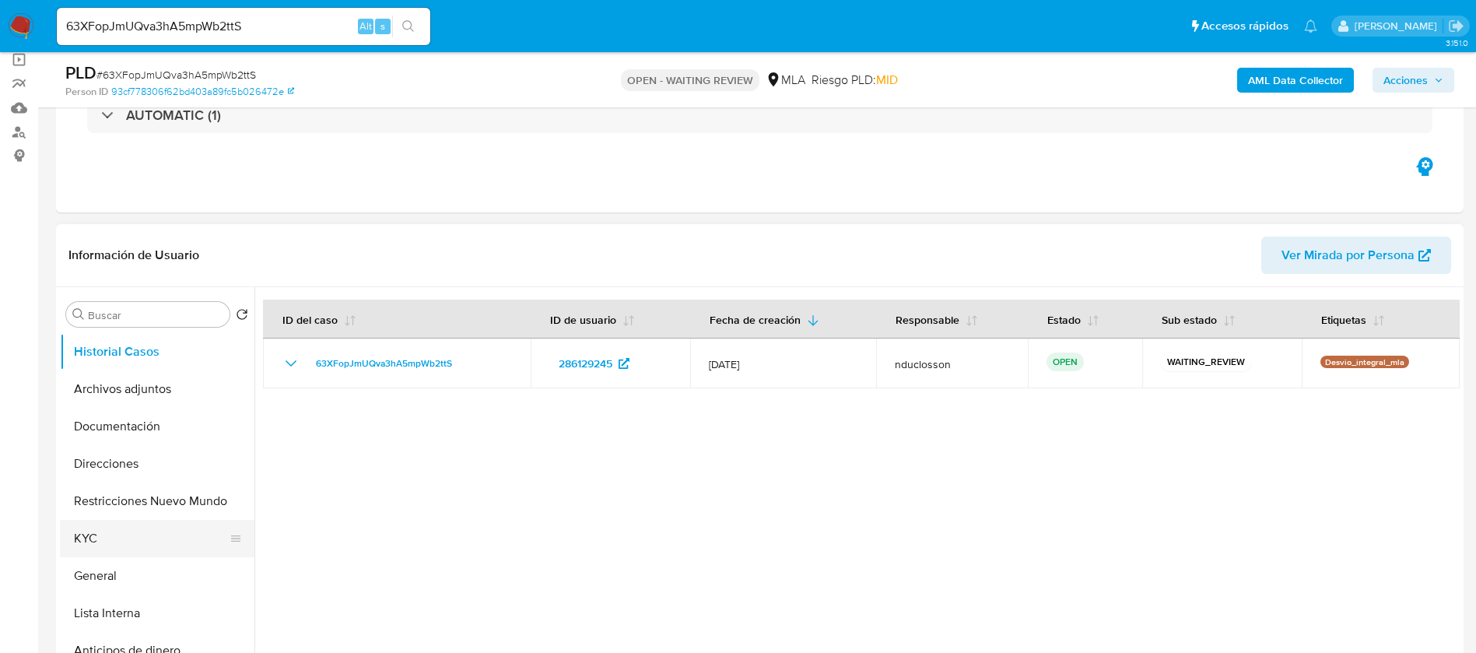
click at [116, 529] on button "KYC" at bounding box center [151, 538] width 182 height 37
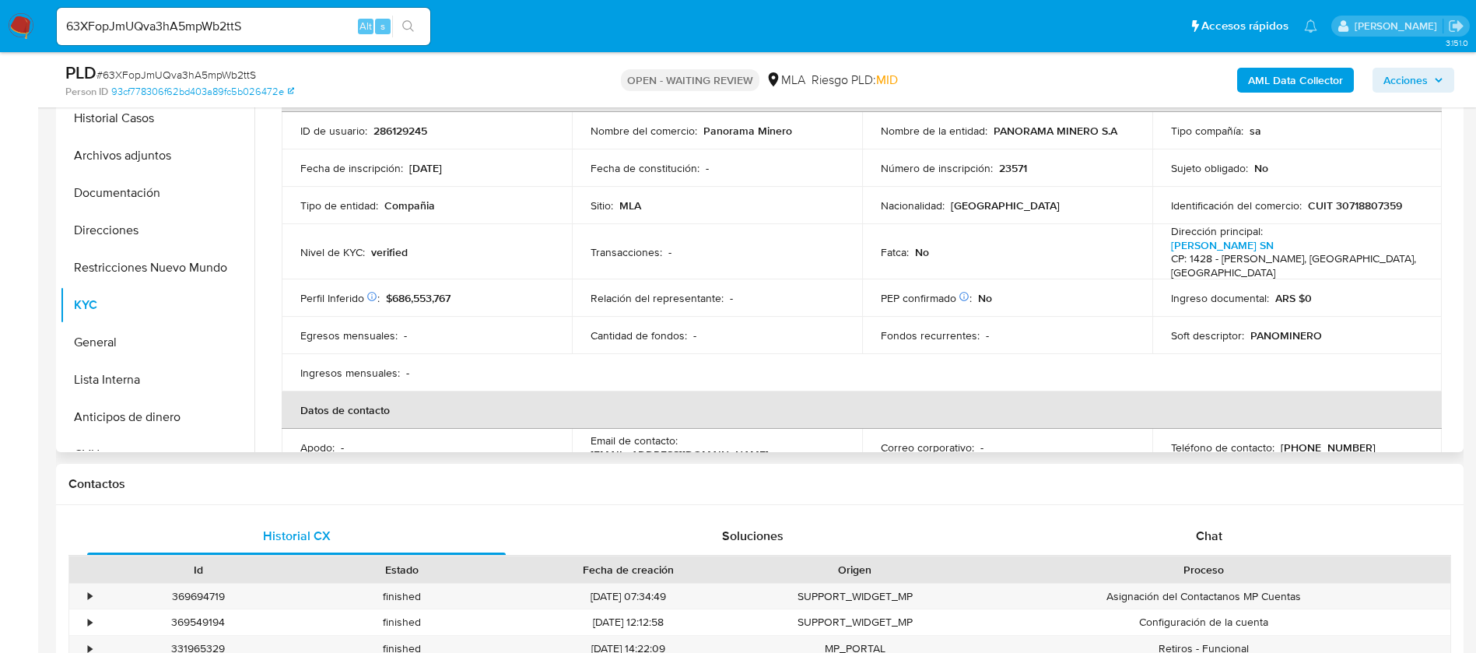
scroll to position [0, 0]
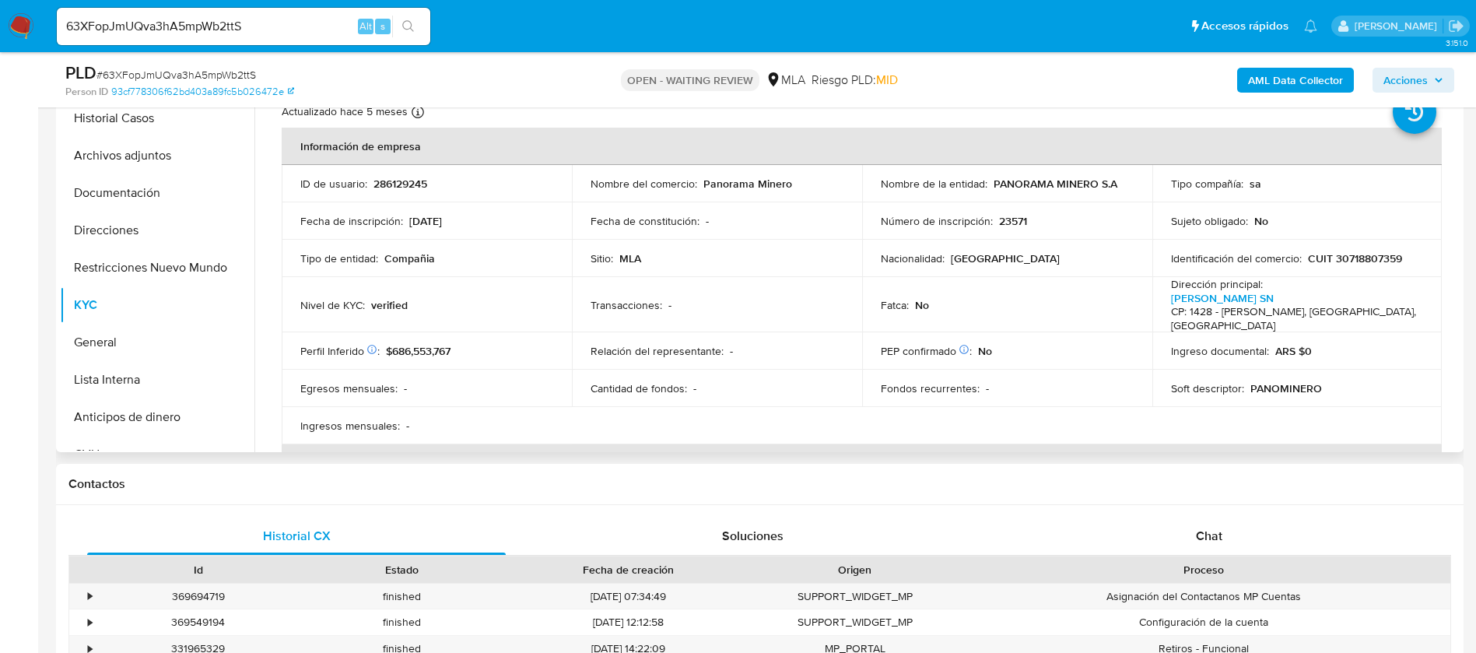
click at [999, 226] on p "23571" at bounding box center [1013, 221] width 28 height 14
click at [1012, 222] on p "23571" at bounding box center [1013, 221] width 28 height 14
copy p "23571"
click at [675, 220] on p "Fecha de constitución :" at bounding box center [645, 221] width 109 height 14
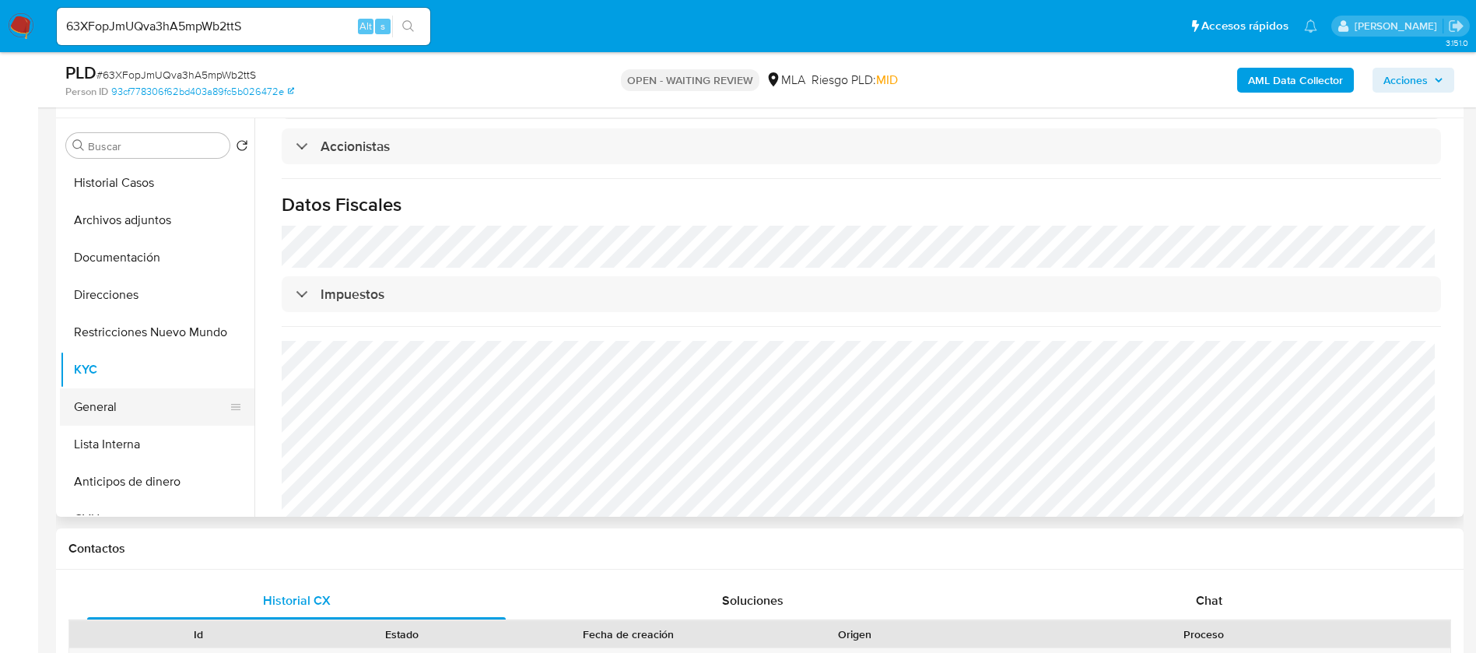
scroll to position [233, 0]
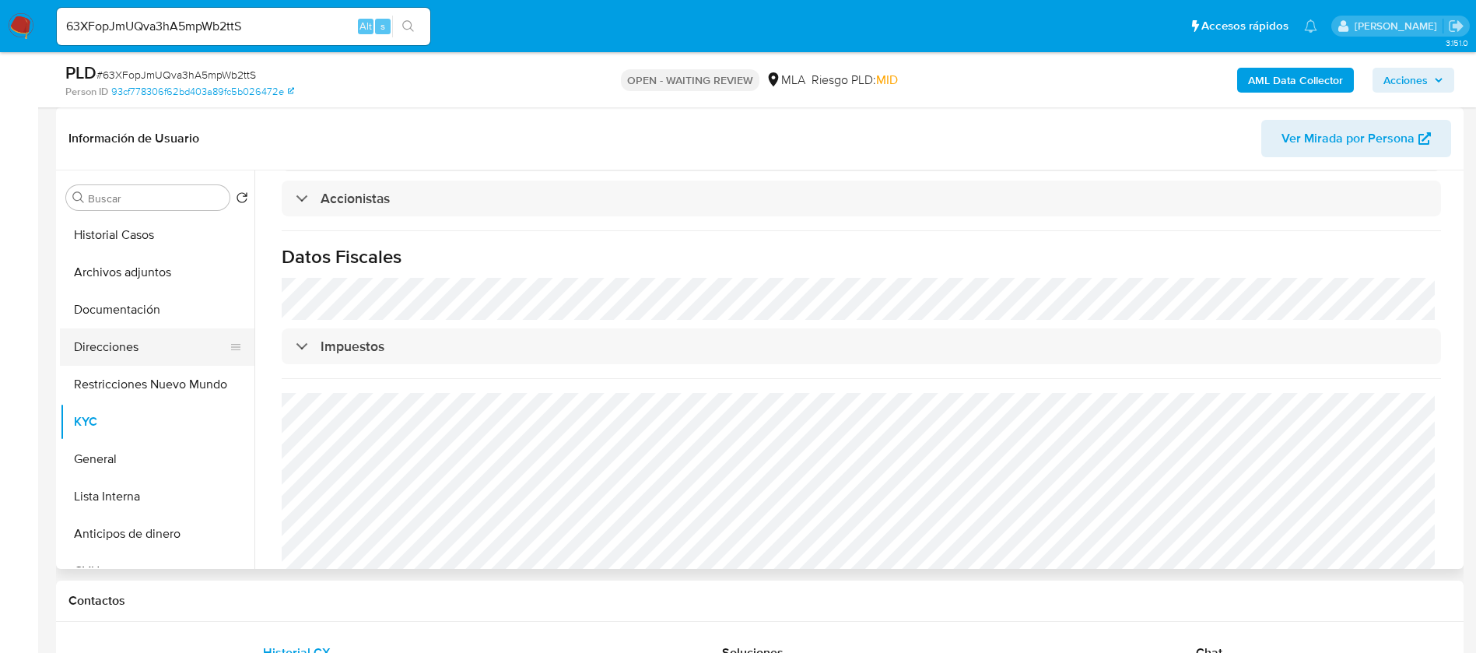
click at [153, 345] on button "Direcciones" at bounding box center [151, 346] width 182 height 37
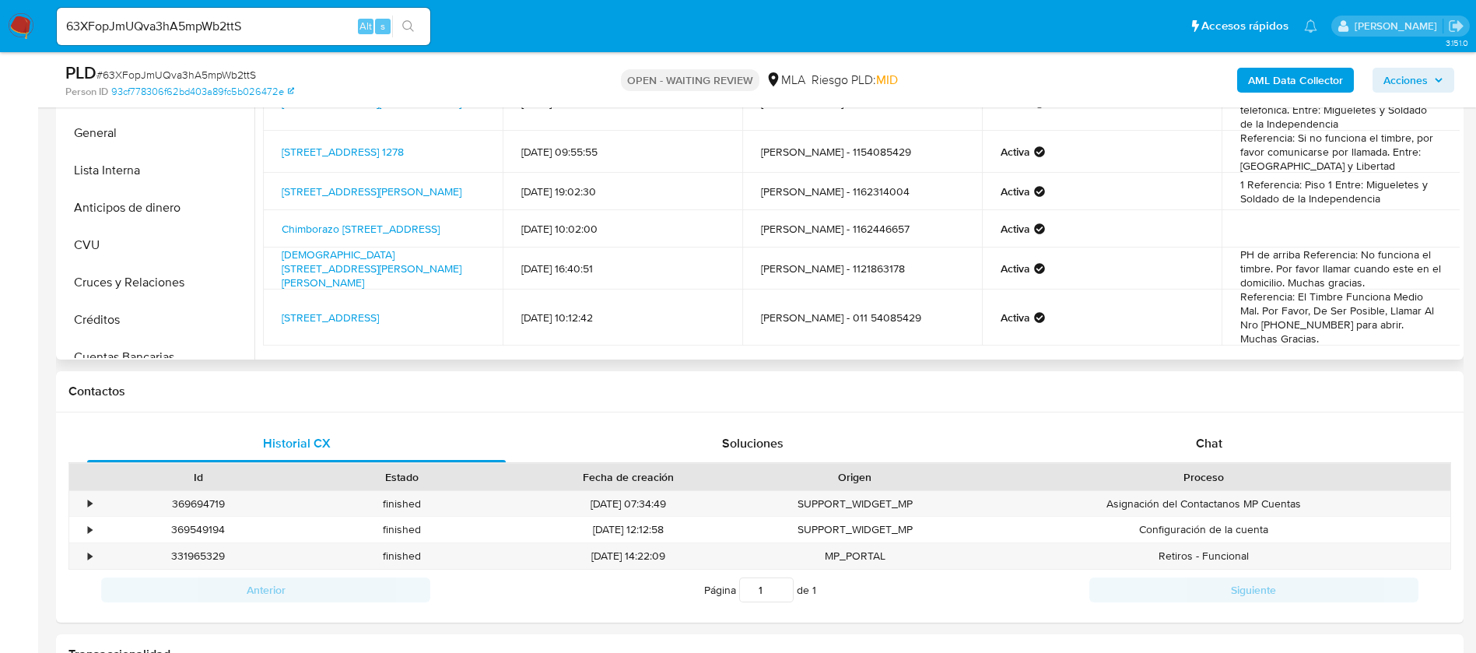
scroll to position [117, 0]
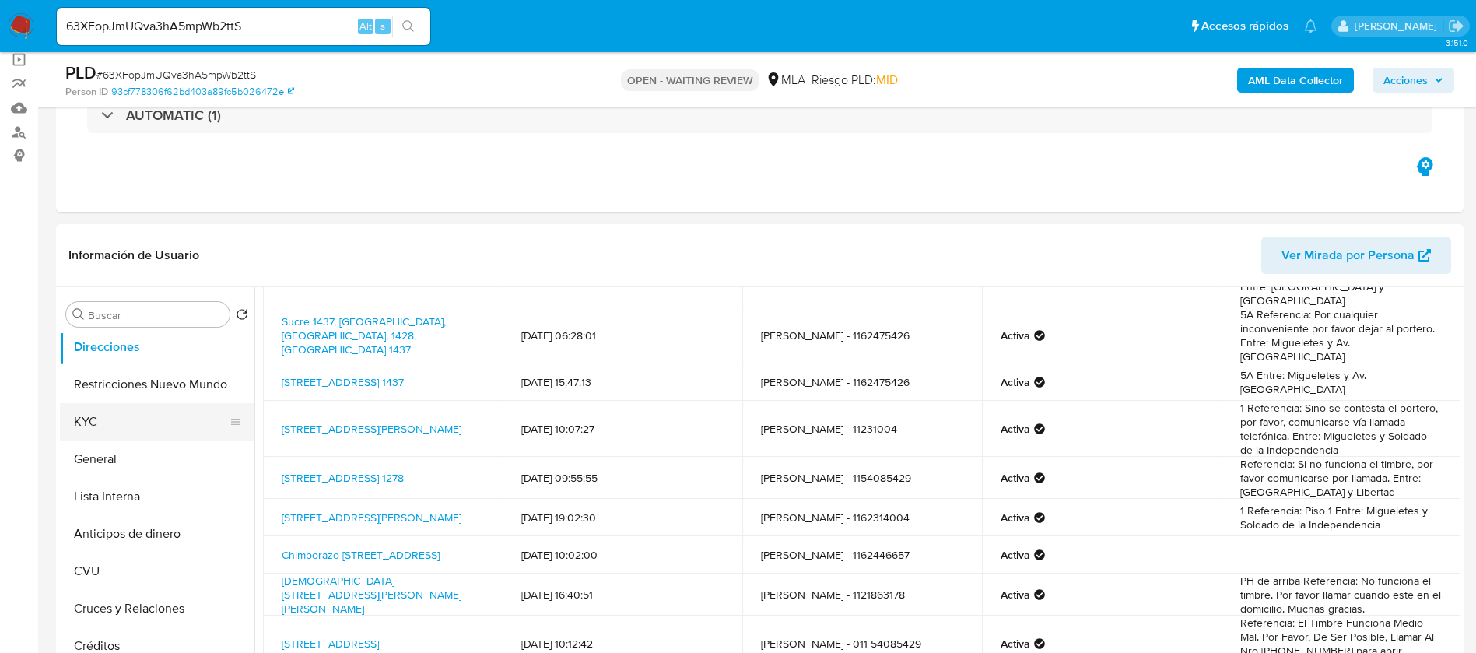
click at [103, 405] on button "KYC" at bounding box center [151, 421] width 182 height 37
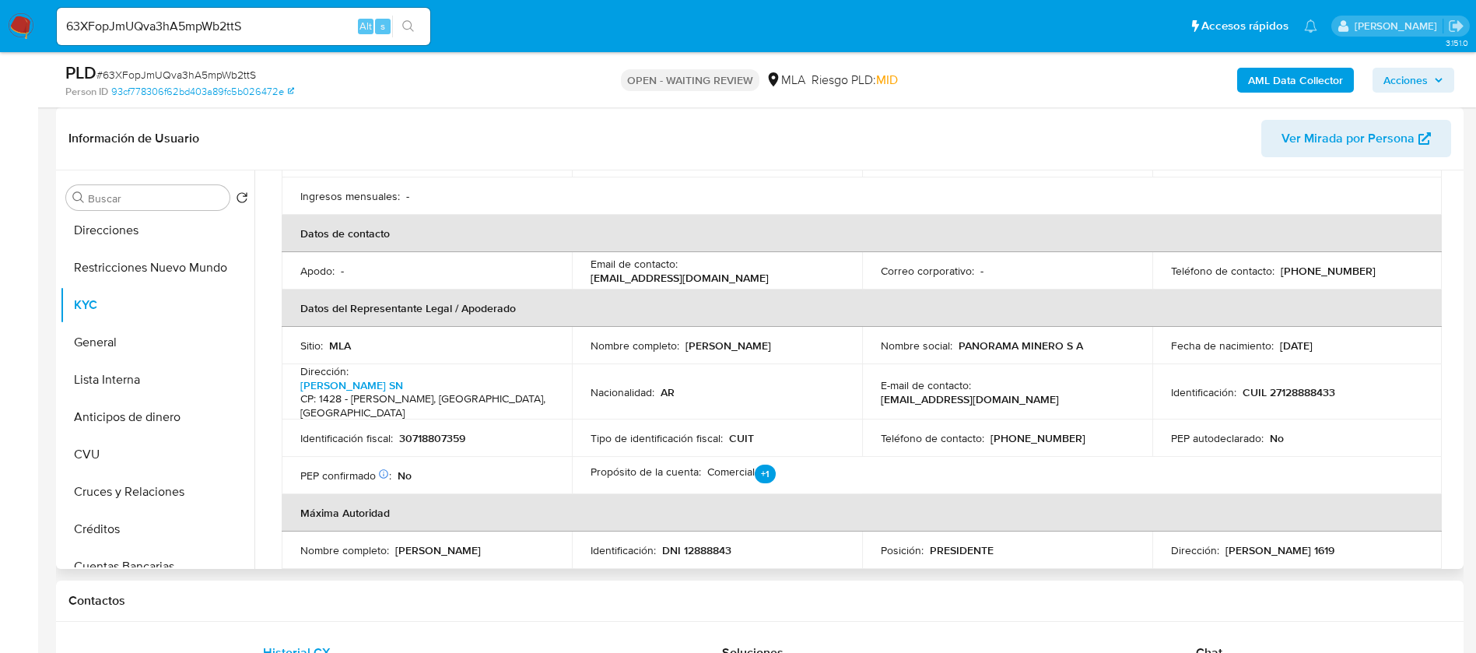
scroll to position [350, 0]
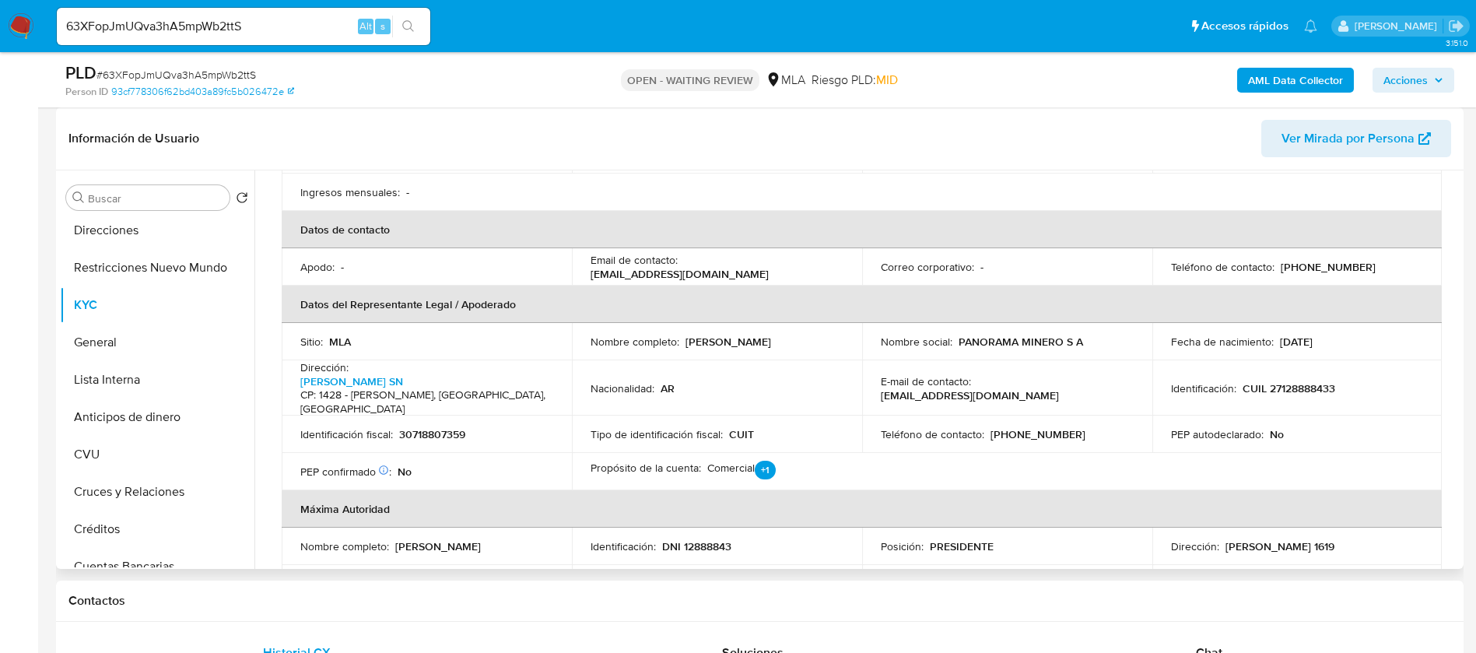
drag, startPoint x: 589, startPoint y: 258, endPoint x: 805, endPoint y: 263, distance: 215.6
click at [805, 263] on div "Email de contacto : administracion1@panoramaminero.com.ar" at bounding box center [717, 267] width 253 height 28
copy p "administracion1@panoramaminero.com.ar"
click at [127, 277] on button "Restricciones Nuevo Mundo" at bounding box center [151, 267] width 182 height 37
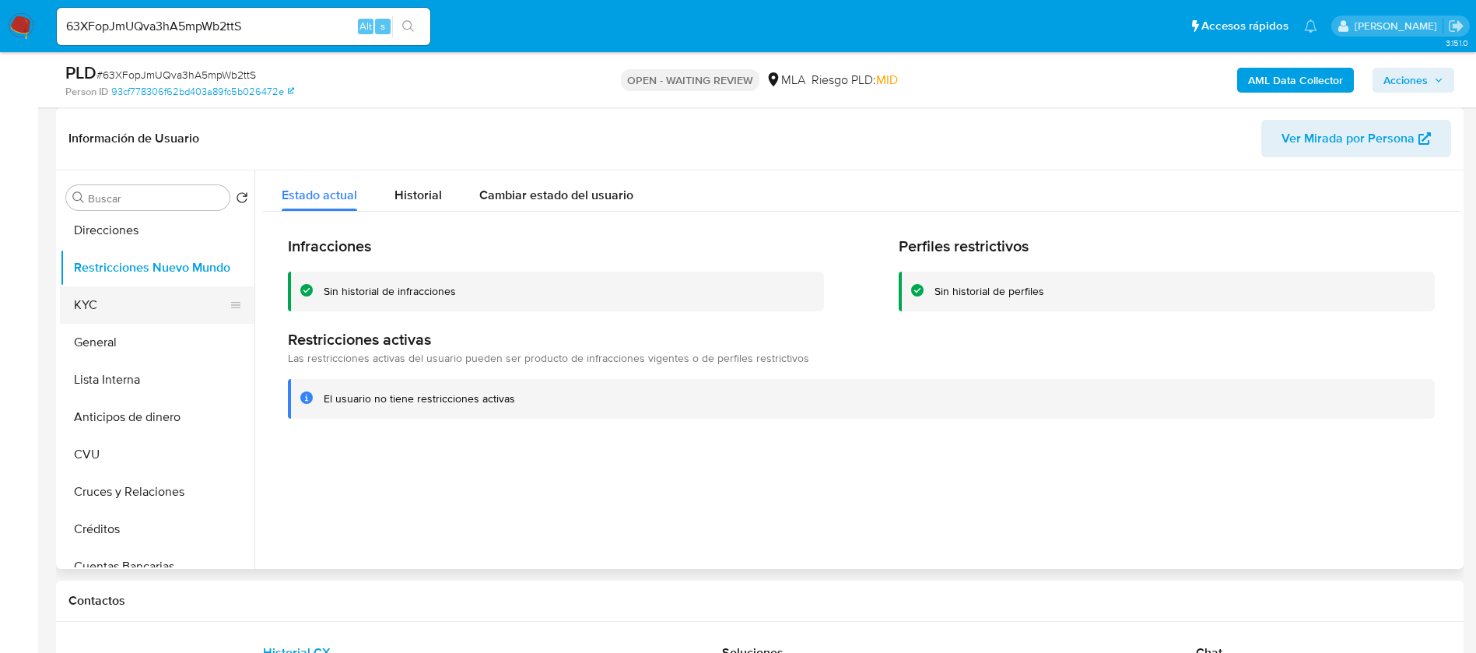
click at [141, 289] on button "KYC" at bounding box center [151, 304] width 182 height 37
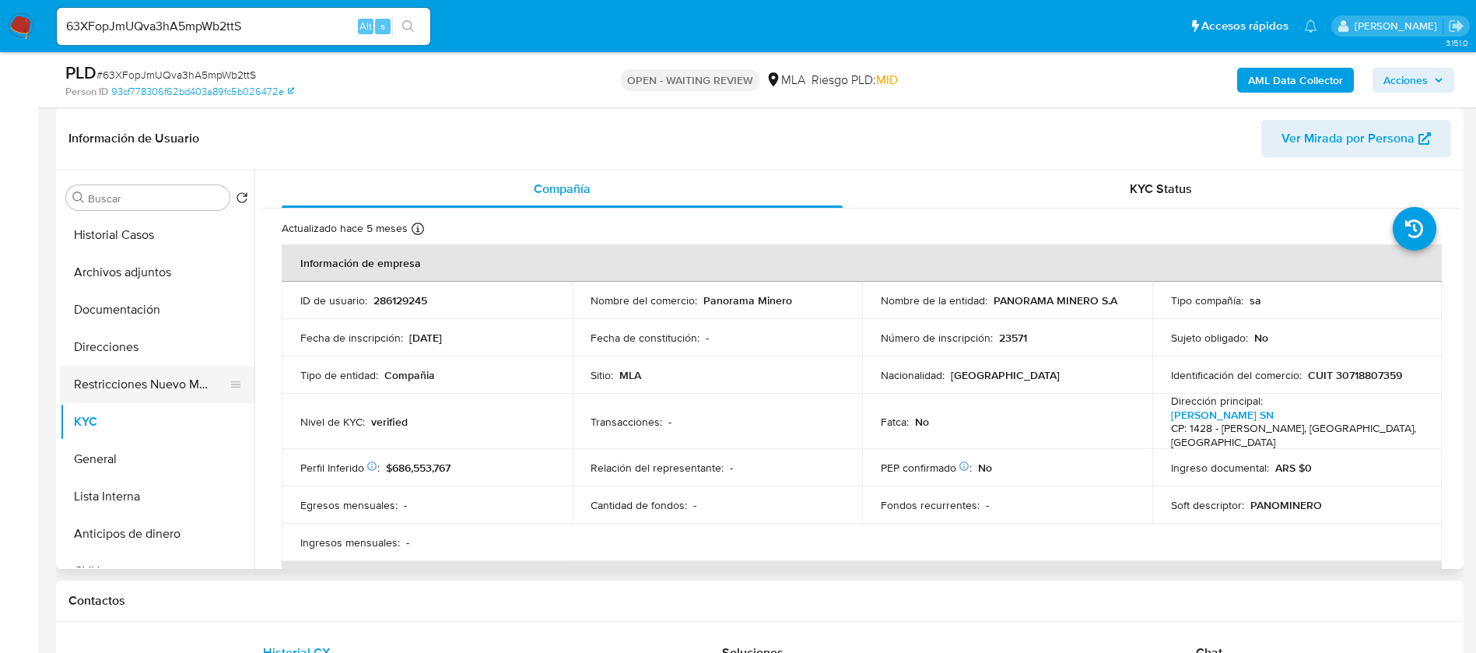
click at [140, 366] on button "Restricciones Nuevo Mundo" at bounding box center [151, 384] width 182 height 37
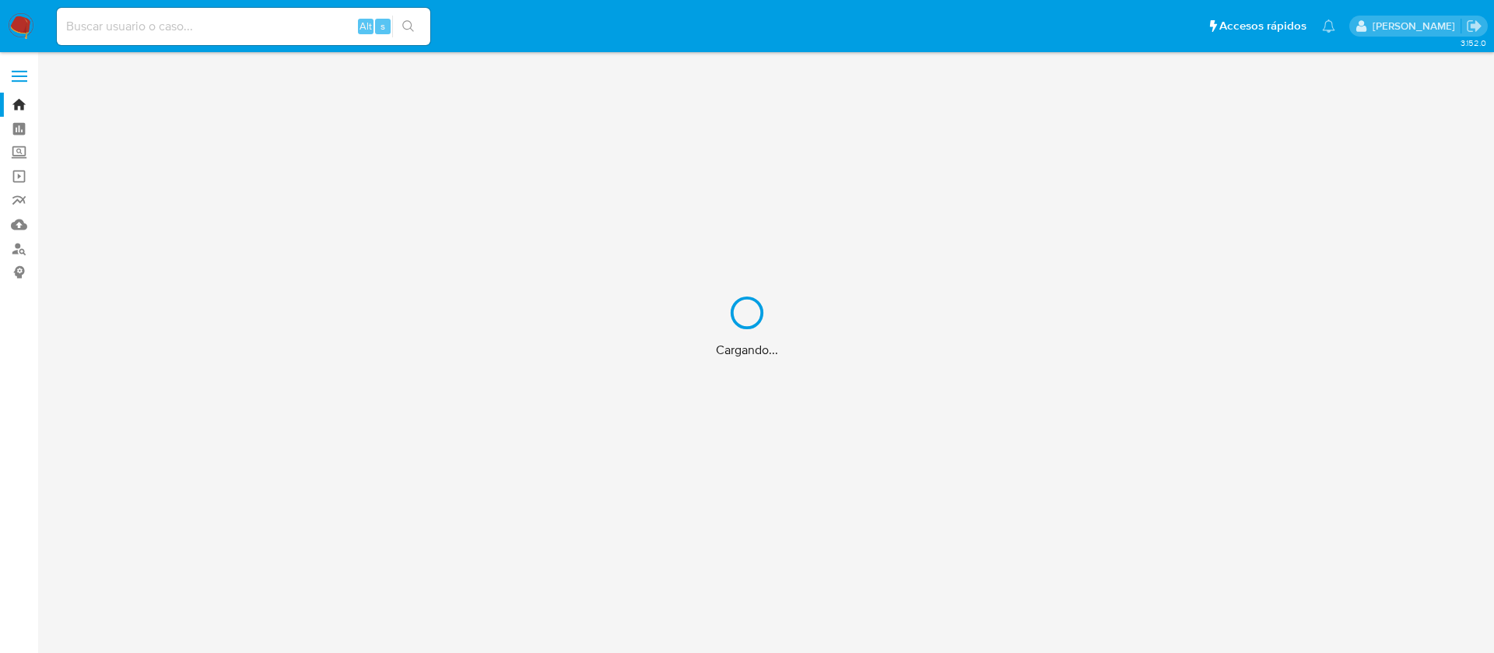
click at [170, 32] on div "Cargando..." at bounding box center [747, 326] width 1494 height 653
click at [165, 30] on div "Cargando..." at bounding box center [747, 326] width 1494 height 653
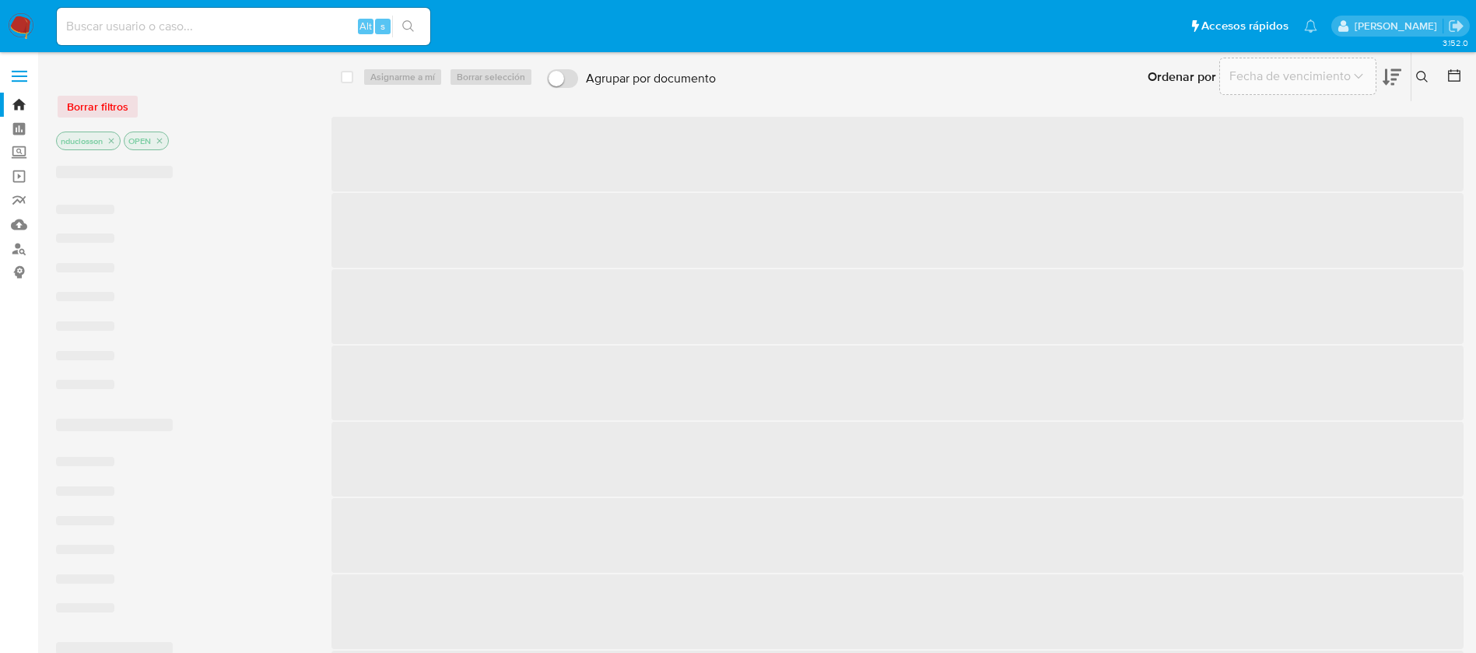
click at [153, 26] on input at bounding box center [243, 26] width 373 height 20
paste input "GBkNNeKmbITAccYKXIMvWhOz"
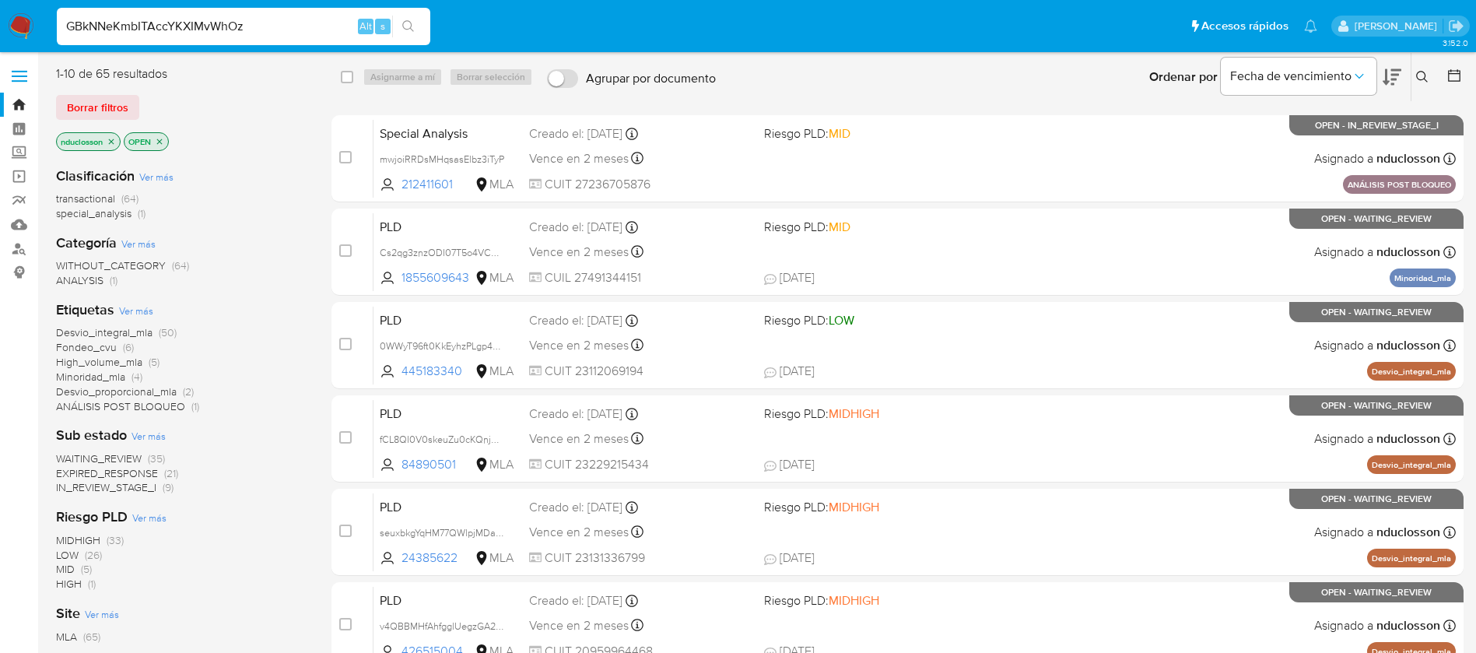
type input "GBkNNeKmbITAccYKXIMvWhOz"
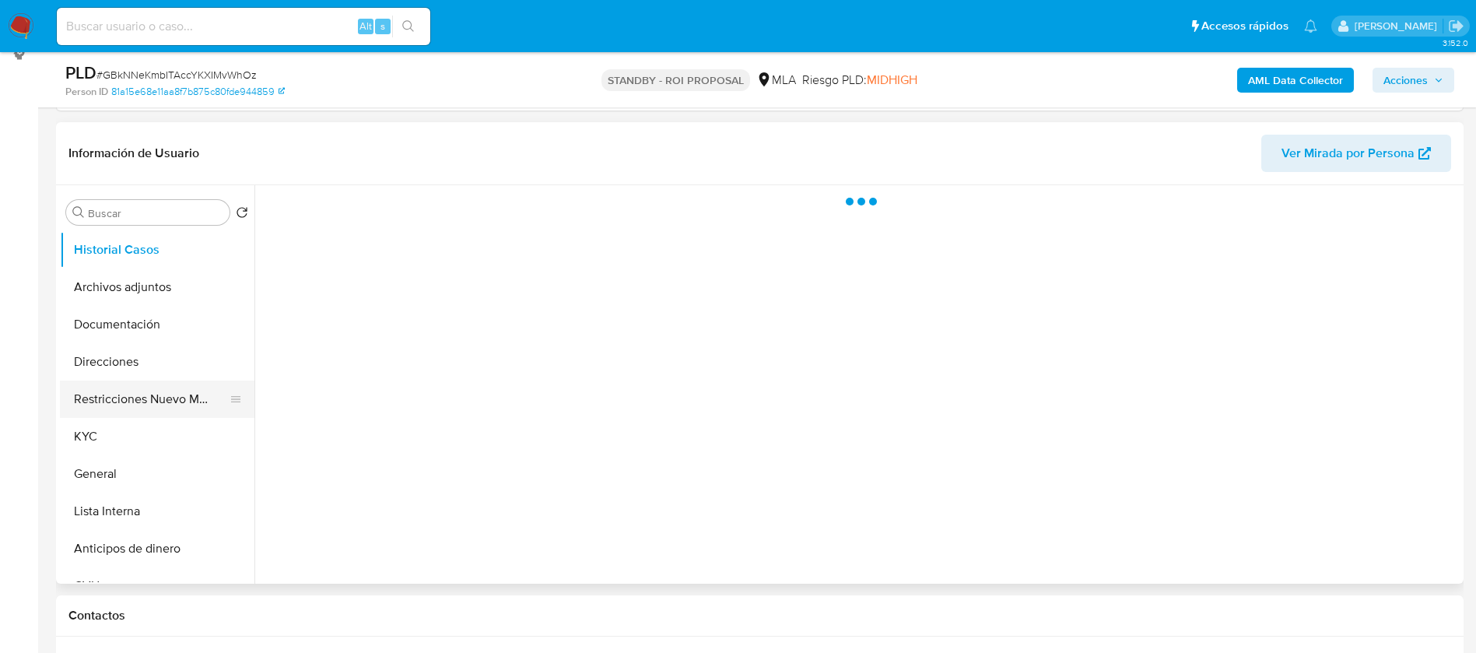
scroll to position [233, 0]
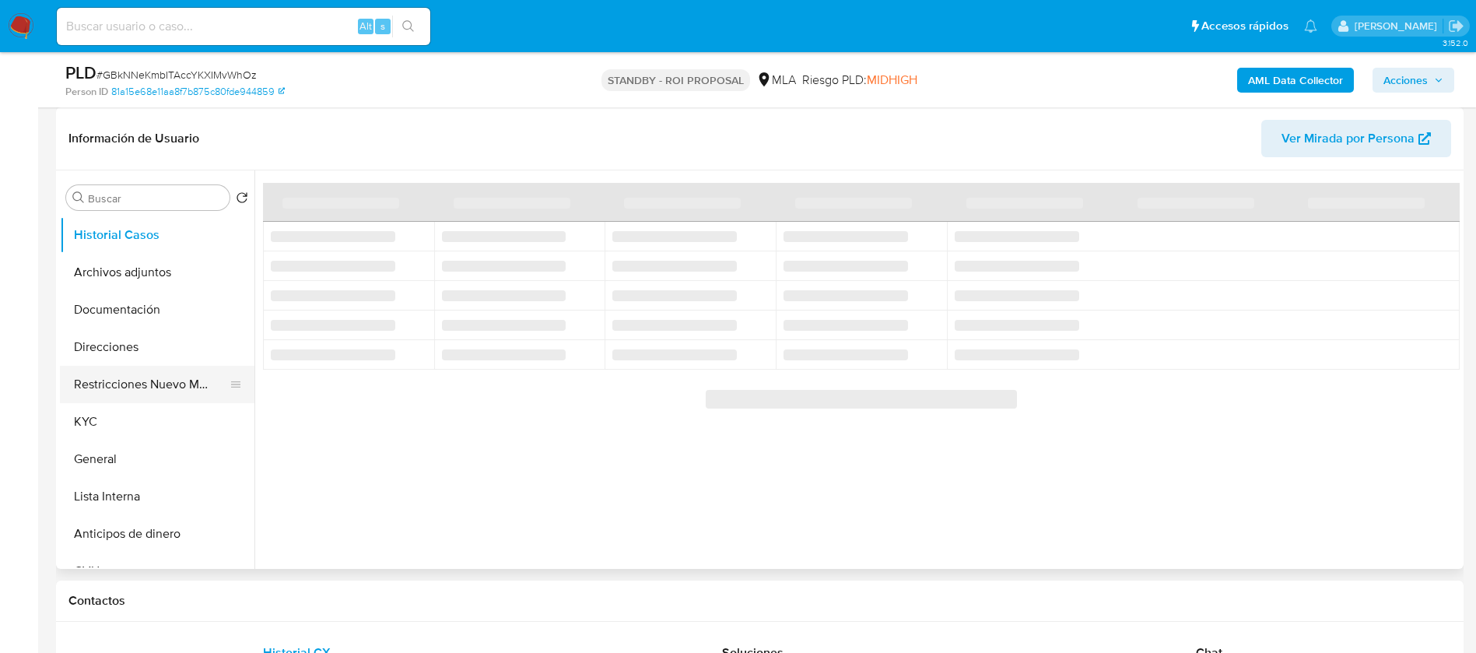
click at [111, 375] on button "Restricciones Nuevo Mundo" at bounding box center [151, 384] width 182 height 37
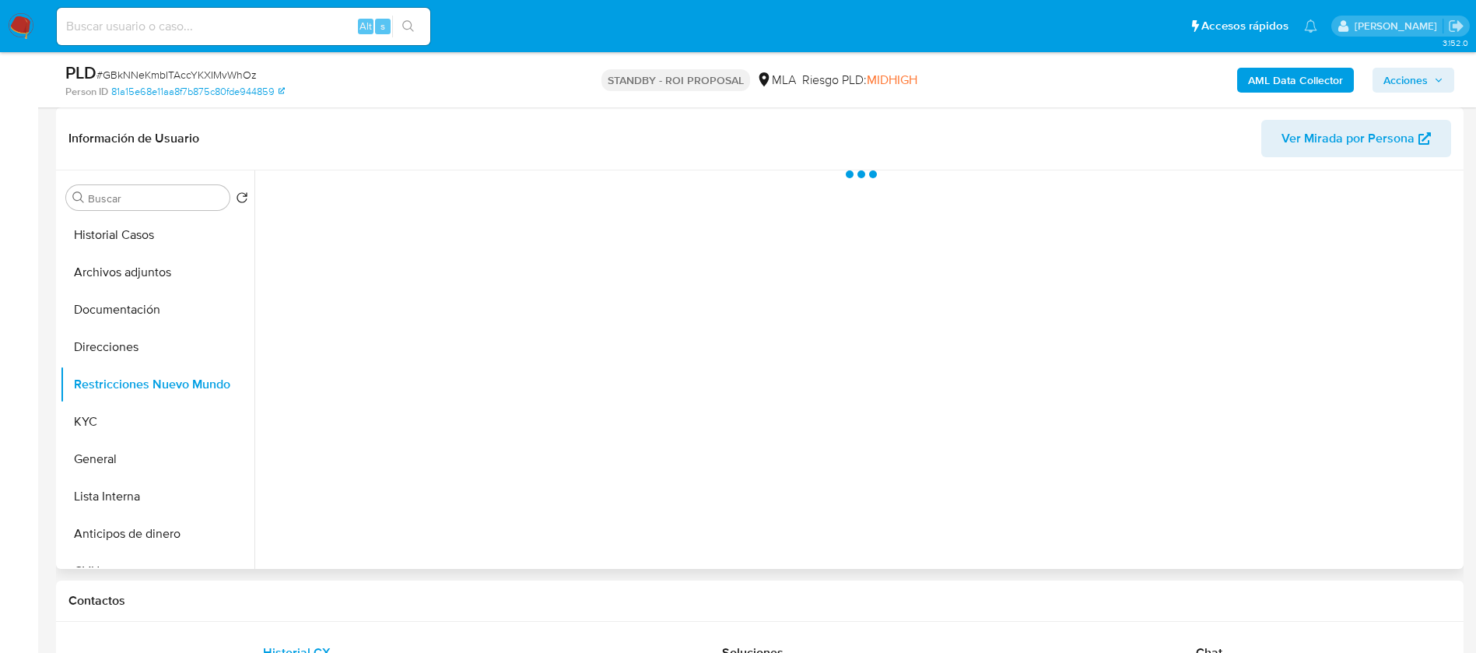
select select "10"
click at [98, 351] on button "Direcciones" at bounding box center [151, 346] width 182 height 37
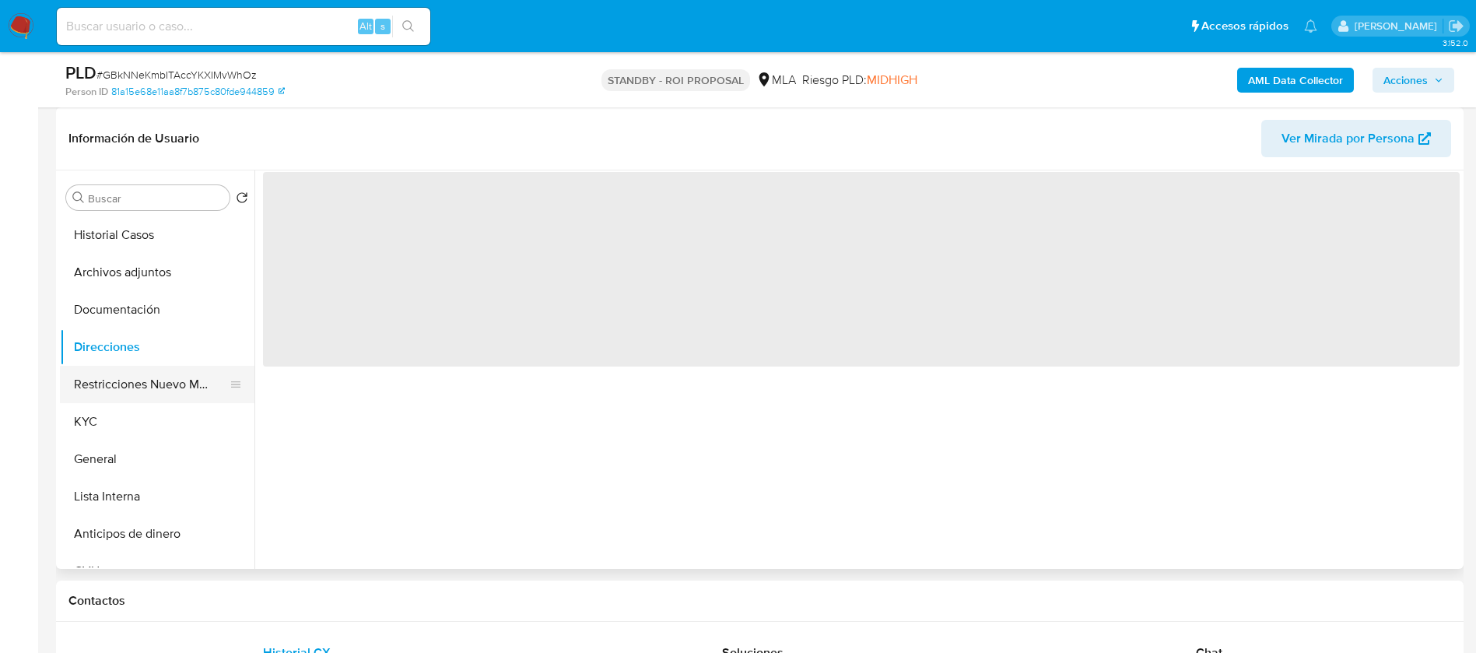
click at [122, 387] on button "Restricciones Nuevo Mundo" at bounding box center [151, 384] width 182 height 37
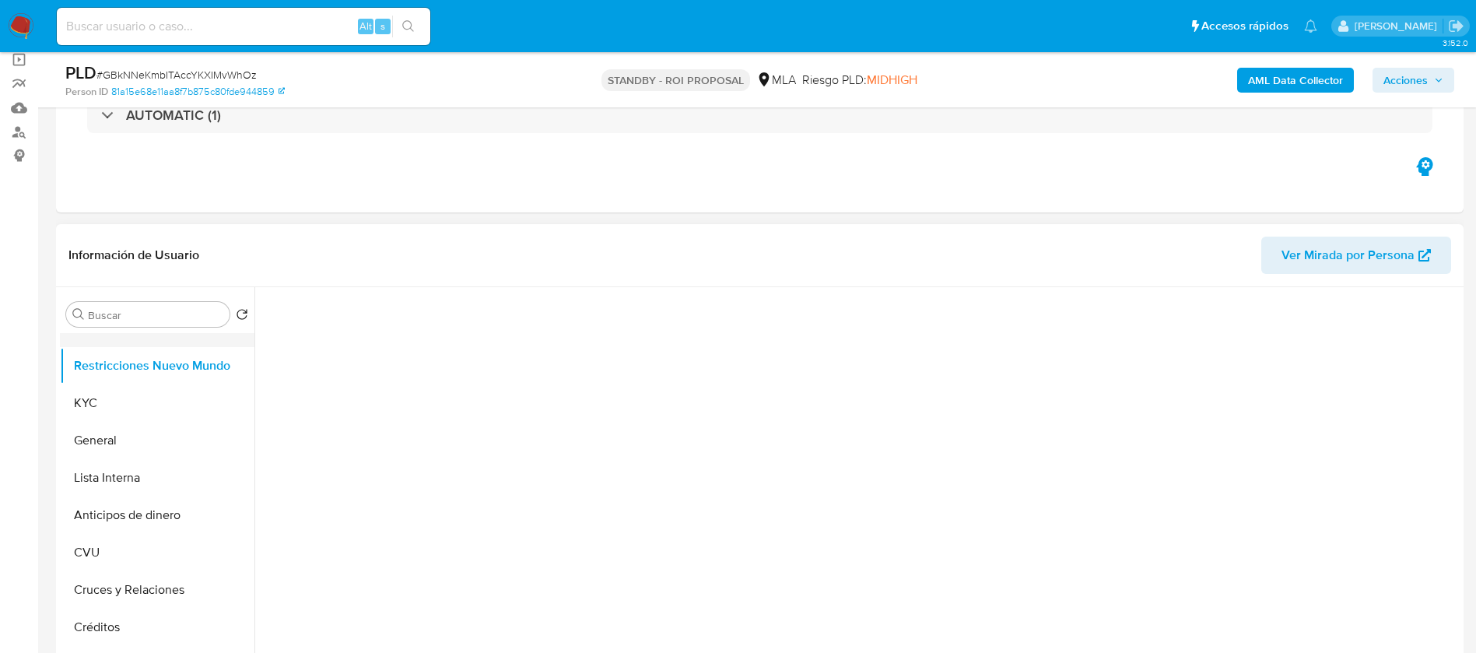
scroll to position [0, 0]
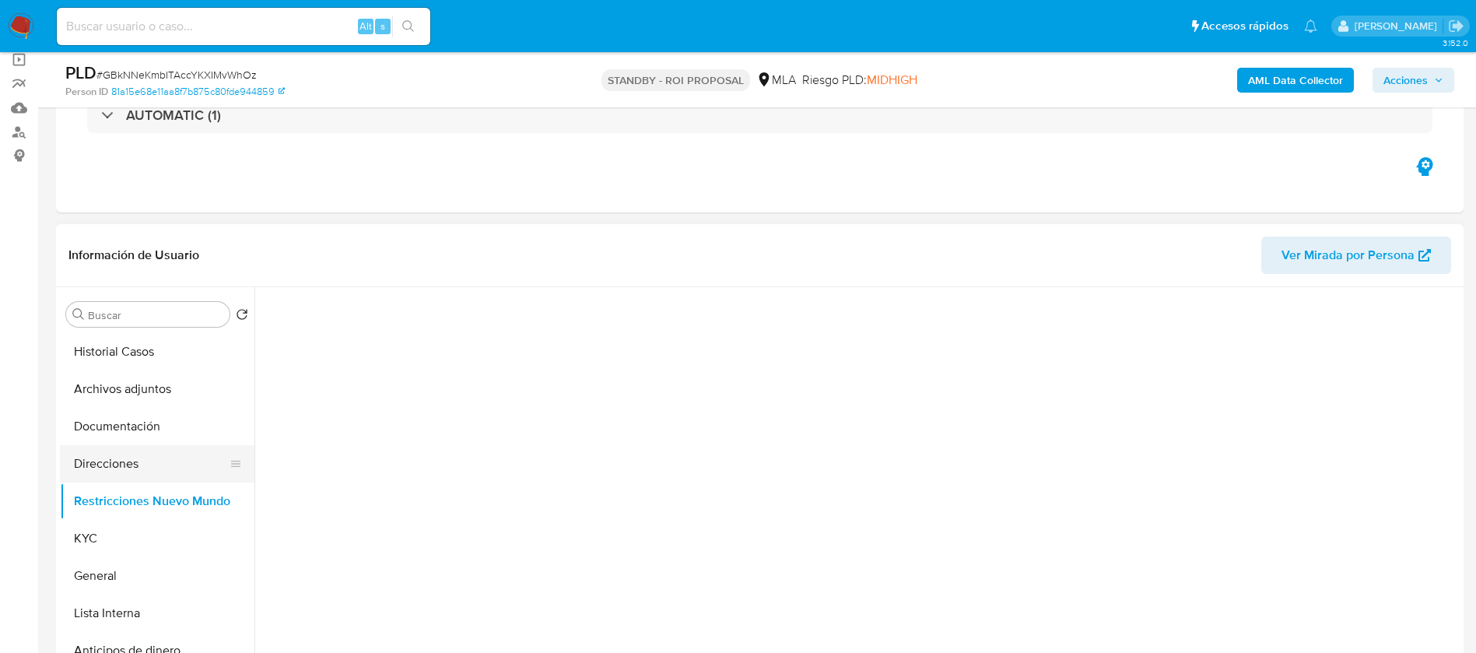
click at [130, 467] on button "Direcciones" at bounding box center [151, 463] width 182 height 37
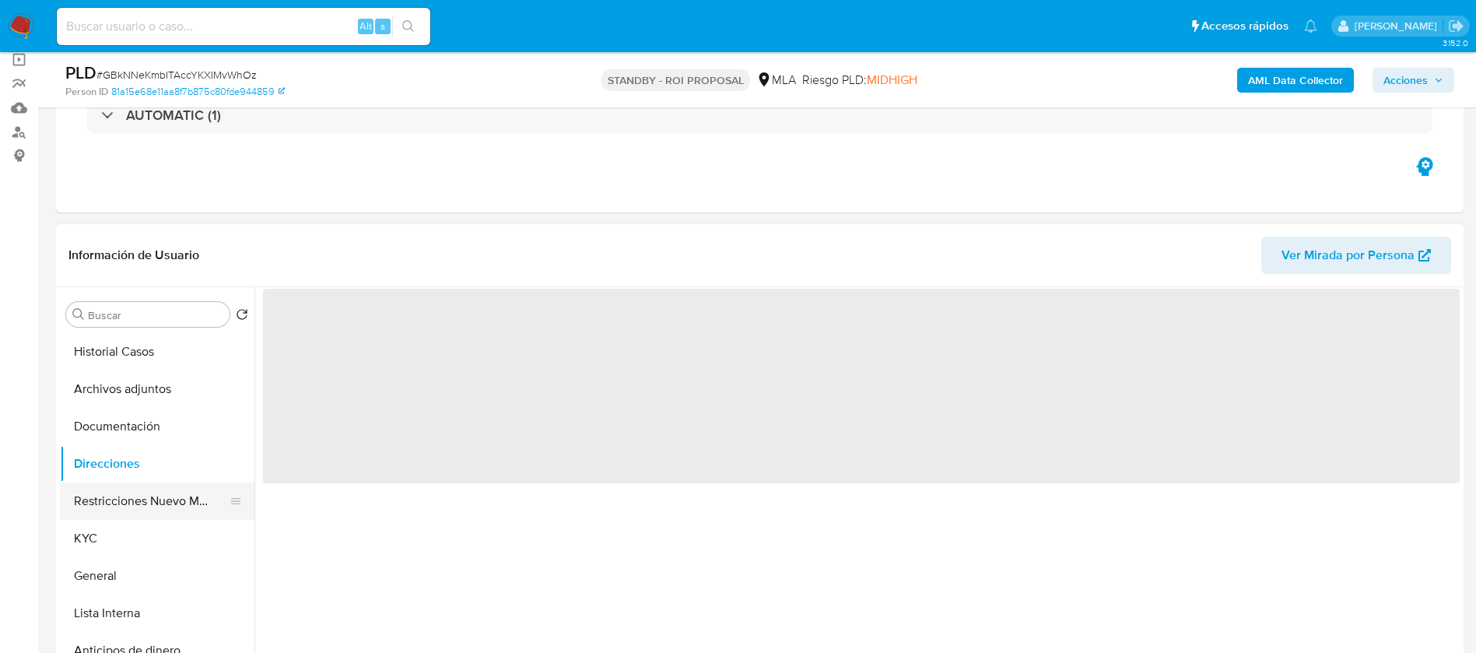
click at [120, 499] on button "Restricciones Nuevo Mundo" at bounding box center [151, 500] width 182 height 37
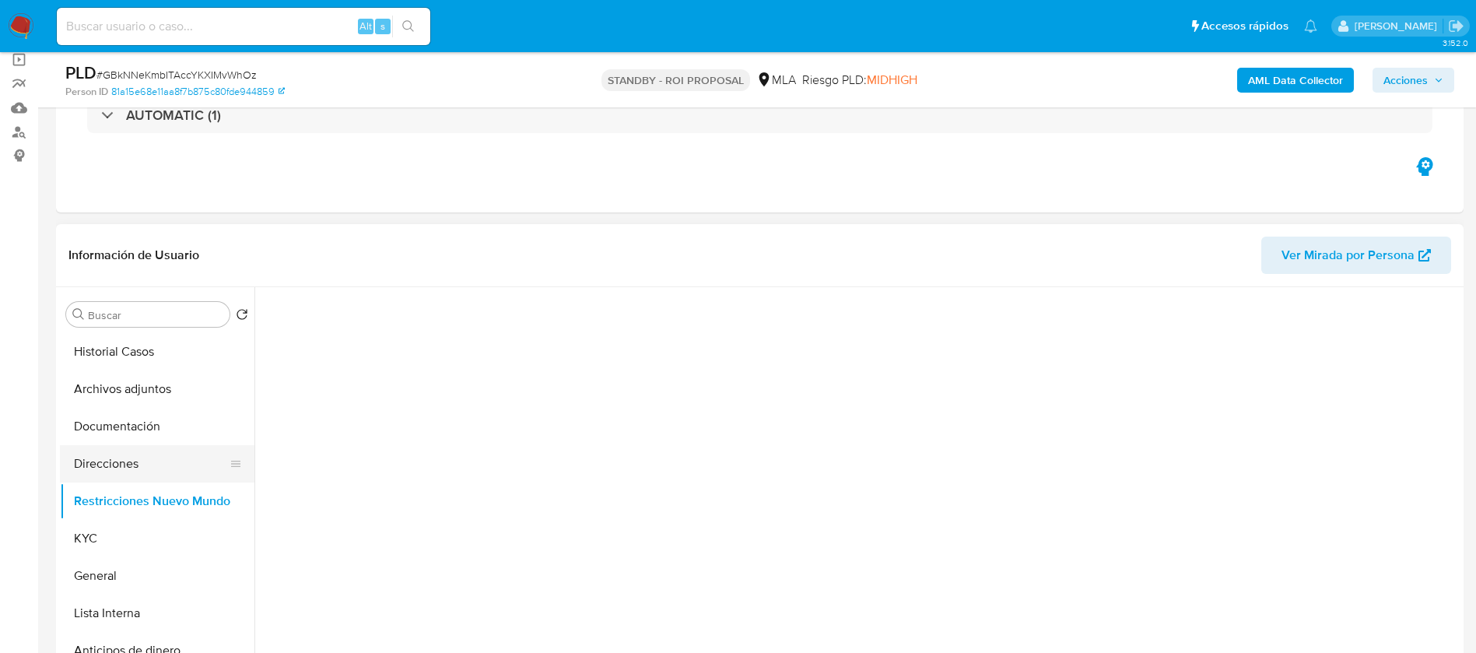
click at [144, 467] on button "Direcciones" at bounding box center [151, 463] width 182 height 37
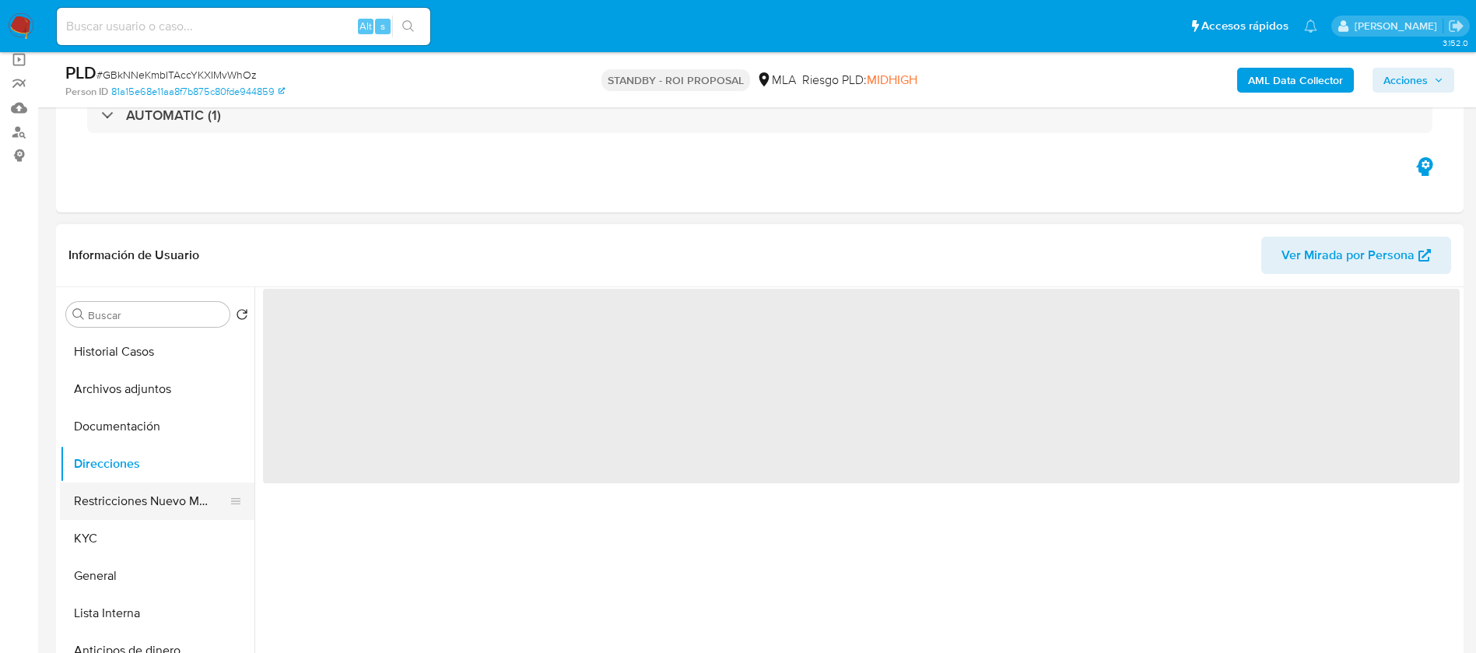
click at [124, 505] on button "Restricciones Nuevo Mundo" at bounding box center [151, 500] width 182 height 37
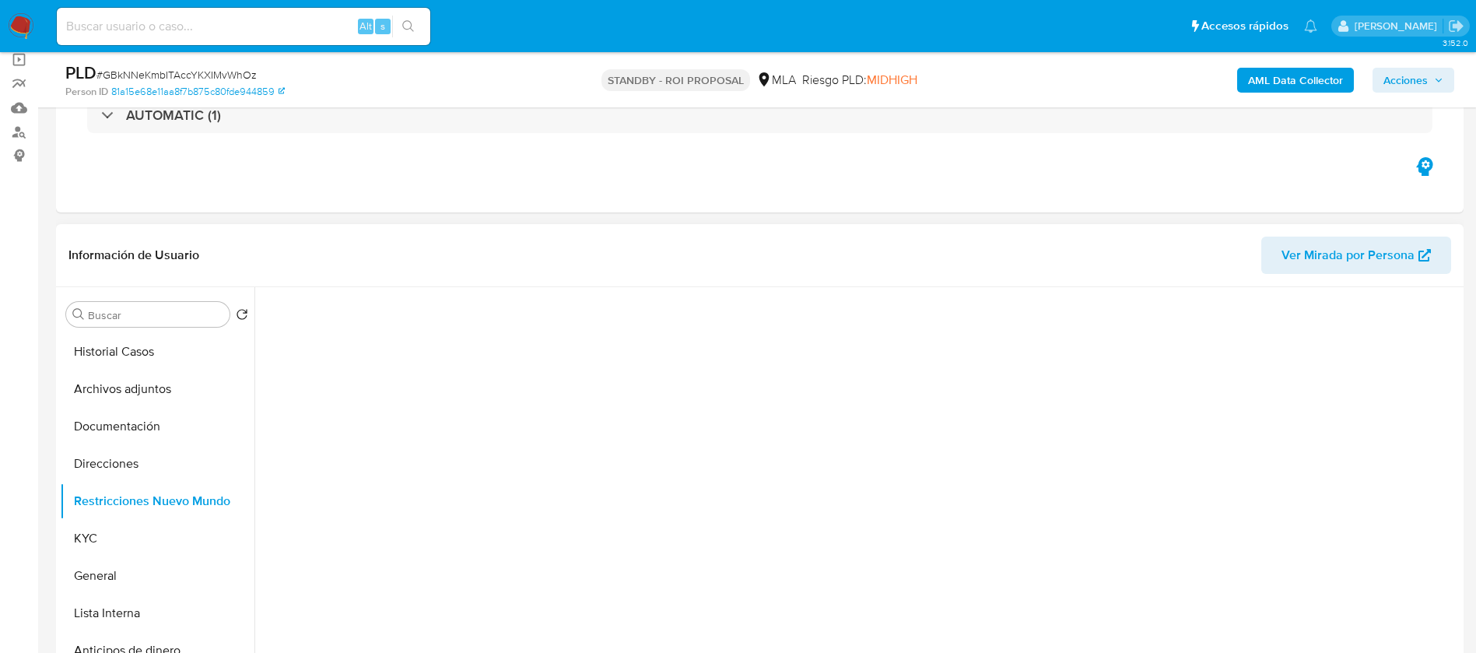
click at [1362, 253] on span "Ver Mirada por Persona" at bounding box center [1348, 255] width 133 height 37
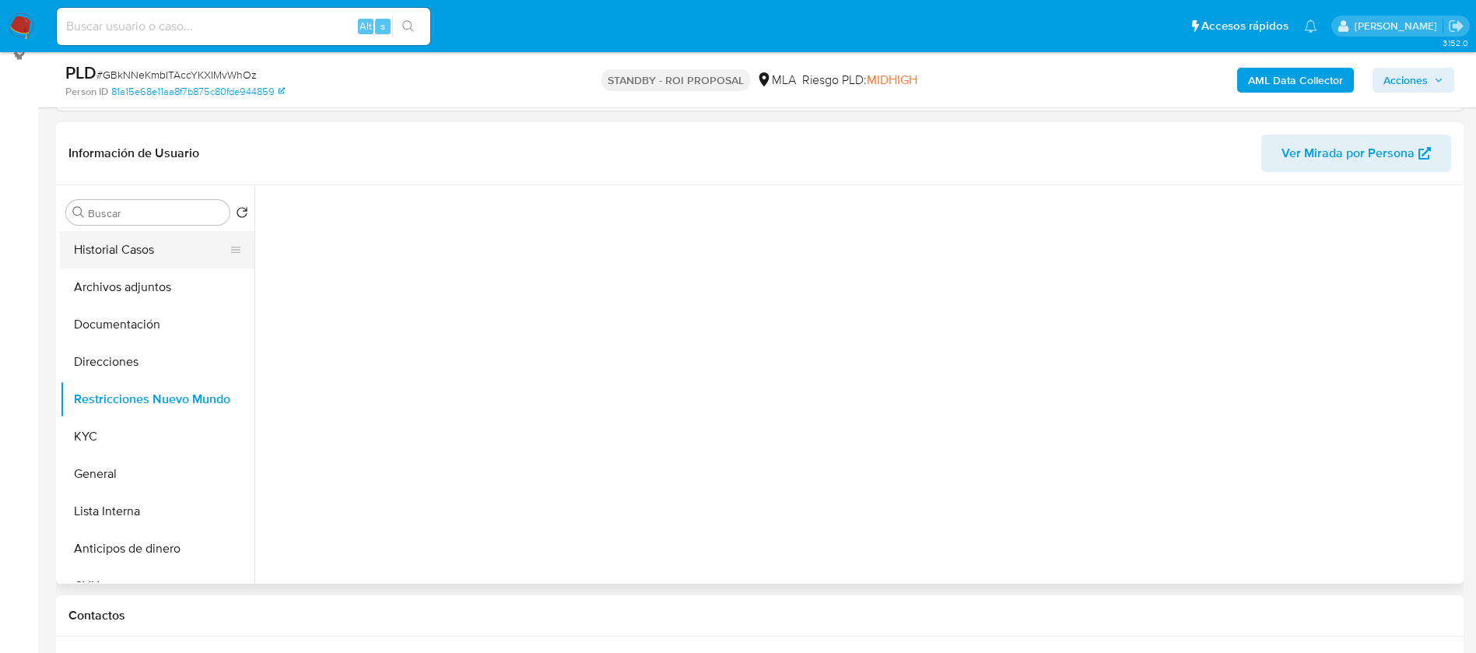
scroll to position [117, 0]
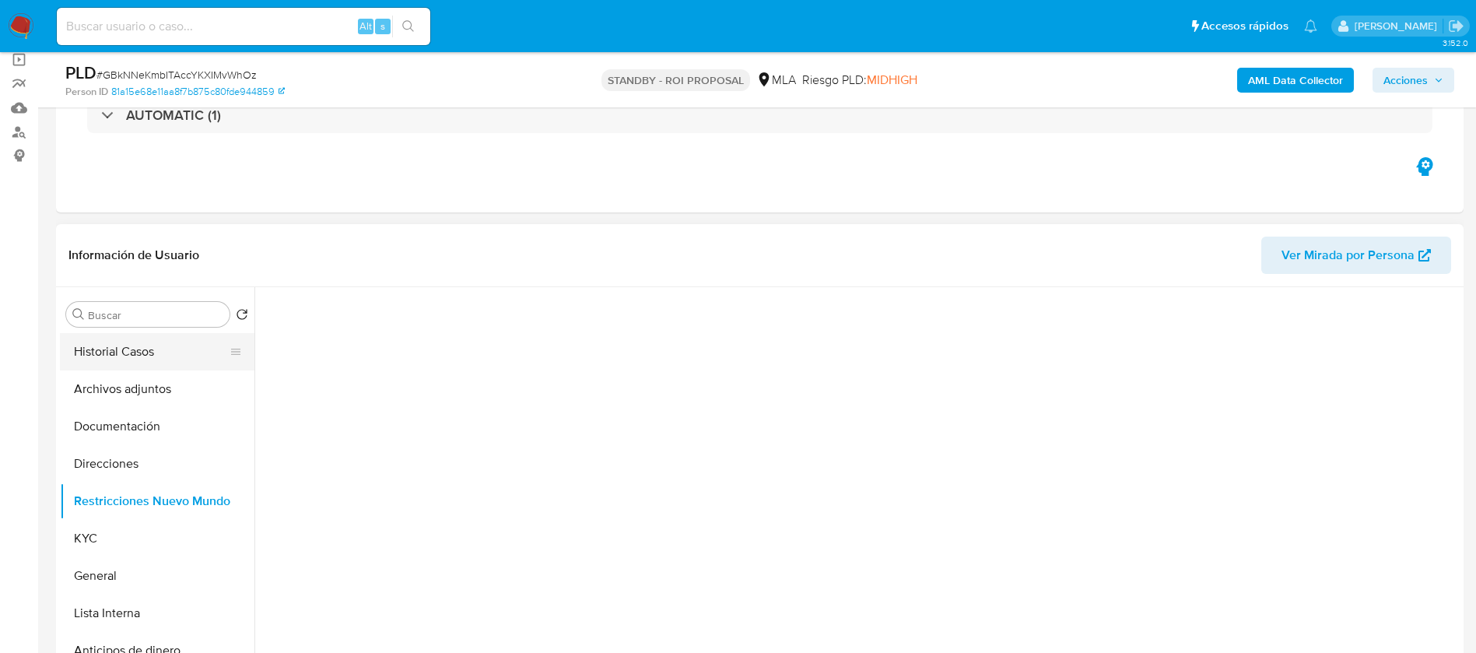
click at [129, 348] on button "Historial Casos" at bounding box center [151, 351] width 182 height 37
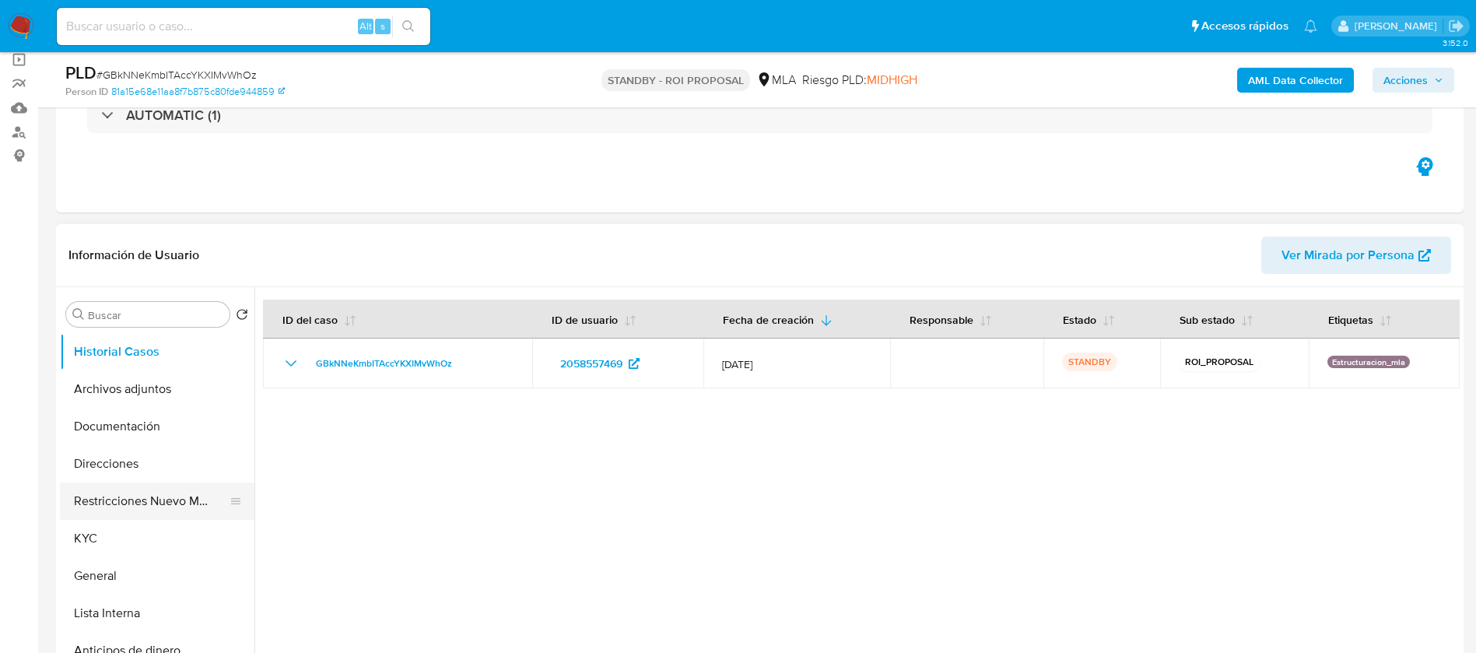
click at [128, 496] on button "Restricciones Nuevo Mundo" at bounding box center [151, 500] width 182 height 37
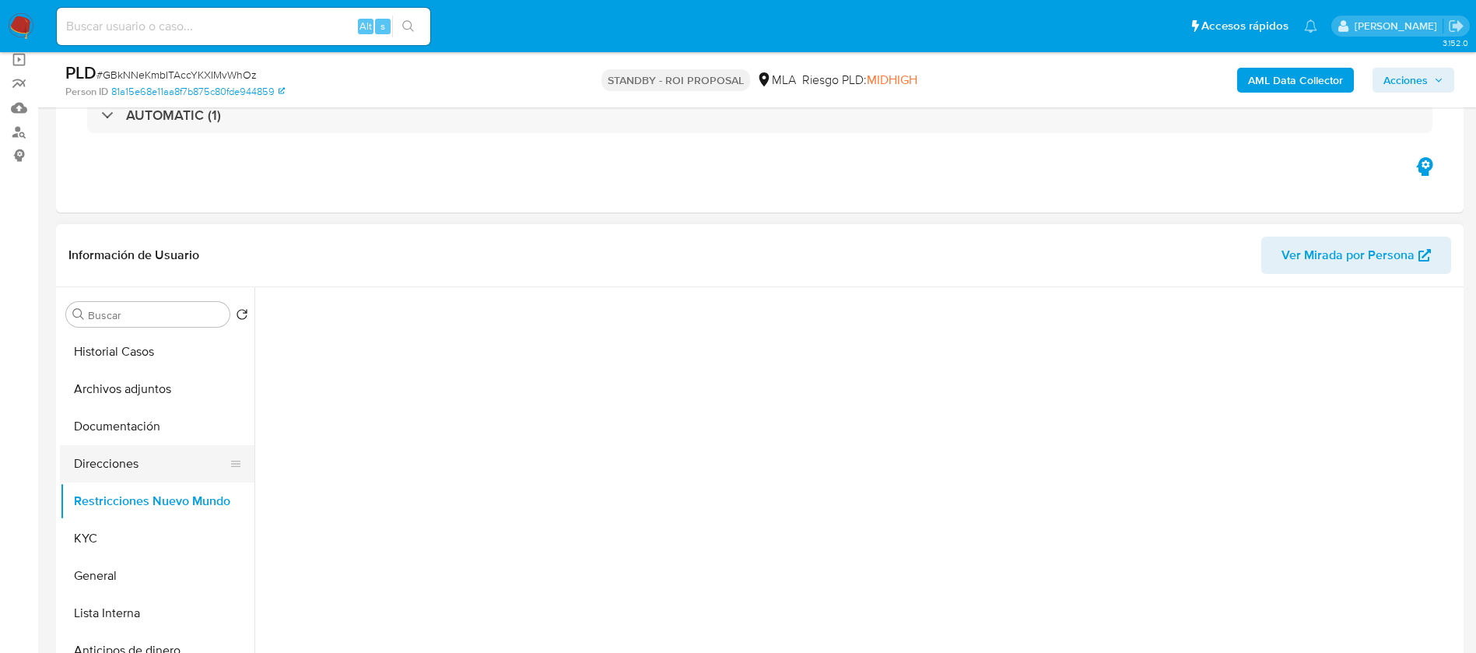
click at [108, 470] on button "Direcciones" at bounding box center [151, 463] width 182 height 37
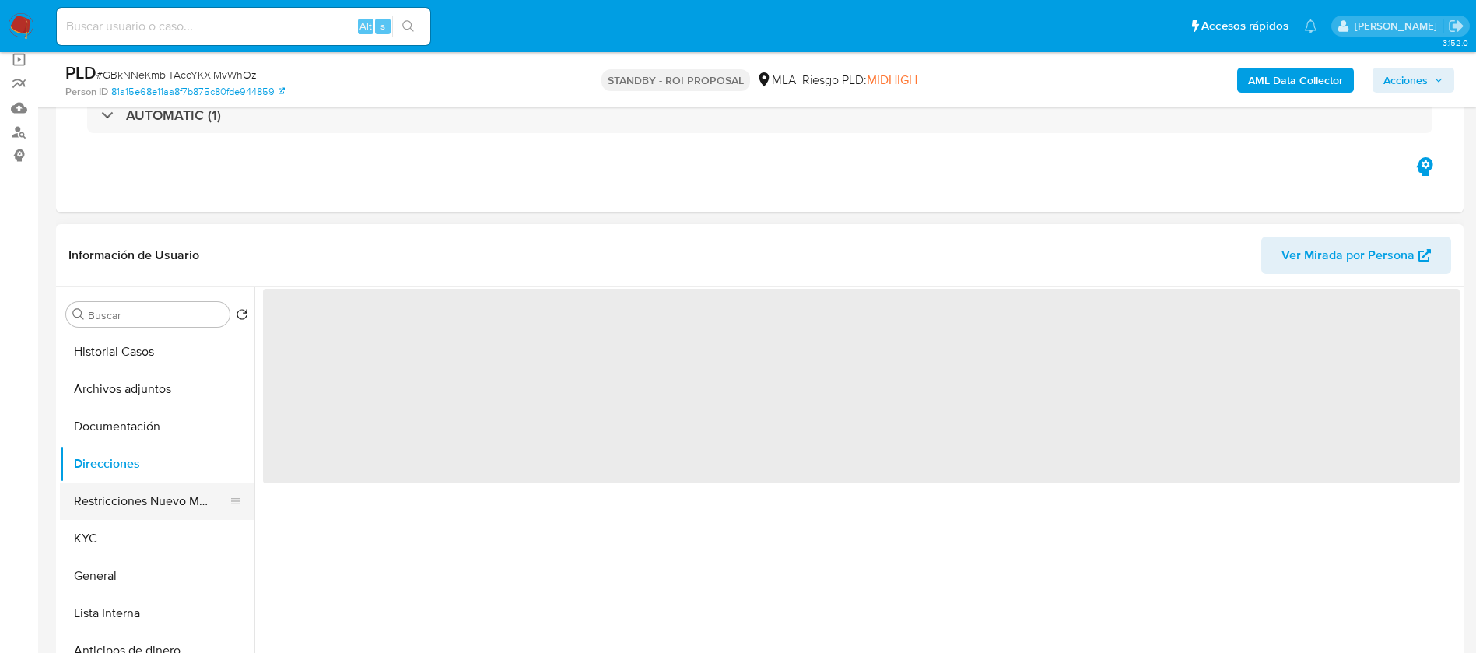
click at [138, 496] on button "Restricciones Nuevo Mundo" at bounding box center [151, 500] width 182 height 37
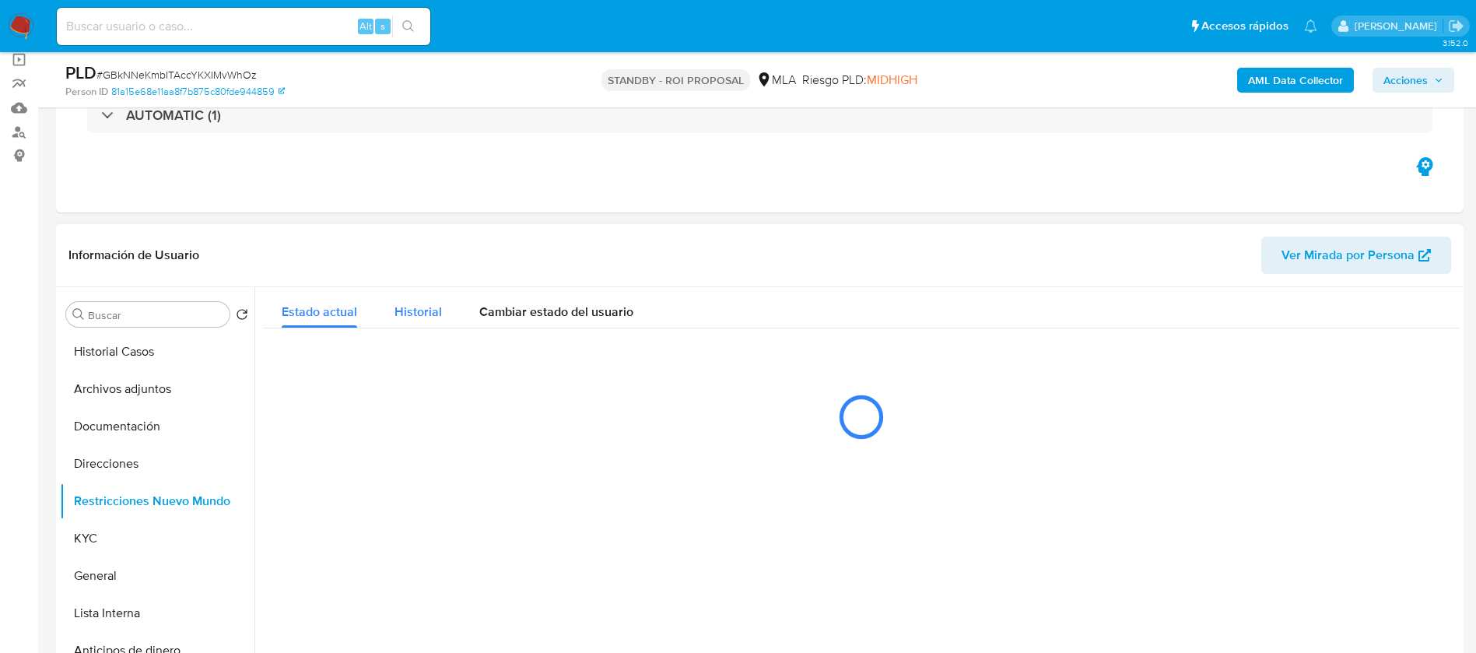
click at [412, 303] on span "Historial" at bounding box center [417, 312] width 47 height 18
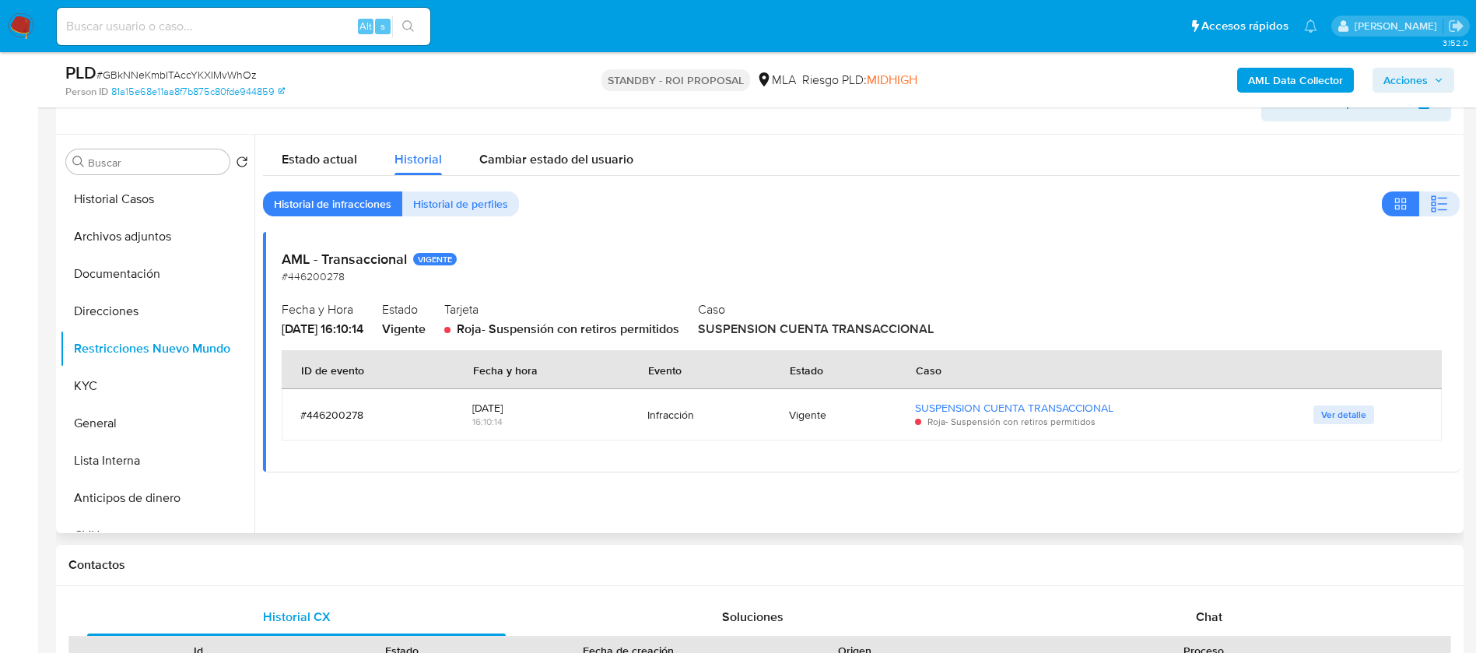
scroll to position [233, 0]
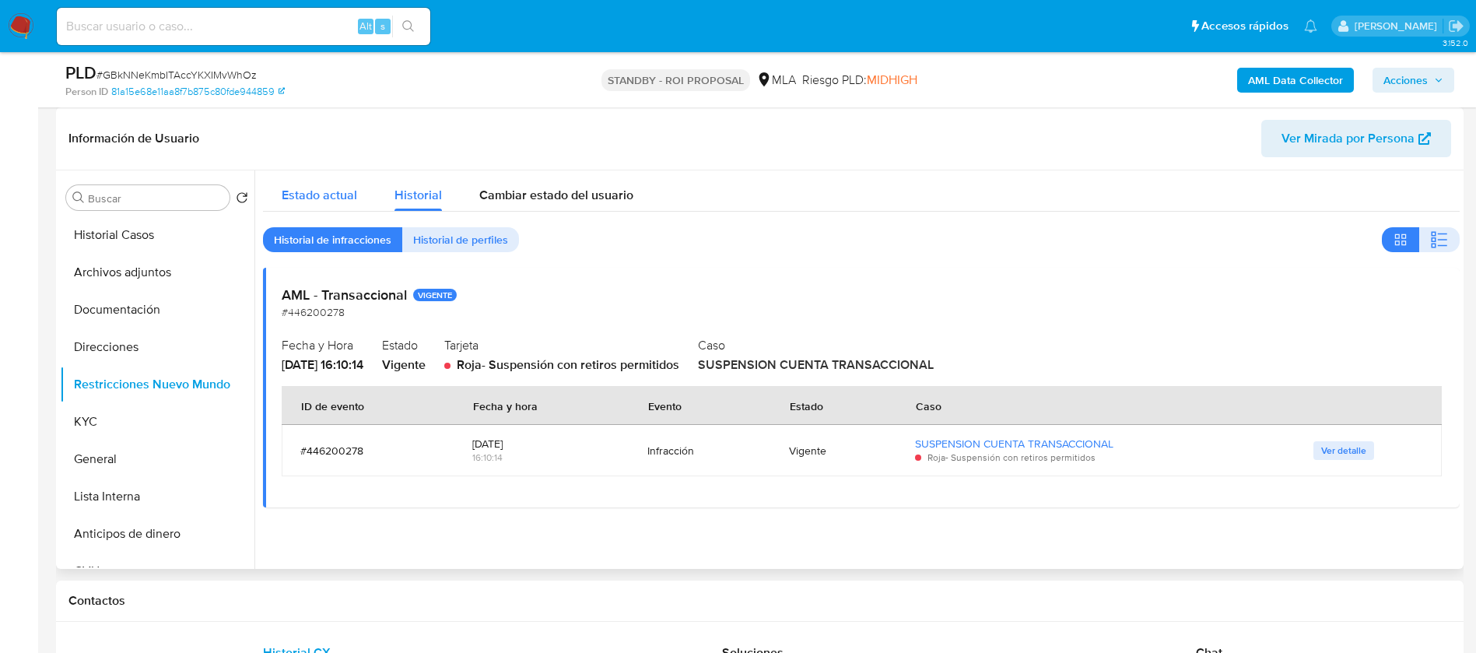
click at [372, 193] on button "Estado actual" at bounding box center [319, 190] width 113 height 41
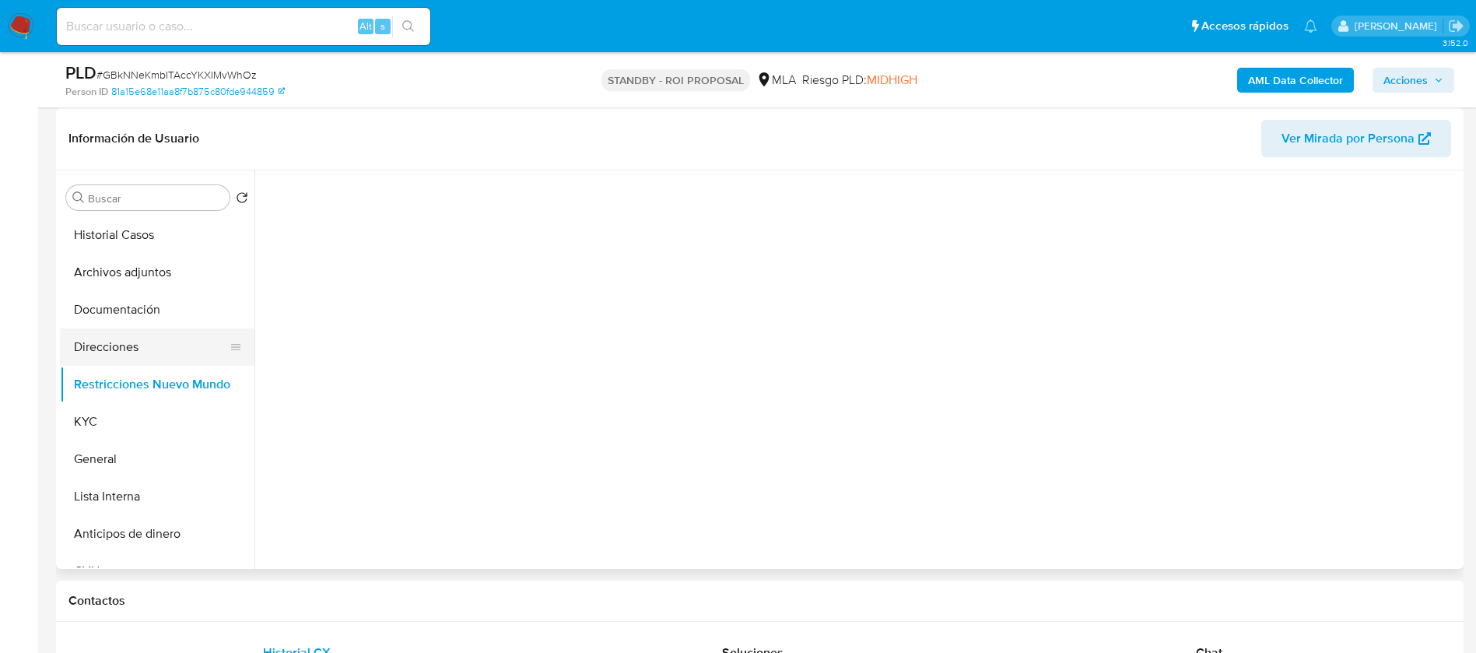
click at [144, 336] on button "Direcciones" at bounding box center [151, 346] width 182 height 37
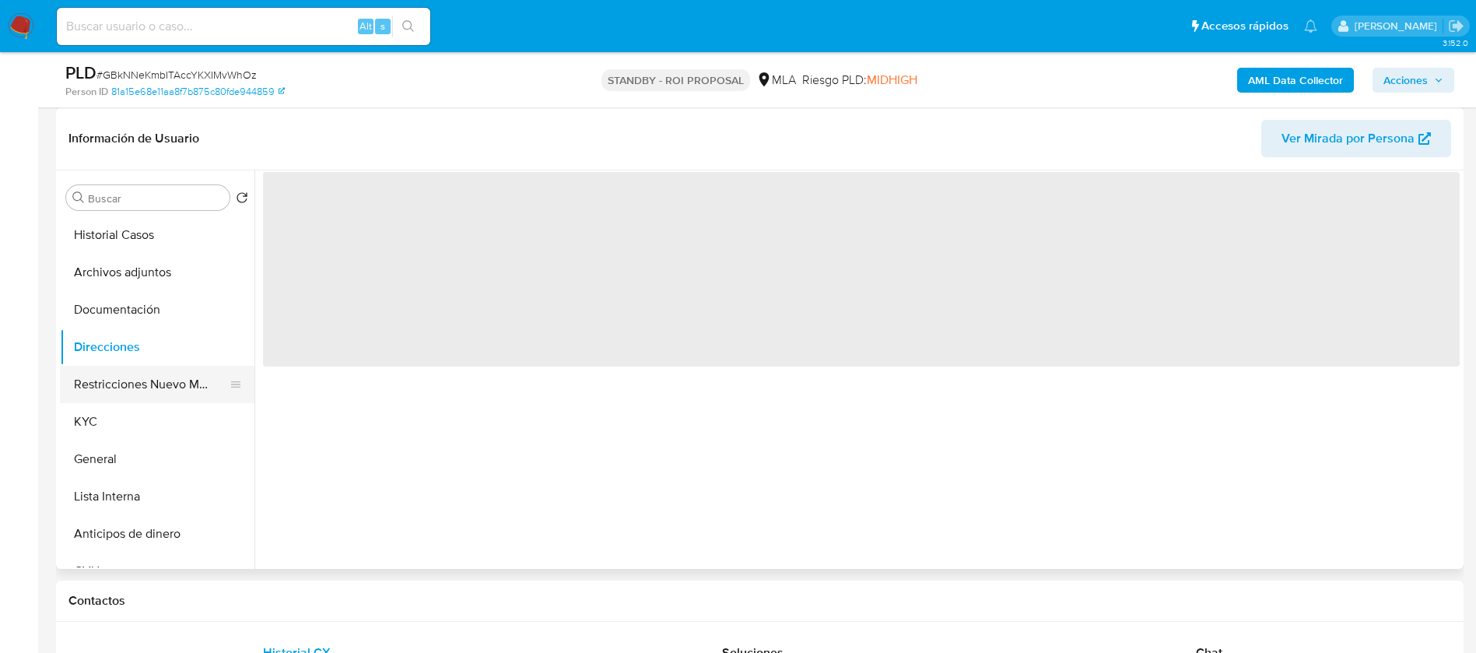
click at [132, 373] on button "Restricciones Nuevo Mundo" at bounding box center [151, 384] width 182 height 37
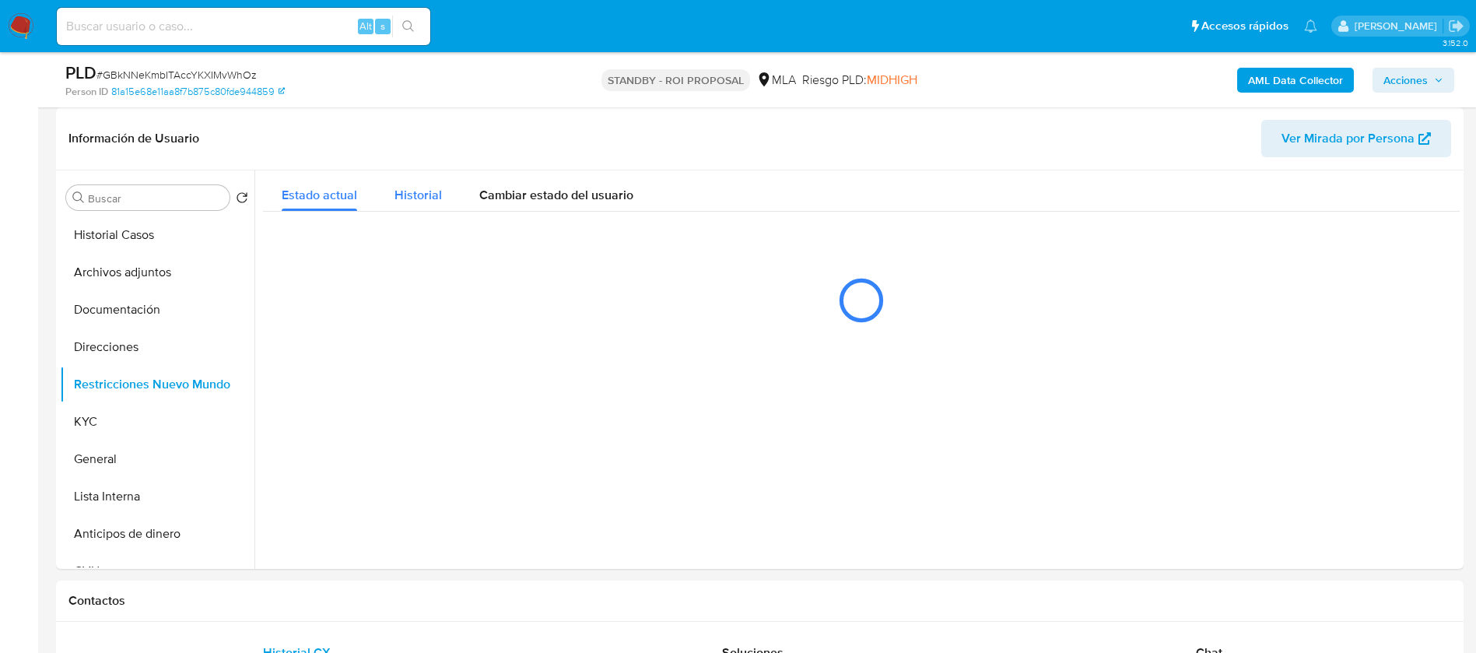
click at [427, 208] on div "Historial" at bounding box center [417, 190] width 47 height 41
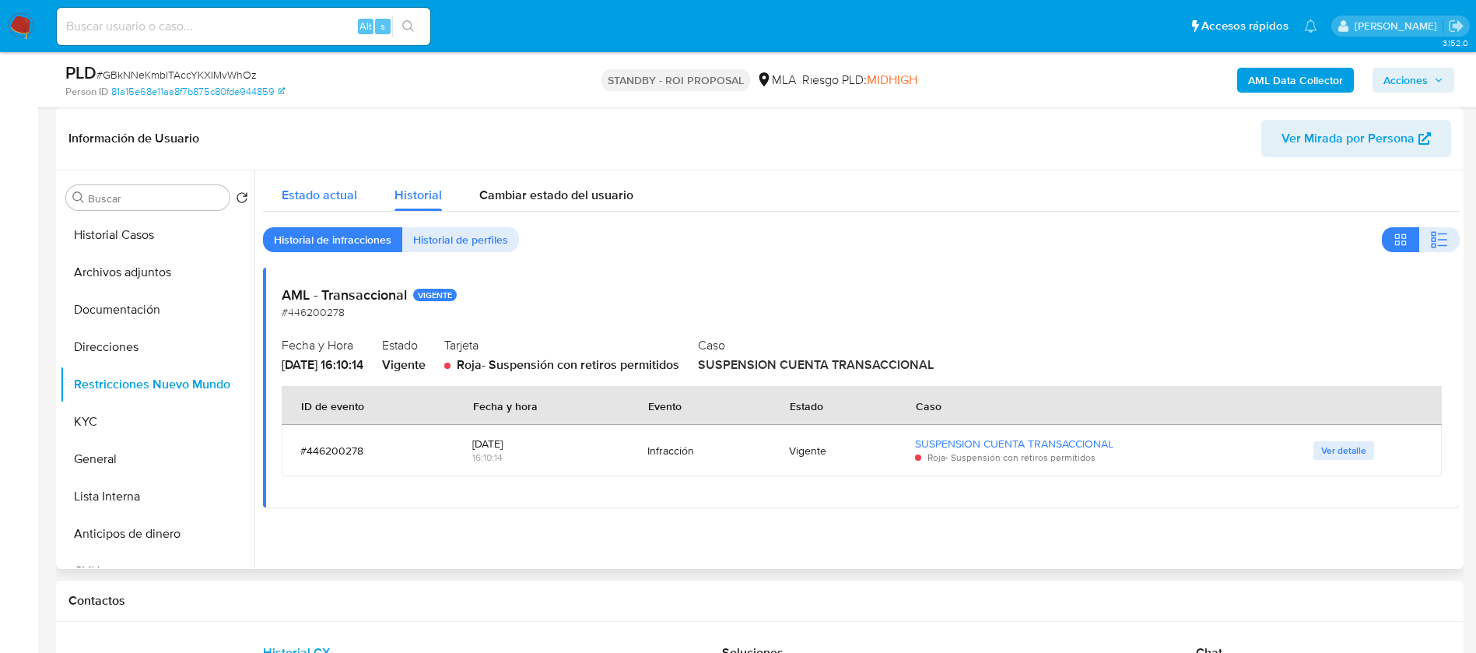
click at [316, 194] on span "Estado actual" at bounding box center [319, 195] width 75 height 18
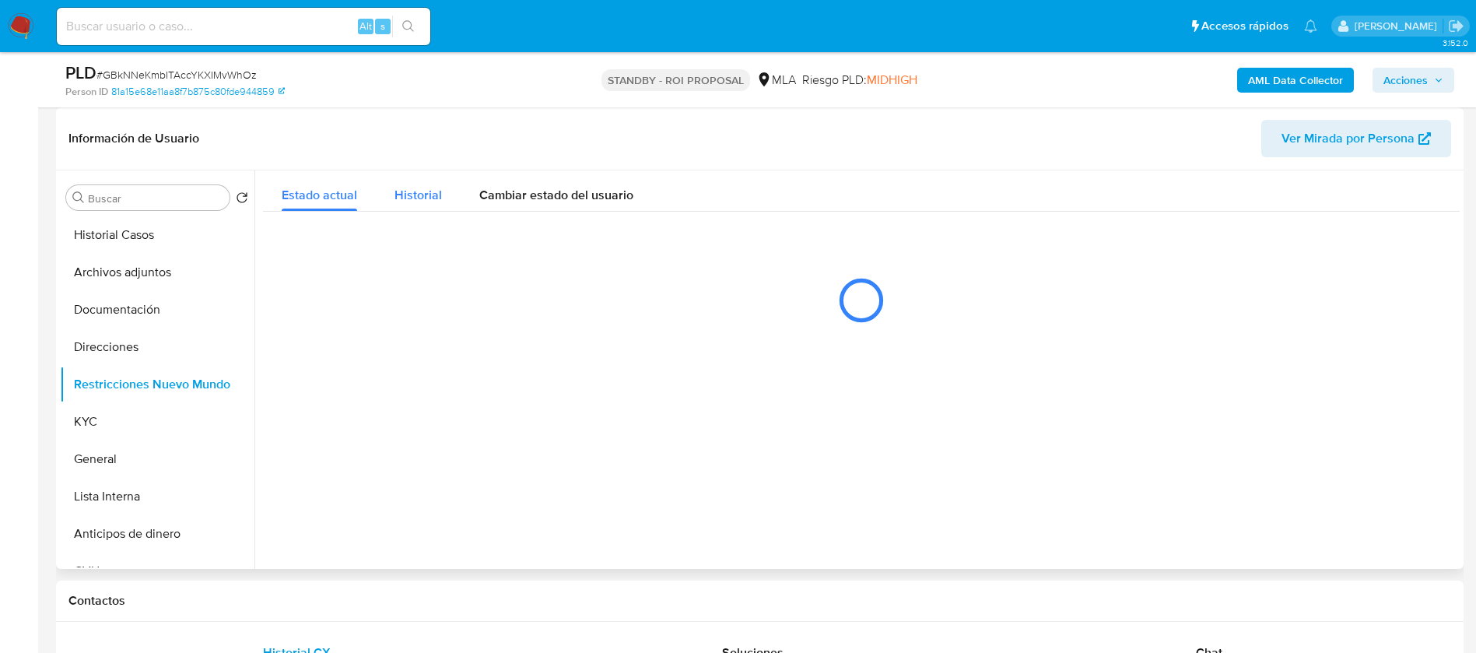
click at [426, 188] on span "Historial" at bounding box center [417, 195] width 47 height 18
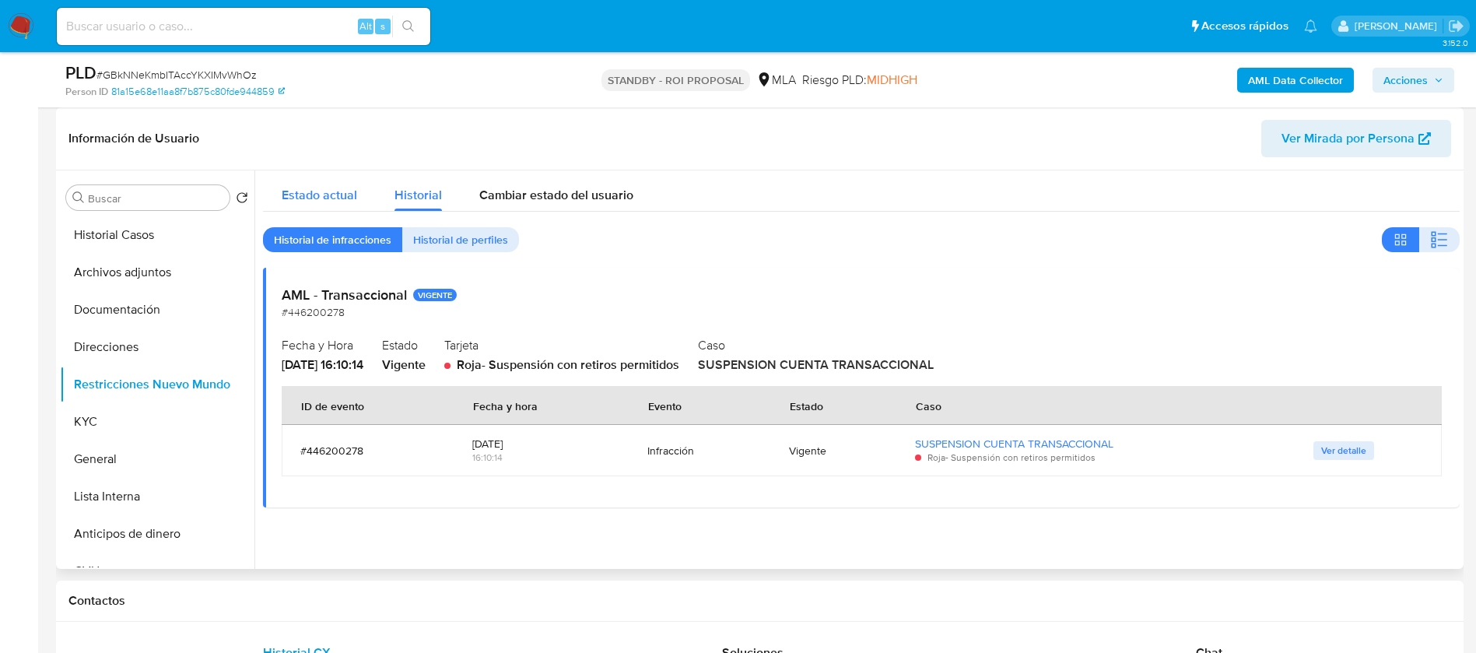
click at [328, 189] on span "Estado actual" at bounding box center [319, 195] width 75 height 18
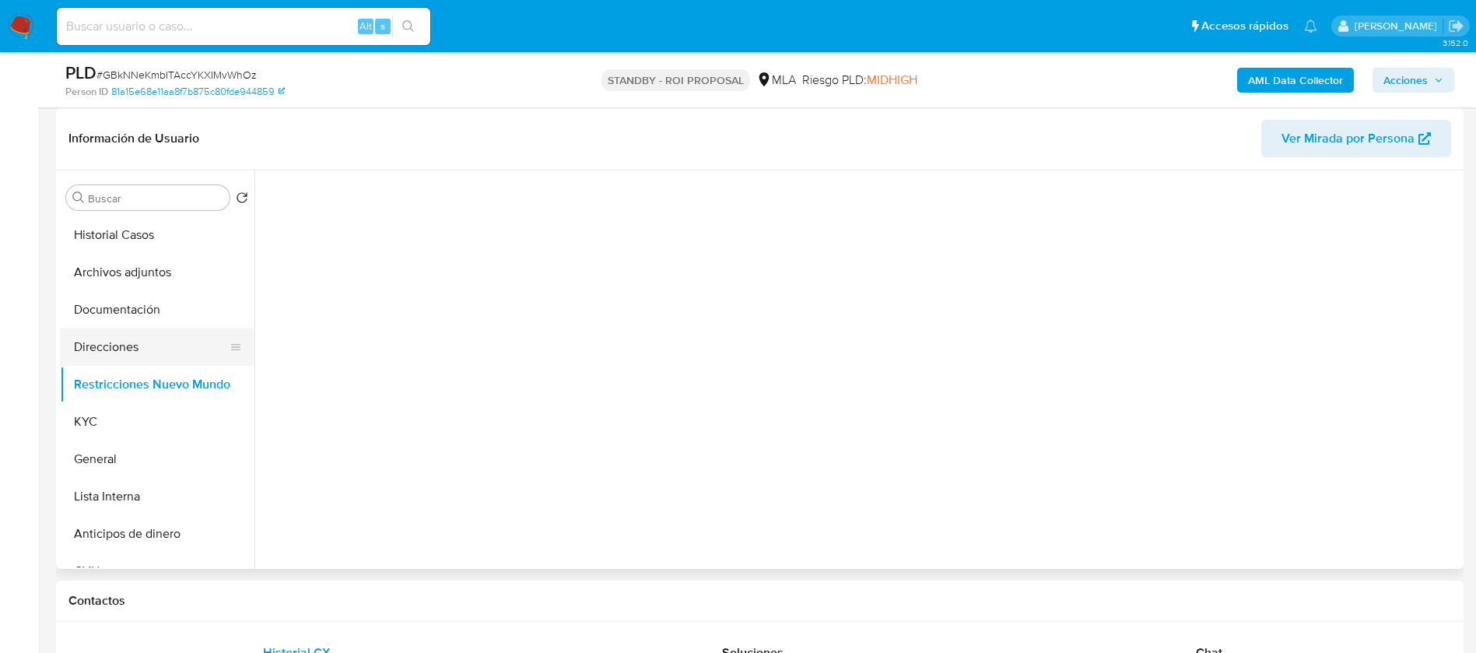
click at [125, 360] on button "Direcciones" at bounding box center [151, 346] width 182 height 37
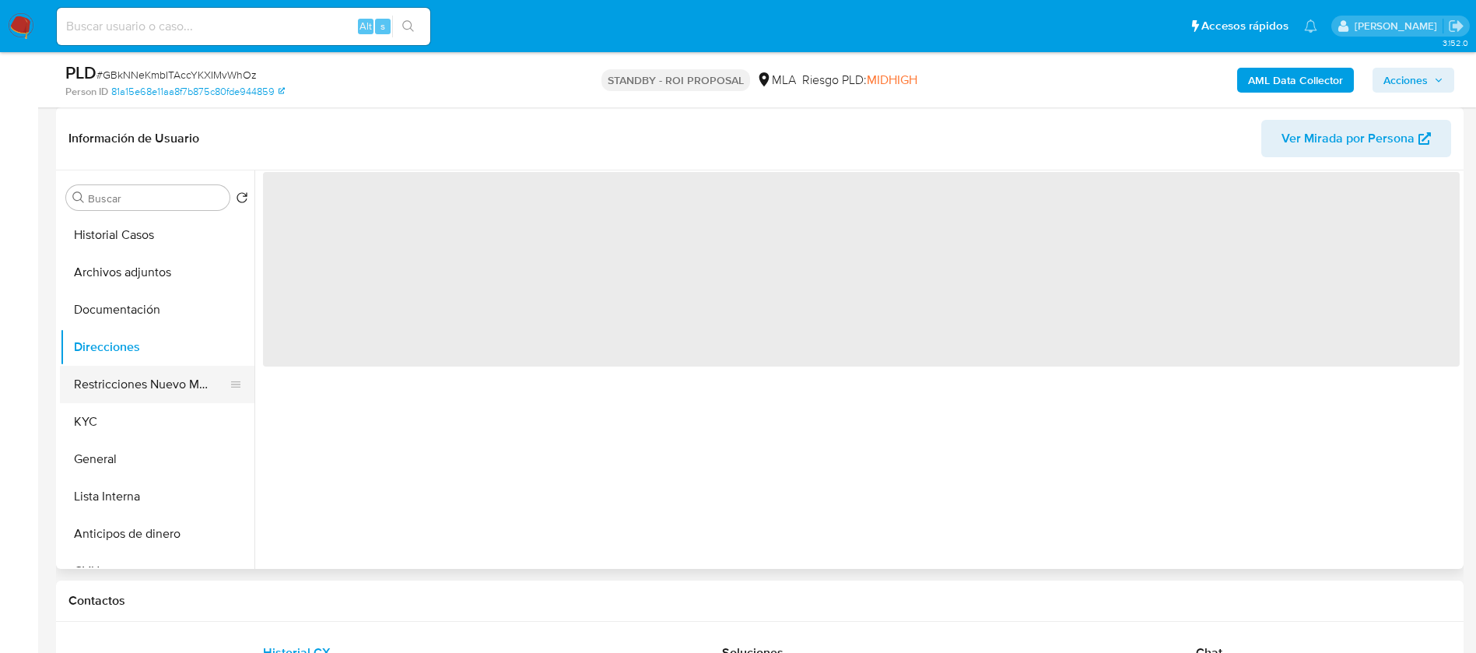
click at [137, 374] on button "Restricciones Nuevo Mundo" at bounding box center [151, 384] width 182 height 37
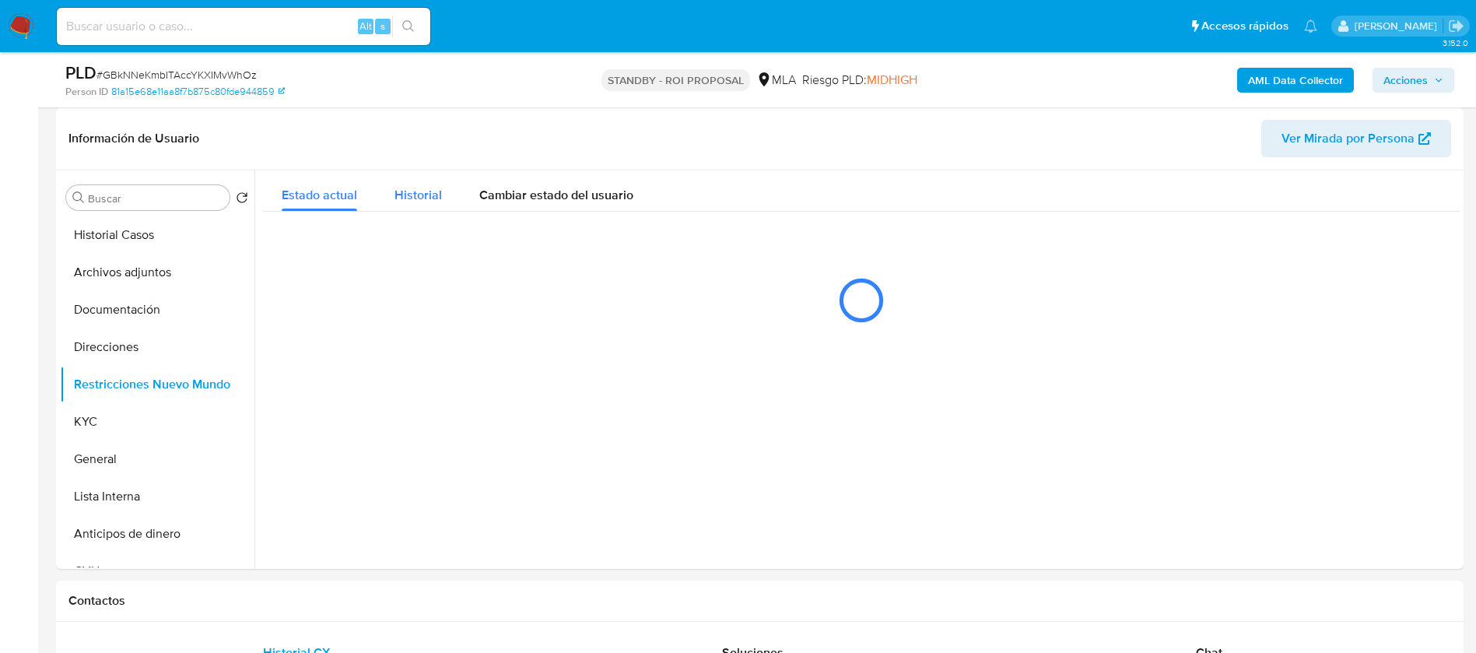
click at [415, 190] on span "Historial" at bounding box center [417, 195] width 47 height 18
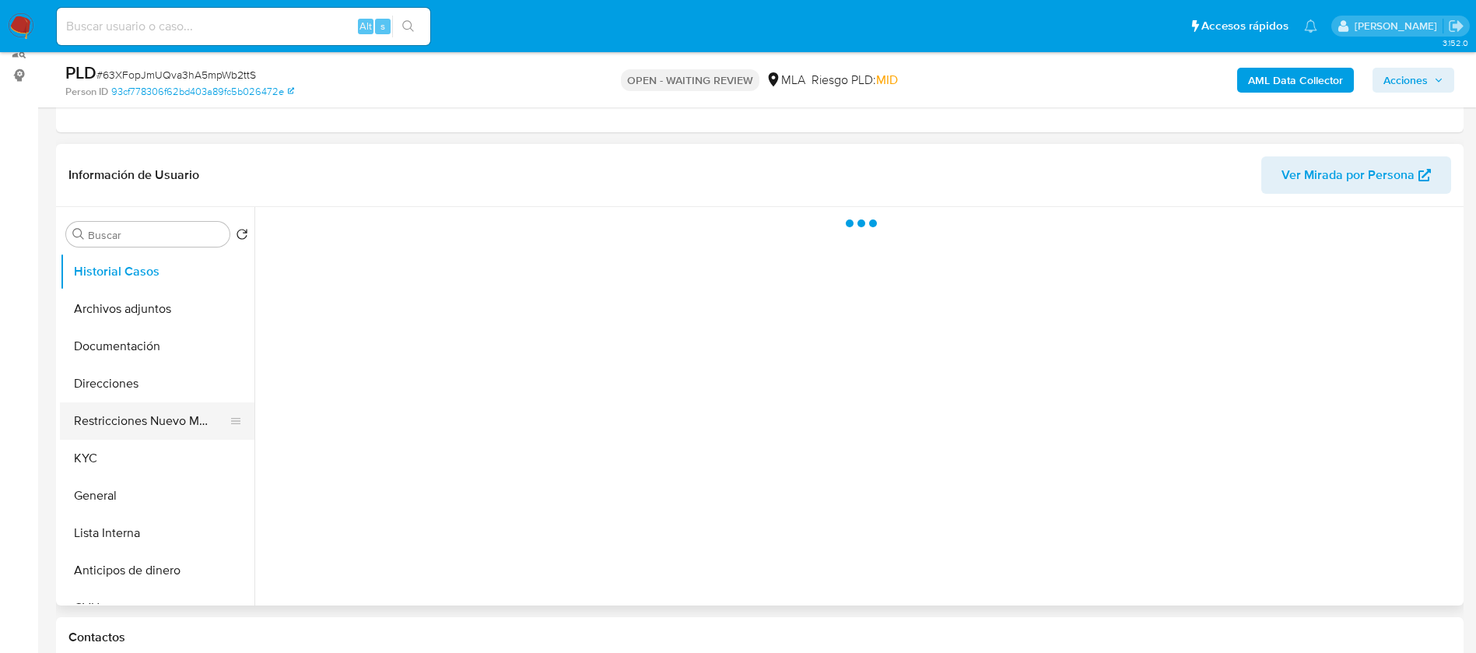
scroll to position [233, 0]
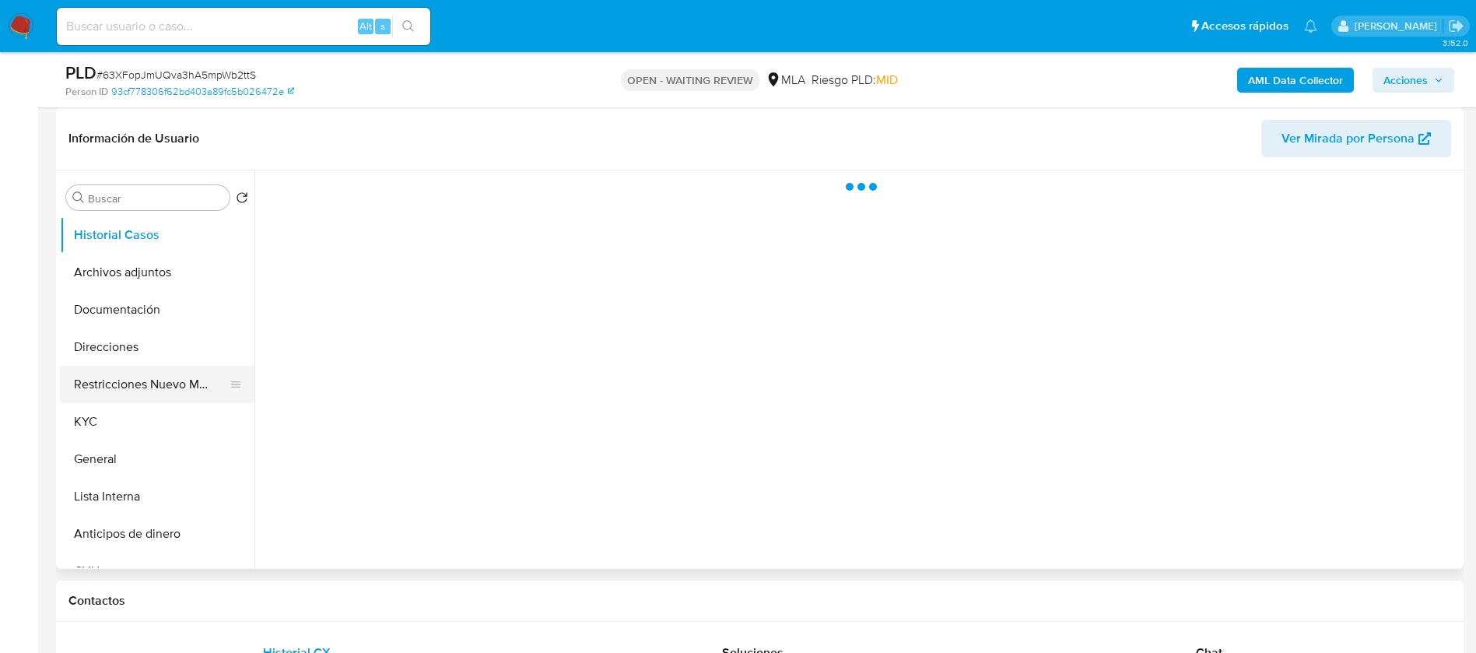
click at [128, 374] on button "Restricciones Nuevo Mundo" at bounding box center [151, 384] width 182 height 37
select select "10"
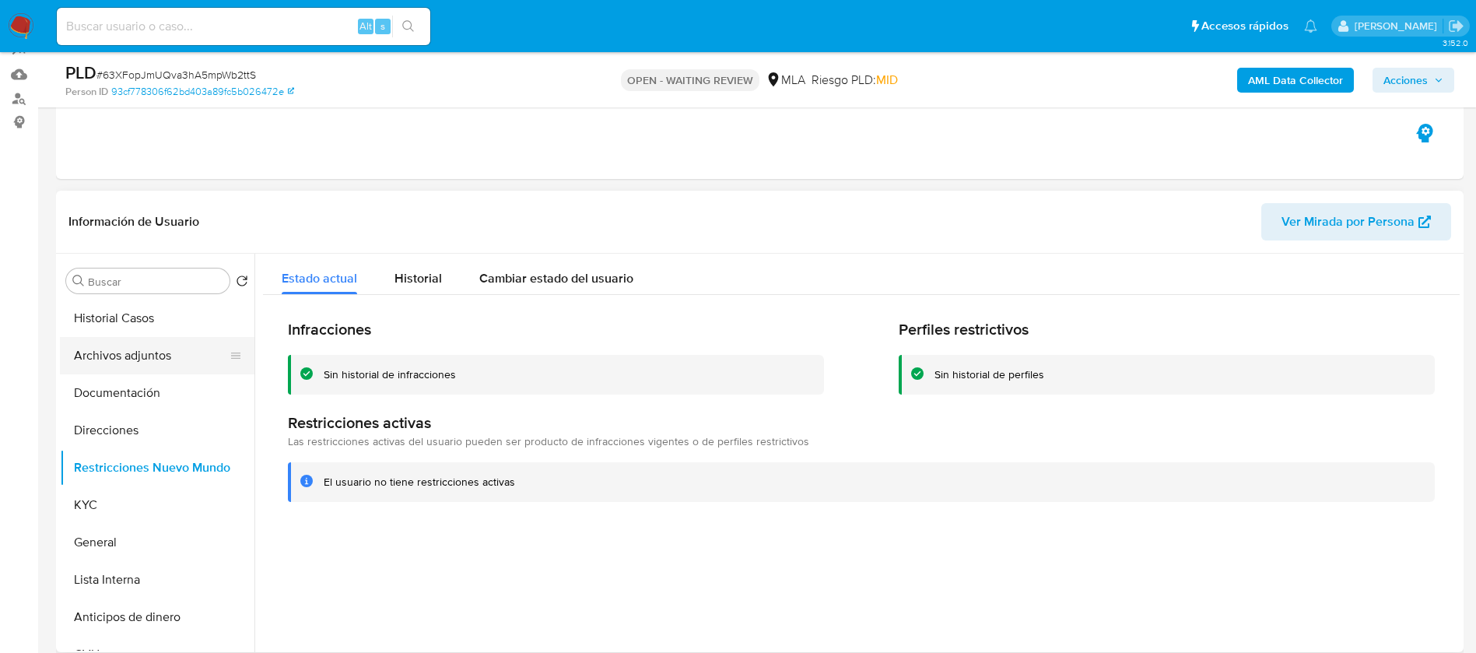
scroll to position [117, 0]
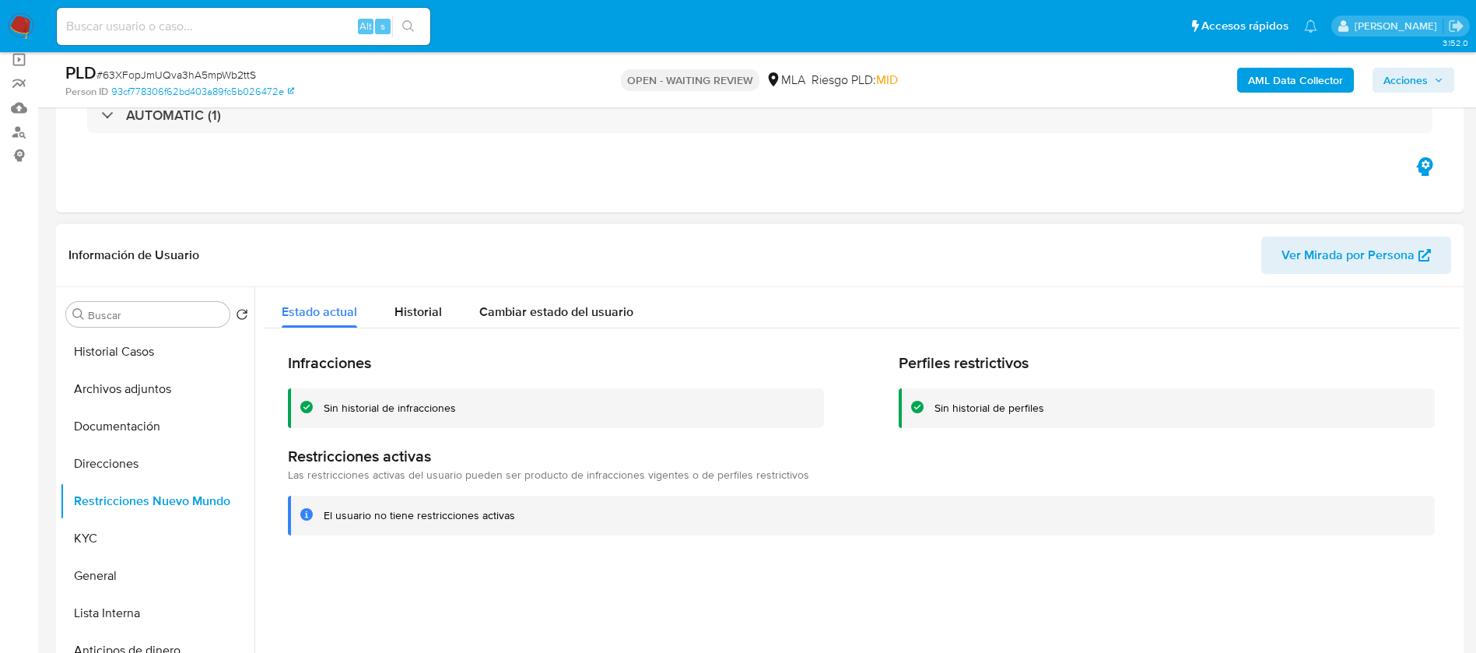
click at [1344, 250] on span "Ver Mirada por Persona" at bounding box center [1348, 255] width 133 height 37
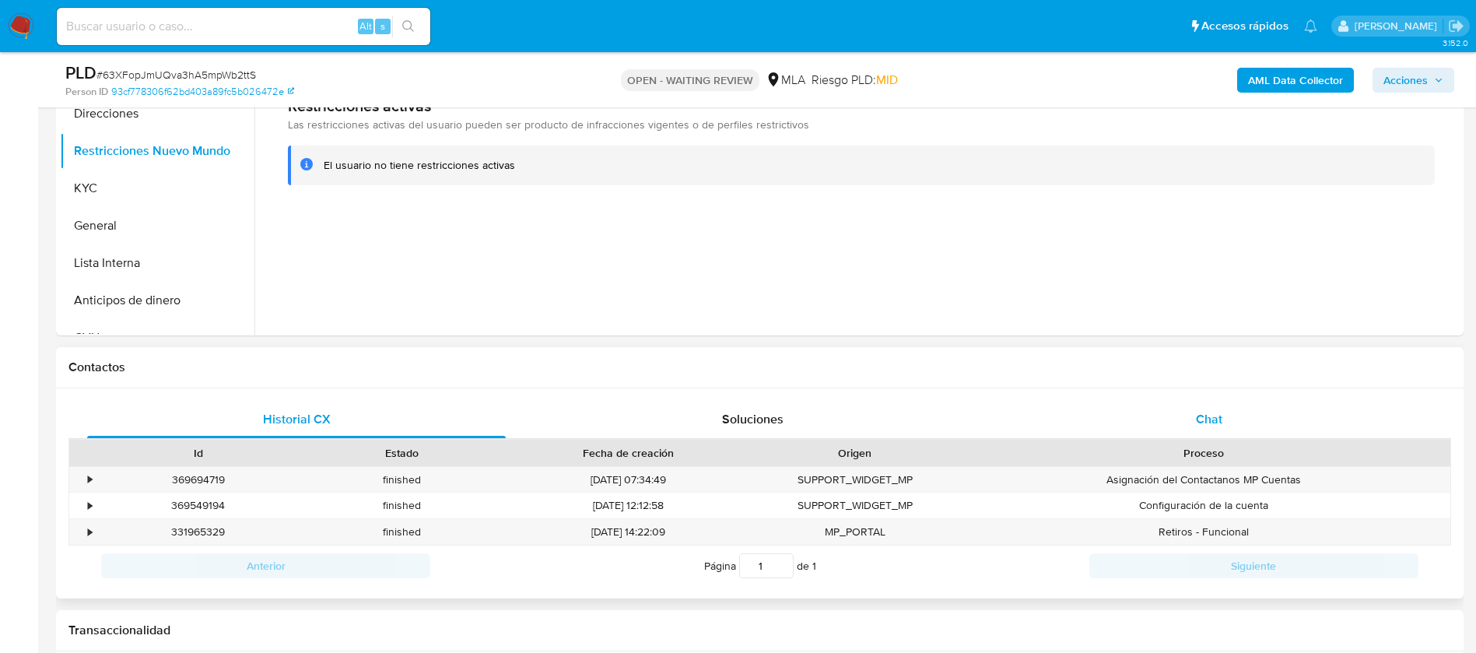
click at [1238, 423] on div "Chat" at bounding box center [1209, 419] width 419 height 37
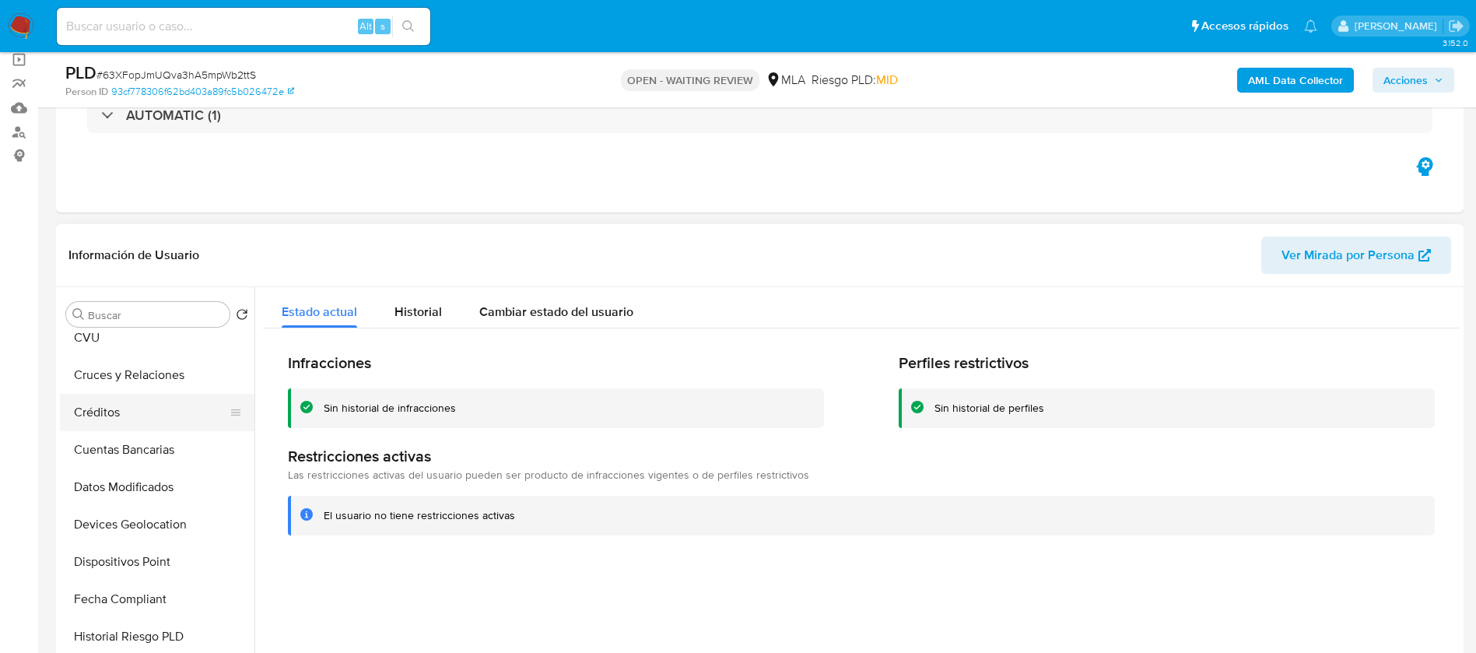
scroll to position [467, 0]
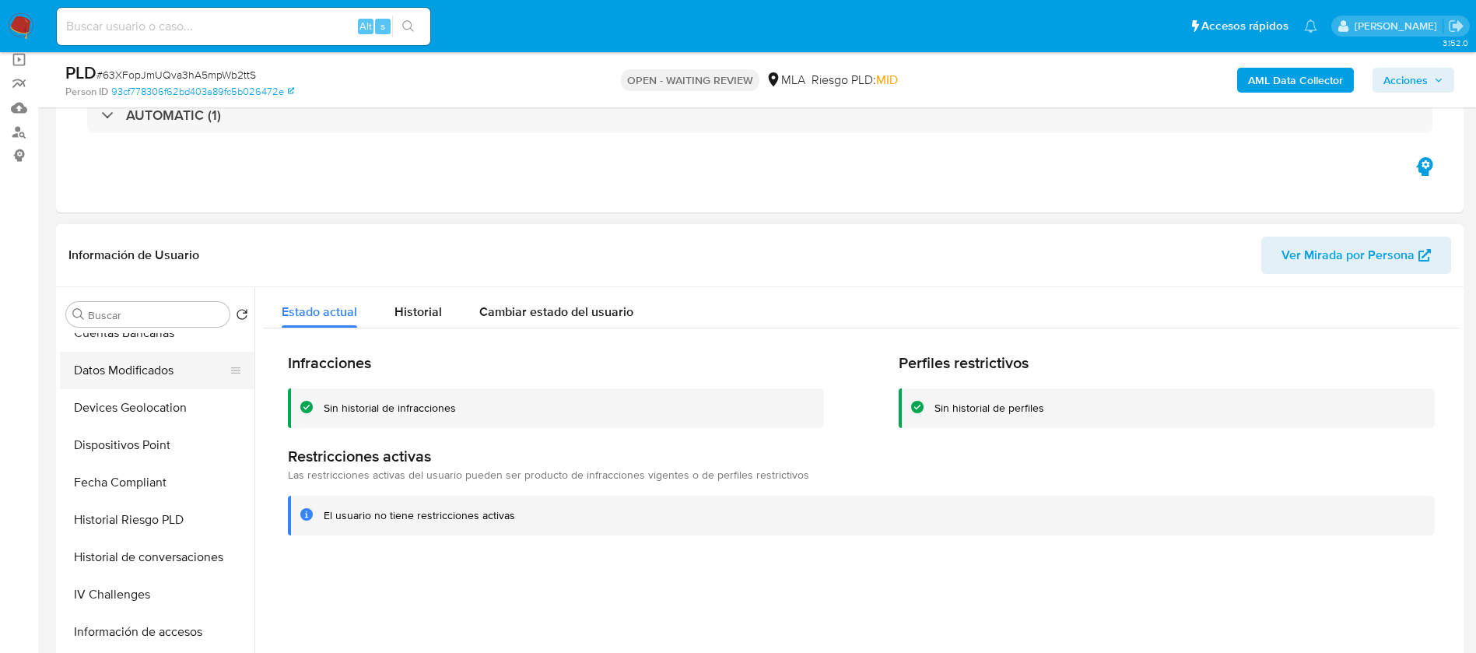
click at [137, 363] on button "Datos Modificados" at bounding box center [151, 370] width 182 height 37
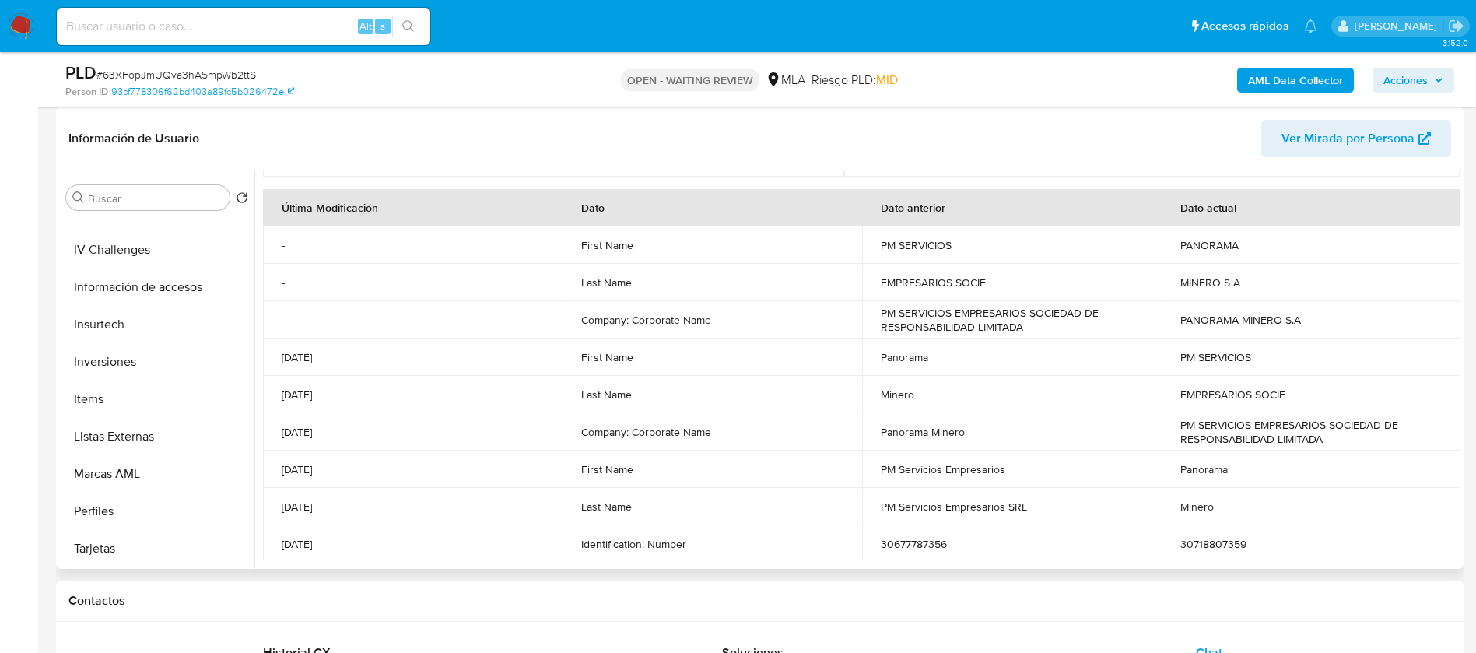
scroll to position [0, 0]
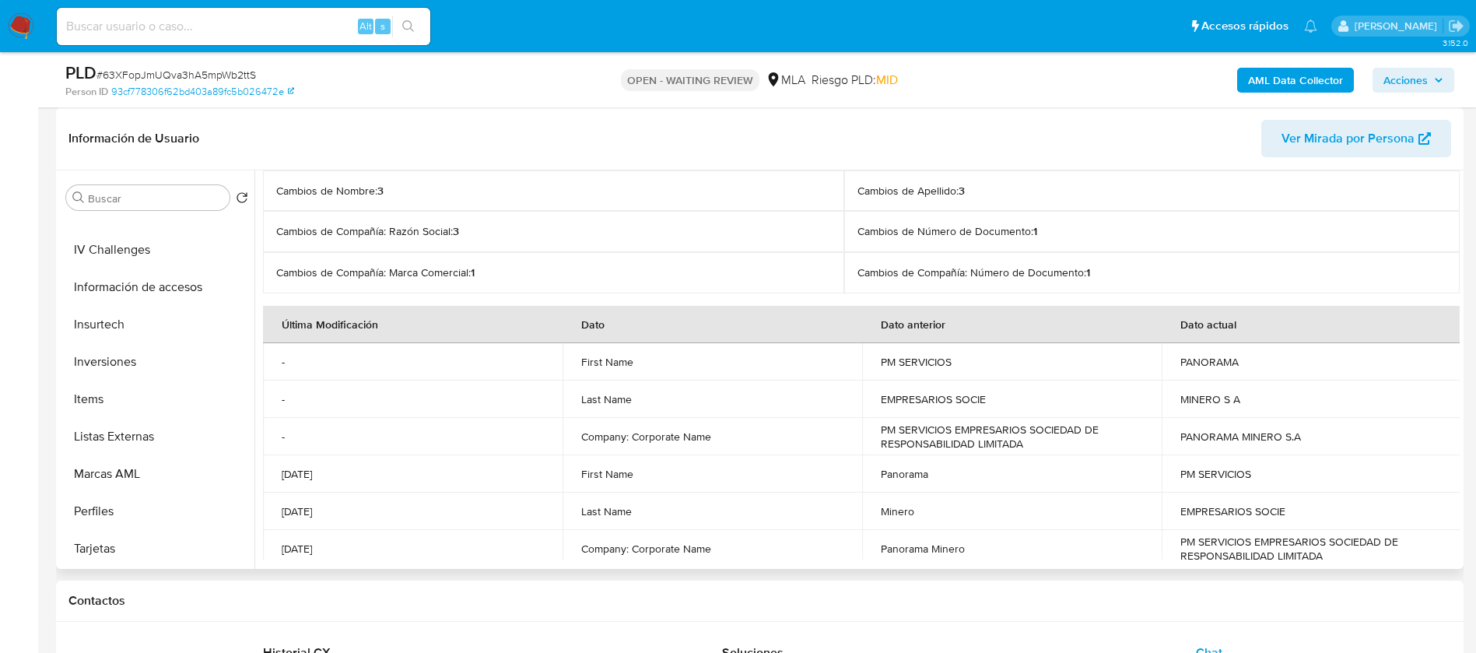
click at [904, 227] on p "Cambios de Número de Documento : 1" at bounding box center [1151, 231] width 589 height 15
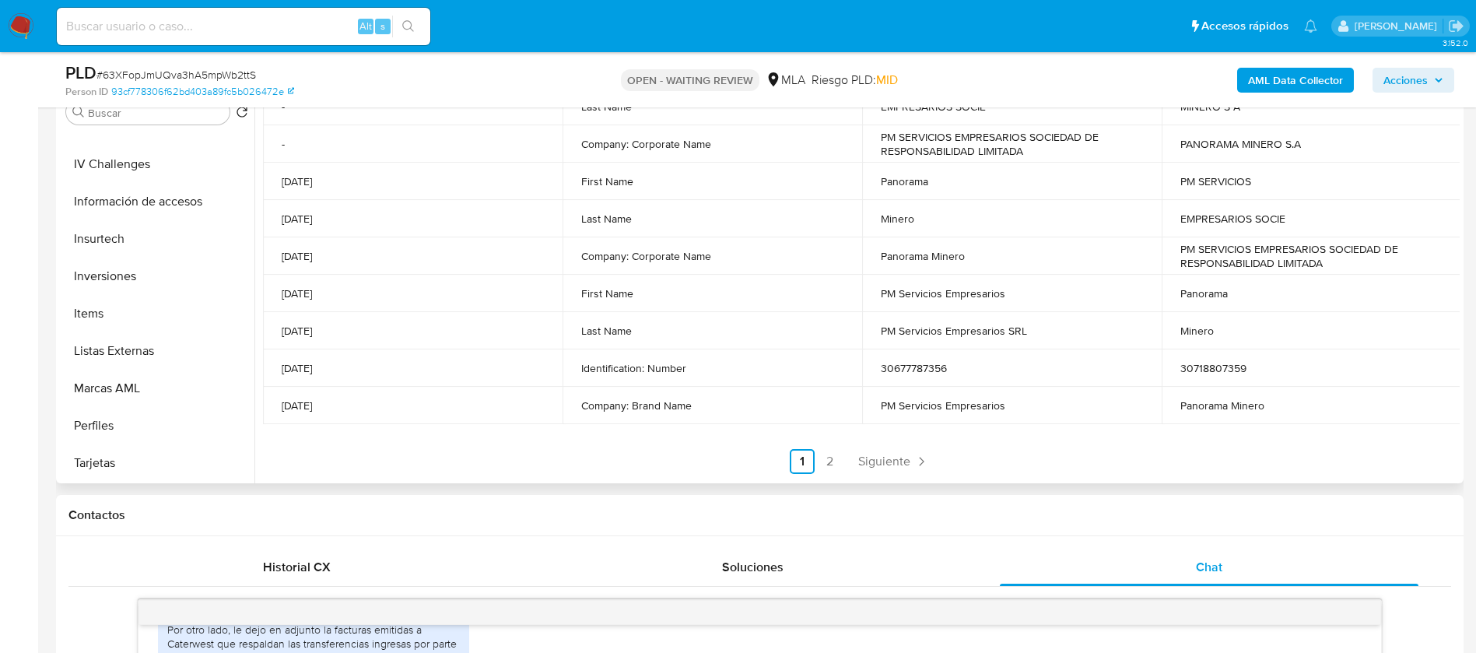
scroll to position [350, 0]
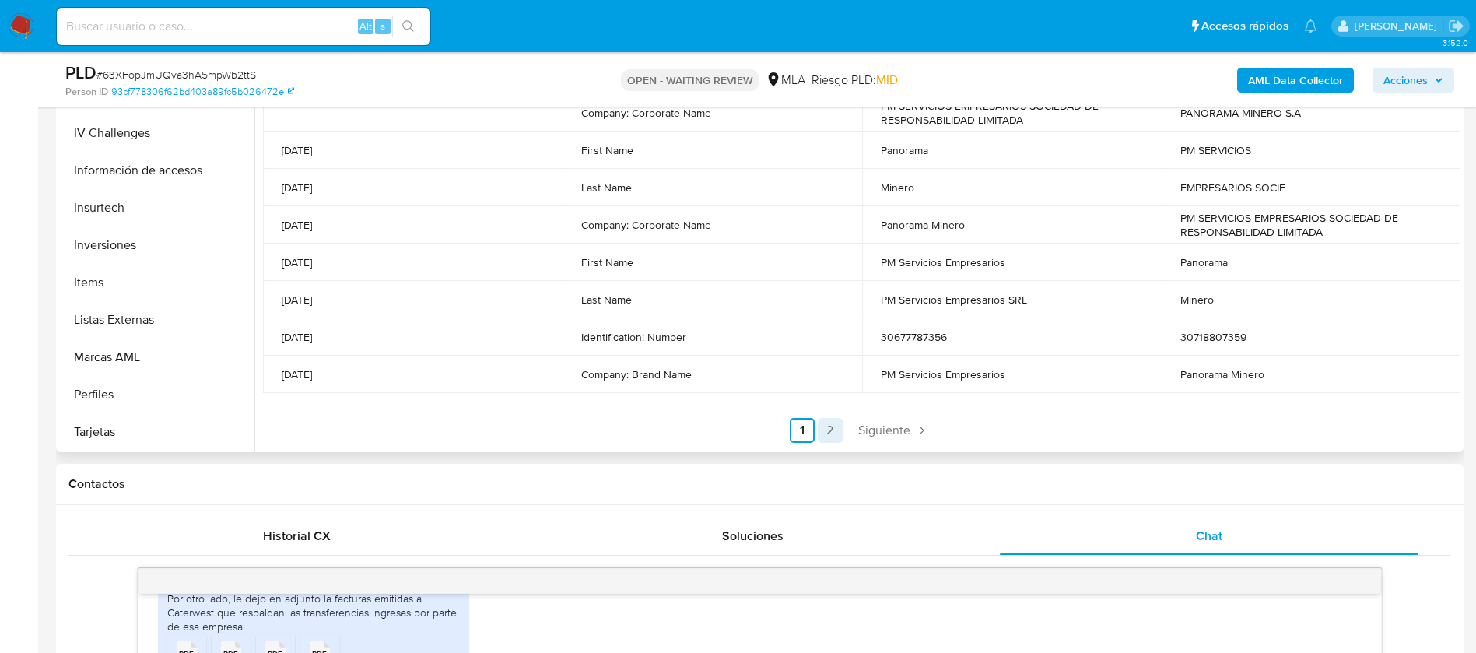
click at [829, 435] on link "2" at bounding box center [830, 430] width 25 height 25
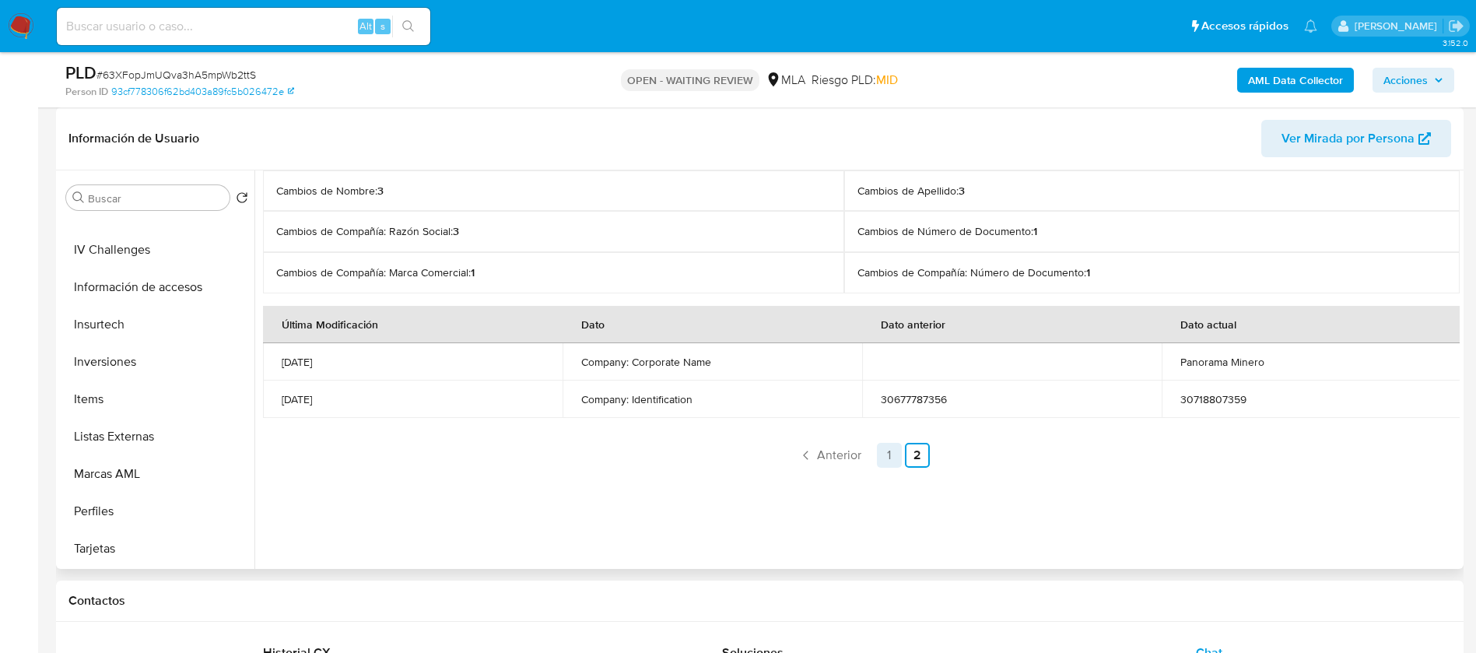
scroll to position [117, 0]
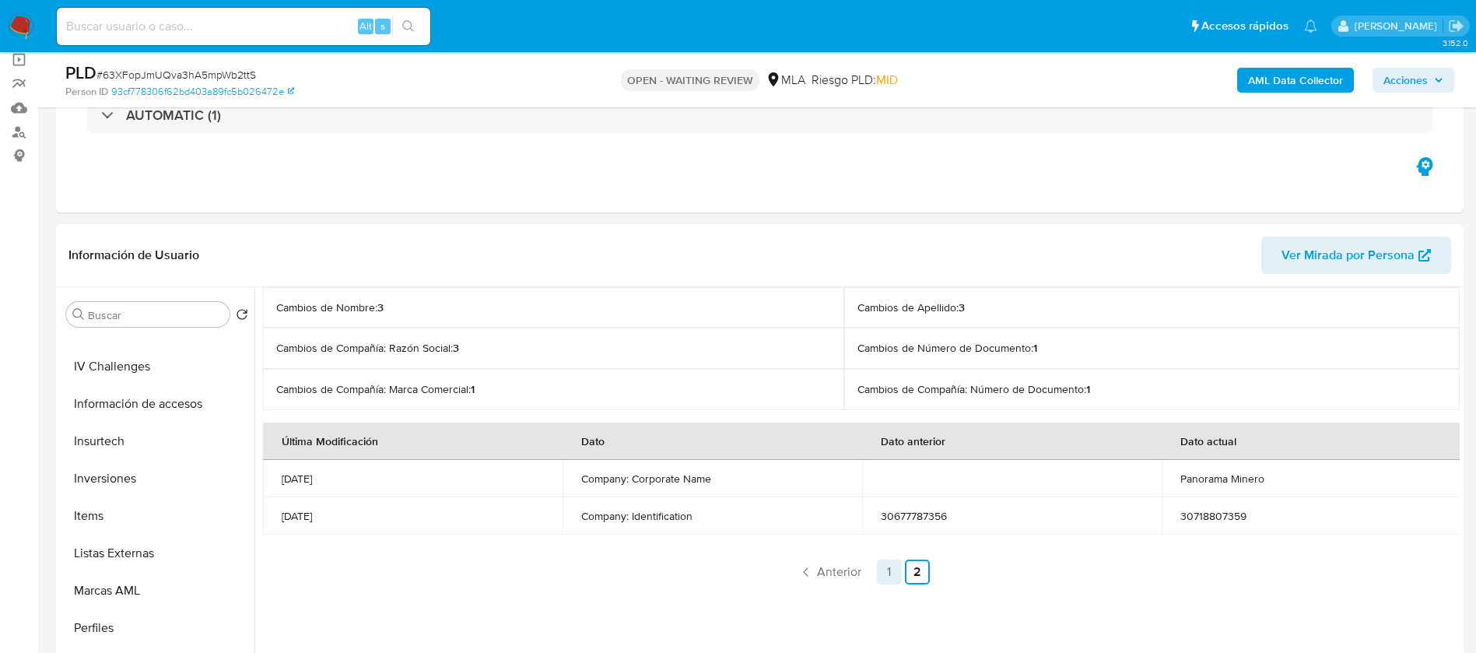
click at [882, 570] on link "1" at bounding box center [889, 571] width 25 height 25
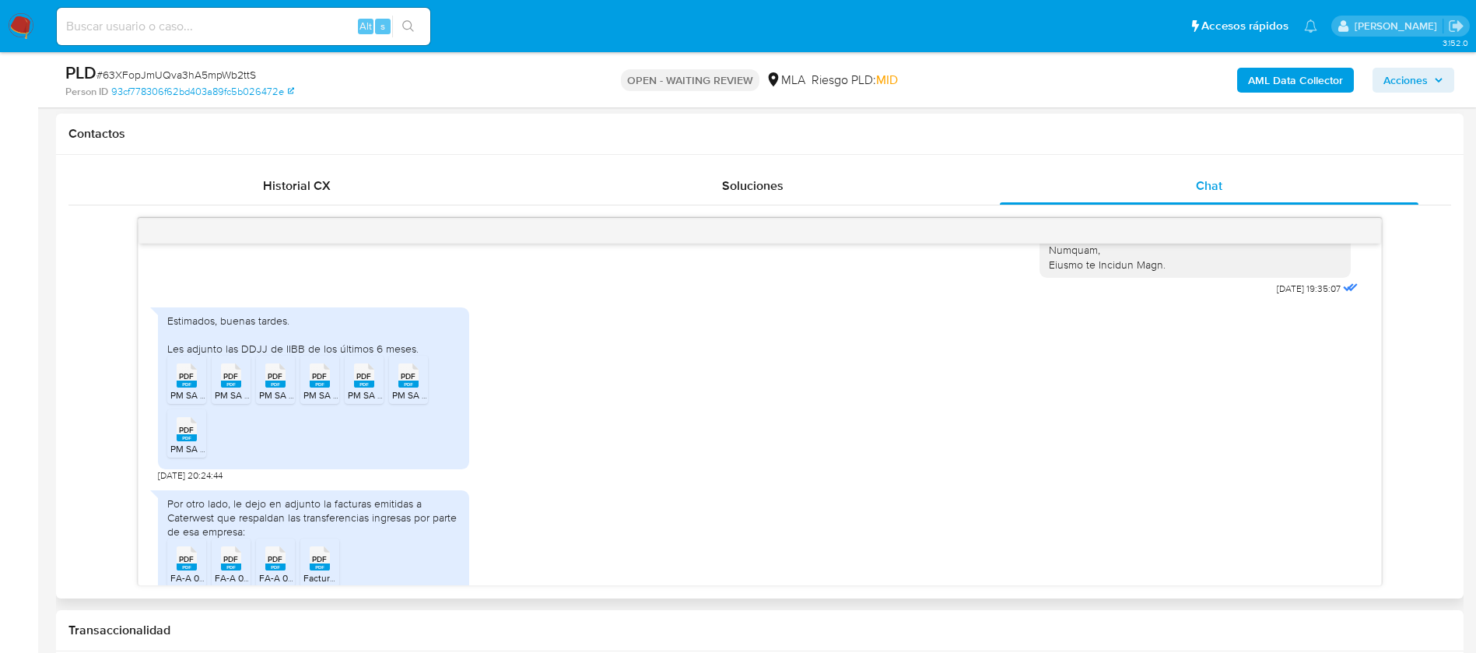
scroll to position [1526, 0]
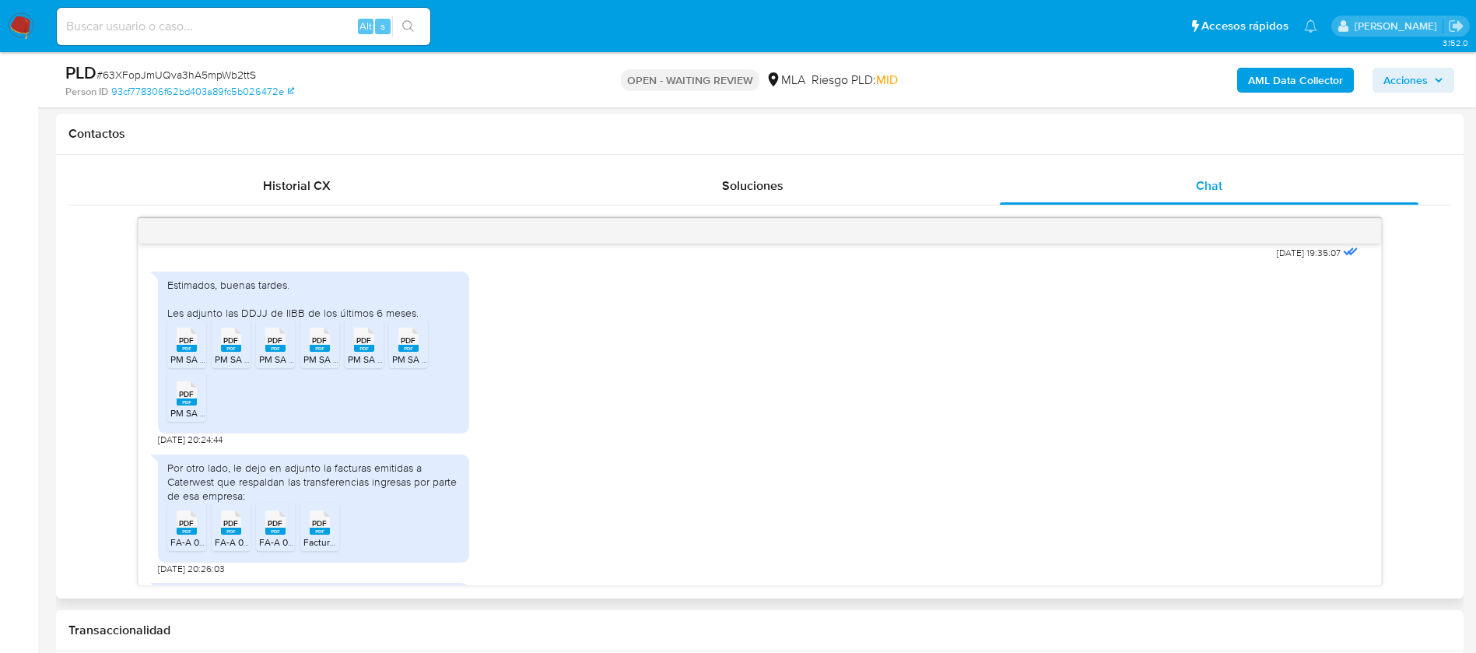
click at [184, 346] on icon at bounding box center [187, 340] width 20 height 24
click at [249, 361] on li "PDF PDF PM SA CM03 05-25.pdf" at bounding box center [231, 344] width 39 height 48
click at [269, 352] on rect at bounding box center [275, 348] width 20 height 7
click at [324, 352] on rect at bounding box center [320, 348] width 20 height 7
click at [362, 345] on span "PDF" at bounding box center [363, 340] width 15 height 10
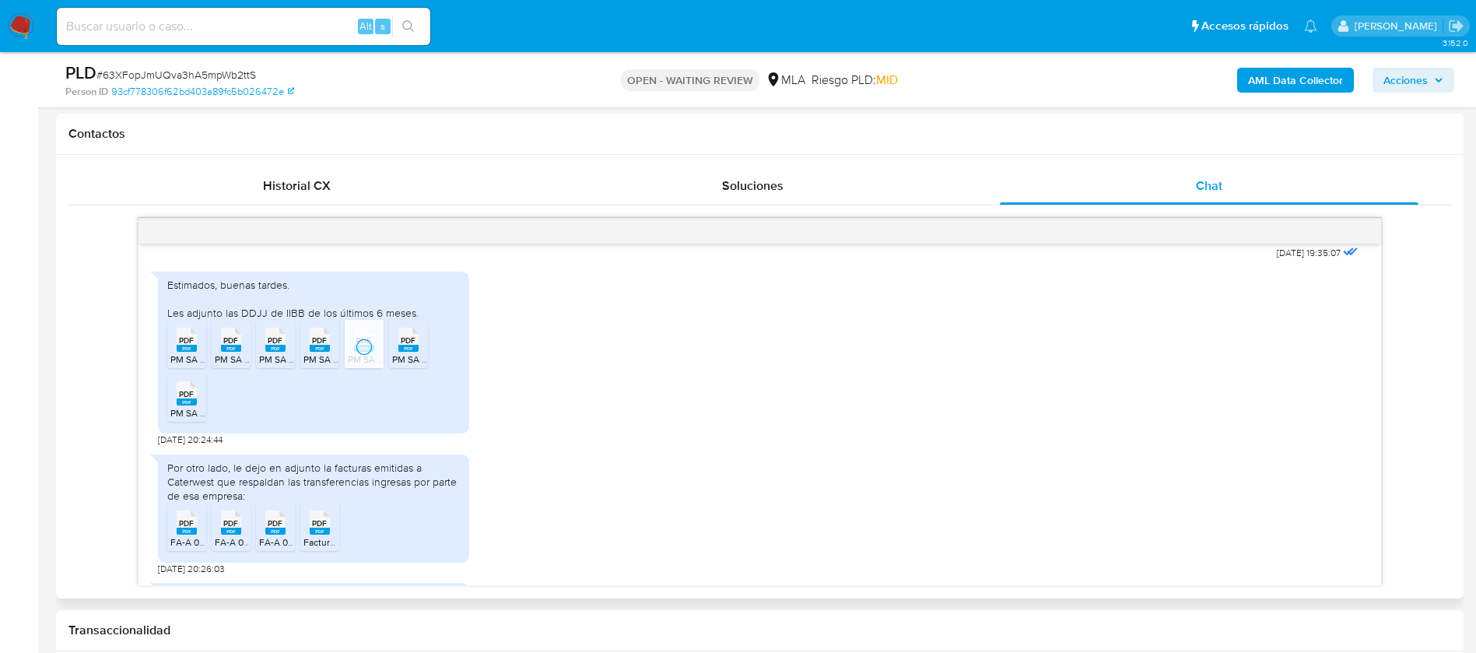
click at [392, 353] on div "PDF PDF" at bounding box center [408, 338] width 33 height 30
click at [173, 407] on div "PDF PDF" at bounding box center [186, 392] width 33 height 30
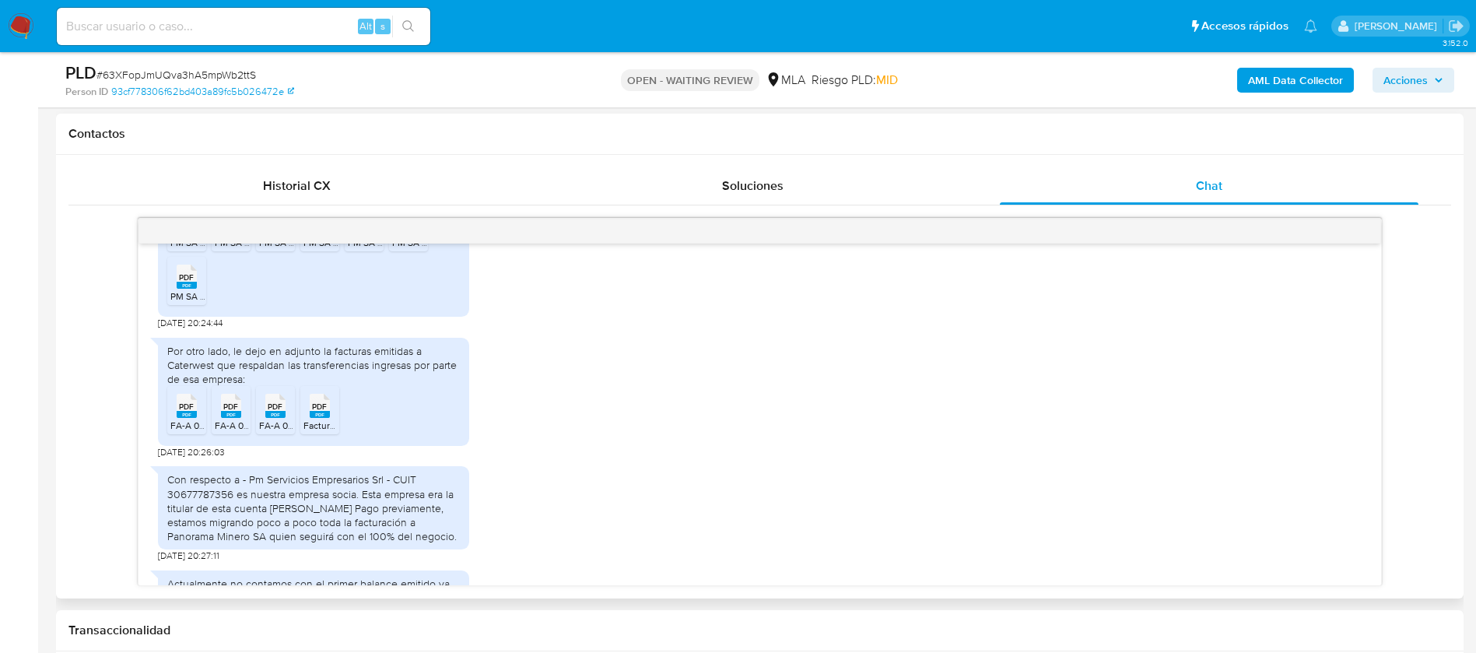
click at [184, 412] on span "PDF" at bounding box center [186, 406] width 15 height 10
click at [223, 412] on span "PDF" at bounding box center [230, 406] width 15 height 10
click at [274, 412] on span "PDF" at bounding box center [275, 406] width 15 height 10
click at [319, 412] on span "PDF" at bounding box center [319, 406] width 15 height 10
click at [188, 412] on span "PDF" at bounding box center [186, 406] width 15 height 10
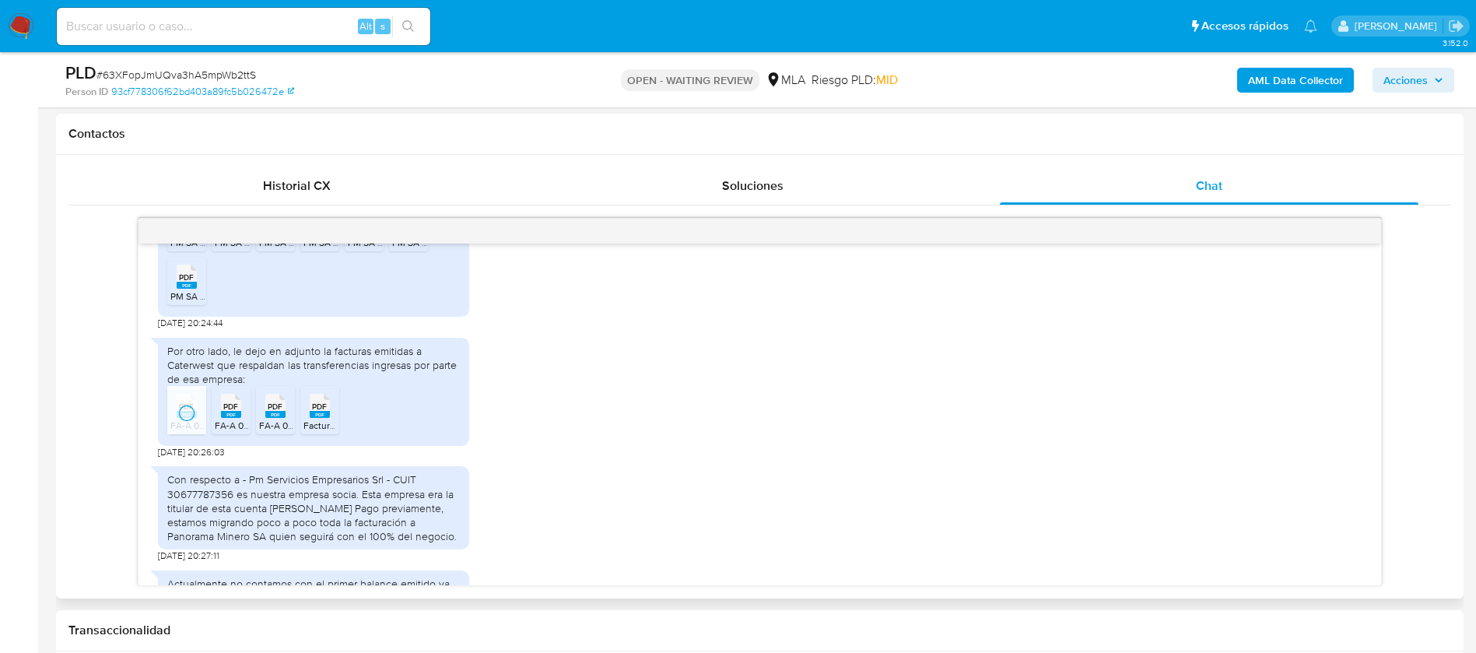
click at [232, 412] on span "PDF" at bounding box center [230, 406] width 15 height 10
click at [197, 413] on icon at bounding box center [187, 406] width 20 height 24
click at [197, 418] on icon at bounding box center [187, 406] width 20 height 24
click at [243, 360] on div "Por otro lado, le dejo en adjunto la facturas emitidas a Caterwest que respalda…" at bounding box center [313, 365] width 293 height 43
drag, startPoint x: 244, startPoint y: 360, endPoint x: 254, endPoint y: 385, distance: 26.9
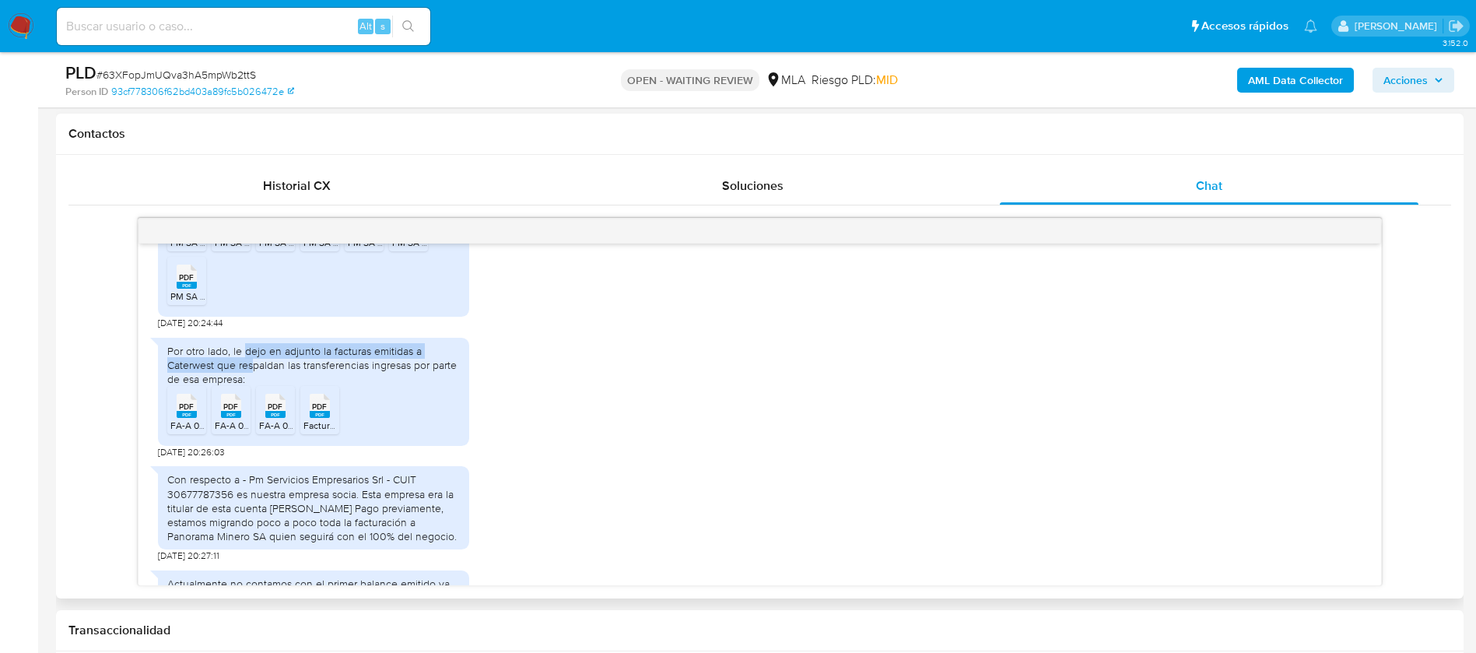
click at [254, 385] on div "Por otro lado, le dejo en adjunto la facturas emitidas a Caterwest que respalda…" at bounding box center [313, 365] width 293 height 43
click at [235, 512] on div "Con respecto a - Pm Servicios Empresarios Srl - CUIT 30677787356 es nuestra emp…" at bounding box center [313, 507] width 293 height 71
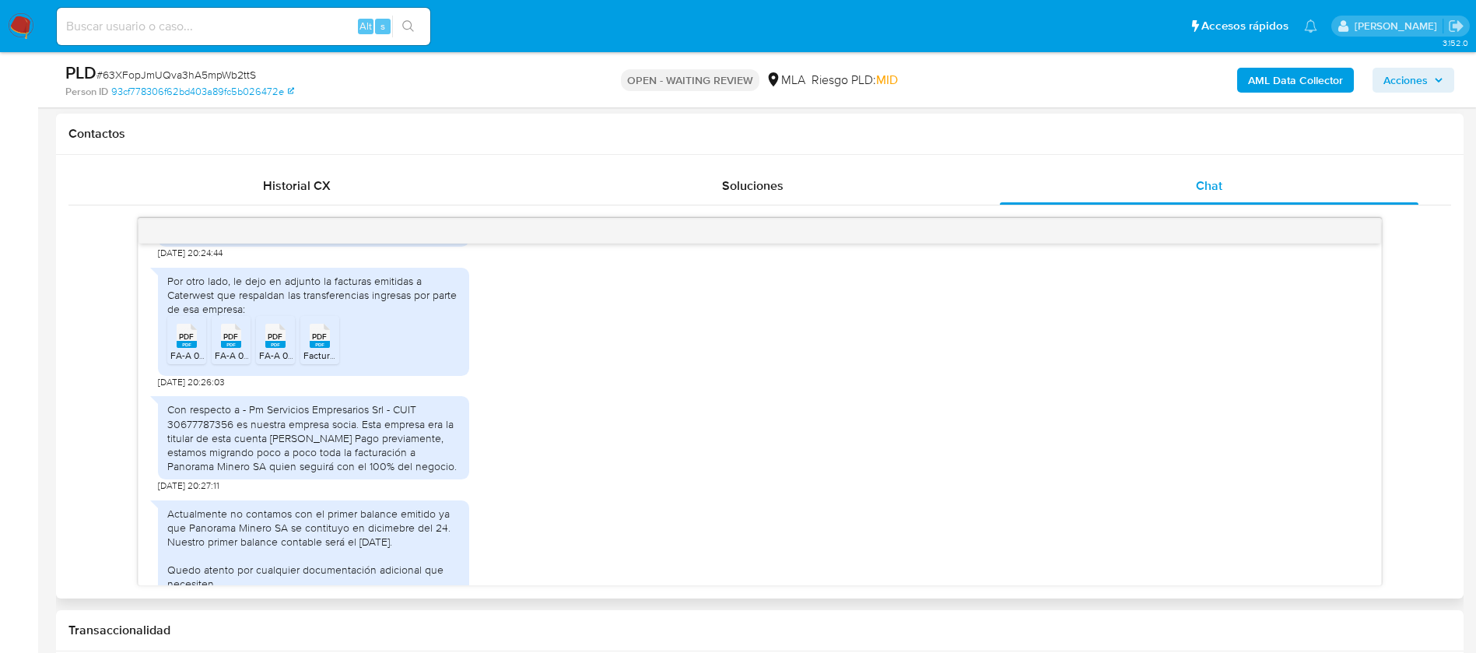
scroll to position [1759, 0]
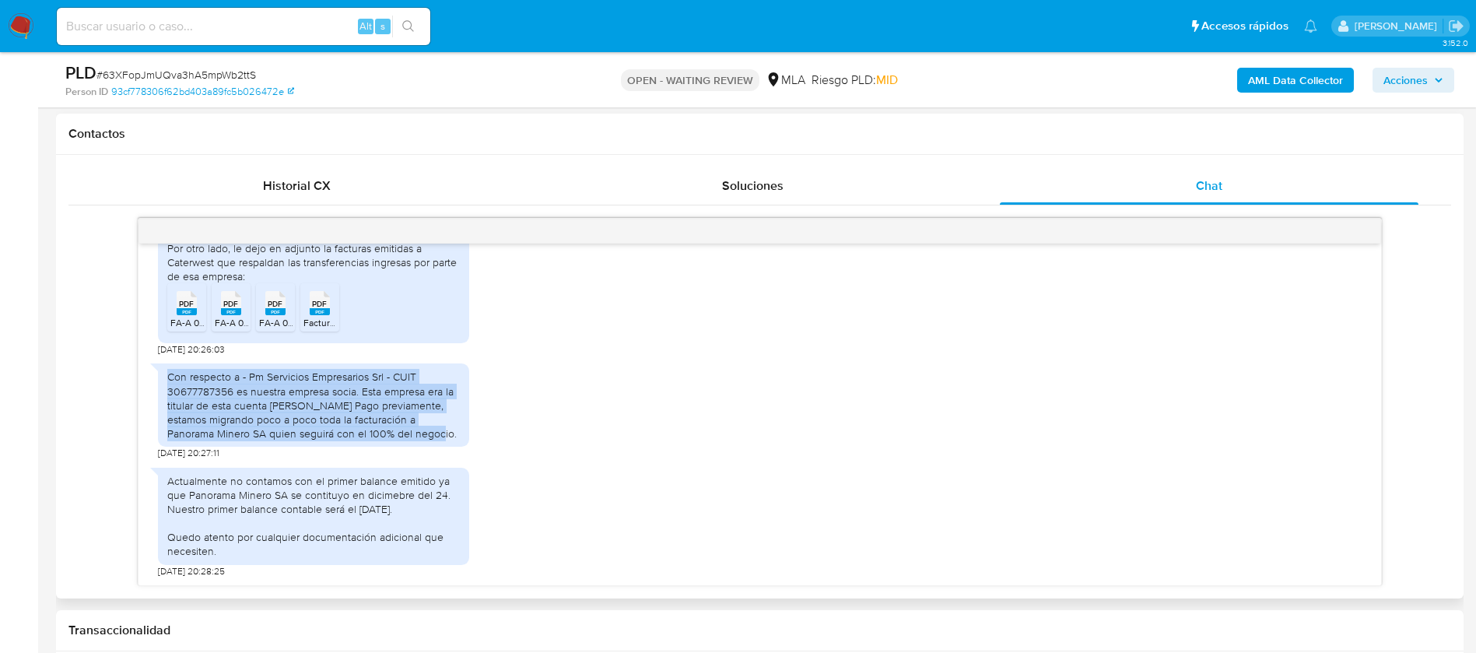
drag, startPoint x: 164, startPoint y: 378, endPoint x: 393, endPoint y: 442, distance: 237.5
click at [393, 442] on div "Con respecto a - Pm Servicios Empresarios Srl - CUIT 30677787356 es nuestra emp…" at bounding box center [313, 404] width 311 height 83
copy div "Con respecto a - Pm Servicios Empresarios Srl - CUIT 30677787356 es nuestra emp…"
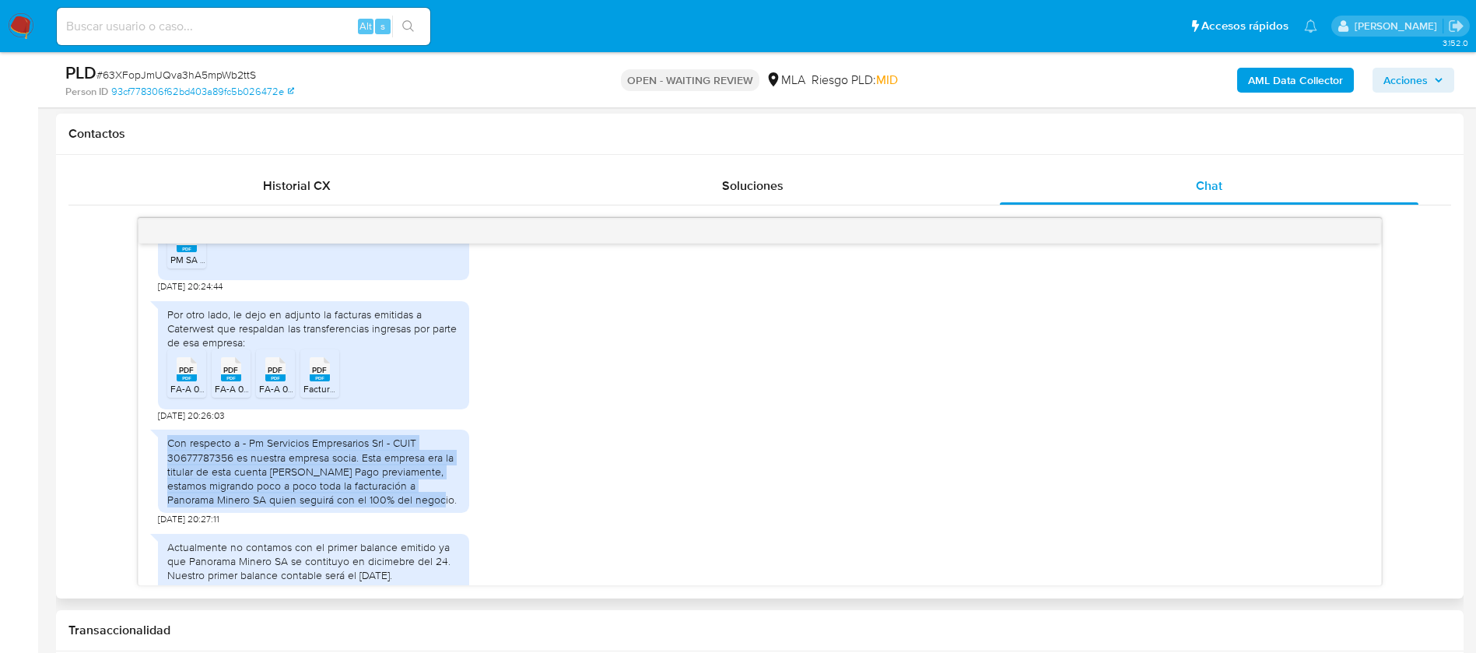
scroll to position [1643, 0]
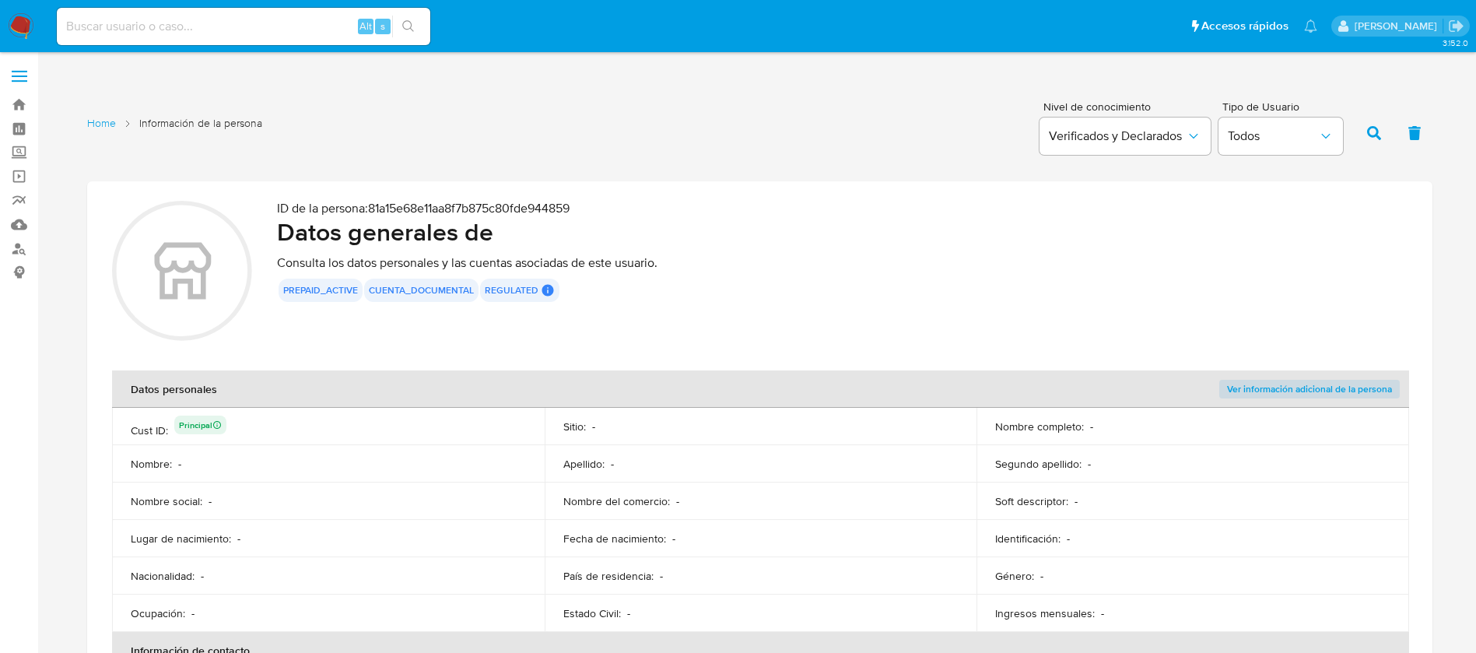
click at [771, 289] on div "prepaid_active cuenta_documental regulated" at bounding box center [842, 290] width 1131 height 23
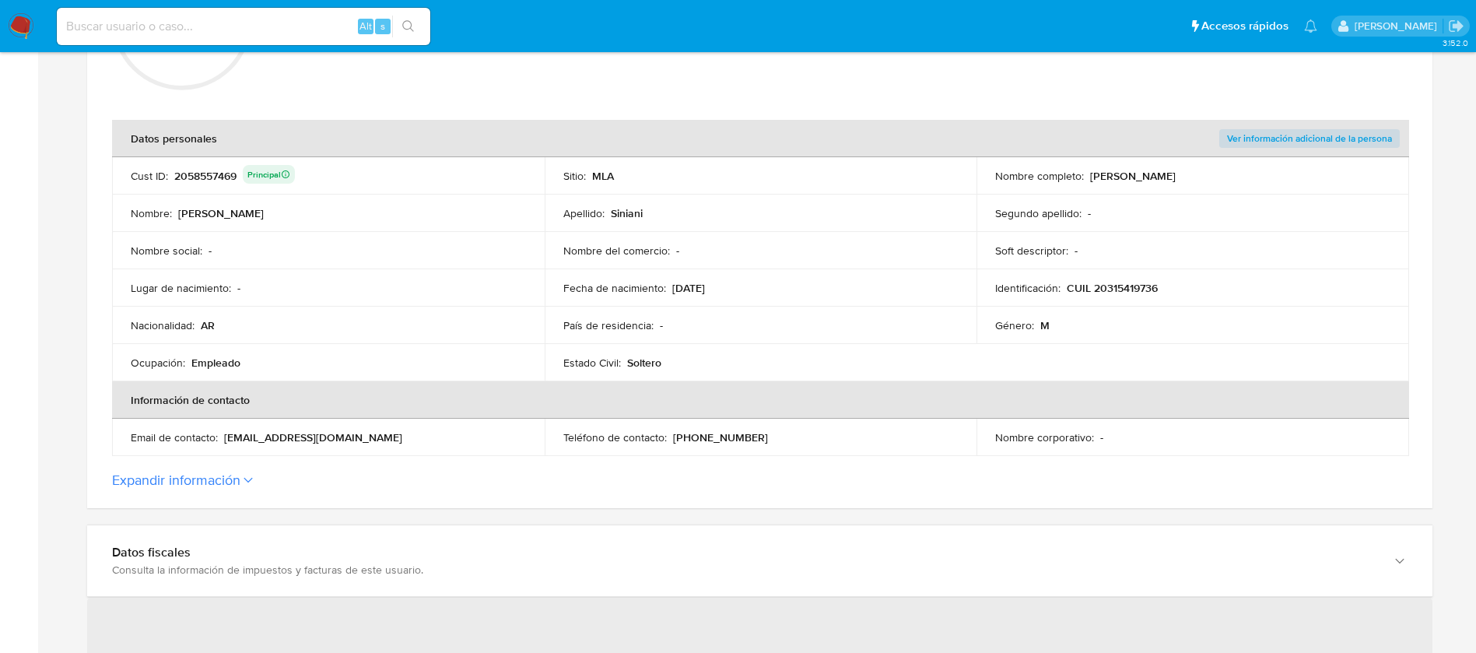
scroll to position [584, 0]
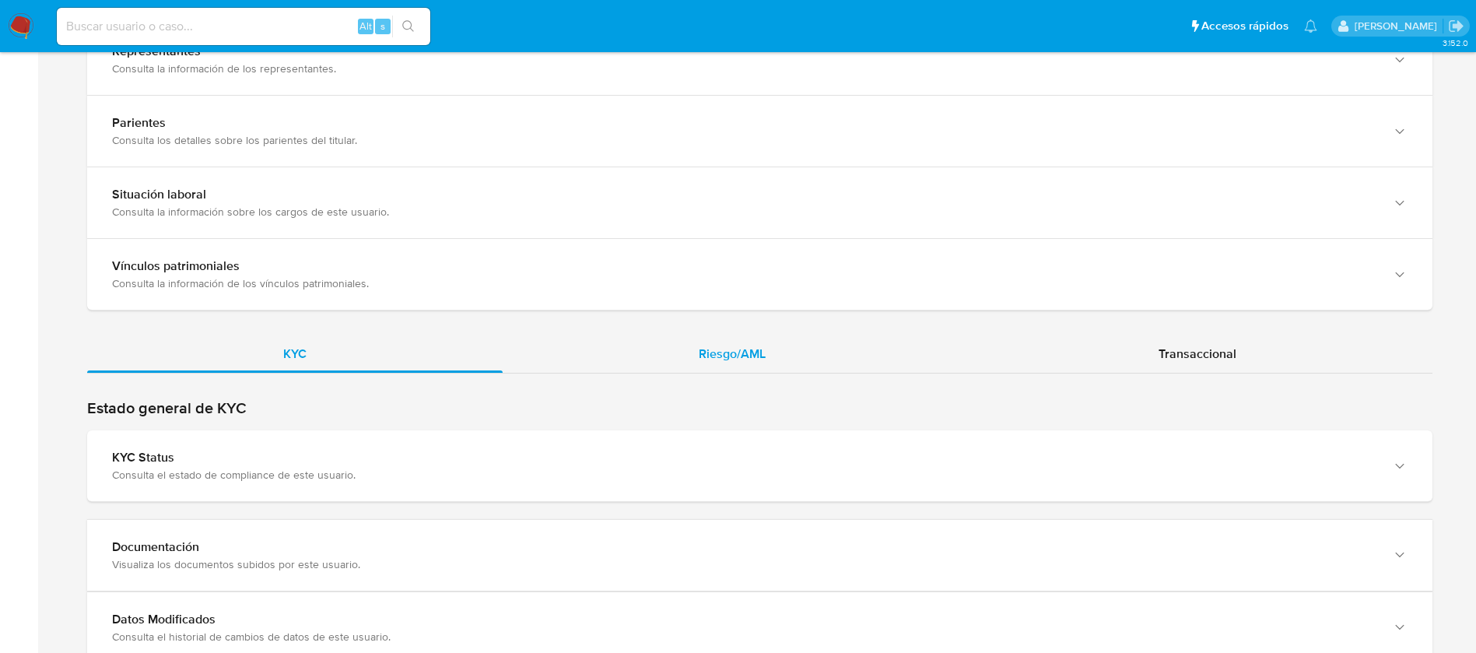
click at [714, 349] on span "Riesgo/AML" at bounding box center [732, 354] width 67 height 18
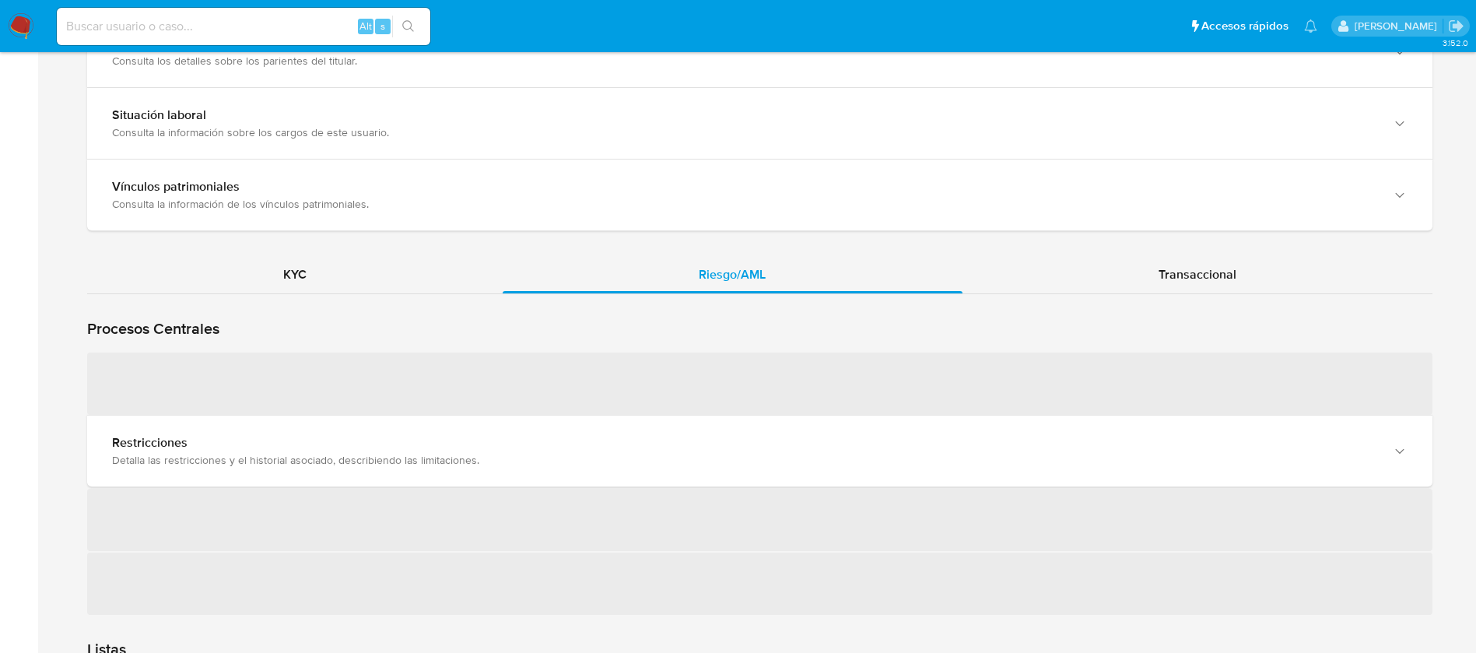
scroll to position [1284, 0]
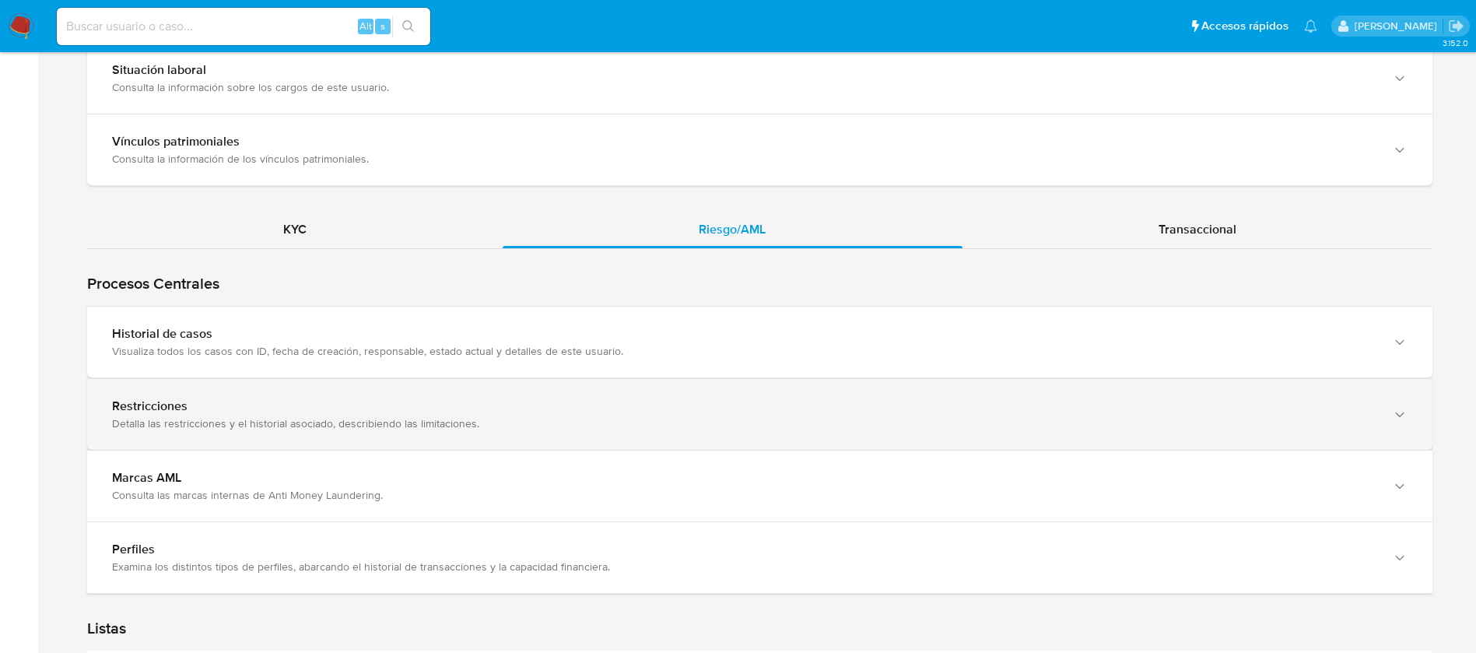
click at [205, 416] on div "Detalla las restricciones y el historial asociado, describiendo las limitacione…" at bounding box center [744, 423] width 1264 height 14
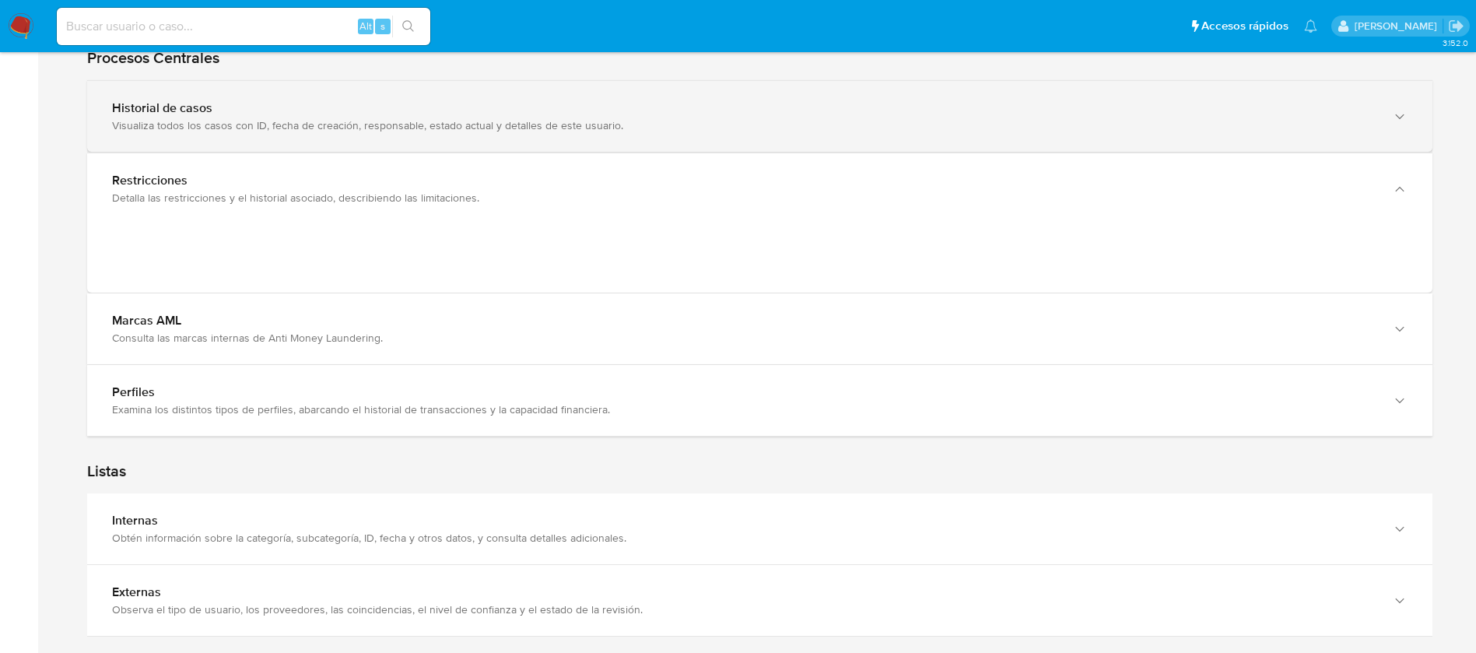
click at [241, 136] on div "Historial de casos Visualiza todos los casos con ID, fecha de creación, respons…" at bounding box center [759, 116] width 1345 height 71
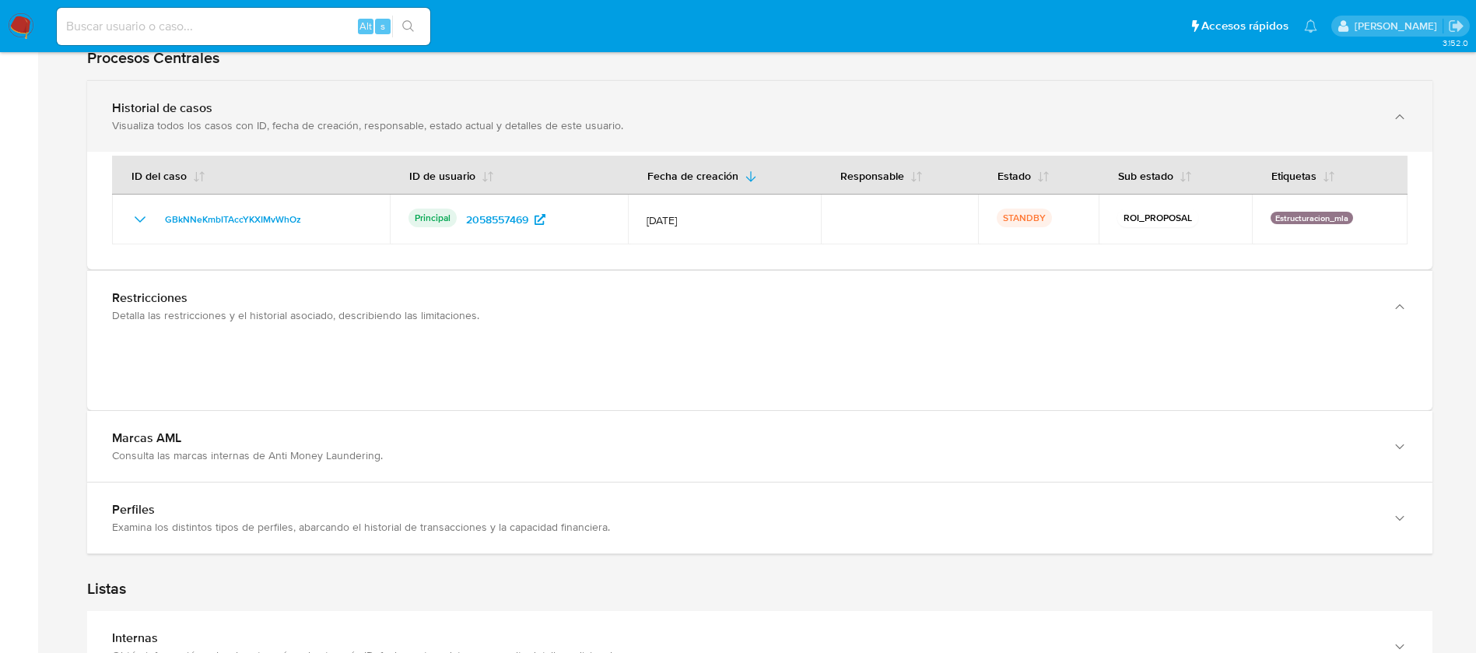
click at [241, 136] on div "Historial de casos Visualiza todos los casos con ID, fecha de creación, respons…" at bounding box center [759, 116] width 1345 height 71
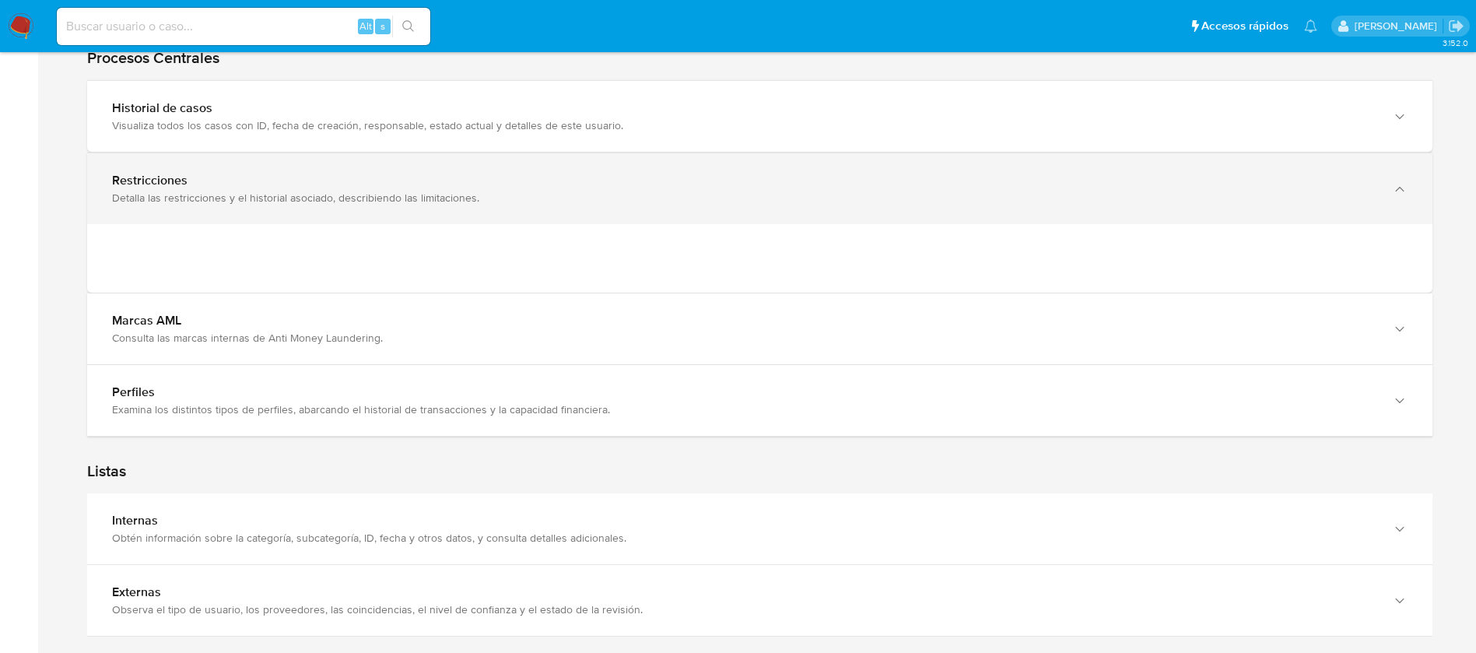
click at [297, 198] on div "Detalla las restricciones y el historial asociado, describiendo las limitacione…" at bounding box center [744, 198] width 1264 height 14
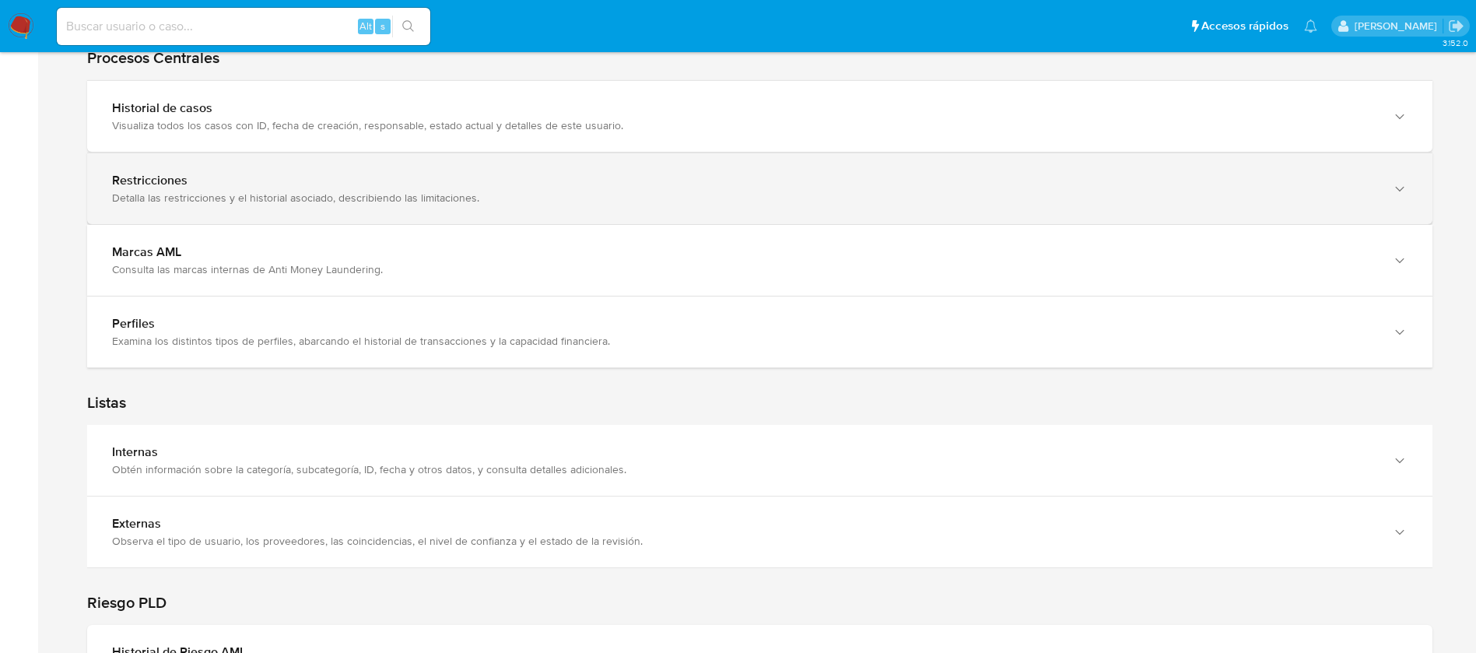
click at [296, 197] on div "Detalla las restricciones y el historial asociado, describiendo las limitacione…" at bounding box center [744, 198] width 1264 height 14
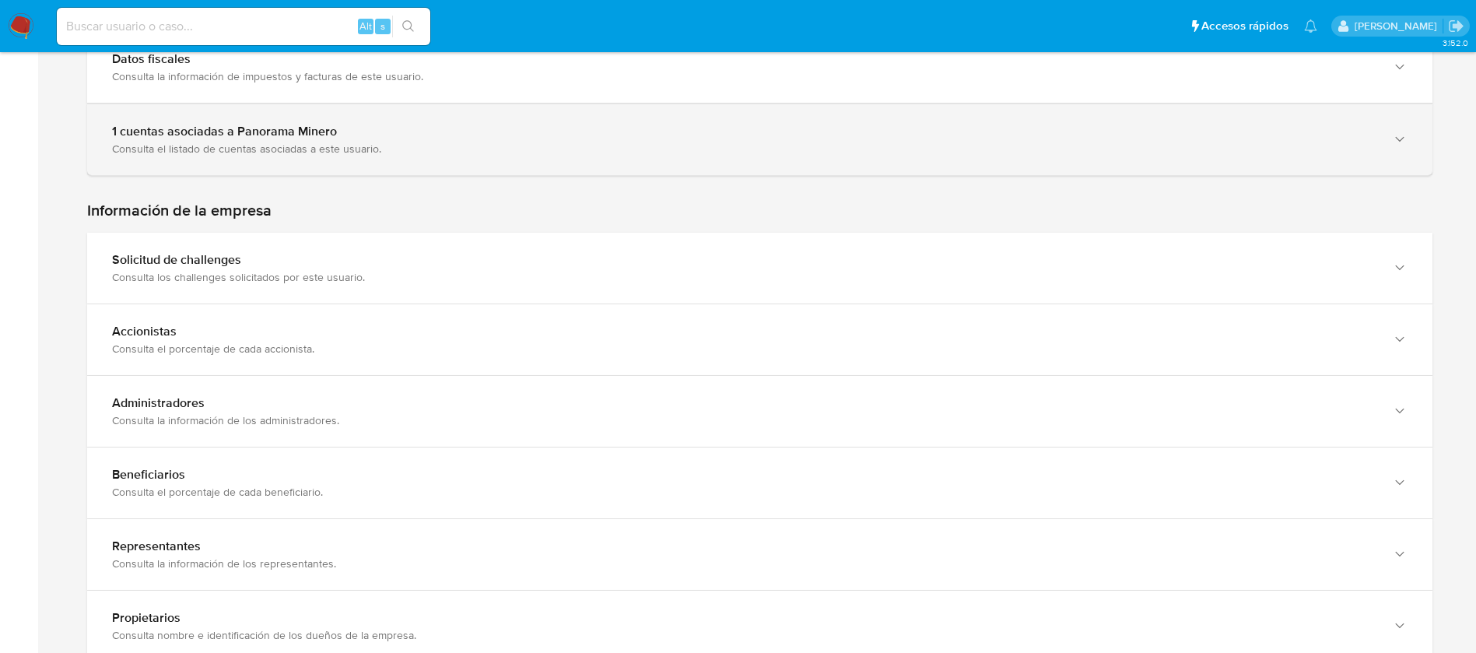
scroll to position [934, 0]
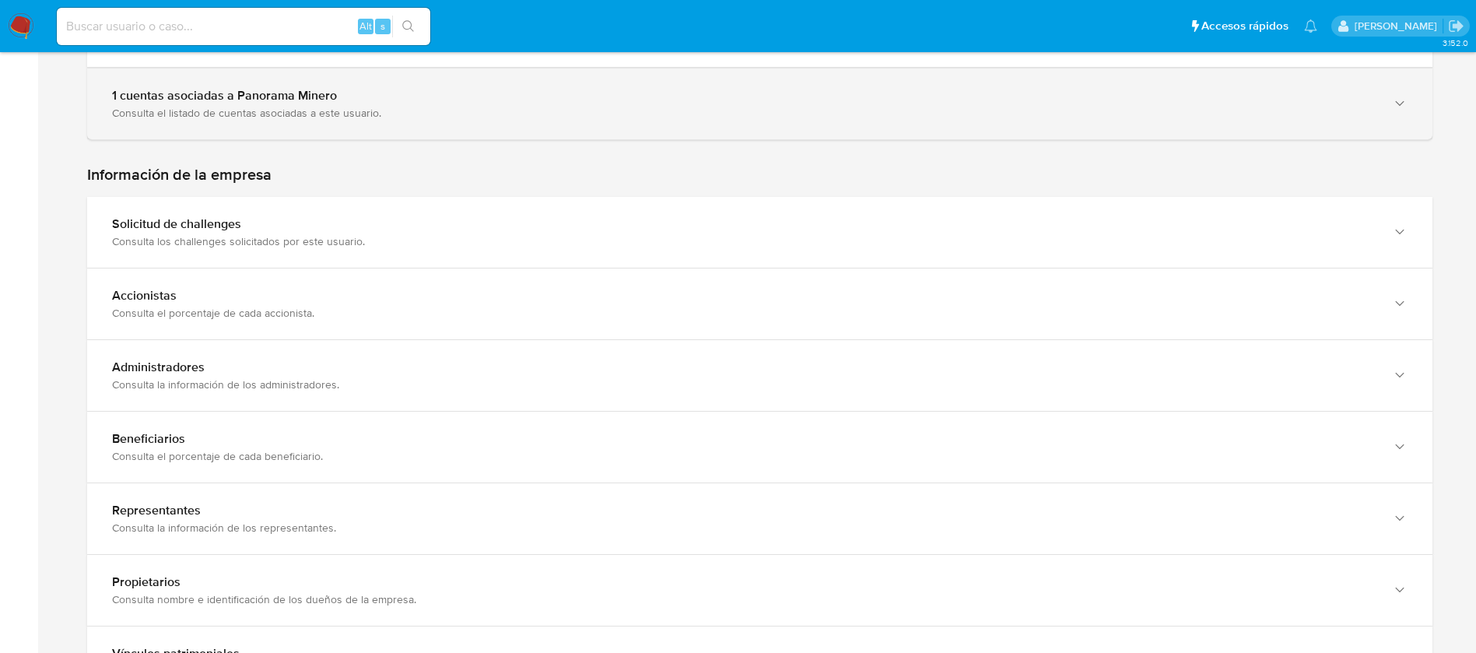
click at [406, 123] on div "1 cuentas asociadas a Panorama [PERSON_NAME] Consulta el listado de cuentas aso…" at bounding box center [759, 103] width 1345 height 71
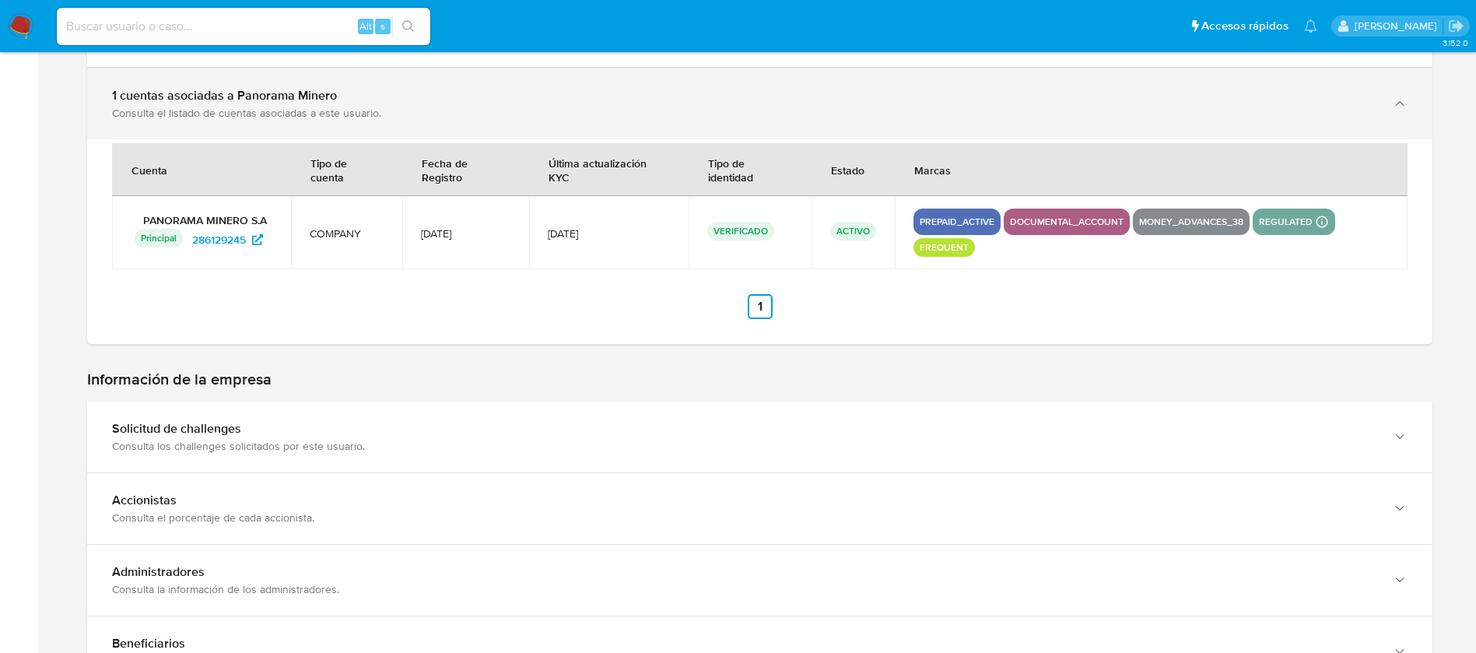
click at [406, 106] on div "Consulta el listado de cuentas asociadas a este usuario." at bounding box center [744, 113] width 1264 height 14
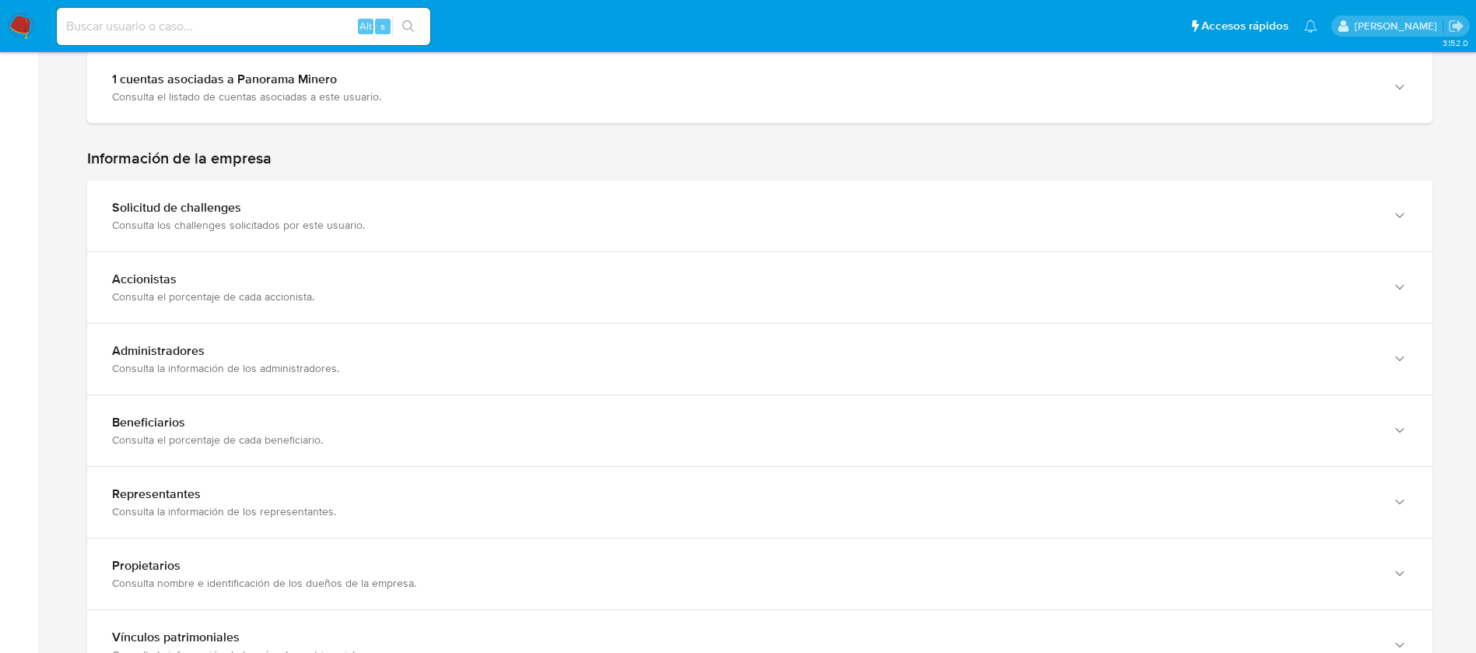
scroll to position [1050, 0]
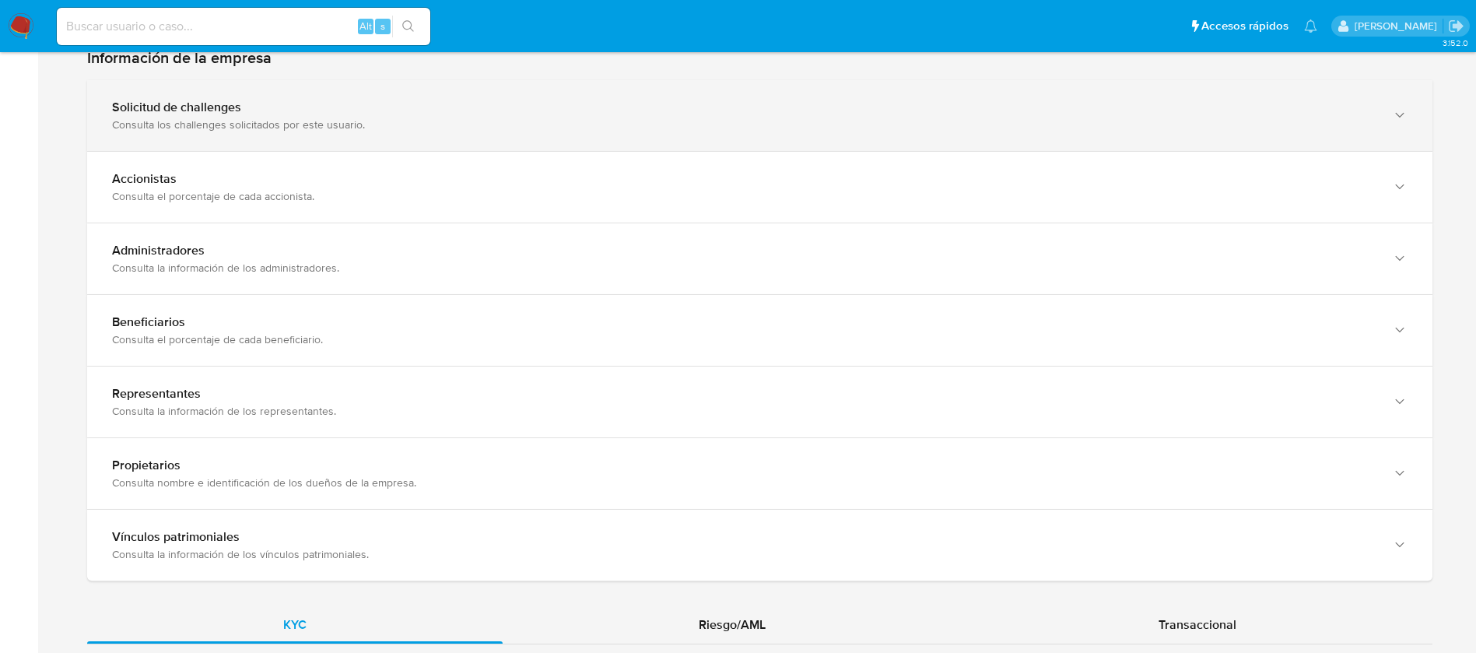
click at [389, 124] on div "Consulta los challenges solicitados por este usuario." at bounding box center [744, 124] width 1264 height 14
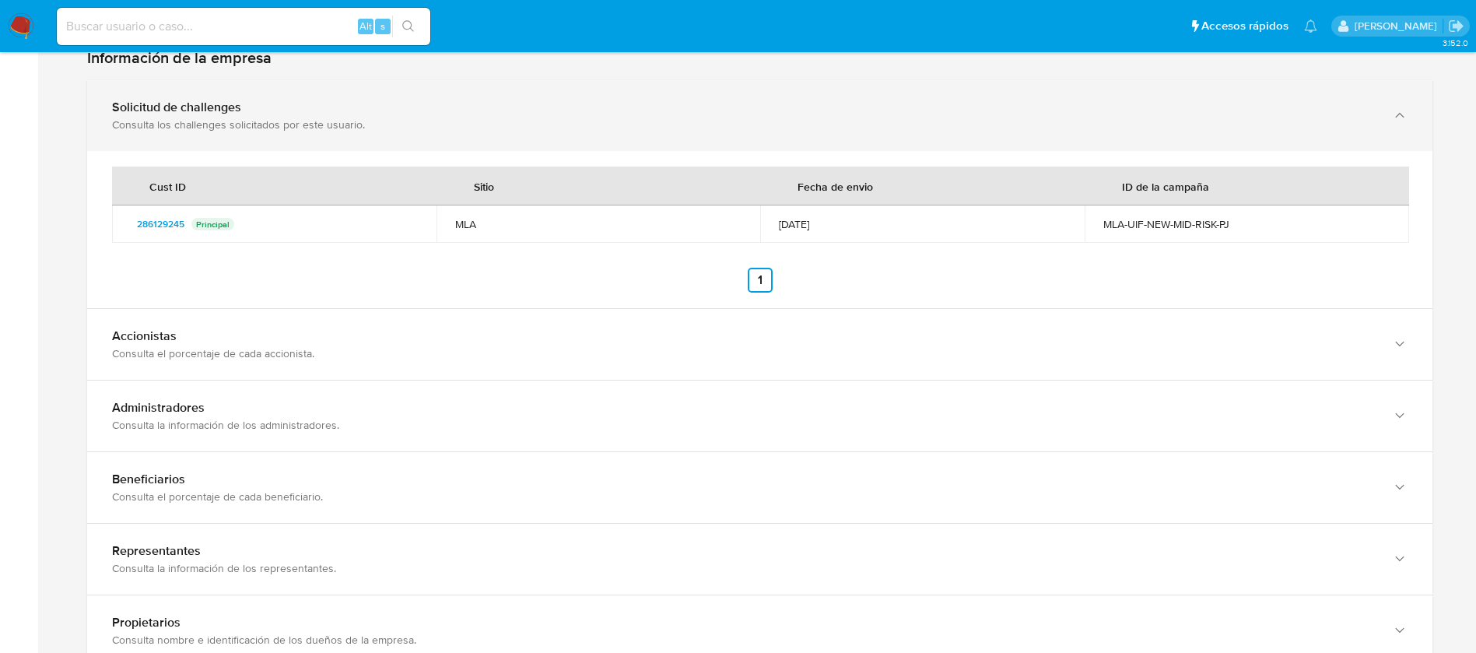
click at [437, 130] on div "Solicitud de challenges Consulta los challenges solicitados por este usuario." at bounding box center [759, 115] width 1345 height 71
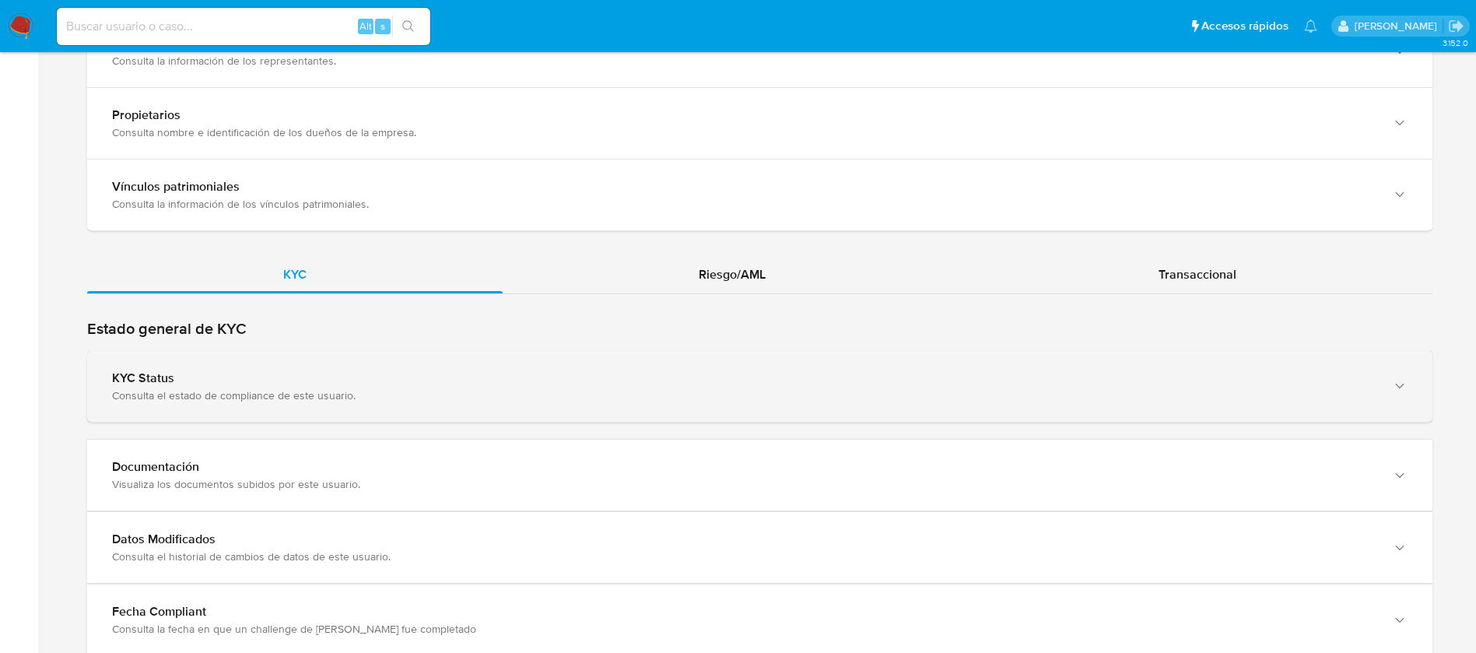
scroll to position [1520, 0]
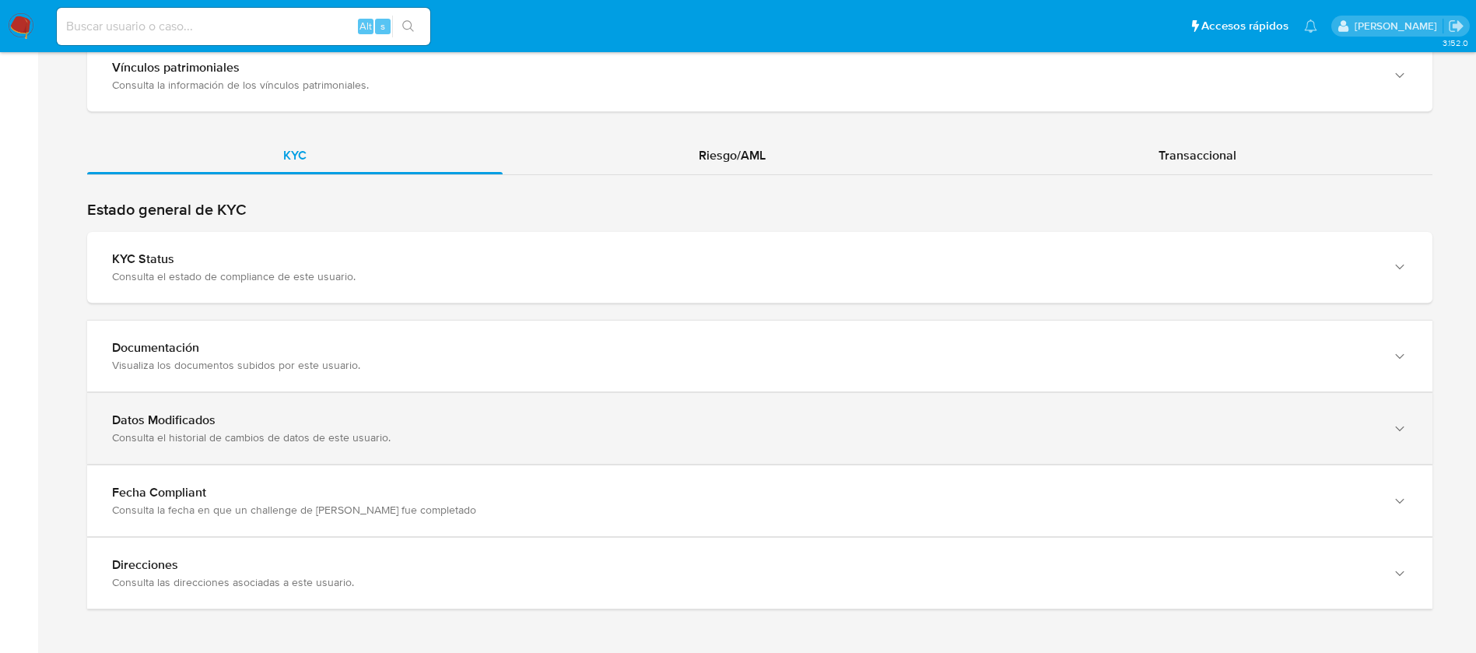
click at [475, 403] on div "Datos Modificados Consulta el historial de cambios de datos de este usuario." at bounding box center [759, 428] width 1345 height 71
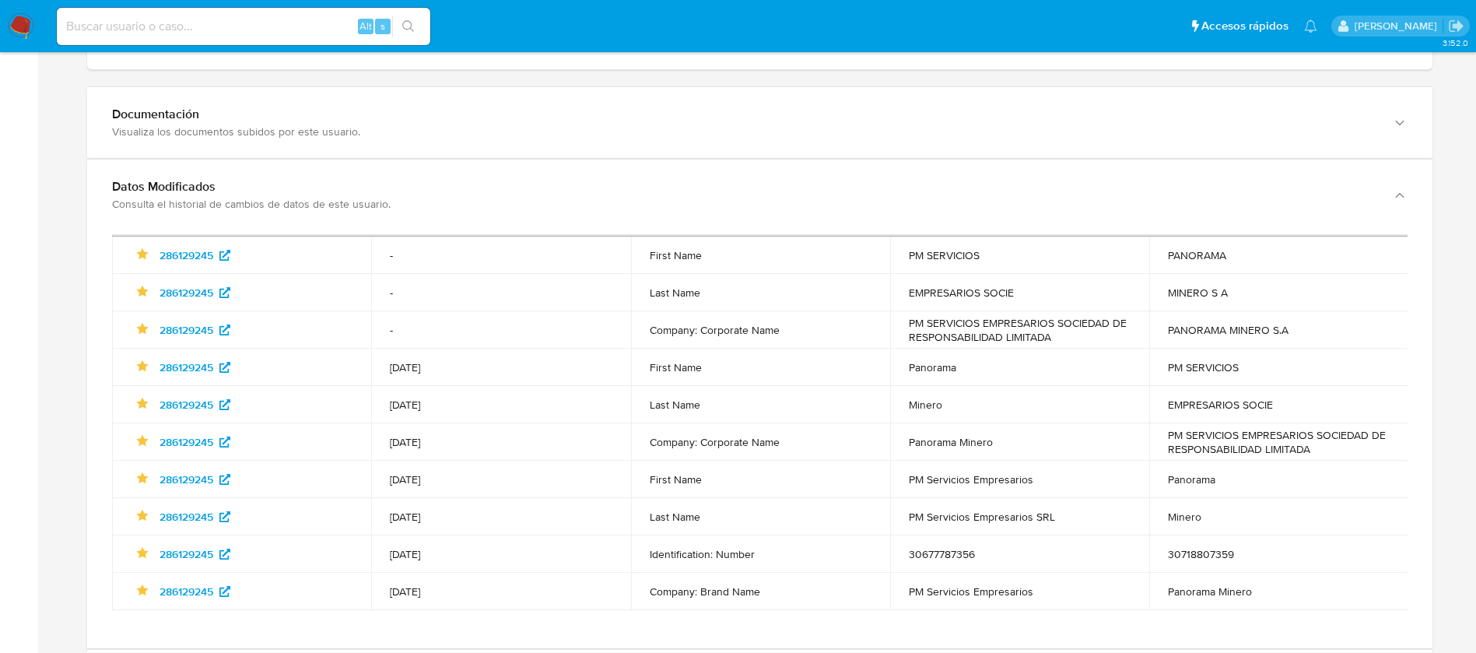
scroll to position [234, 0]
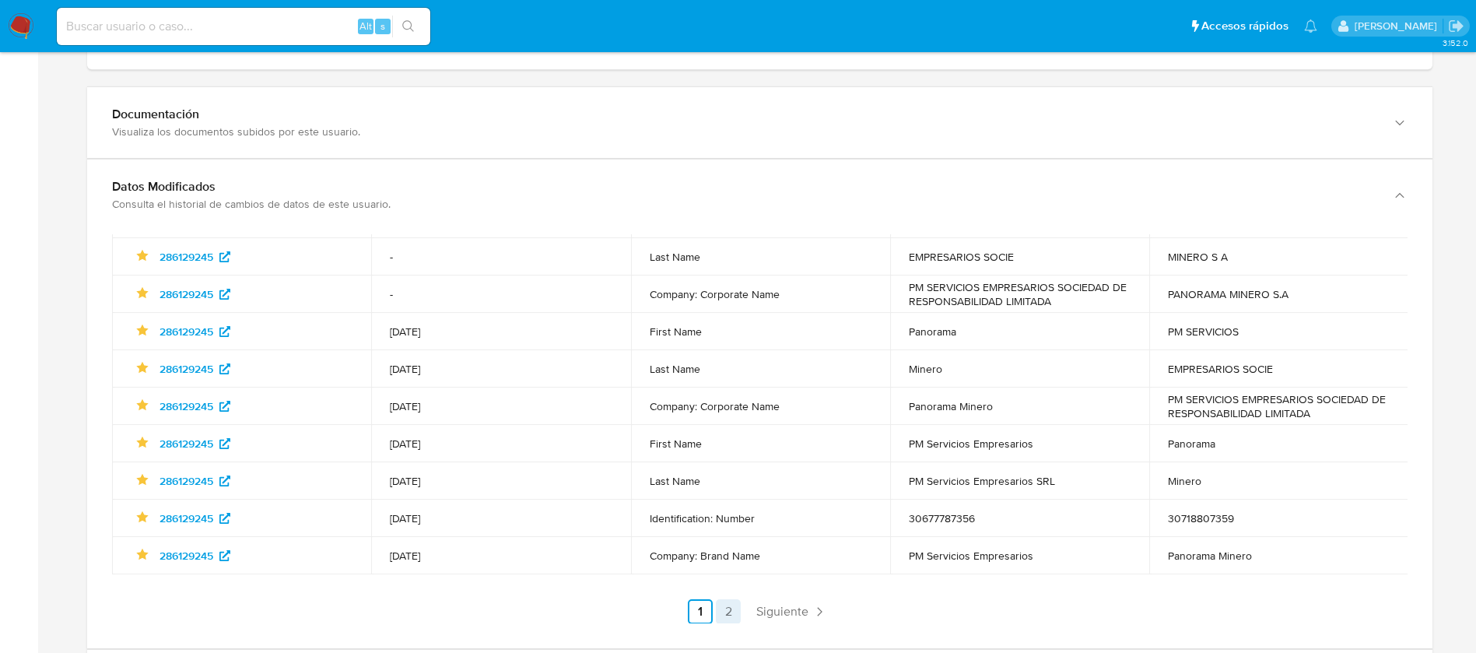
click at [716, 601] on link "2" at bounding box center [728, 611] width 25 height 25
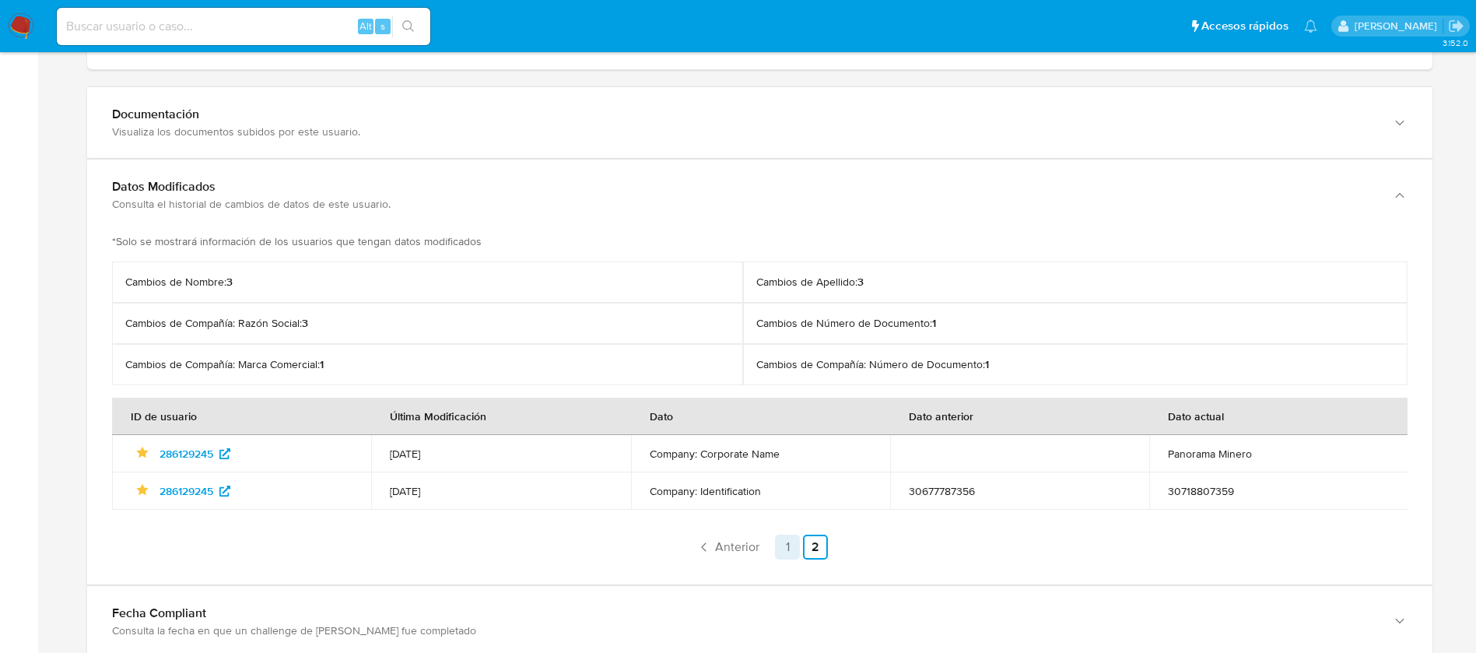
click at [790, 543] on link "1" at bounding box center [787, 547] width 25 height 25
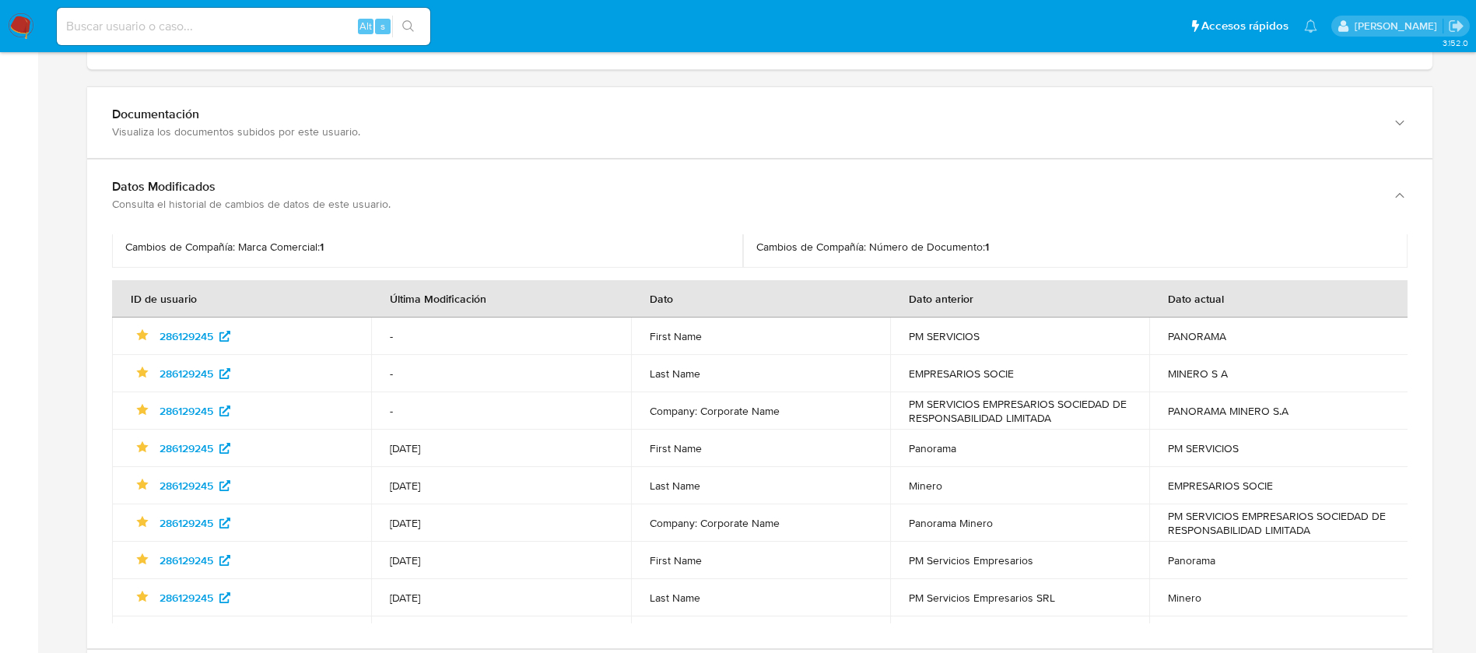
scroll to position [234, 0]
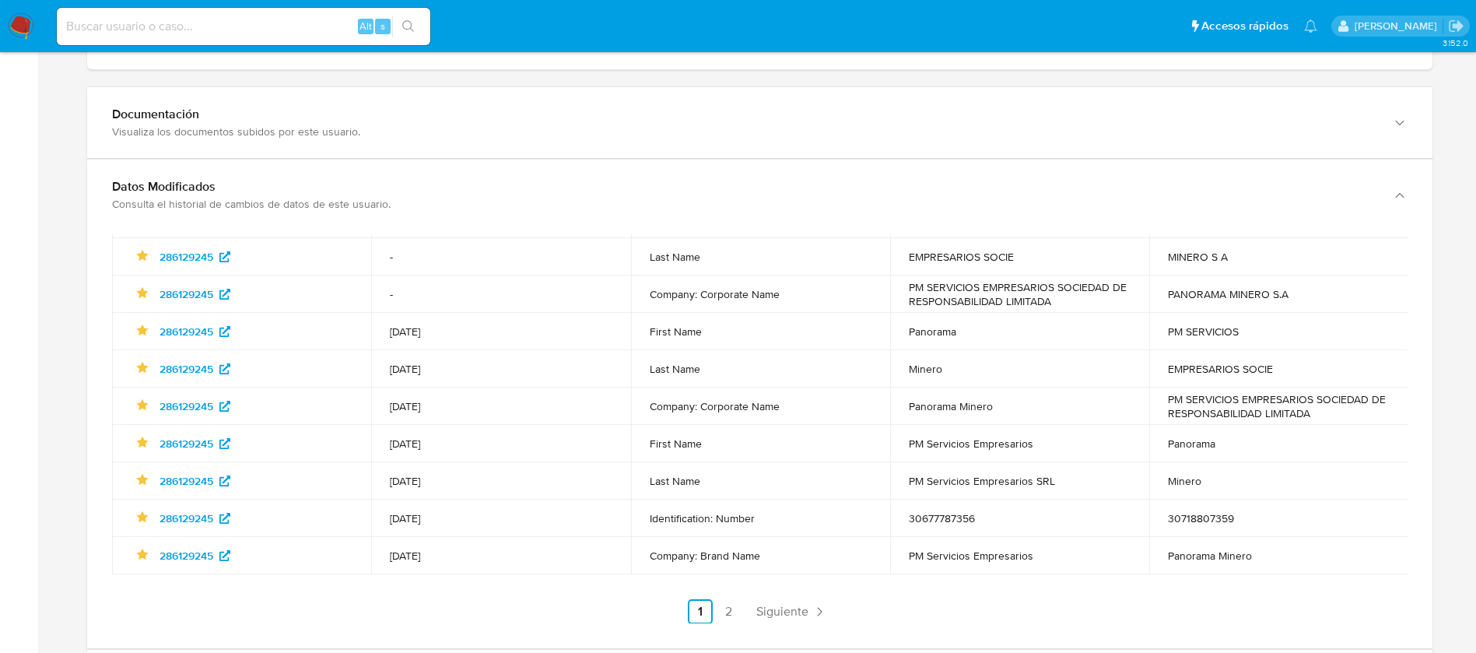
drag, startPoint x: 1030, startPoint y: 552, endPoint x: 885, endPoint y: 548, distance: 145.6
click at [890, 548] on td "PM Servicios Empresarios" at bounding box center [1019, 555] width 259 height 37
click at [930, 513] on td "30677787356" at bounding box center [1019, 518] width 259 height 37
click at [1174, 545] on td "Panorama Minero" at bounding box center [1278, 555] width 259 height 37
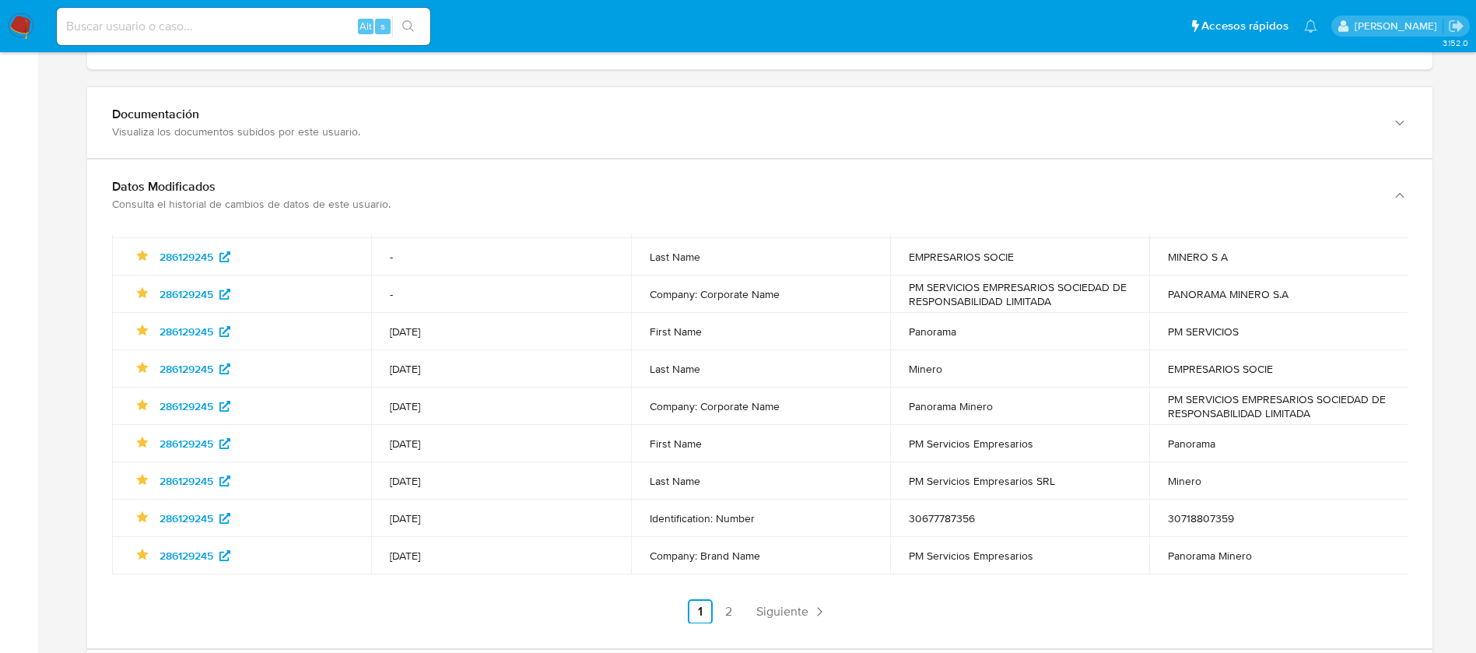
click at [1174, 545] on td "Panorama Minero" at bounding box center [1278, 555] width 259 height 37
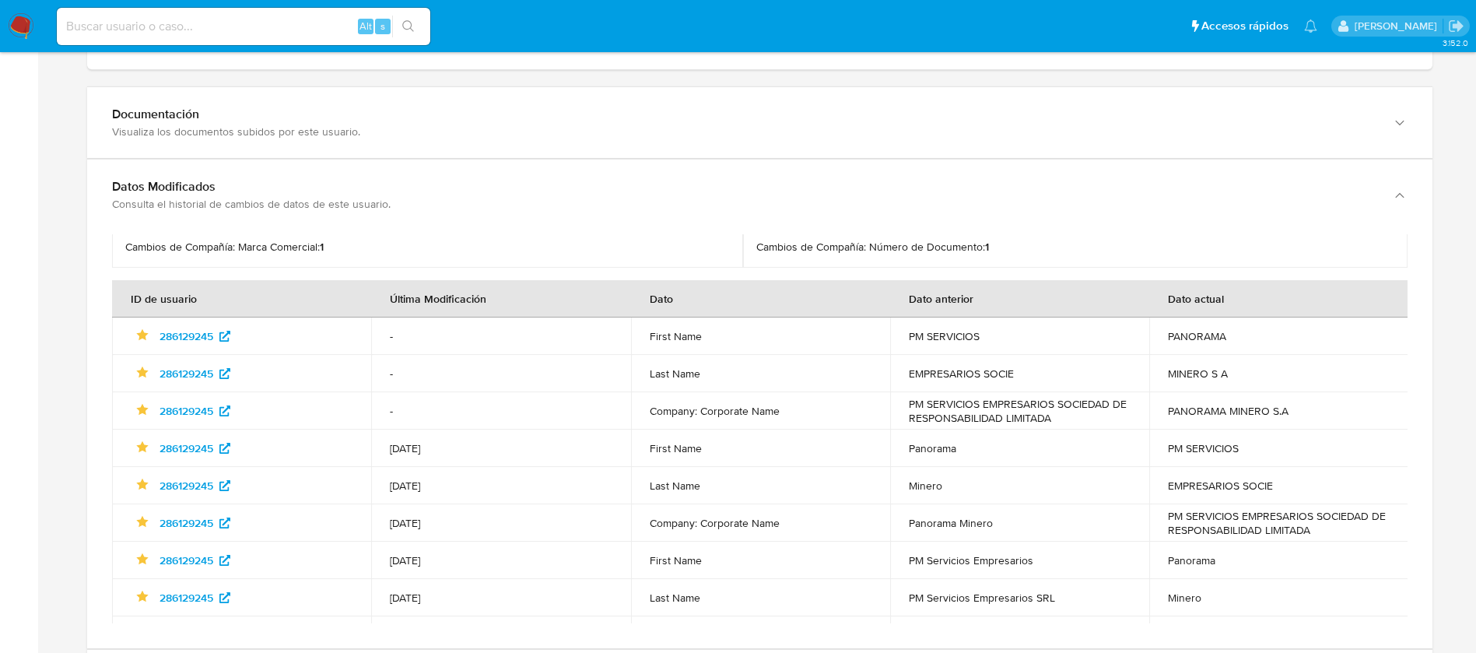
click at [1187, 399] on td "PANORAMA MINERO S.A" at bounding box center [1278, 410] width 259 height 37
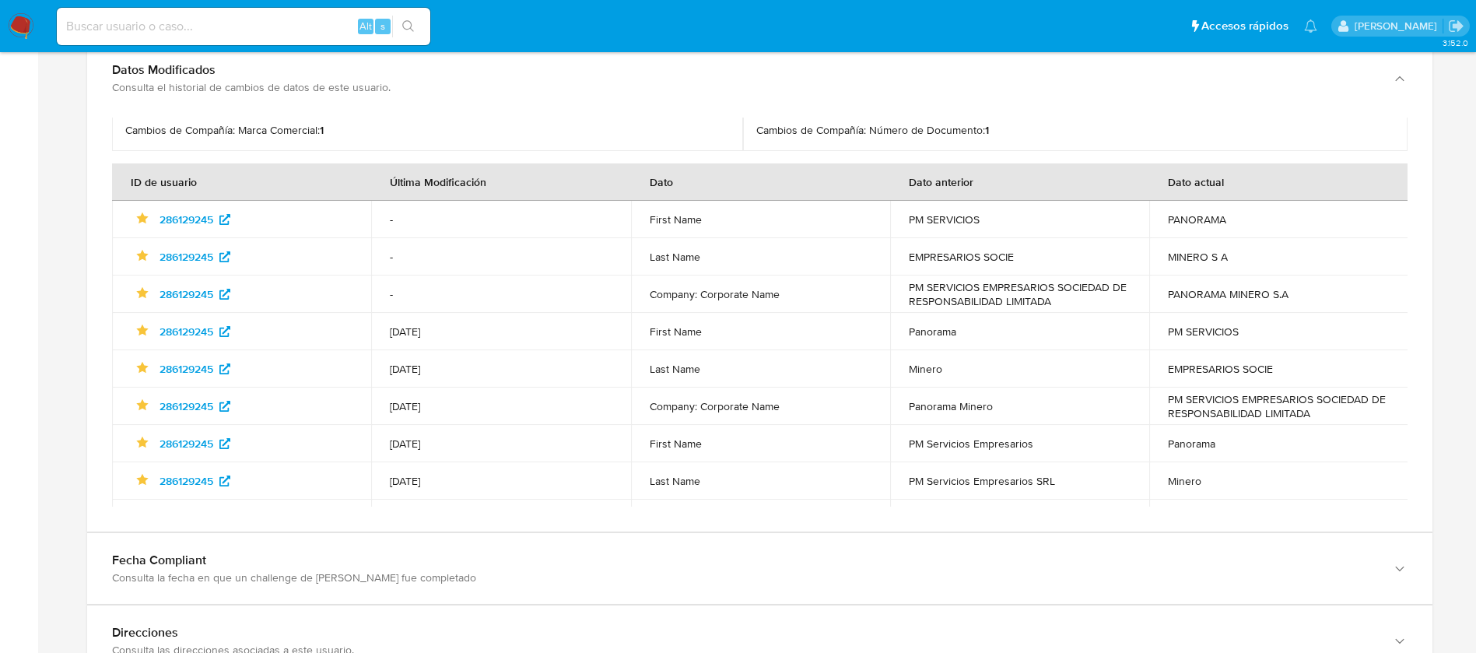
scroll to position [234, 0]
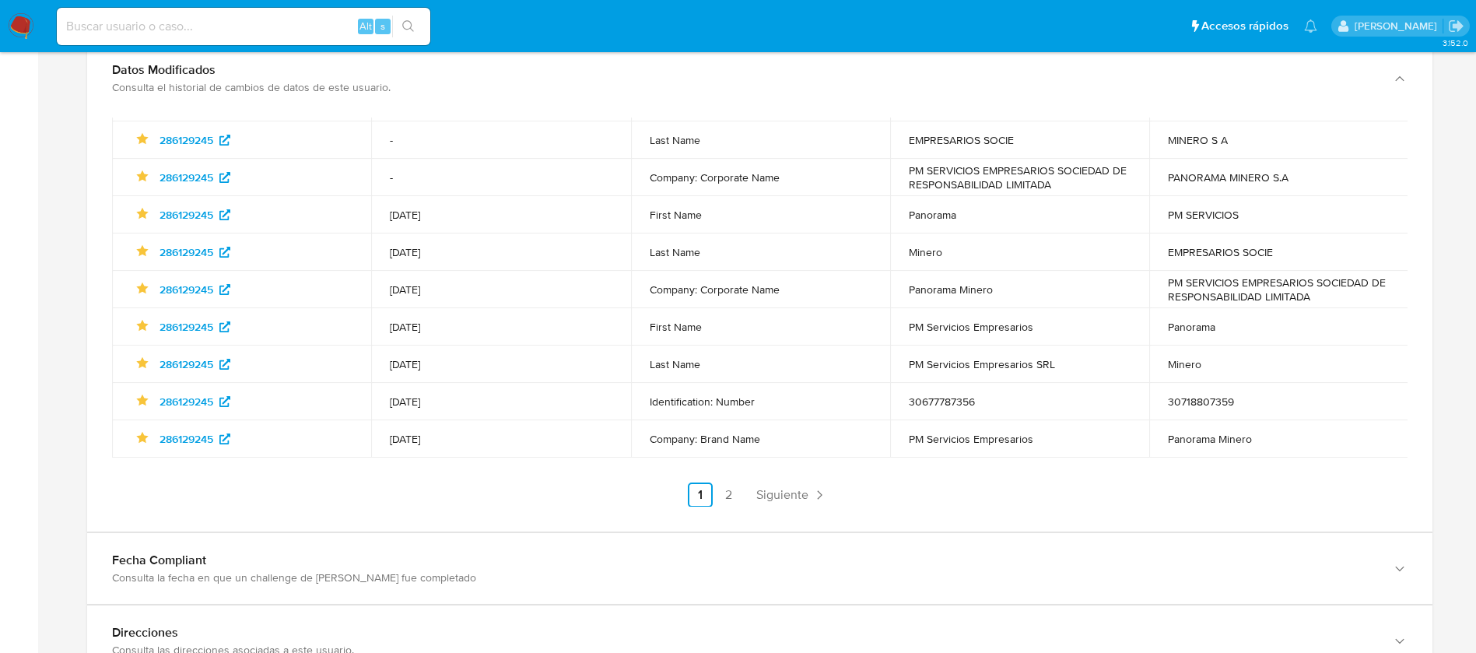
click at [1179, 390] on td "30718807359" at bounding box center [1278, 401] width 259 height 37
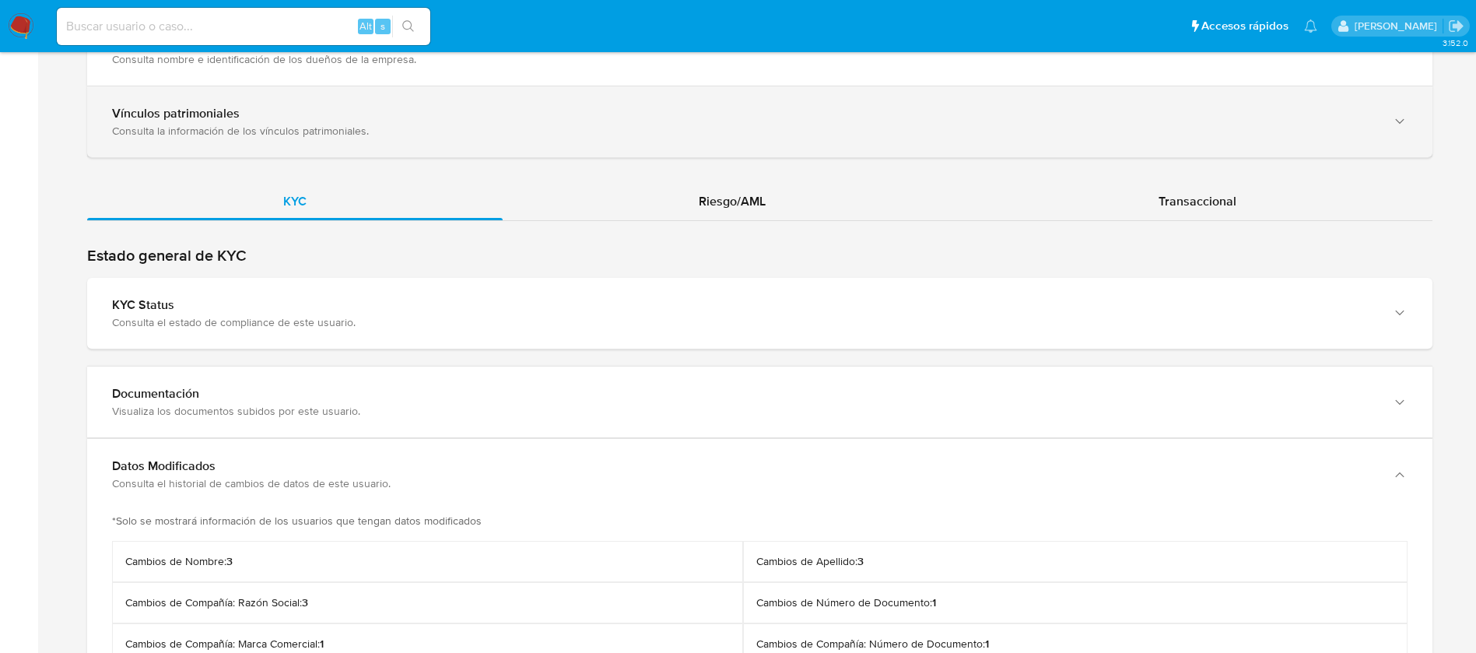
scroll to position [1354, 0]
